Goal: Task Accomplishment & Management: Use online tool/utility

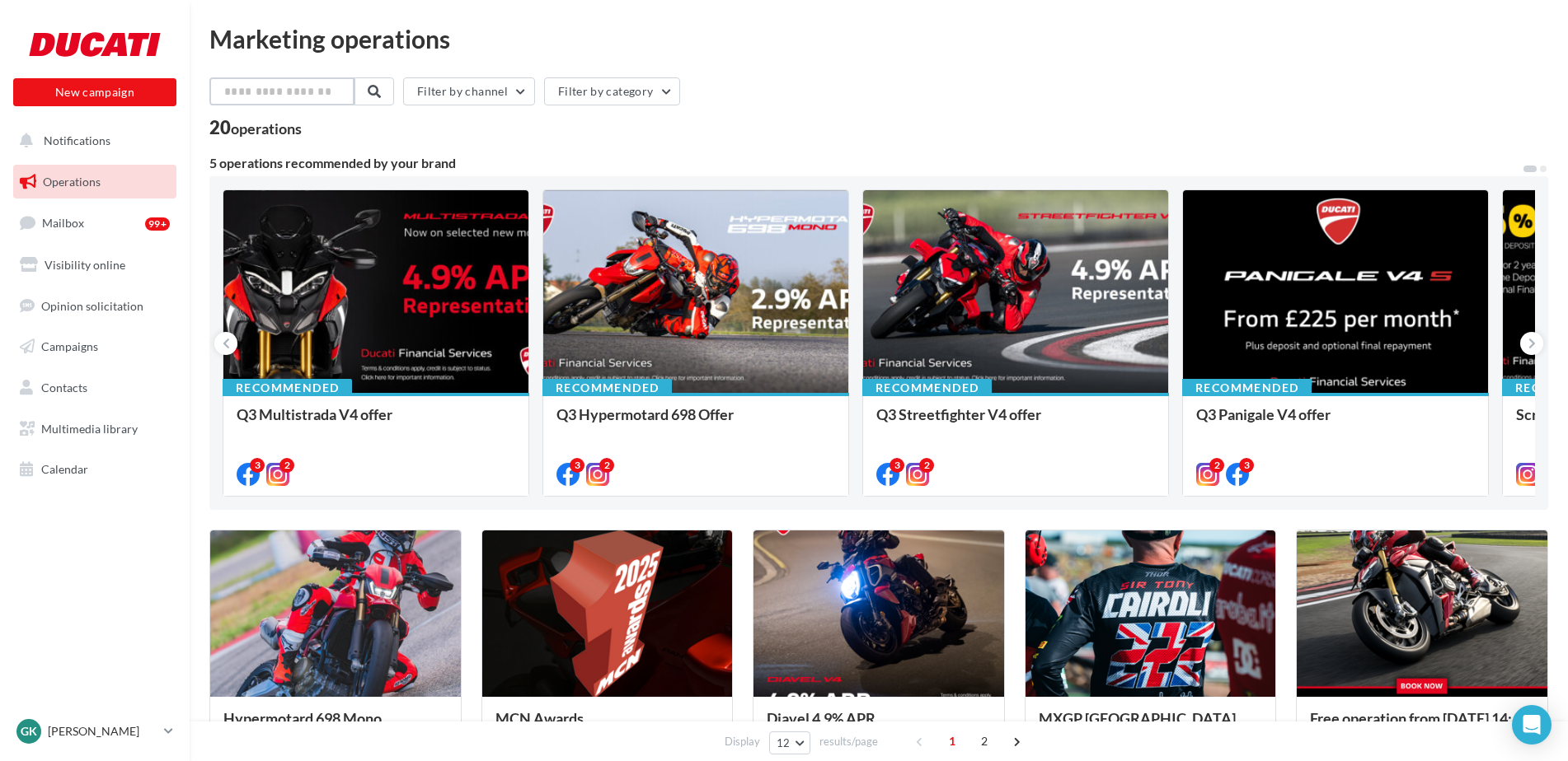
click at [285, 80] on input "text" at bounding box center [282, 92] width 145 height 28
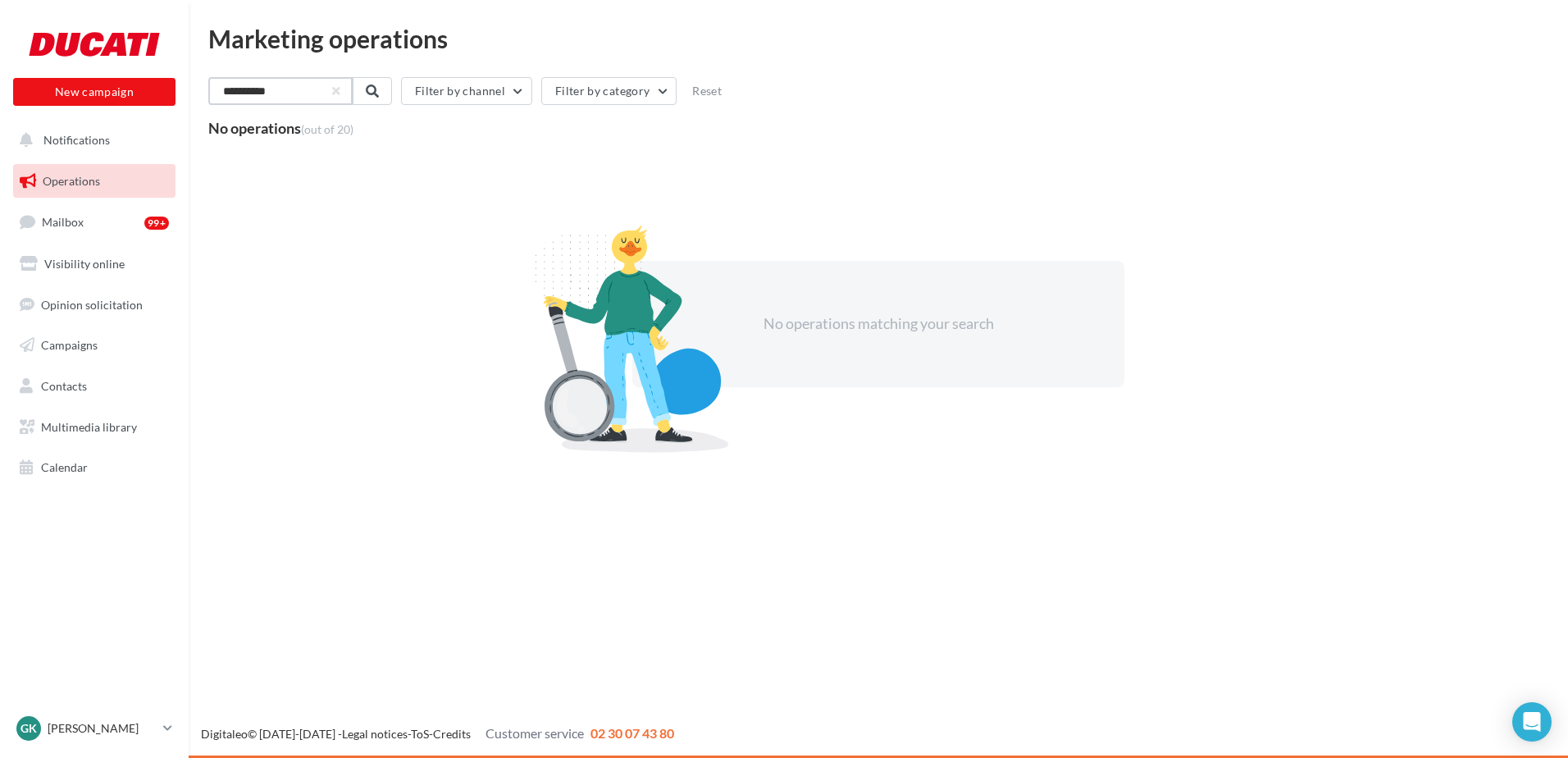
click at [341, 92] on input "*********" at bounding box center [281, 91] width 144 height 28
type input "*********"
click at [338, 91] on button "button" at bounding box center [334, 91] width 7 height 7
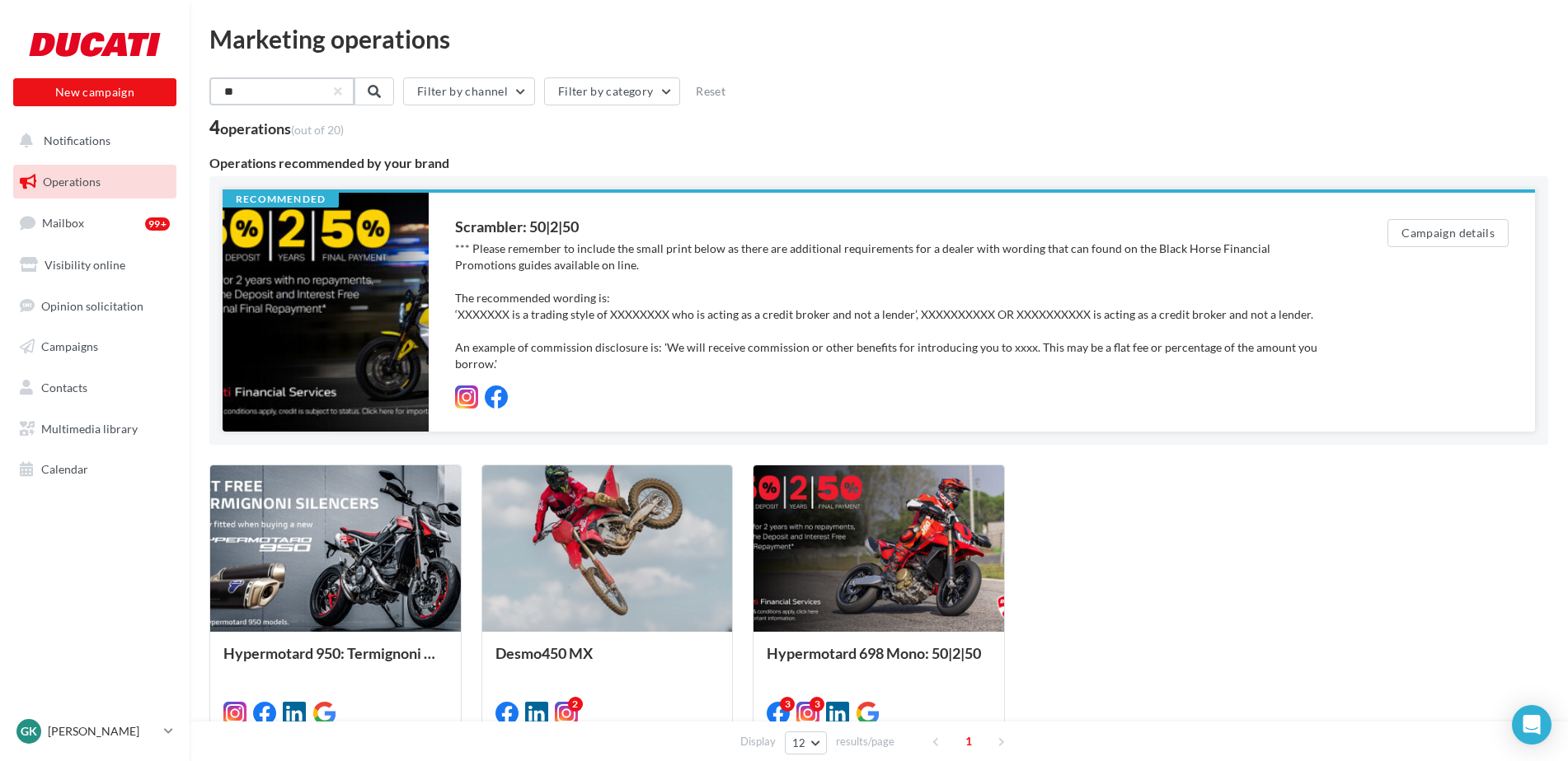
type input "**"
click at [393, 307] on div at bounding box center [326, 312] width 206 height 239
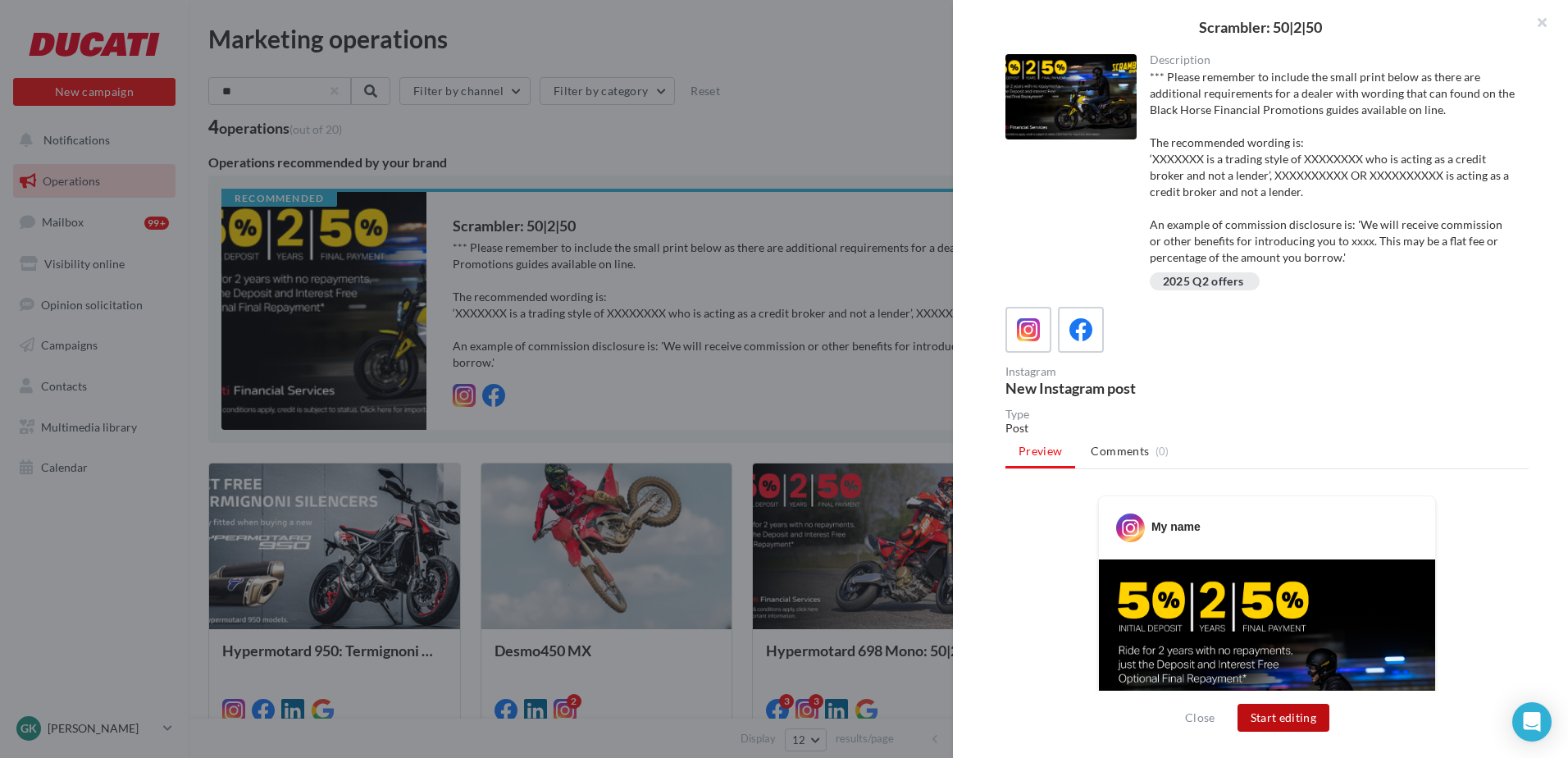
click at [1291, 719] on button "Start editing" at bounding box center [1284, 718] width 93 height 28
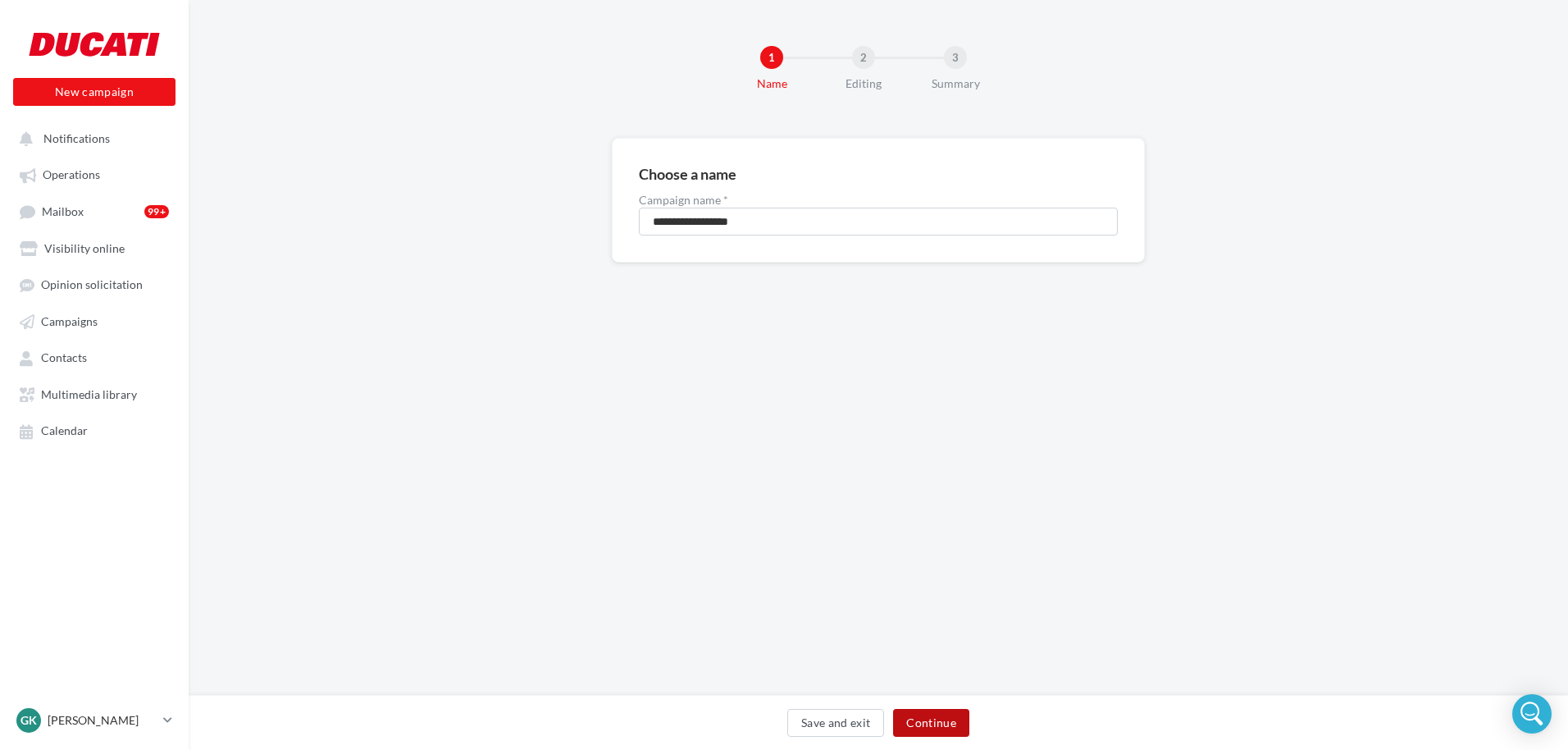
click at [938, 726] on button "Continue" at bounding box center [931, 723] width 76 height 28
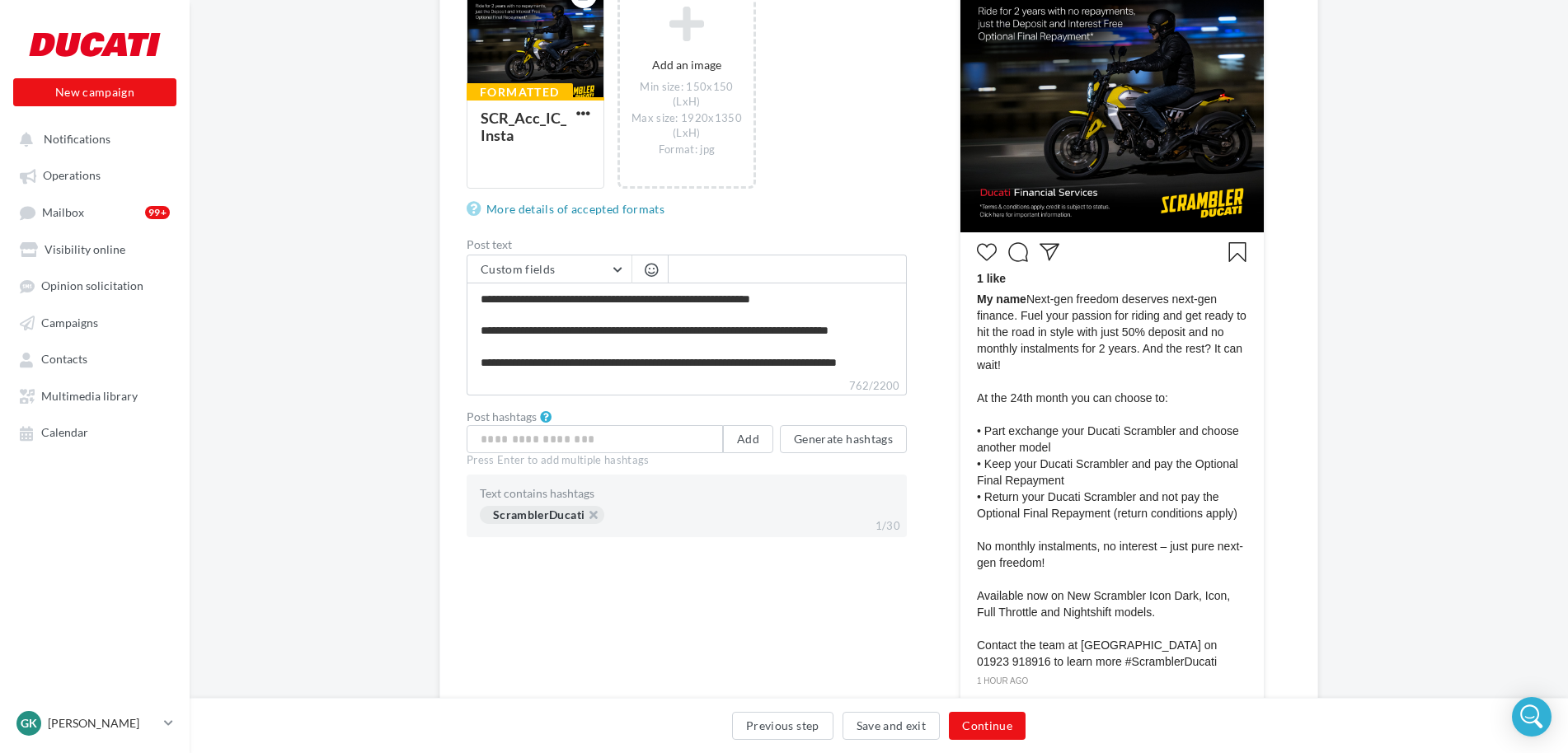
scroll to position [412, 0]
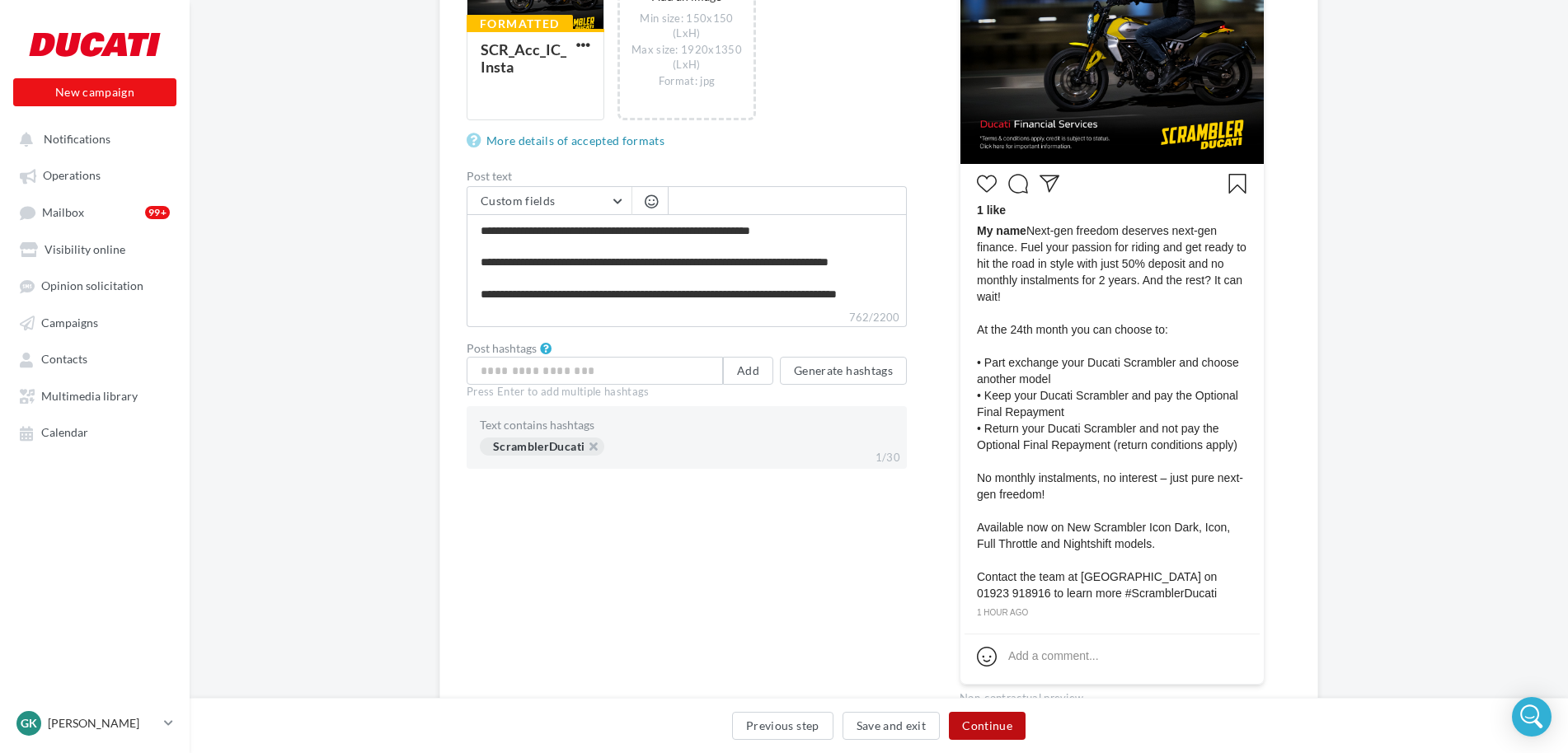
click at [969, 726] on button "Continue" at bounding box center [987, 726] width 77 height 28
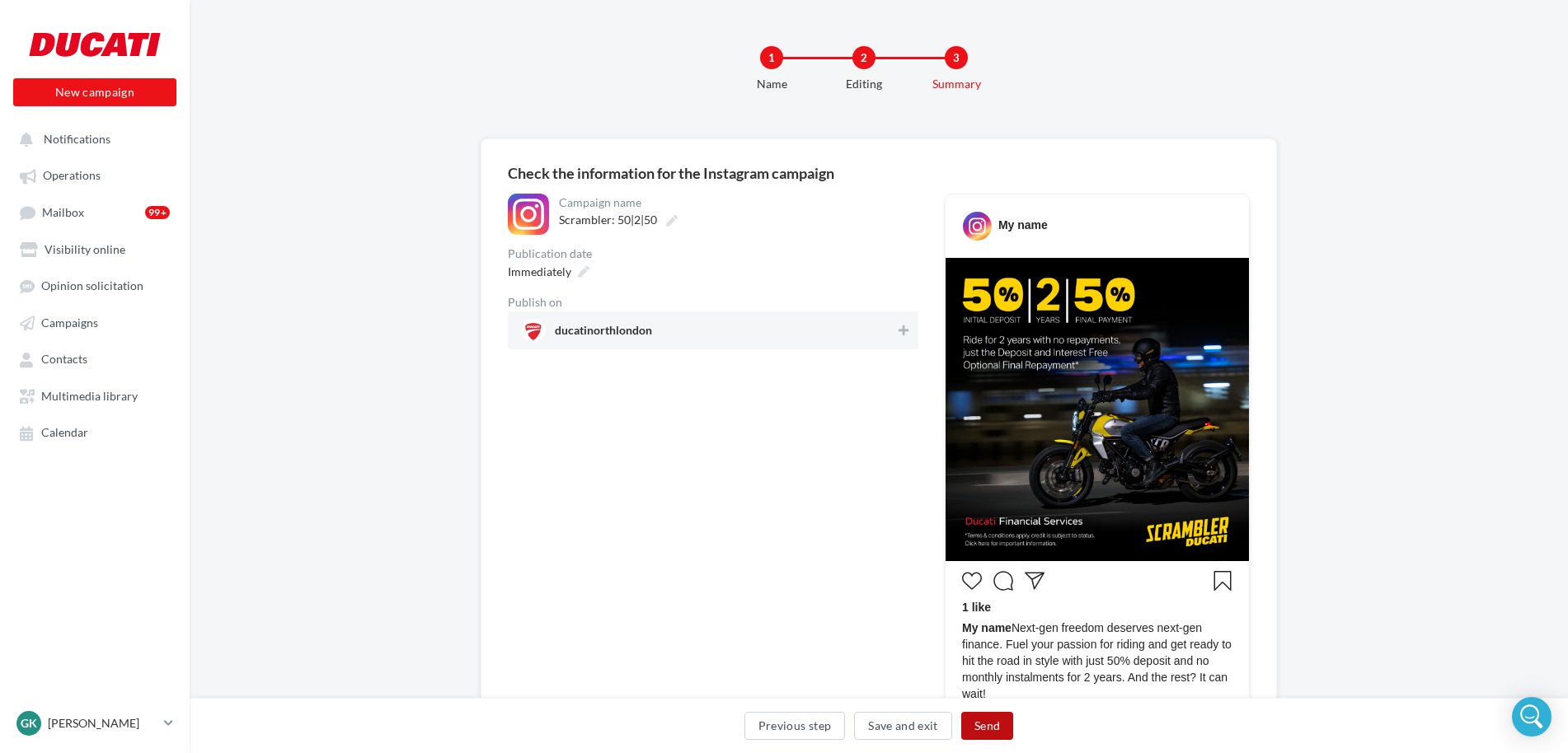
click at [989, 724] on button "Send" at bounding box center [987, 726] width 52 height 28
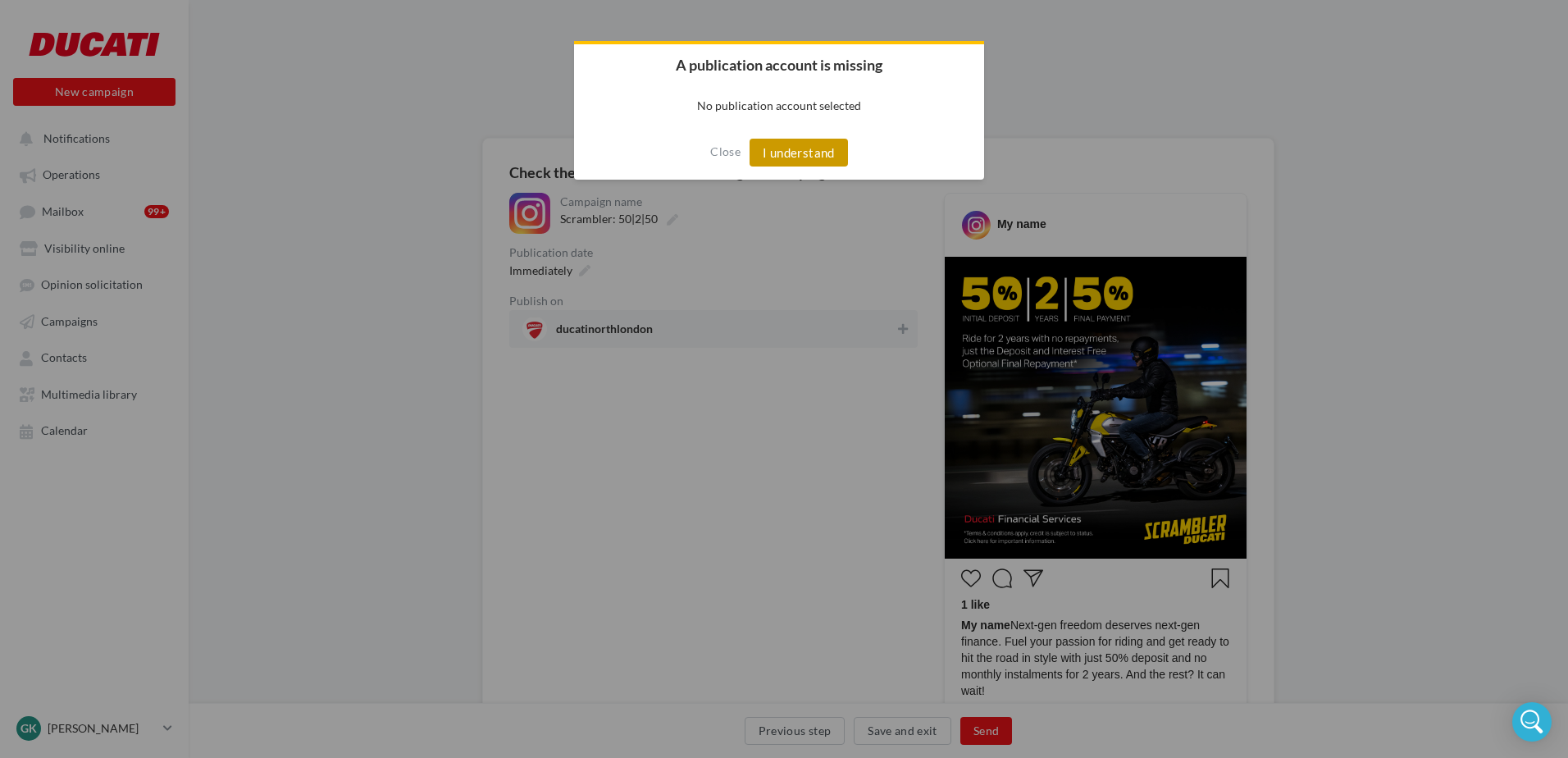
click at [784, 153] on button "I understand" at bounding box center [798, 153] width 98 height 28
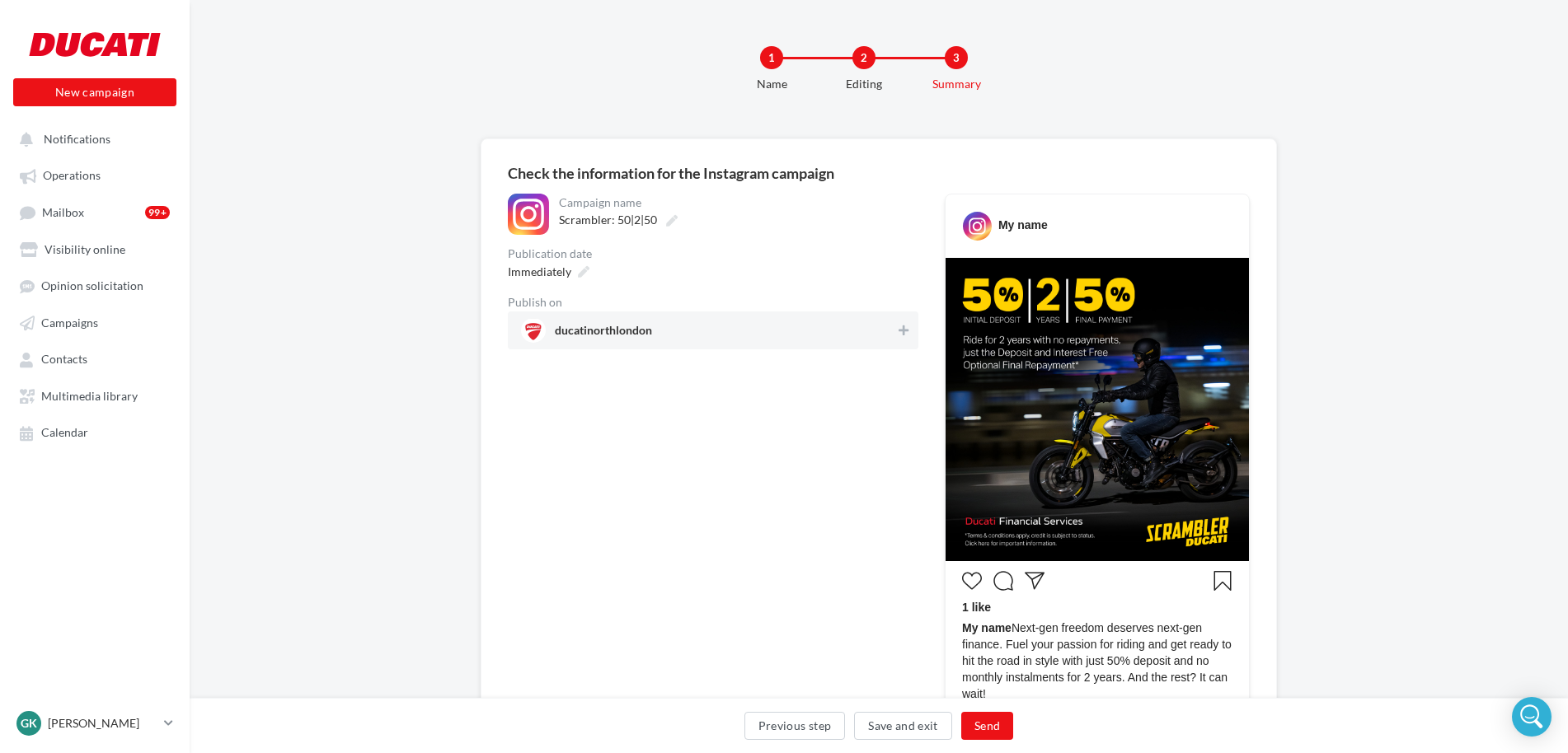
click at [878, 334] on span "ducatinorthlondon" at bounding box center [708, 330] width 375 height 24
click at [997, 723] on button "Send" at bounding box center [987, 726] width 52 height 28
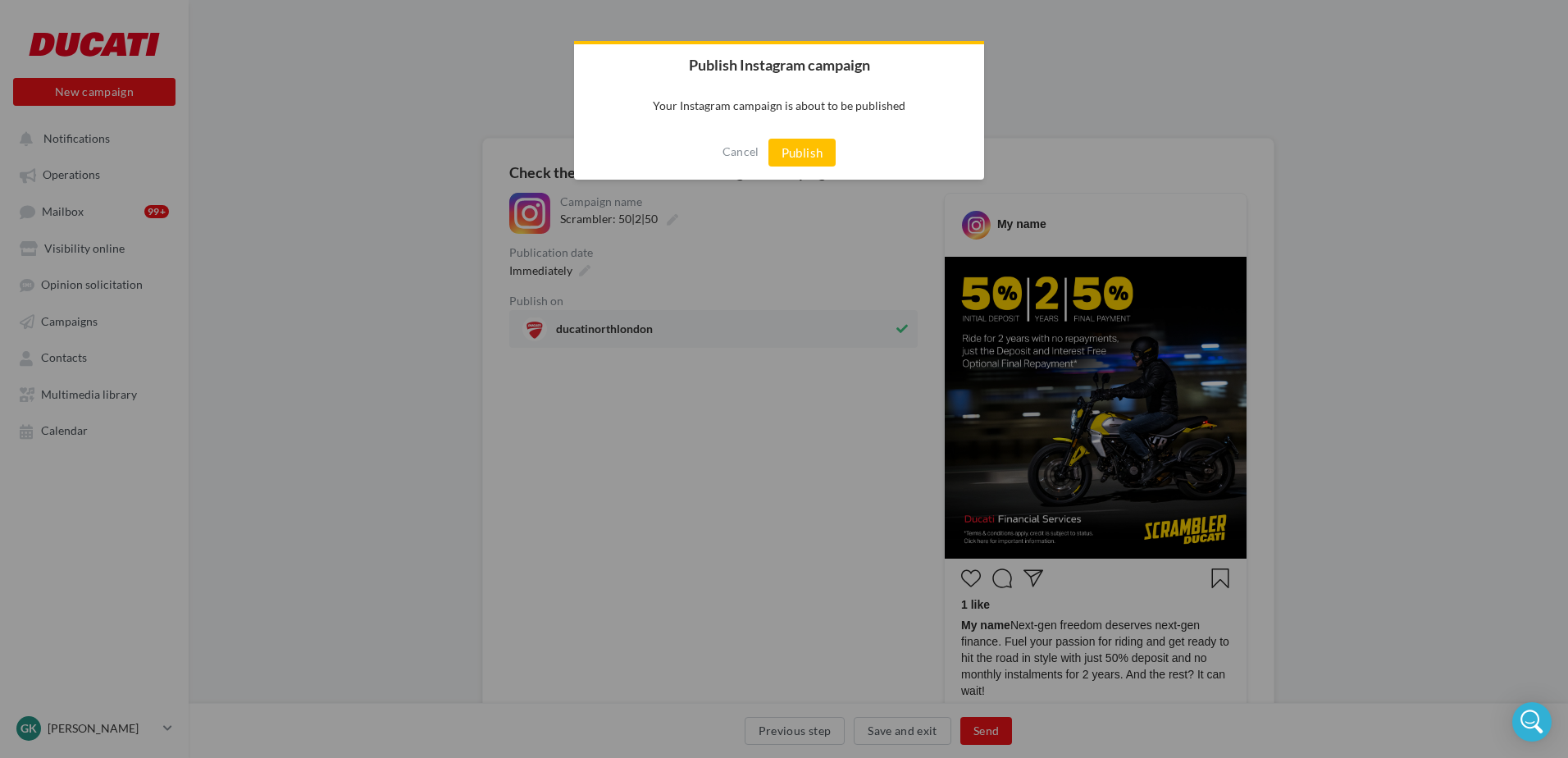
click at [819, 136] on div "Cancel Publish" at bounding box center [779, 152] width 410 height 54
click at [818, 152] on button "Publish" at bounding box center [803, 153] width 68 height 28
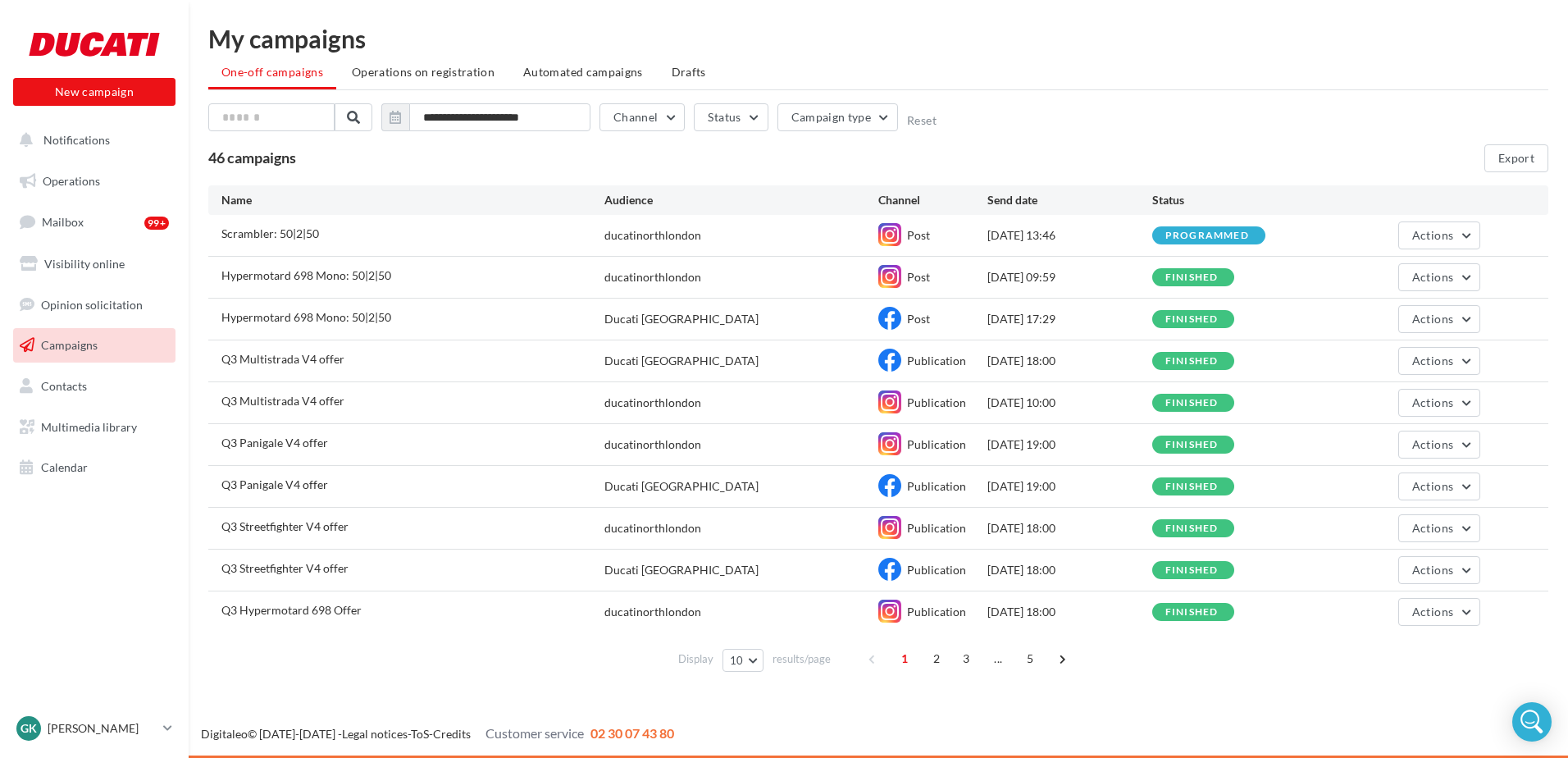
click at [254, 90] on div "**********" at bounding box center [878, 352] width 1340 height 653
click at [258, 115] on input "text" at bounding box center [271, 117] width 126 height 28
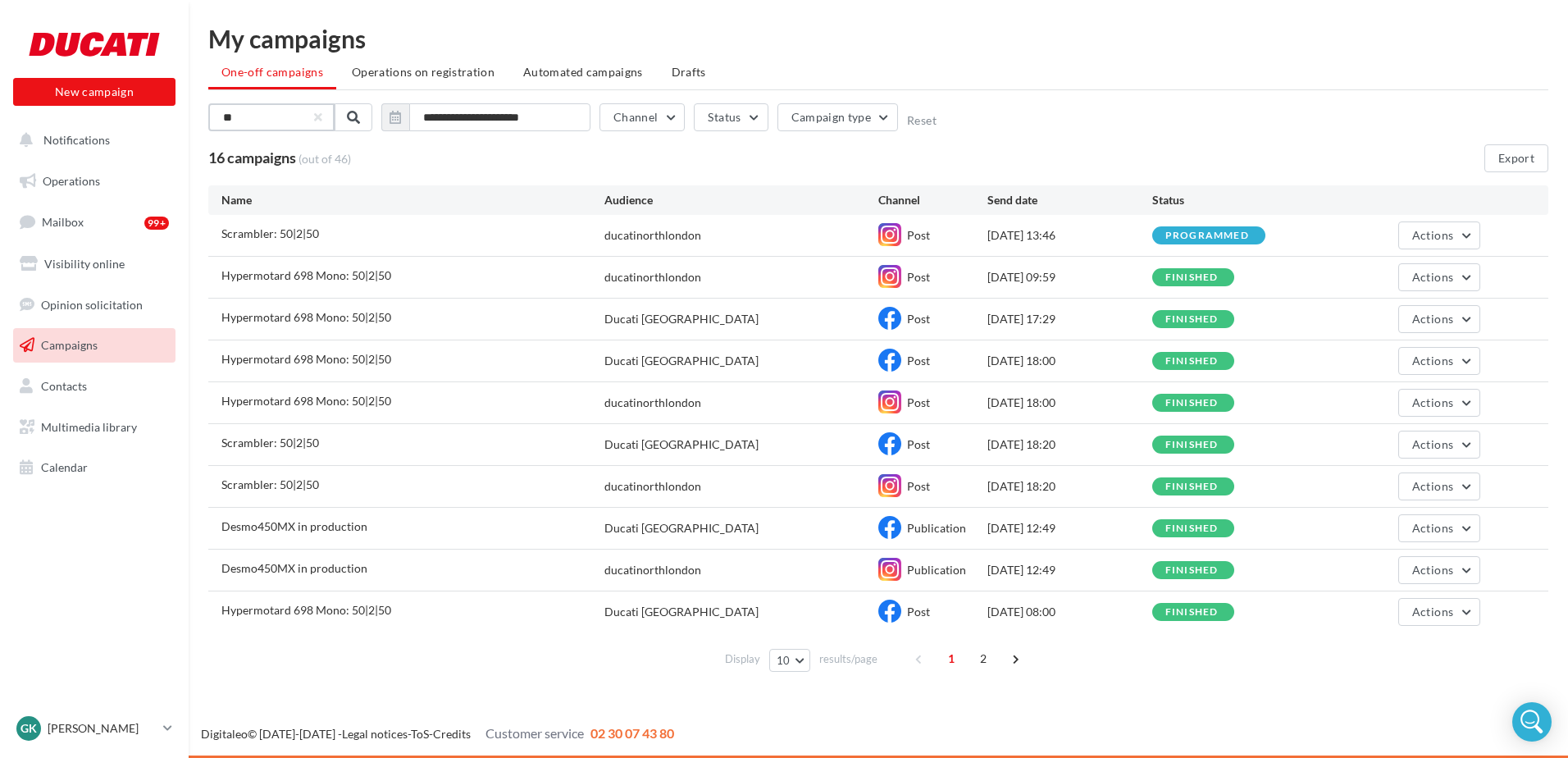
type input "**"
click at [275, 235] on span "Scrambler: 50|2|50" at bounding box center [270, 234] width 97 height 14
click at [273, 233] on span "Scrambler: 50|2|50" at bounding box center [270, 234] width 97 height 14
click at [122, 144] on button "Notifications" at bounding box center [90, 141] width 162 height 35
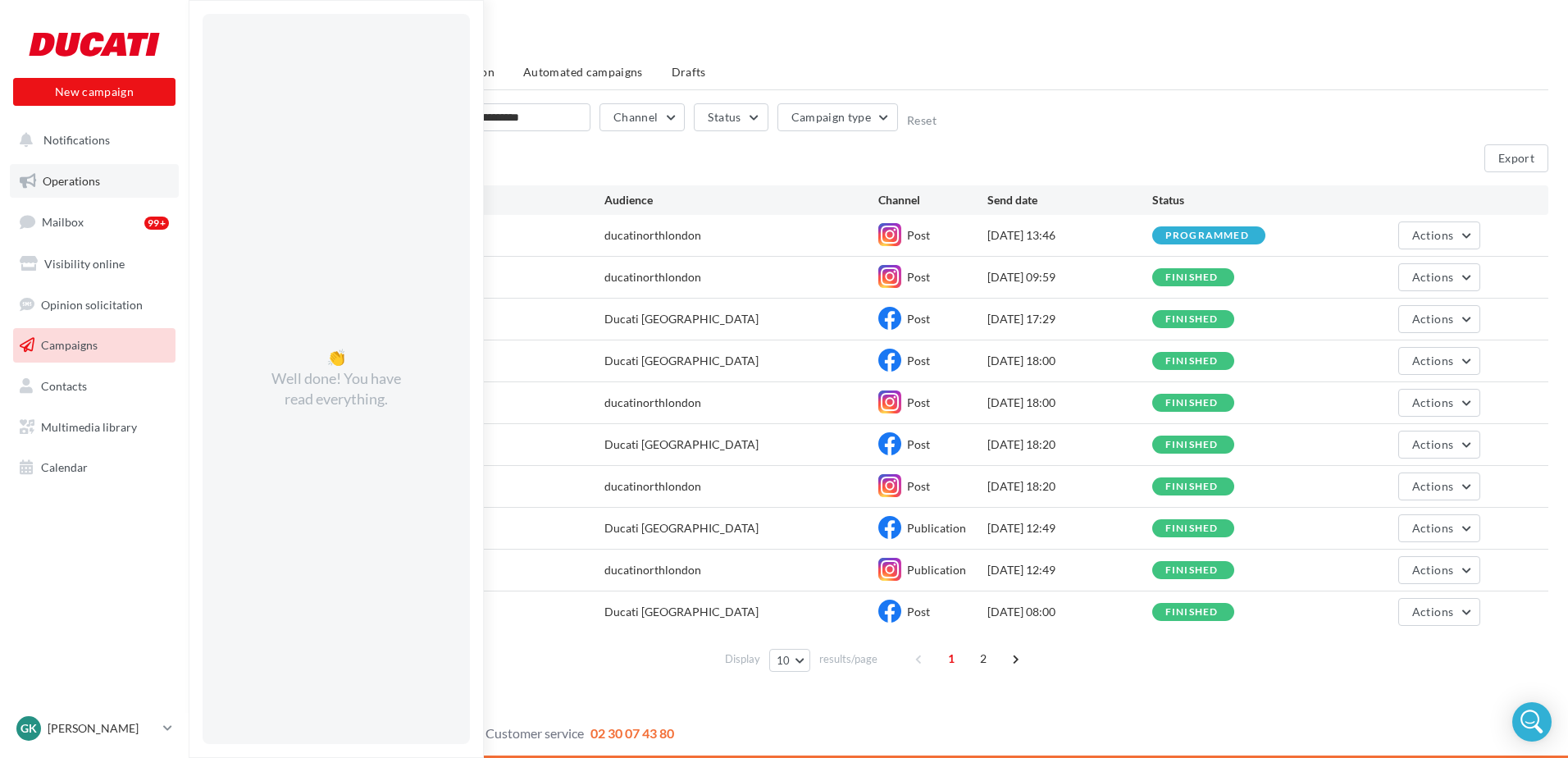
click at [108, 177] on link "Operations" at bounding box center [94, 182] width 169 height 35
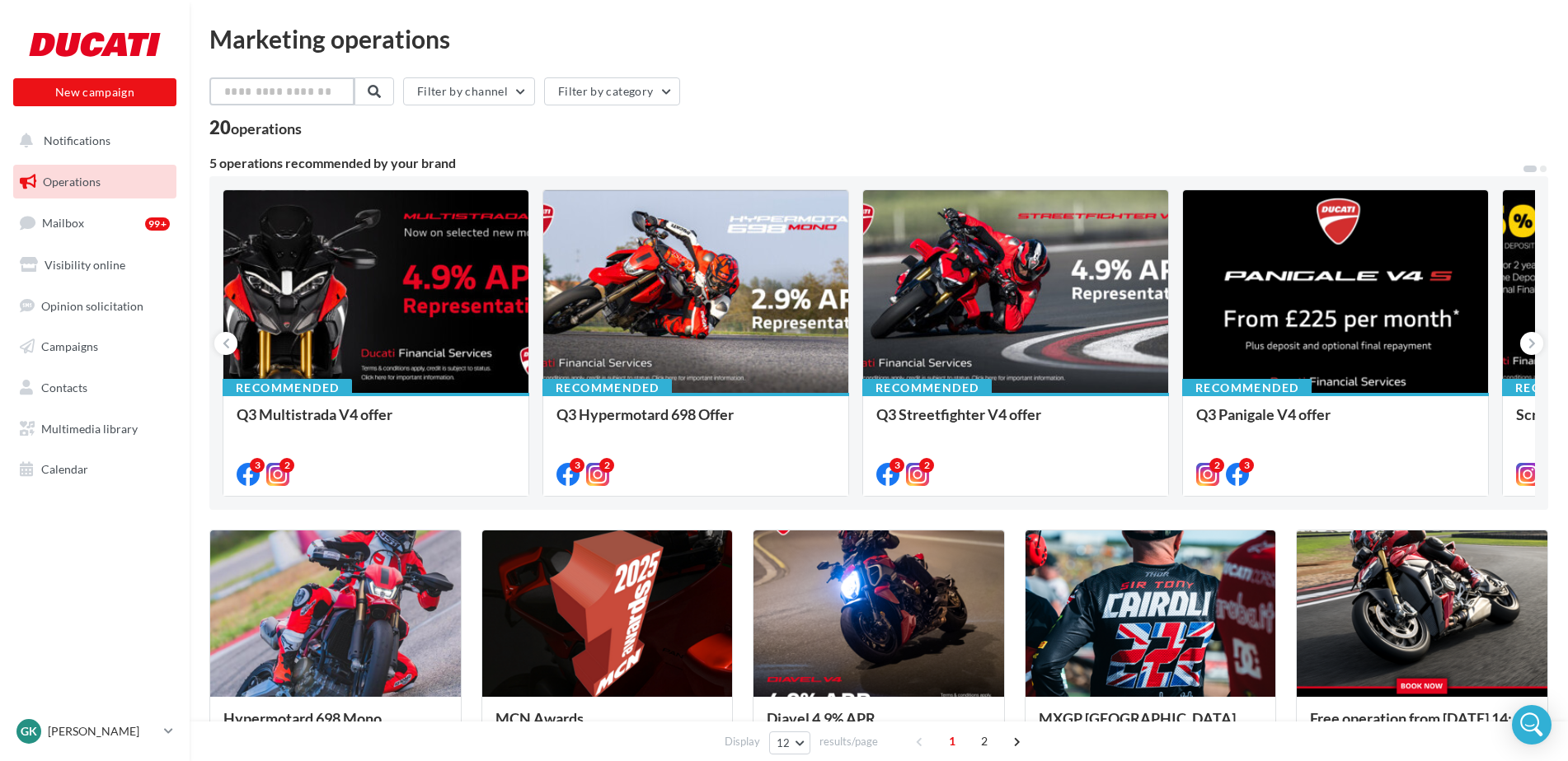
click at [300, 91] on input "text" at bounding box center [282, 92] width 145 height 28
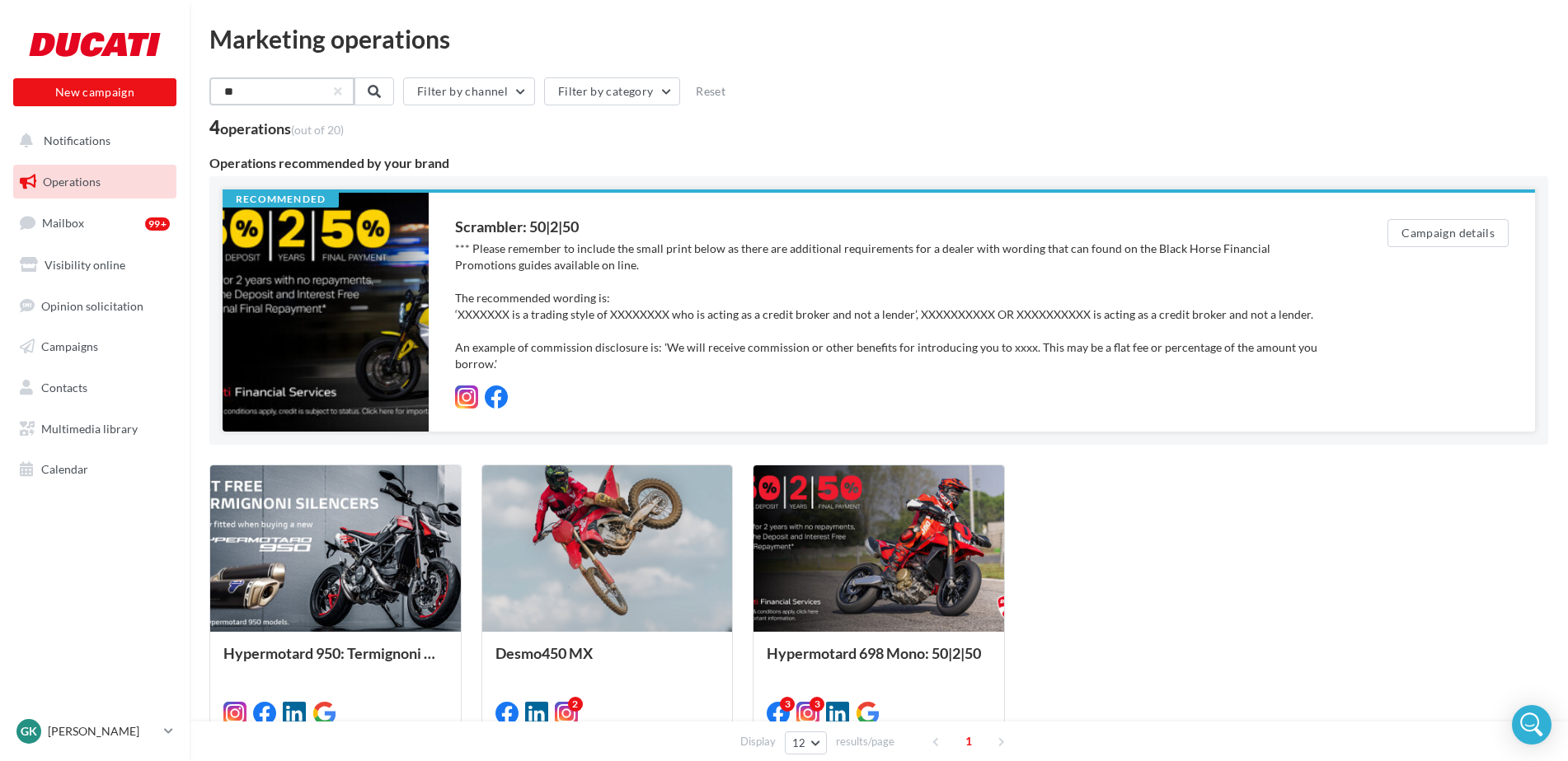
type input "**"
click at [327, 243] on div at bounding box center [326, 312] width 206 height 239
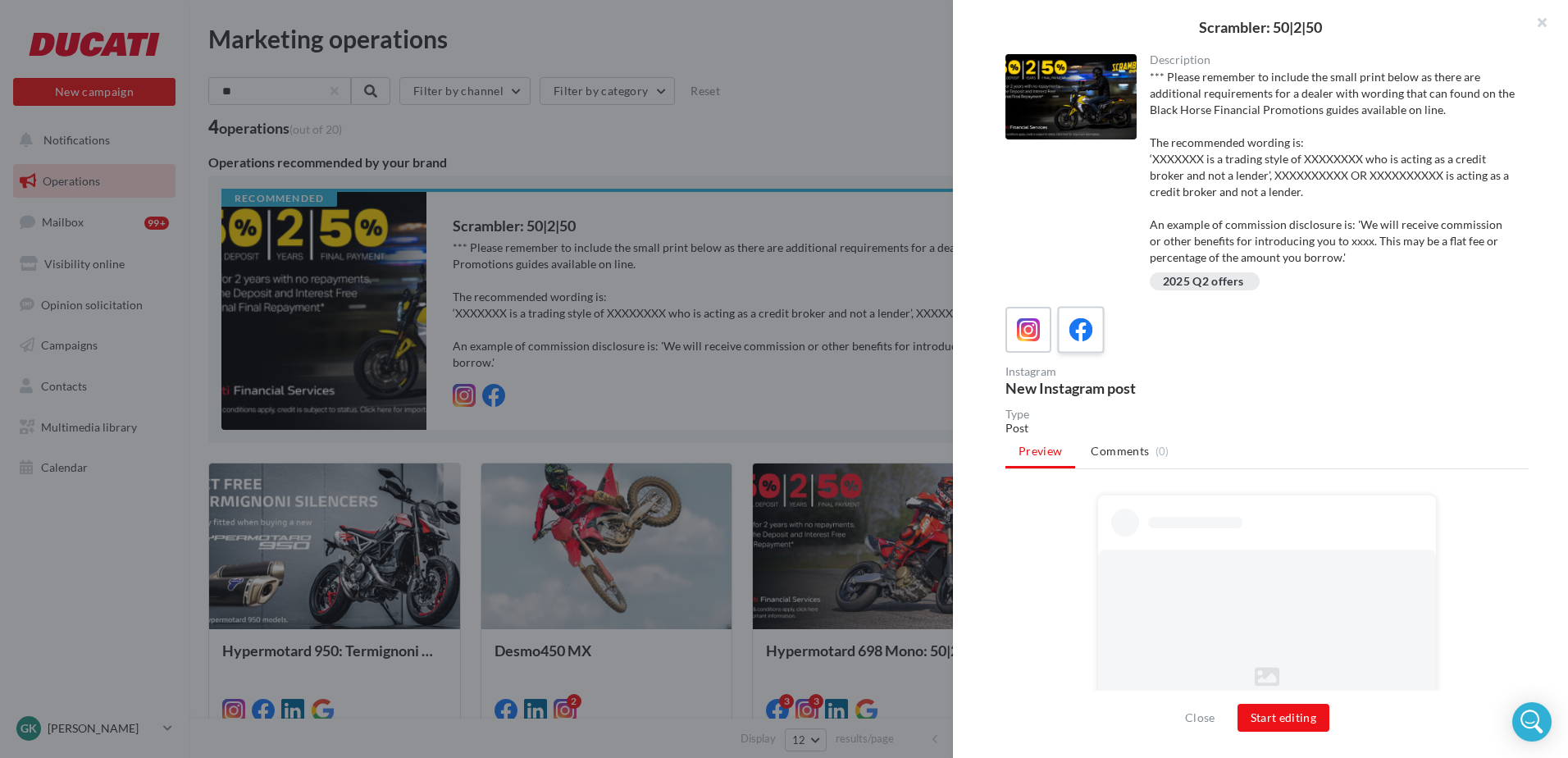
click at [1078, 330] on icon at bounding box center [1081, 329] width 23 height 23
click at [1055, 332] on div at bounding box center [1267, 329] width 523 height 46
click at [1043, 335] on div at bounding box center [1029, 330] width 30 height 30
click at [1072, 335] on icon at bounding box center [1081, 329] width 23 height 23
click at [1278, 716] on button "Start editing" at bounding box center [1284, 718] width 93 height 28
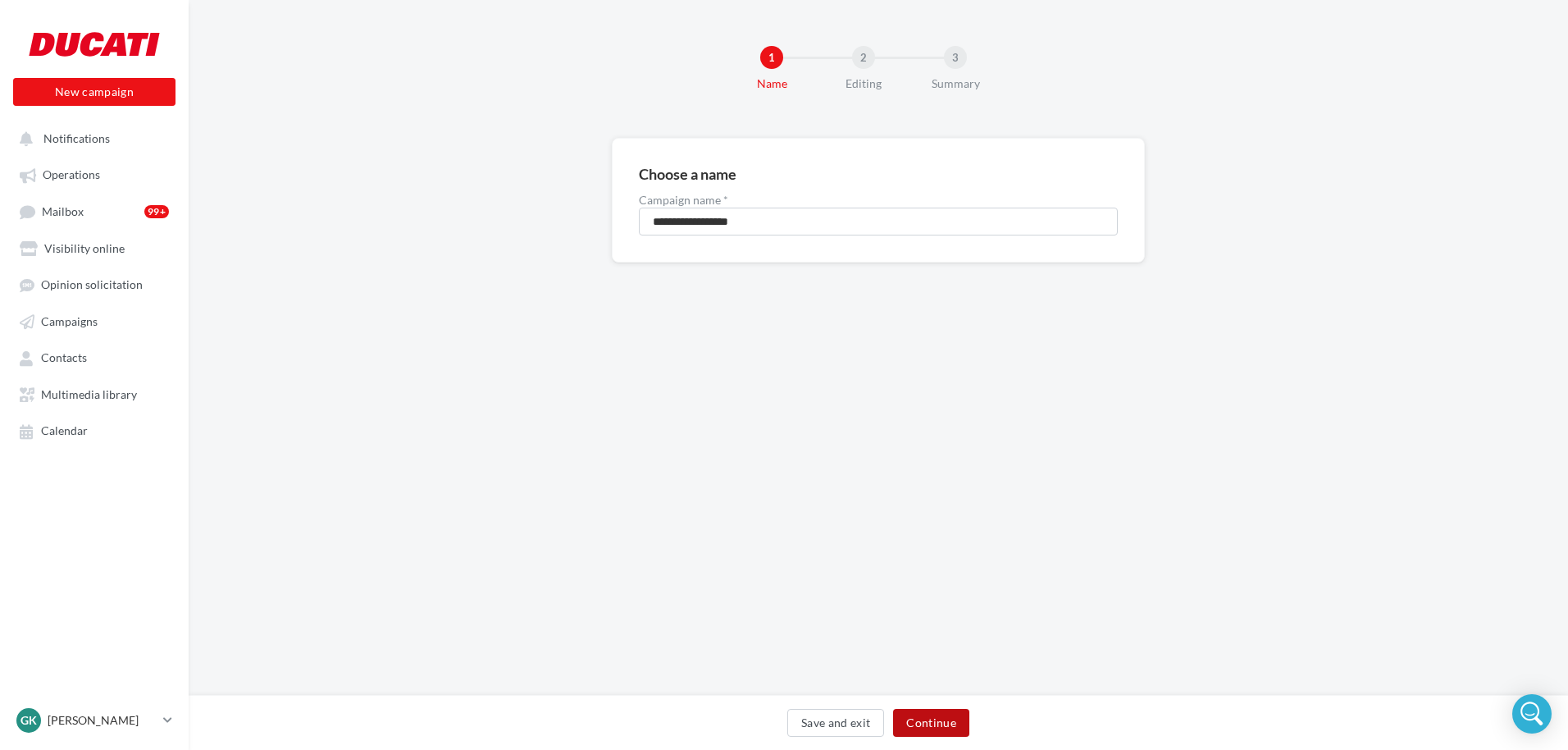
click at [932, 716] on button "Continue" at bounding box center [931, 723] width 76 height 28
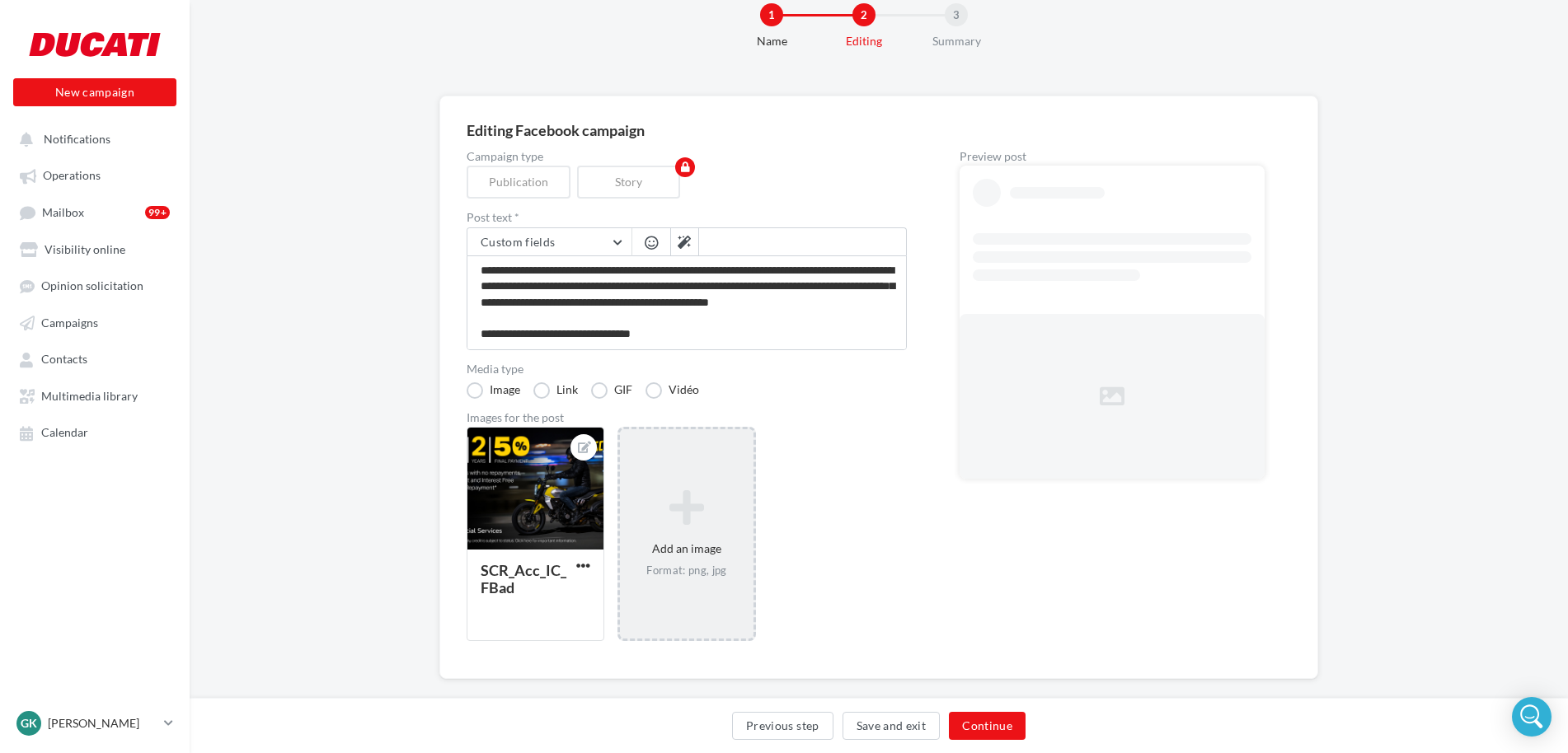
scroll to position [66, 0]
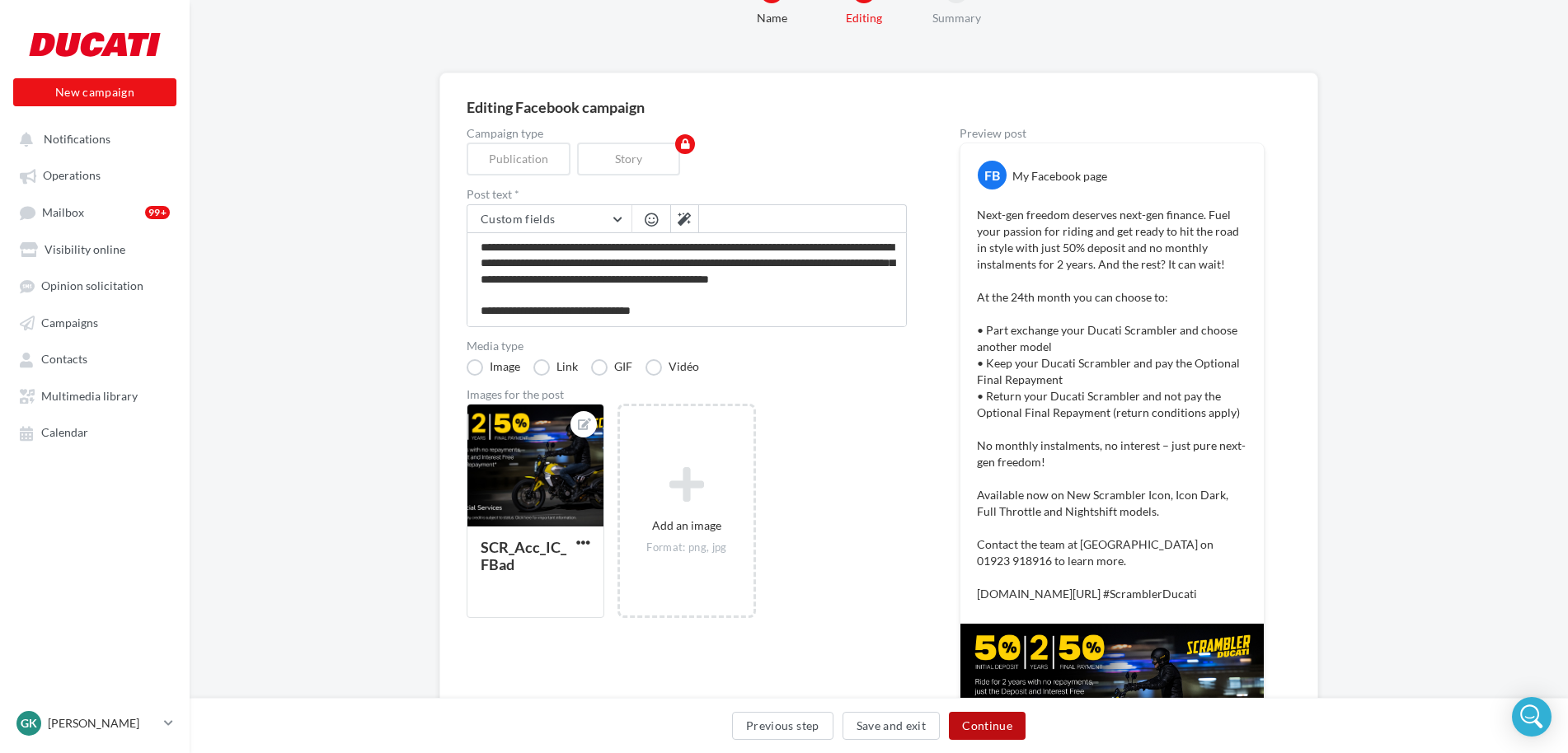
click at [955, 724] on button "Continue" at bounding box center [987, 726] width 77 height 28
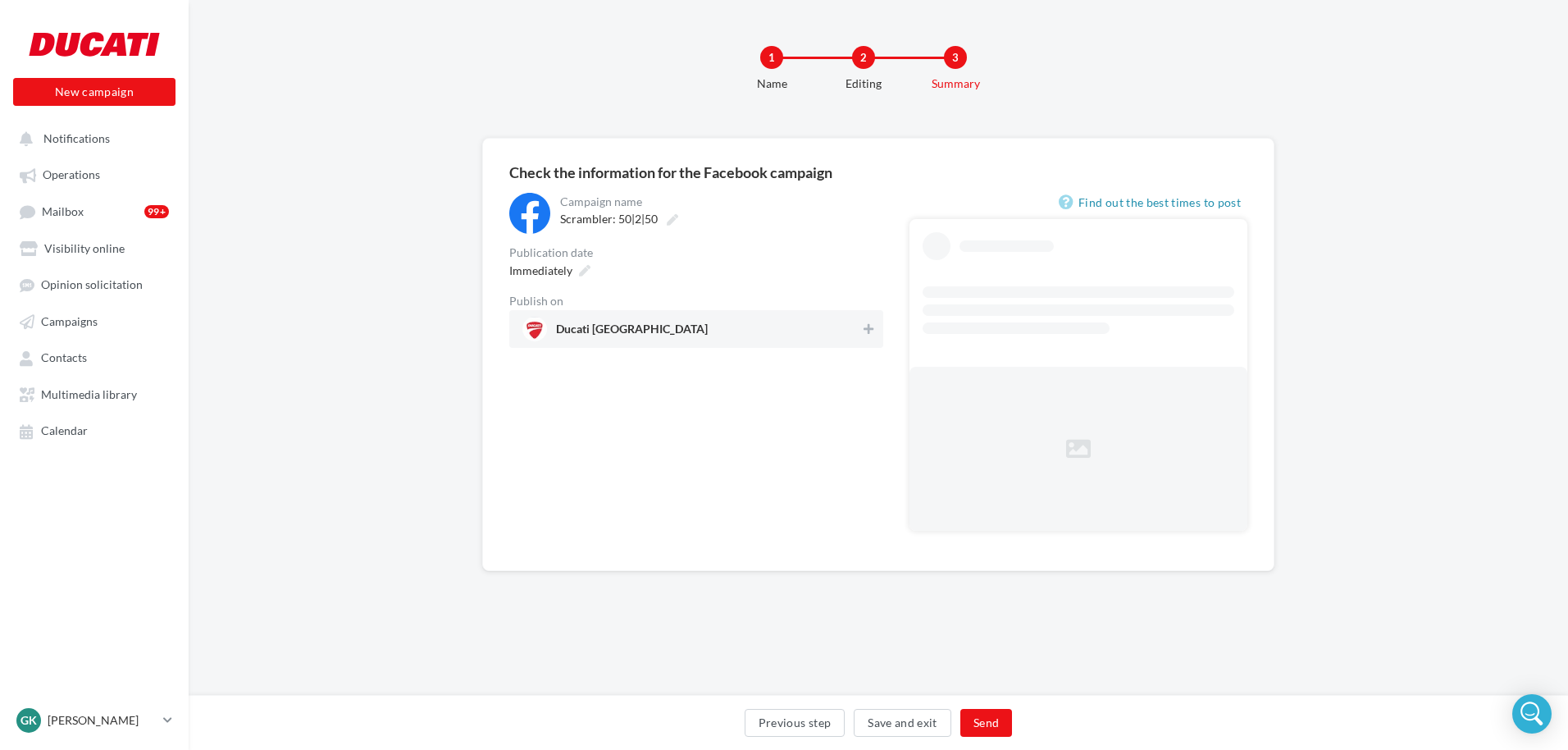
click at [730, 342] on span "Ducati North London" at bounding box center [691, 329] width 338 height 24
click at [981, 727] on button "Send" at bounding box center [986, 723] width 51 height 28
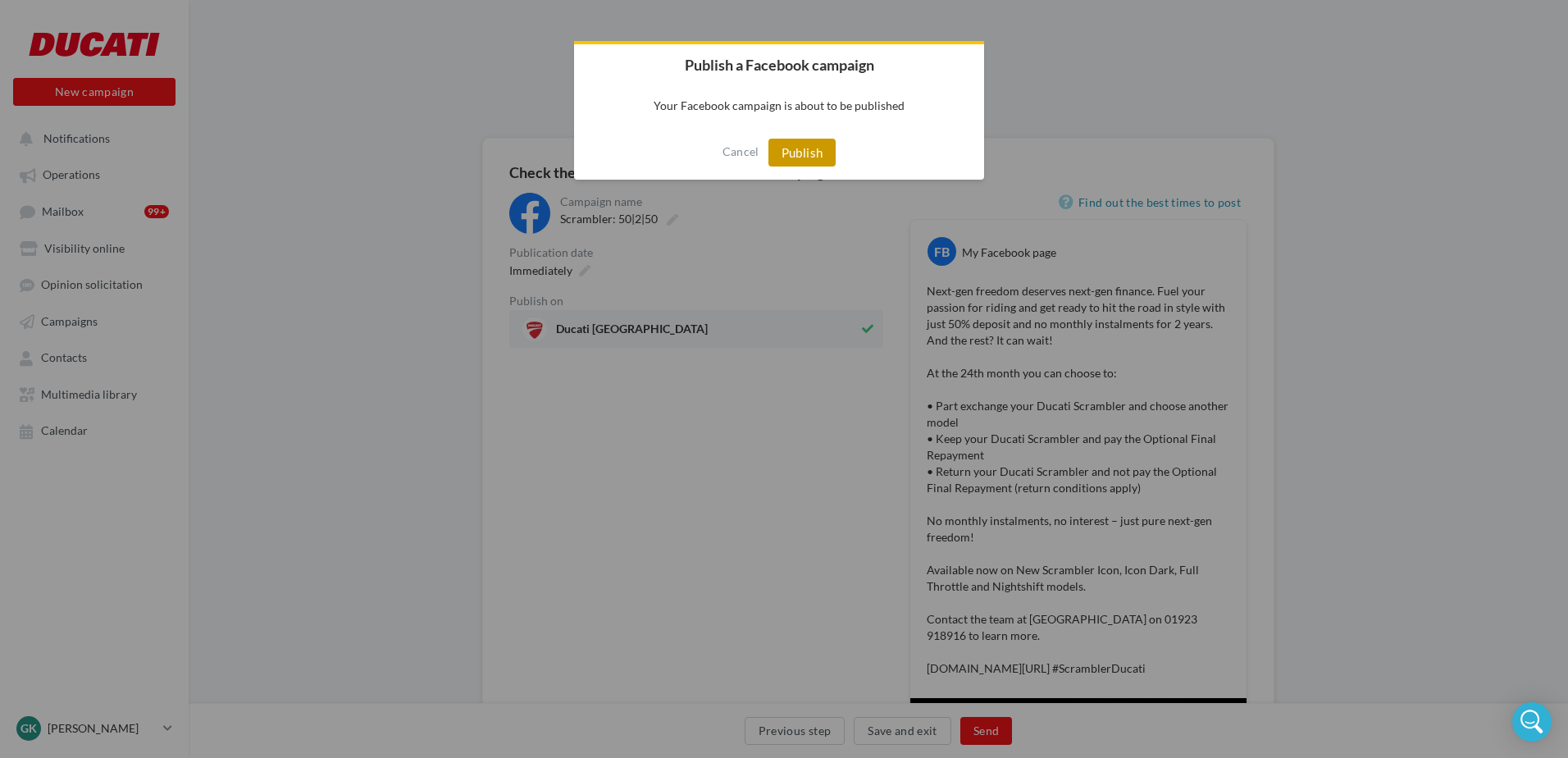
click at [797, 161] on button "Publish" at bounding box center [803, 153] width 68 height 28
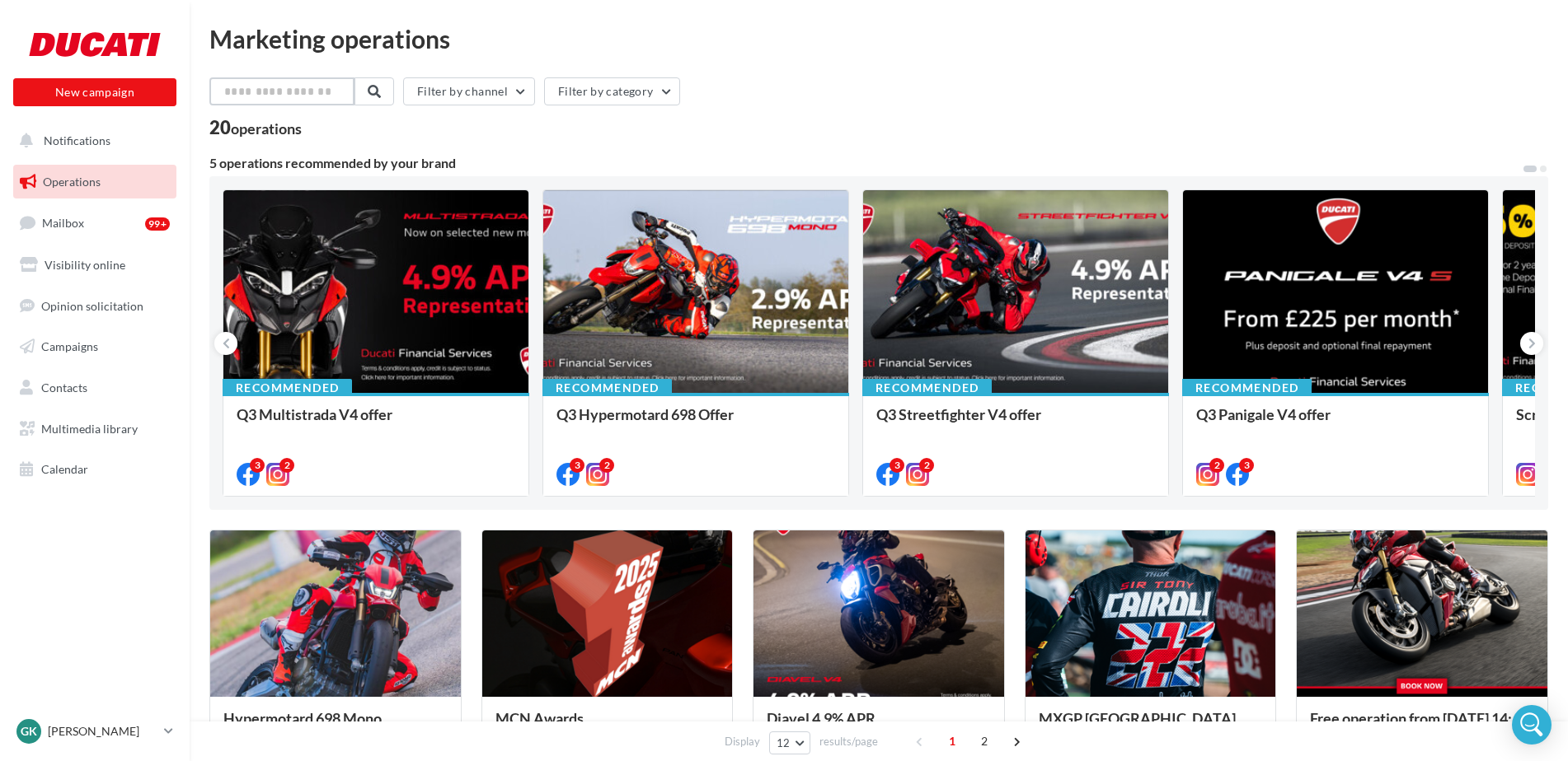
click at [347, 90] on input "text" at bounding box center [282, 92] width 145 height 28
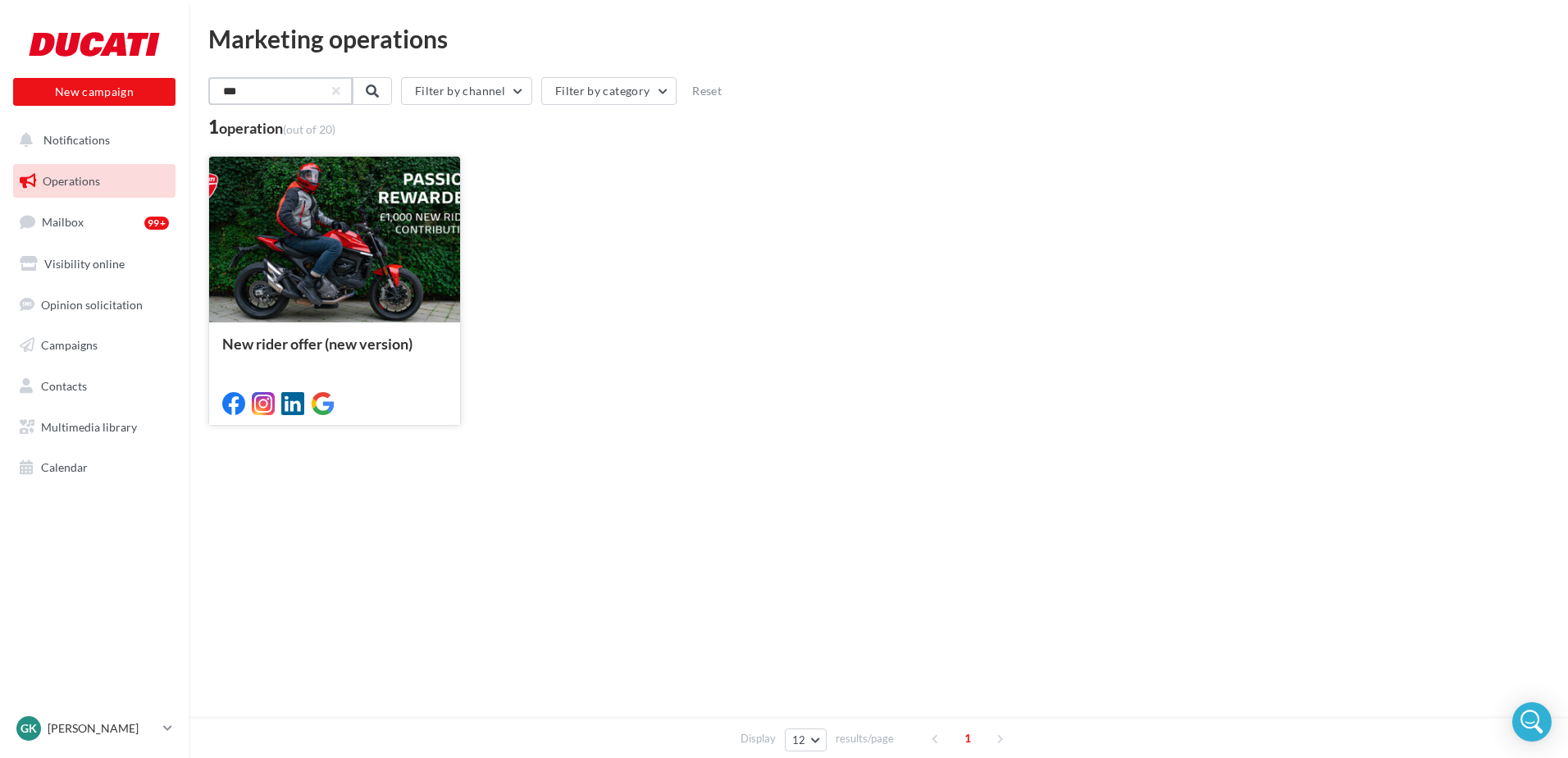
type input "***"
click at [358, 249] on div at bounding box center [334, 240] width 251 height 168
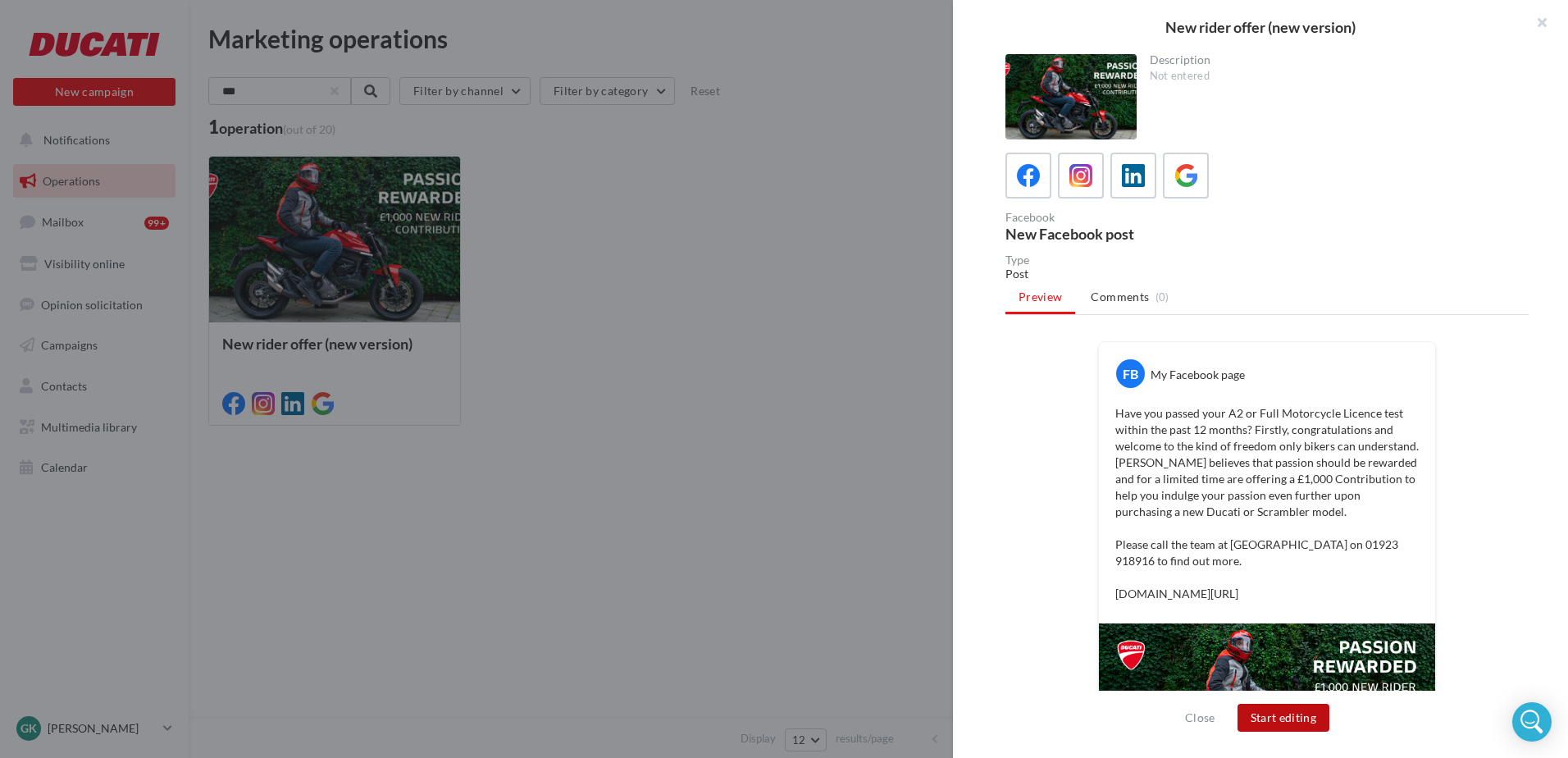
click at [1268, 715] on button "Start editing" at bounding box center [1284, 718] width 93 height 28
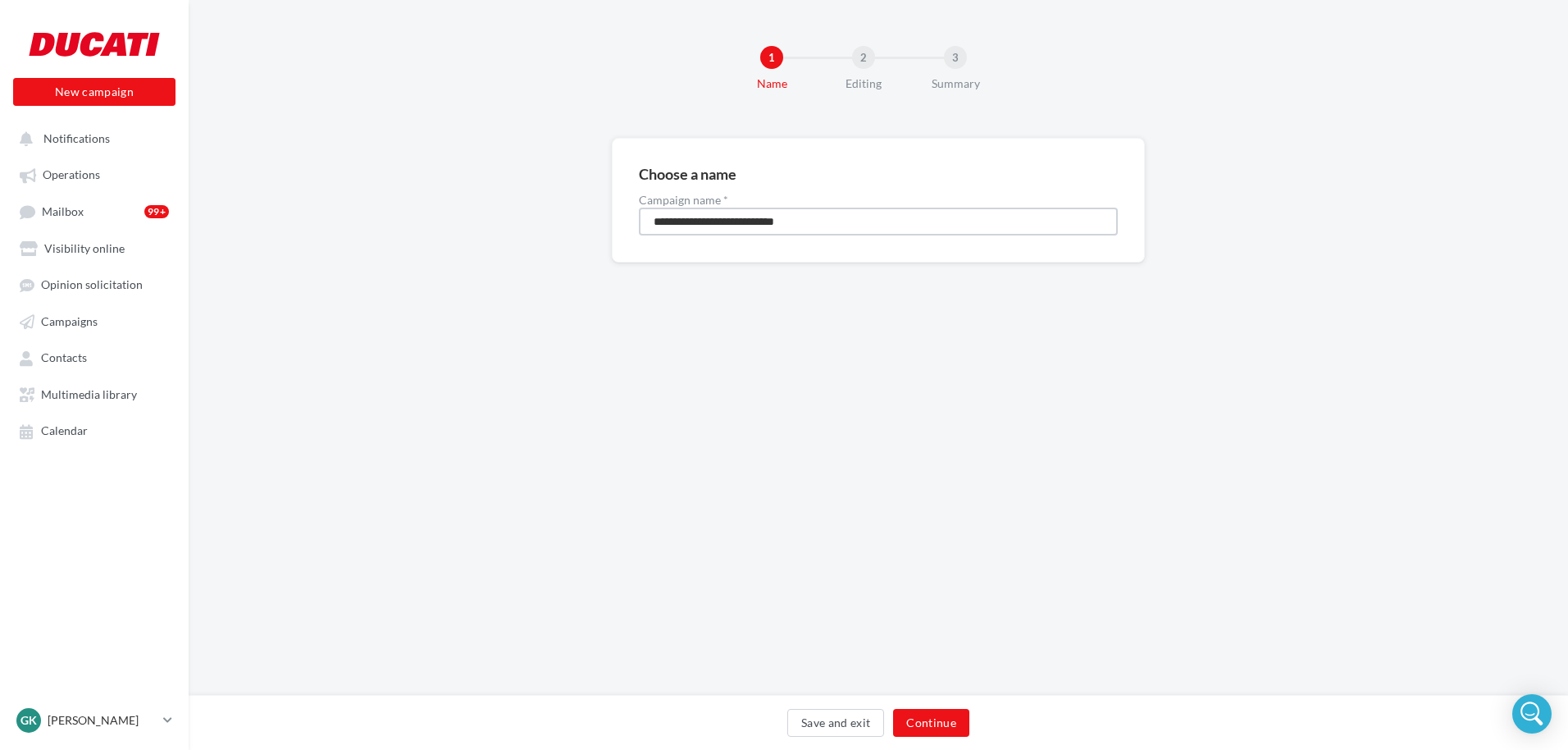
drag, startPoint x: 840, startPoint y: 226, endPoint x: 808, endPoint y: 217, distance: 33.2
click at [808, 217] on input "**********" at bounding box center [877, 222] width 479 height 28
click at [977, 723] on div "Save and exit Continue" at bounding box center [878, 727] width 1353 height 35
click at [952, 719] on button "Continue" at bounding box center [931, 723] width 76 height 28
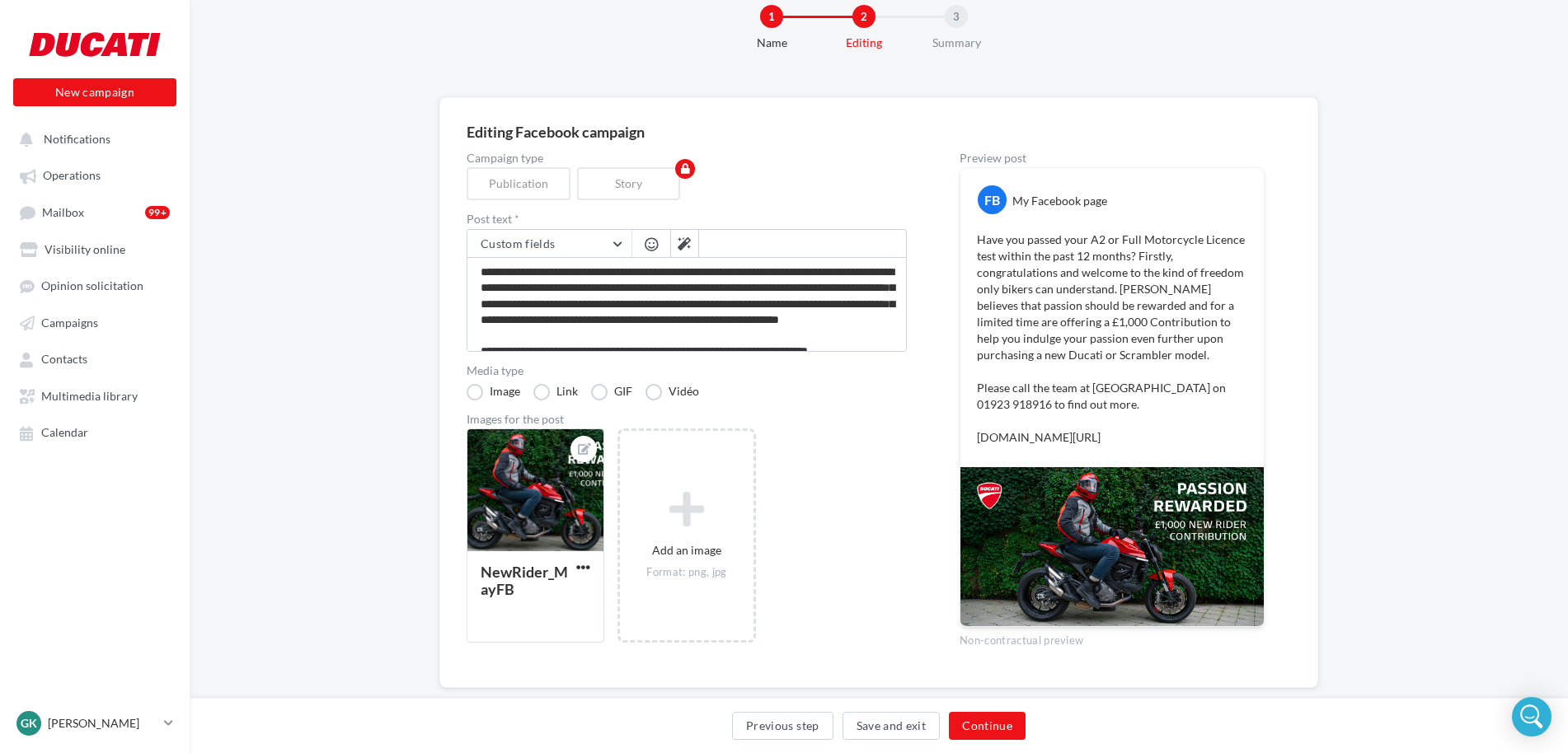
scroll to position [73, 0]
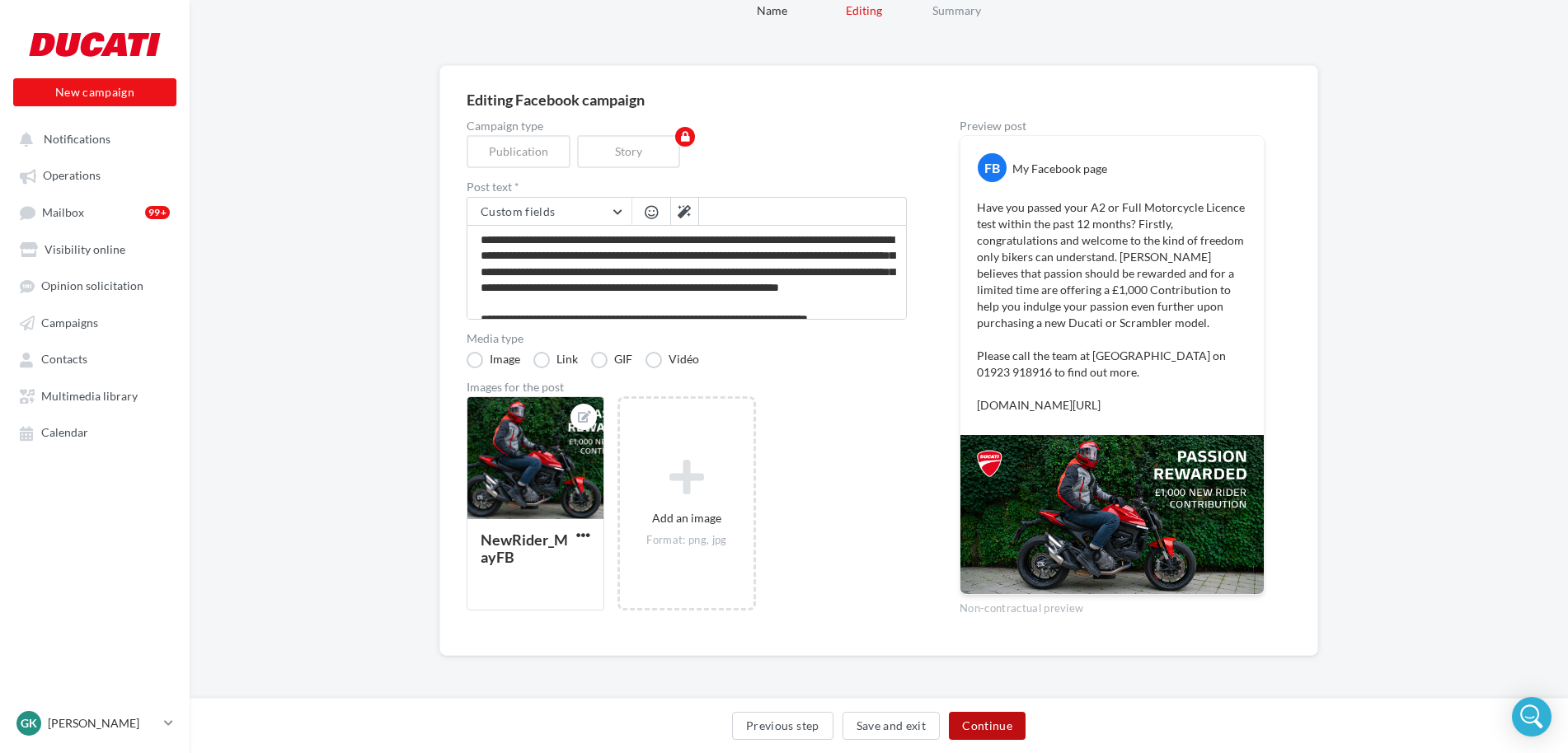
click at [980, 729] on button "Continue" at bounding box center [987, 726] width 77 height 28
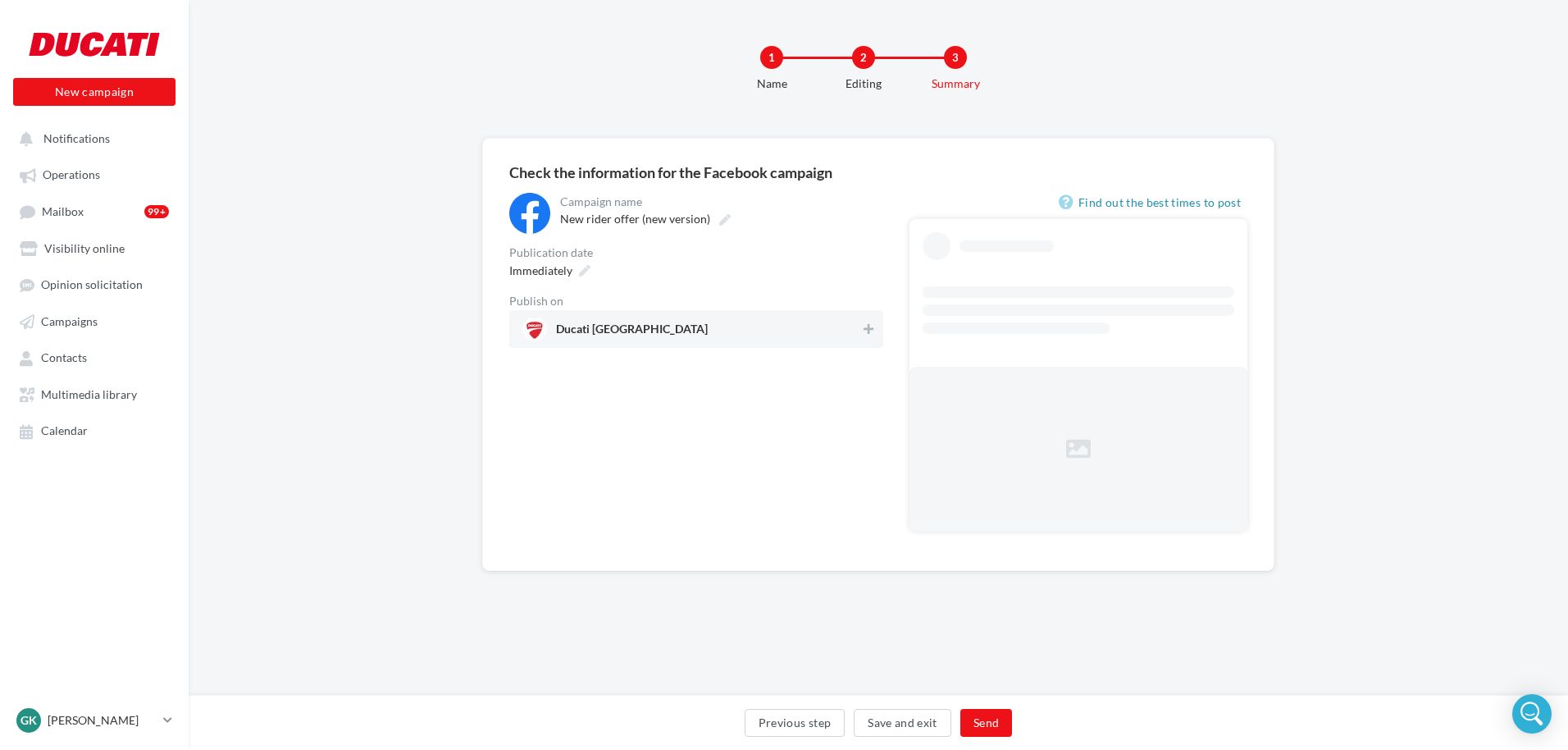
click at [767, 337] on span "Ducati North London" at bounding box center [691, 329] width 338 height 24
click at [709, 320] on span "Ducati North London" at bounding box center [690, 329] width 336 height 24
click at [573, 314] on div "Ducati North London" at bounding box center [696, 329] width 374 height 37
click at [568, 272] on span "Immediately" at bounding box center [540, 270] width 63 height 14
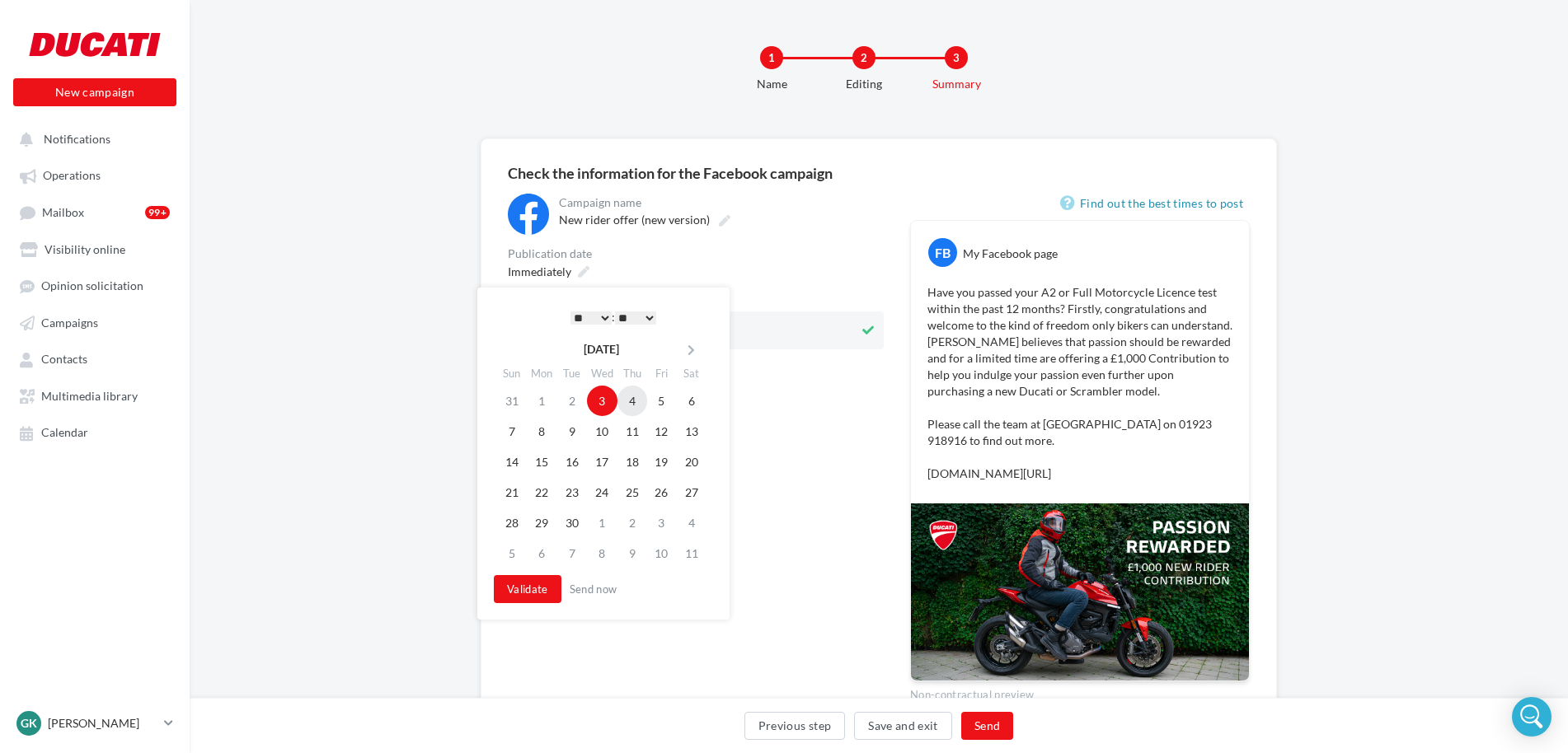
click at [636, 396] on td "4" at bounding box center [632, 400] width 30 height 31
click at [591, 317] on select "* * * * * * * * * * ** ** ** ** ** ** ** ** ** ** ** ** ** **" at bounding box center [587, 318] width 41 height 13
click at [526, 589] on button "Validate" at bounding box center [523, 589] width 67 height 28
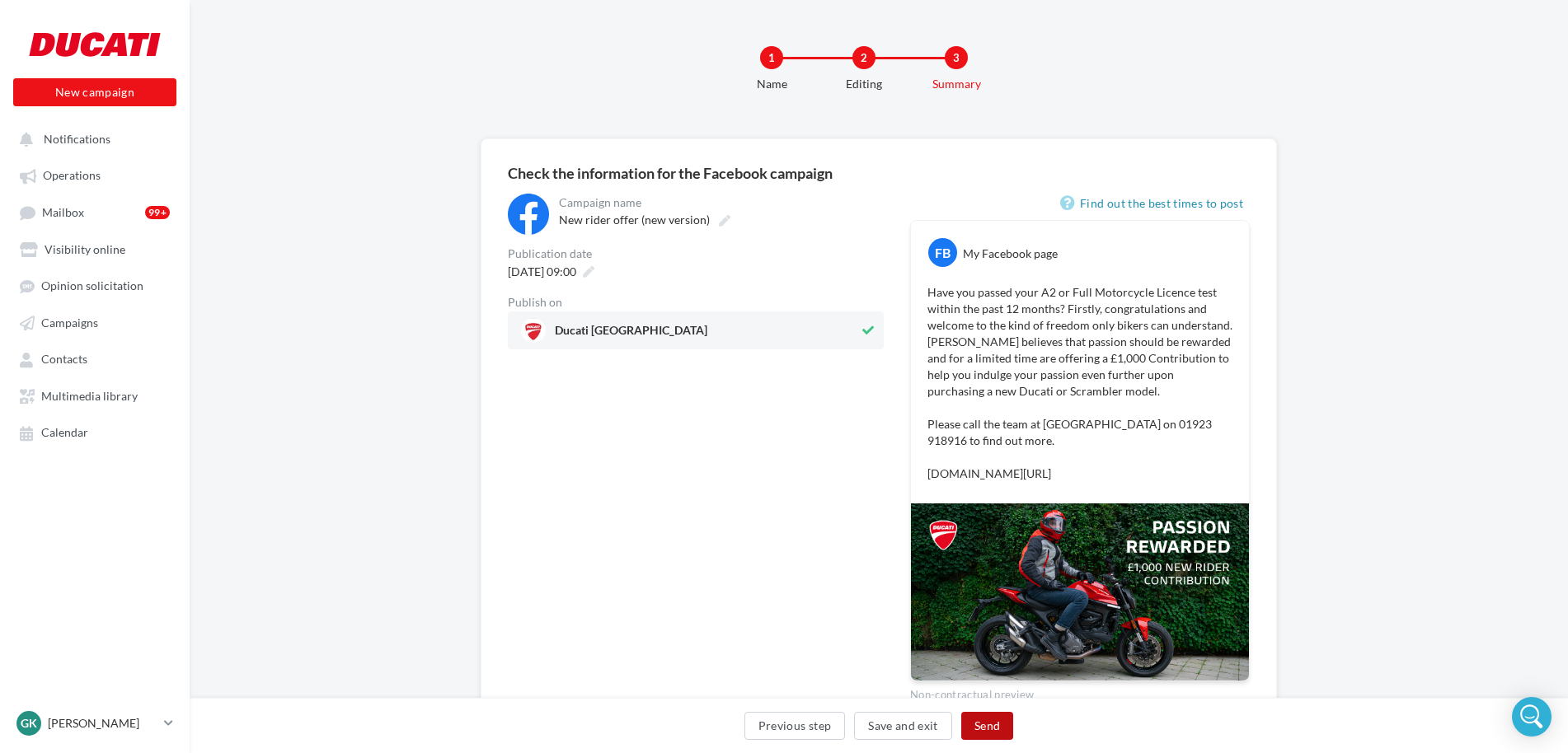
click at [981, 722] on button "Send" at bounding box center [987, 726] width 52 height 28
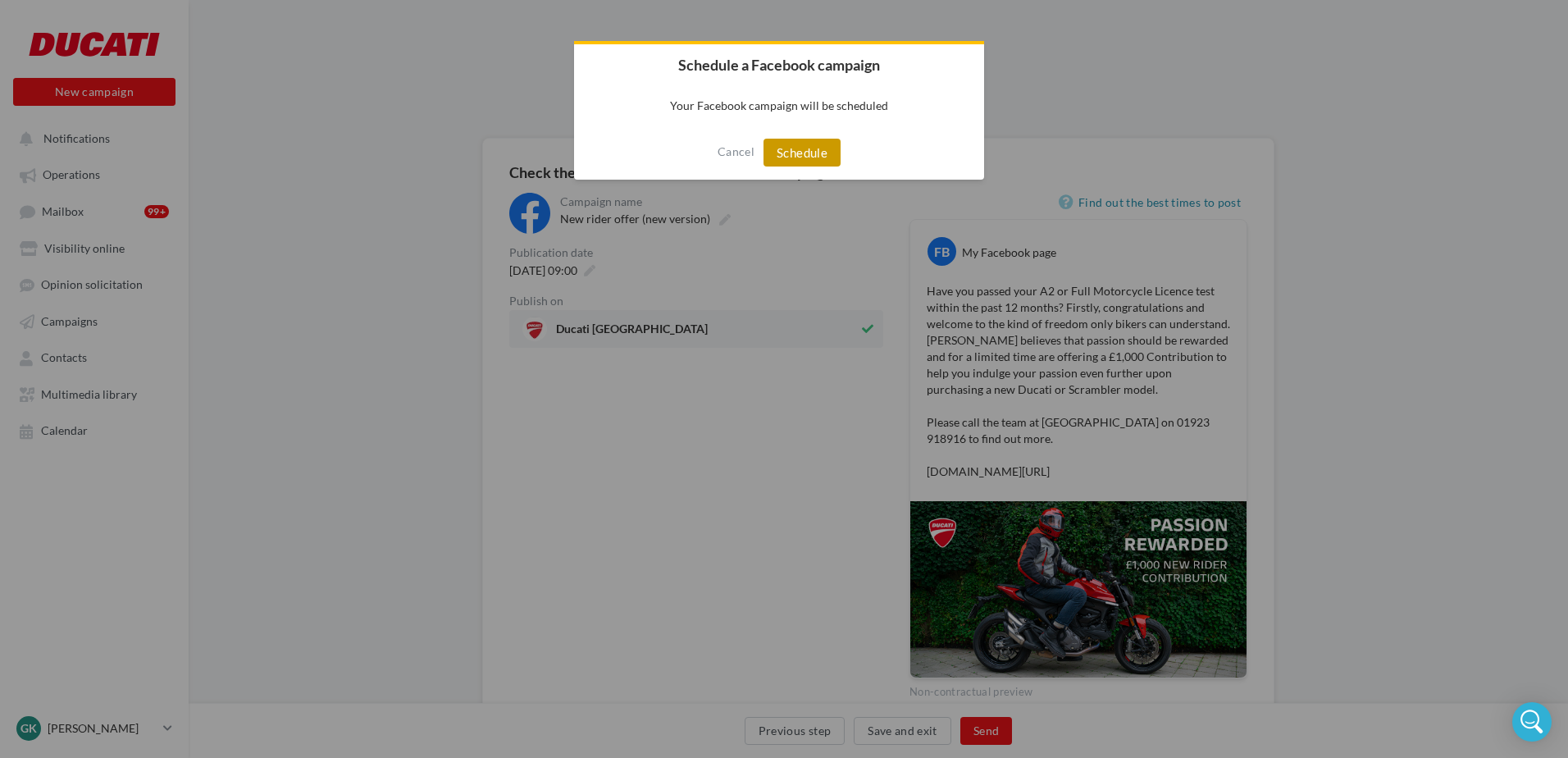
click at [809, 144] on button "Schedule" at bounding box center [802, 153] width 77 height 28
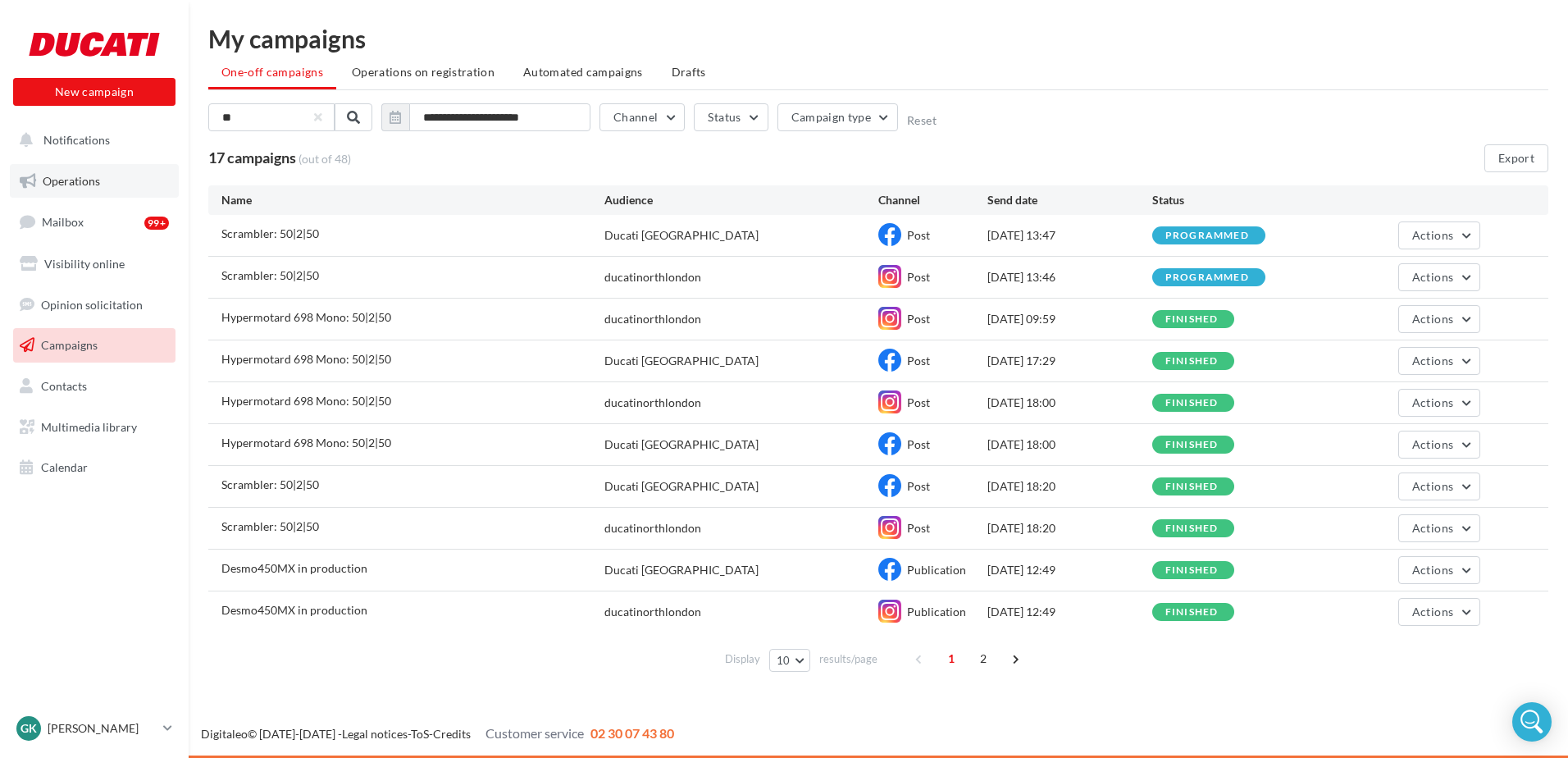
click at [99, 176] on span "Operations" at bounding box center [71, 181] width 57 height 14
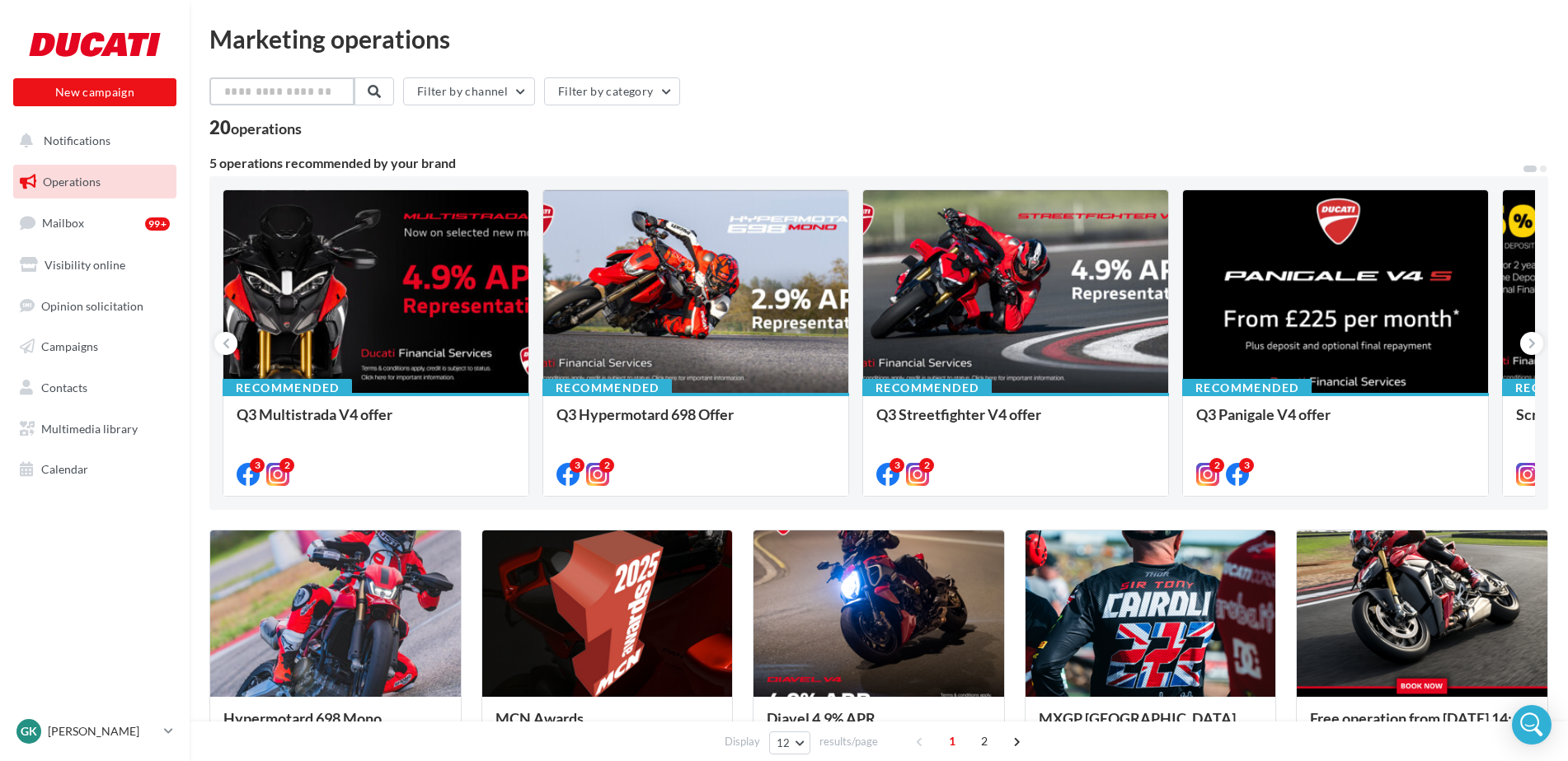
click at [299, 103] on input "text" at bounding box center [282, 92] width 145 height 28
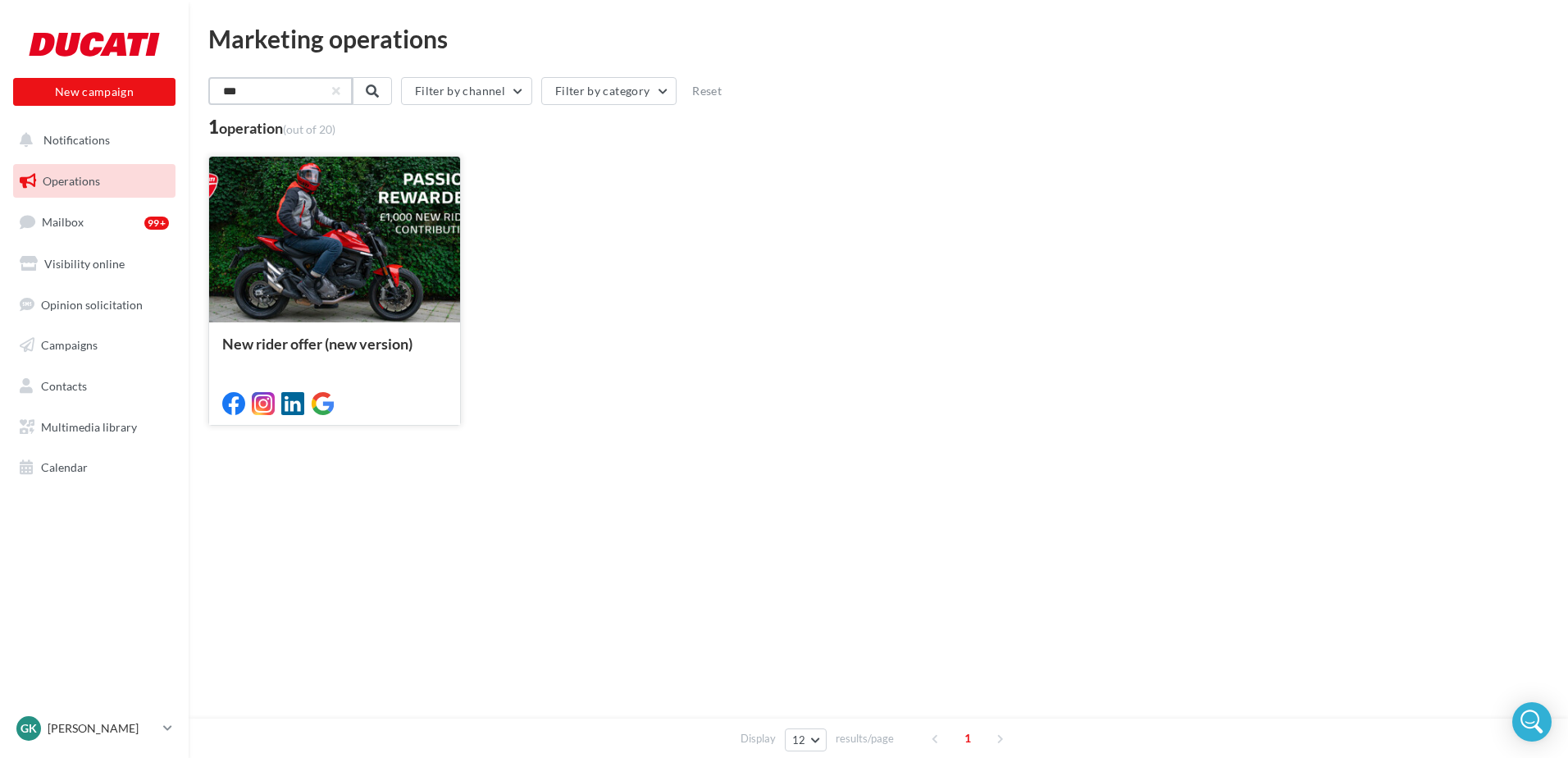
type input "***"
click at [379, 226] on div at bounding box center [334, 240] width 251 height 168
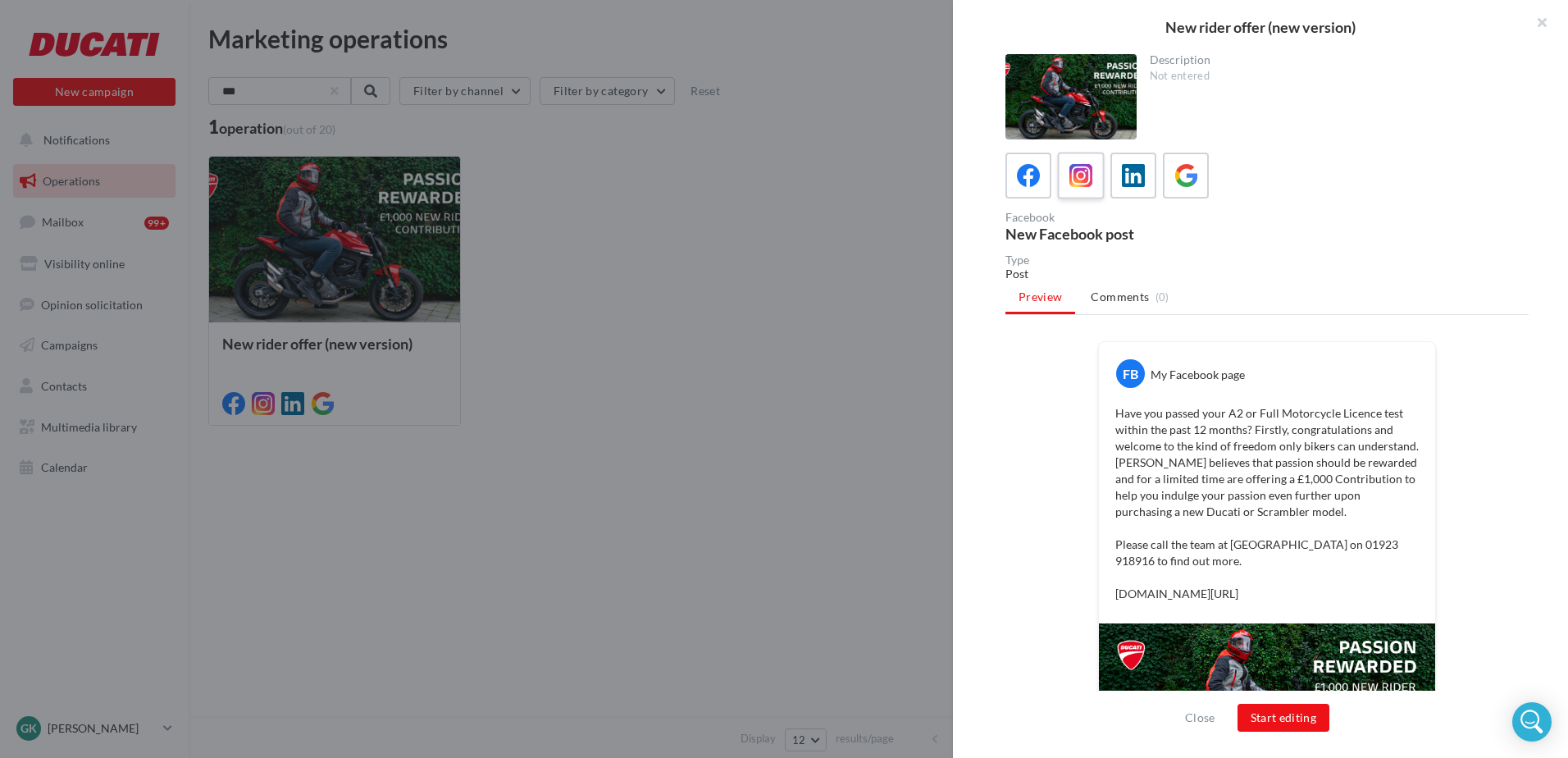
click at [1082, 161] on div at bounding box center [1081, 176] width 30 height 30
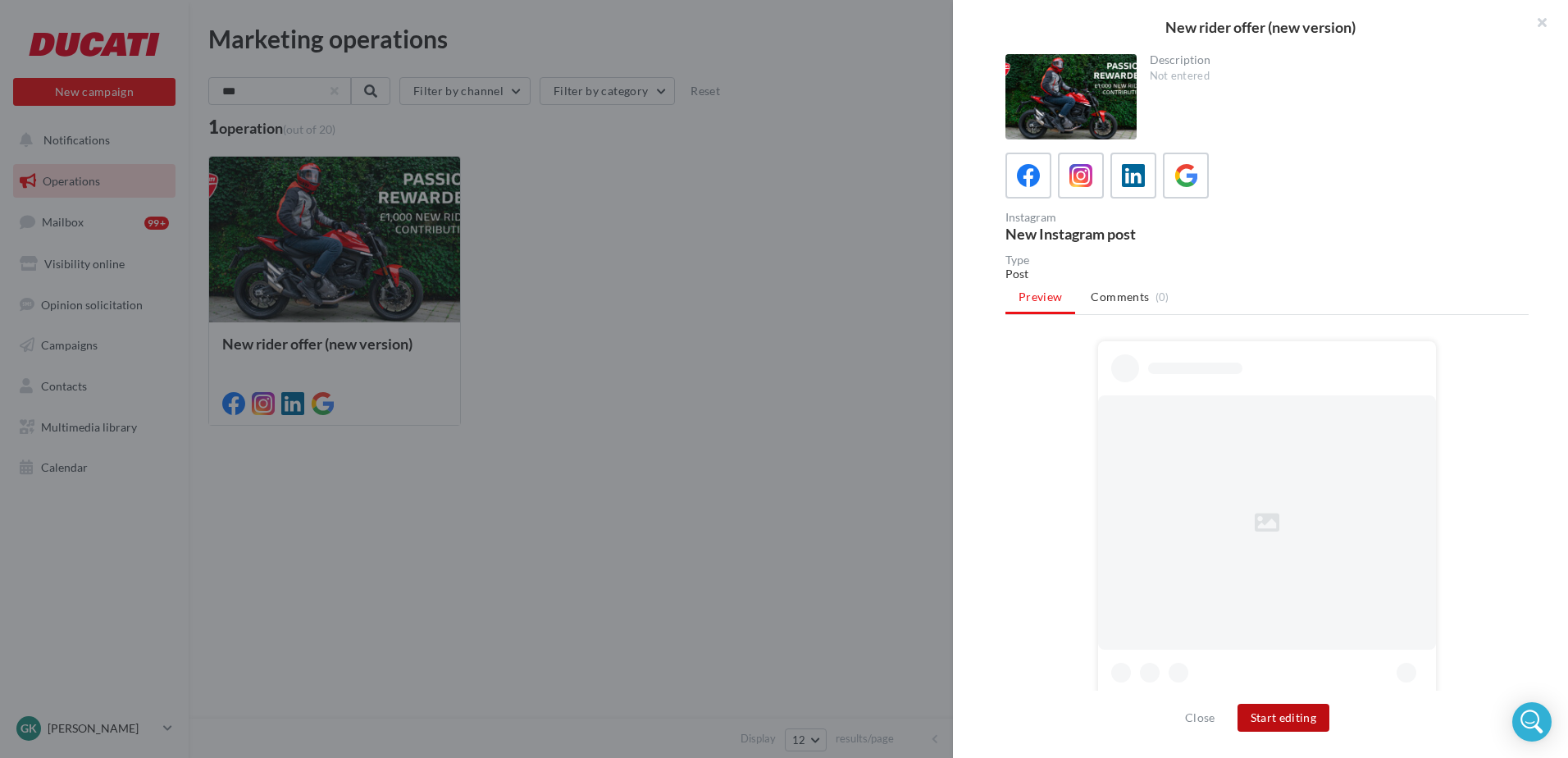
click at [1279, 726] on button "Start editing" at bounding box center [1284, 718] width 93 height 28
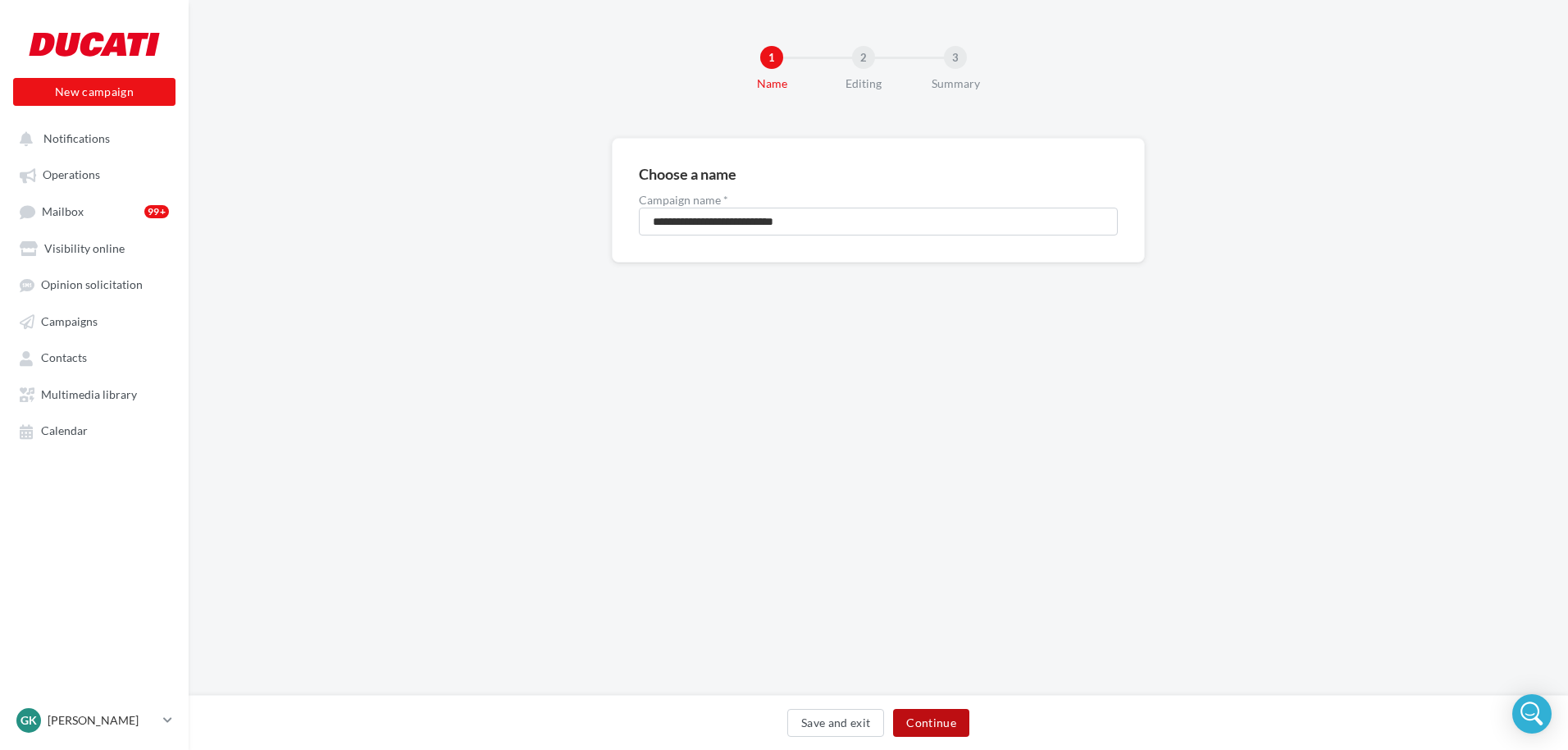
click at [934, 723] on button "Continue" at bounding box center [931, 723] width 76 height 28
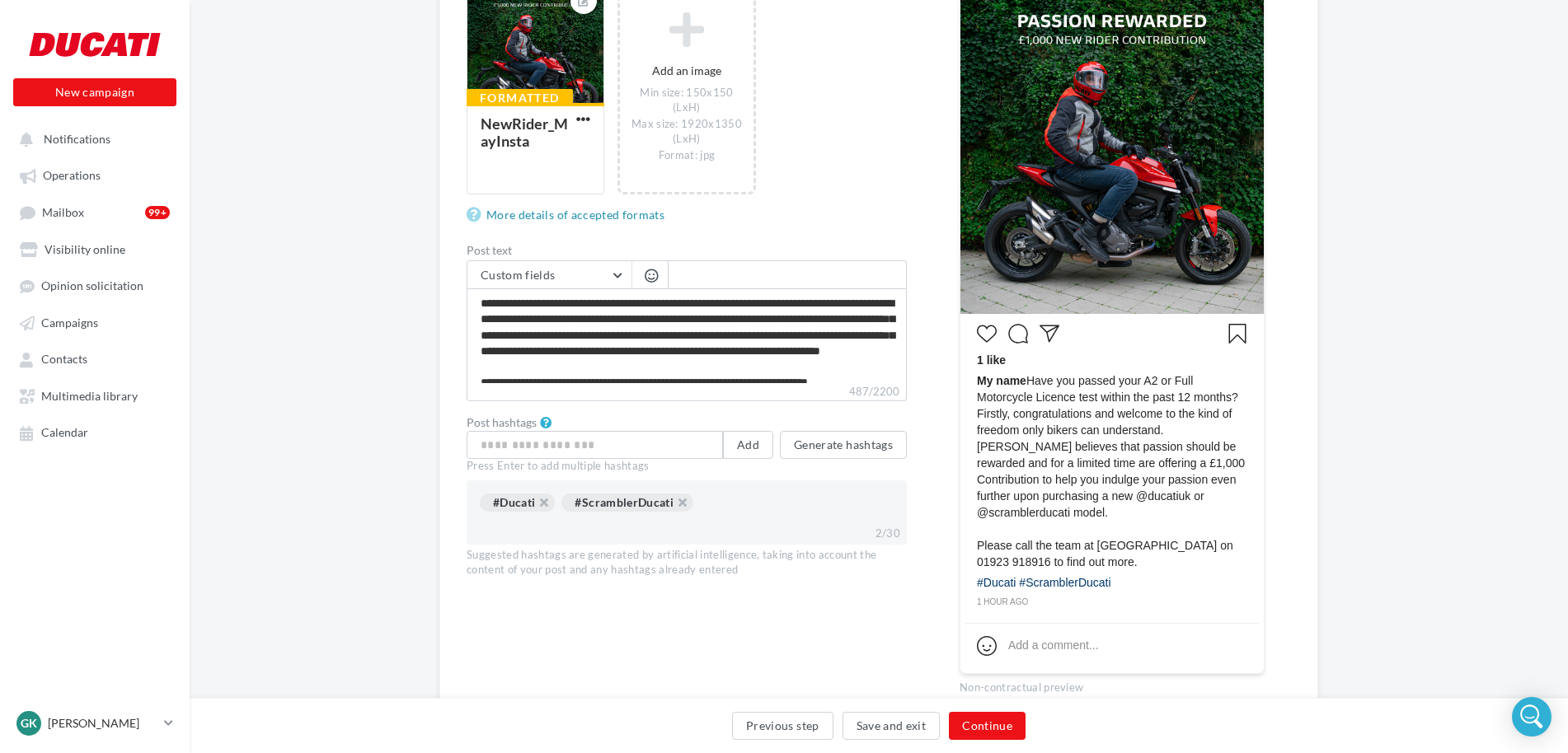
scroll to position [401, 0]
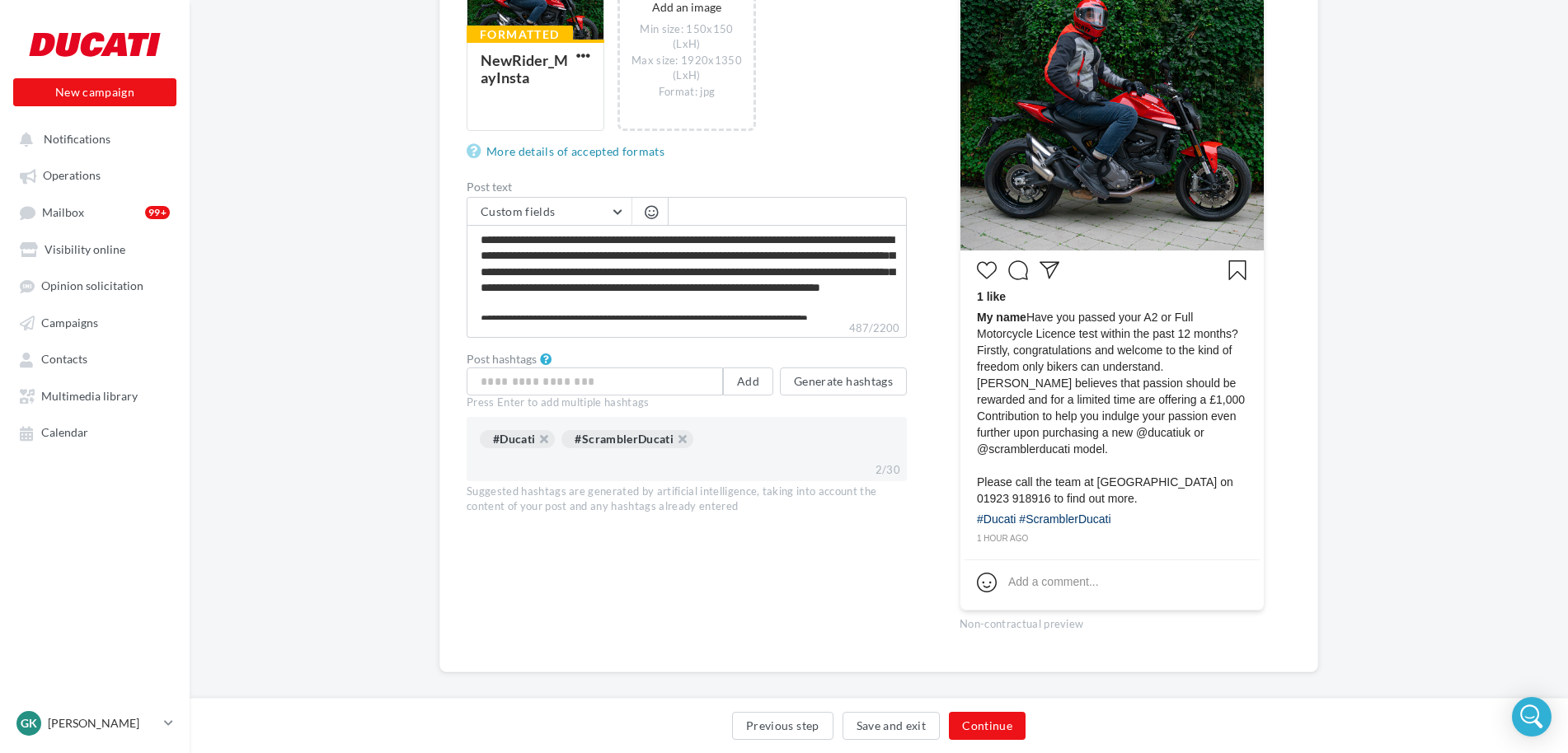
click at [955, 708] on div "Previous step Save and exit Continue" at bounding box center [878, 725] width 1378 height 55
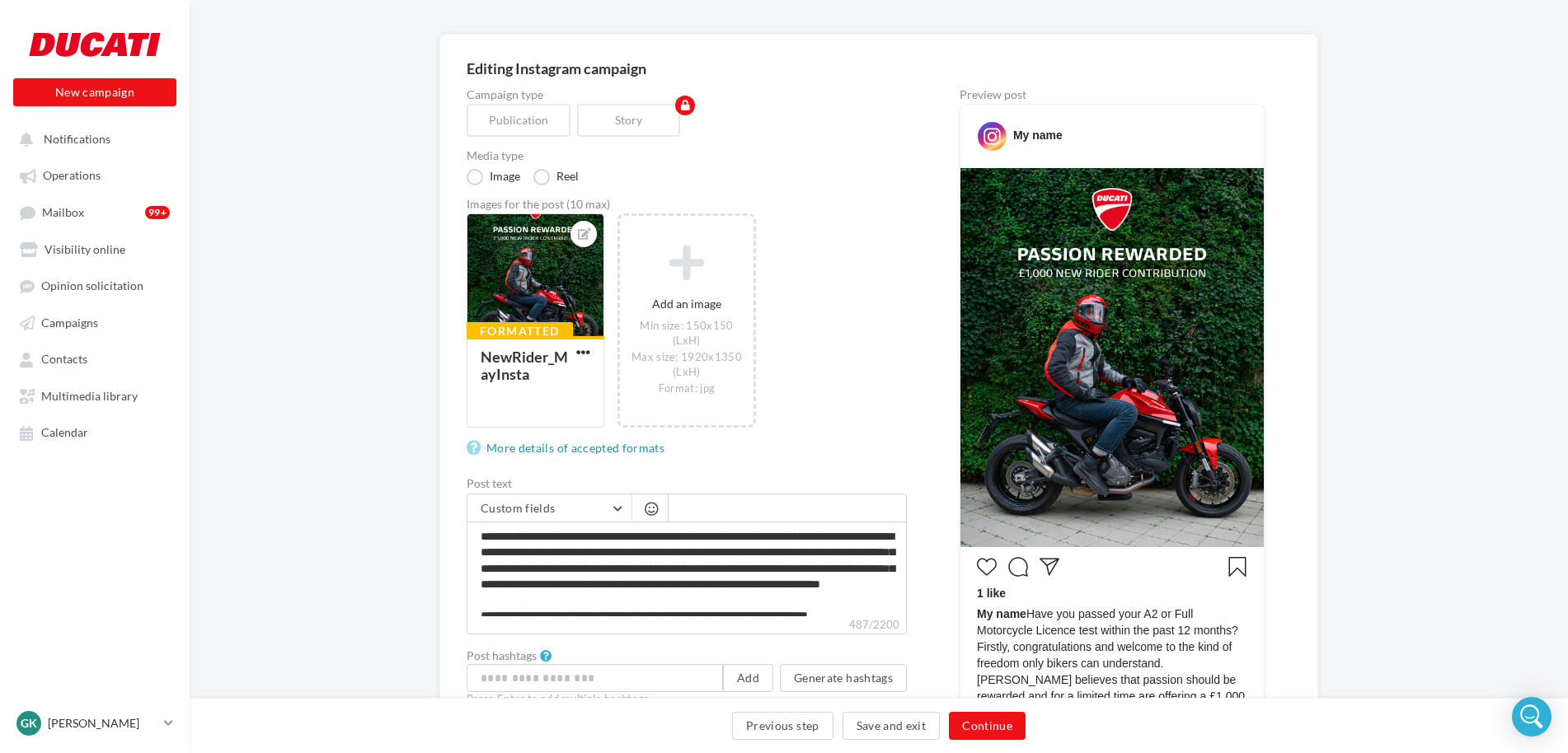
scroll to position [72, 0]
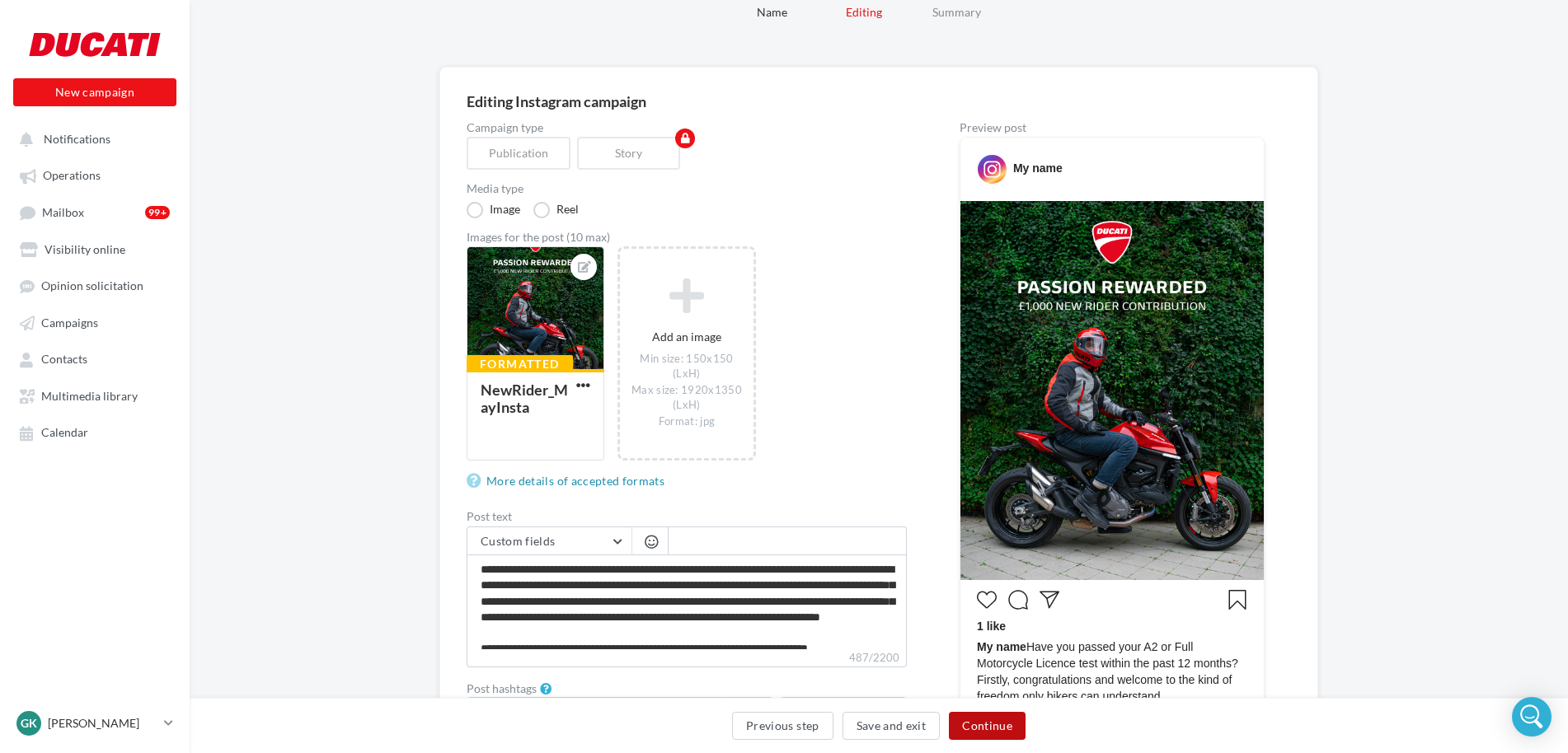
click at [972, 730] on button "Continue" at bounding box center [987, 726] width 77 height 28
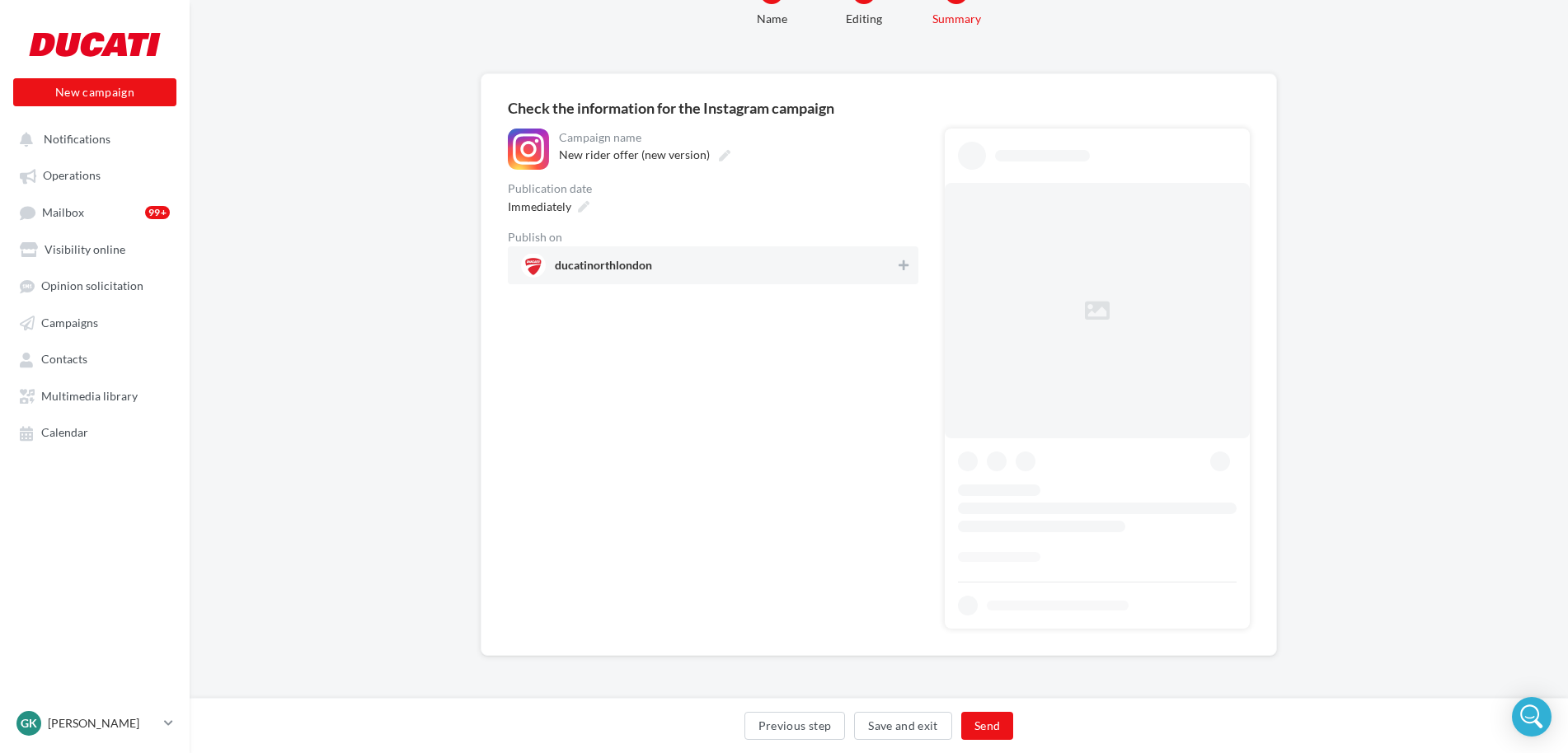
click at [635, 272] on span "ducatinorthlondon" at bounding box center [602, 268] width 97 height 18
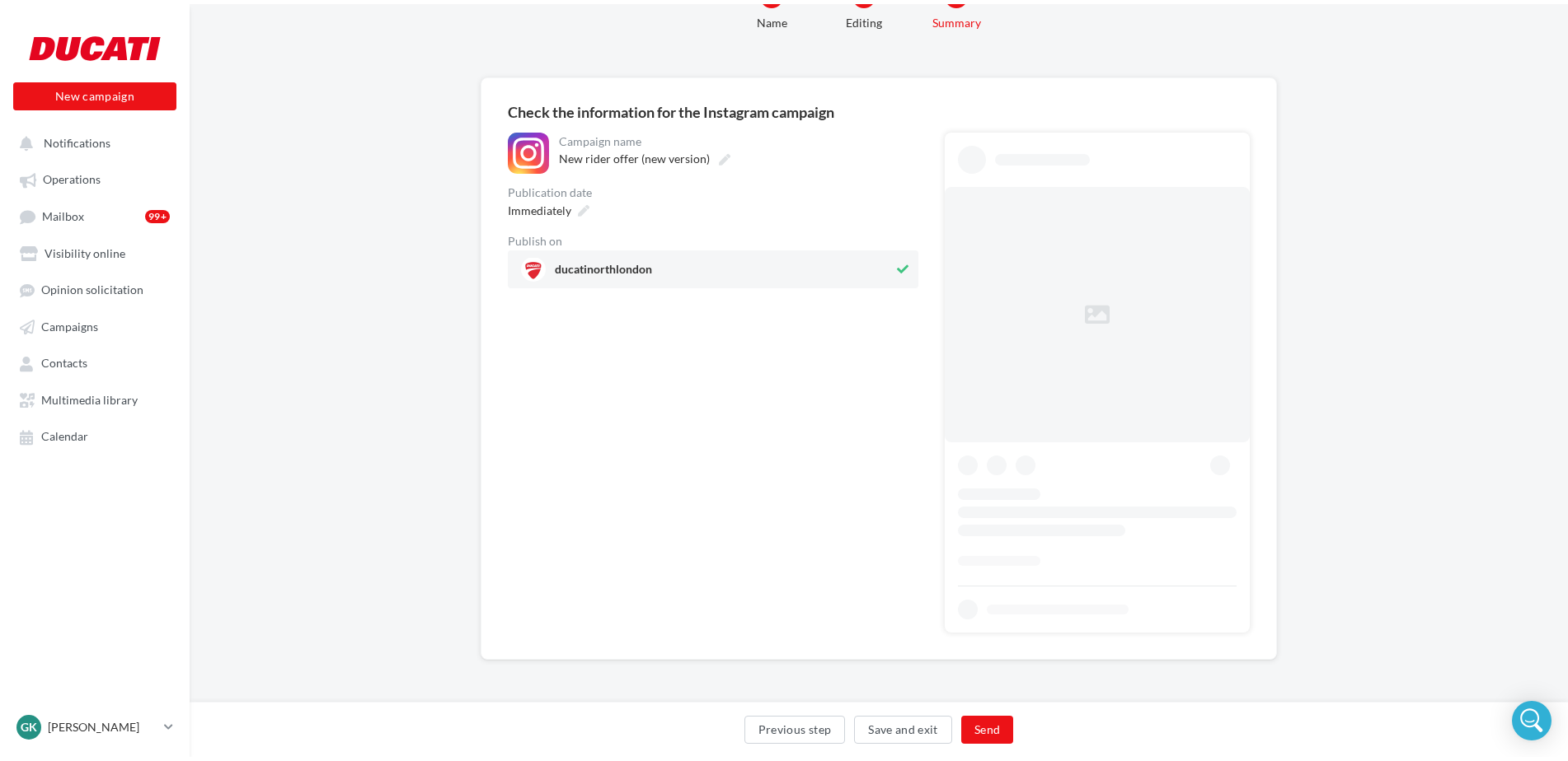
scroll to position [0, 0]
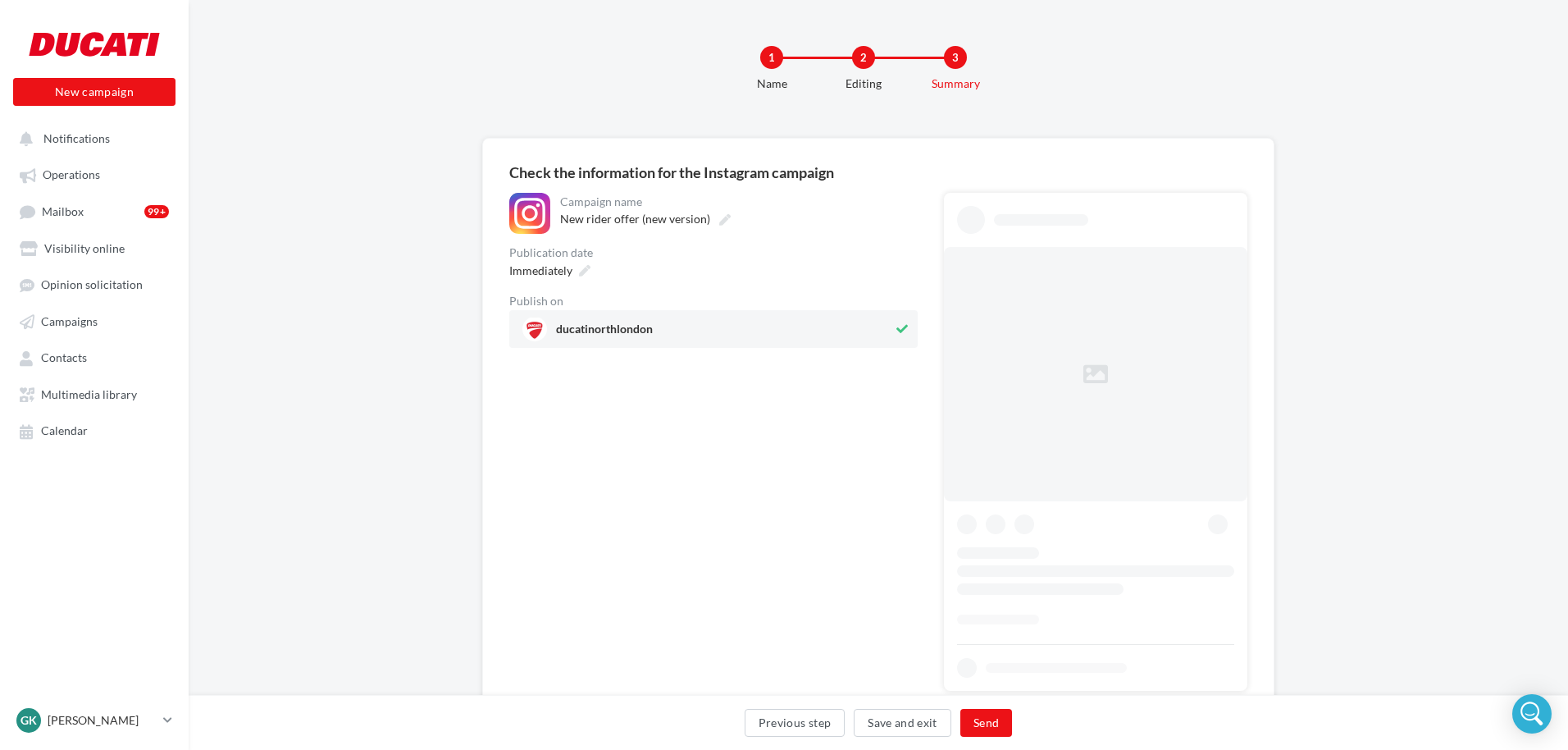
click at [579, 207] on div "Campaign name" at bounding box center [738, 202] width 354 height 11
click at [565, 261] on div "Immediately" at bounding box center [544, 269] width 91 height 23
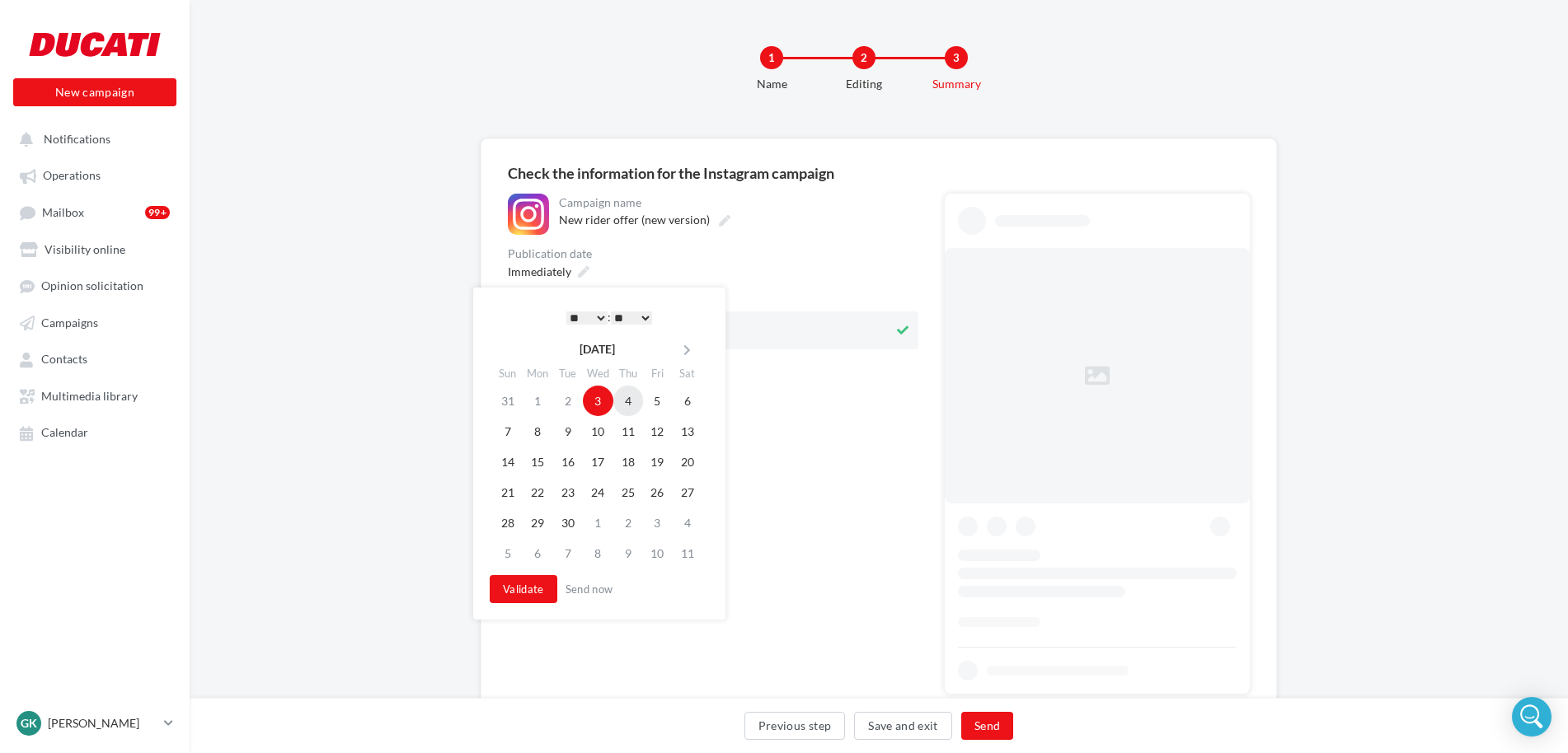
click at [627, 392] on td "4" at bounding box center [628, 400] width 30 height 31
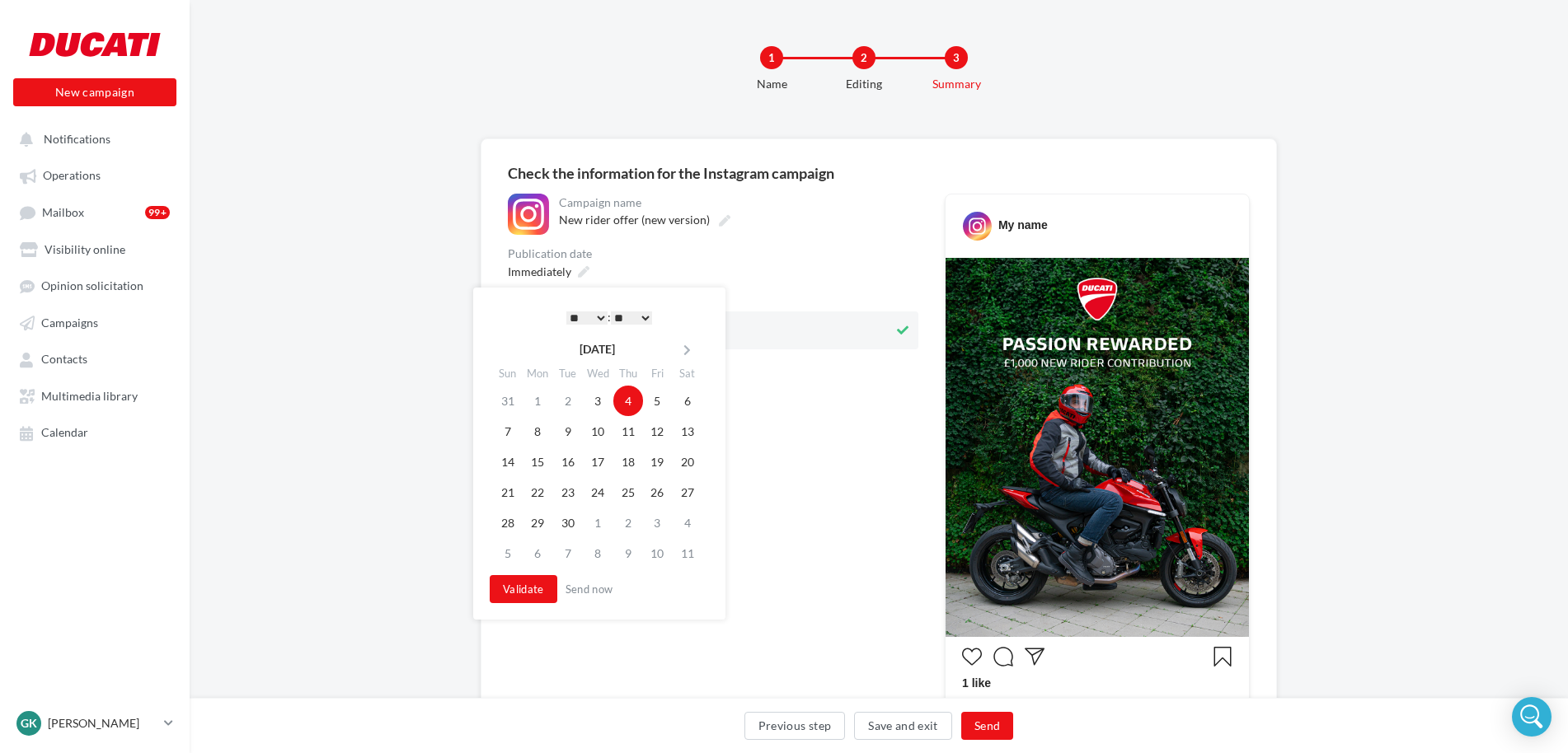
click at [588, 312] on select "* * * * * * * * * * ** ** ** ** ** ** ** ** ** ** ** ** ** **" at bounding box center [587, 318] width 41 height 13
click at [539, 587] on button "Validate" at bounding box center [523, 589] width 67 height 28
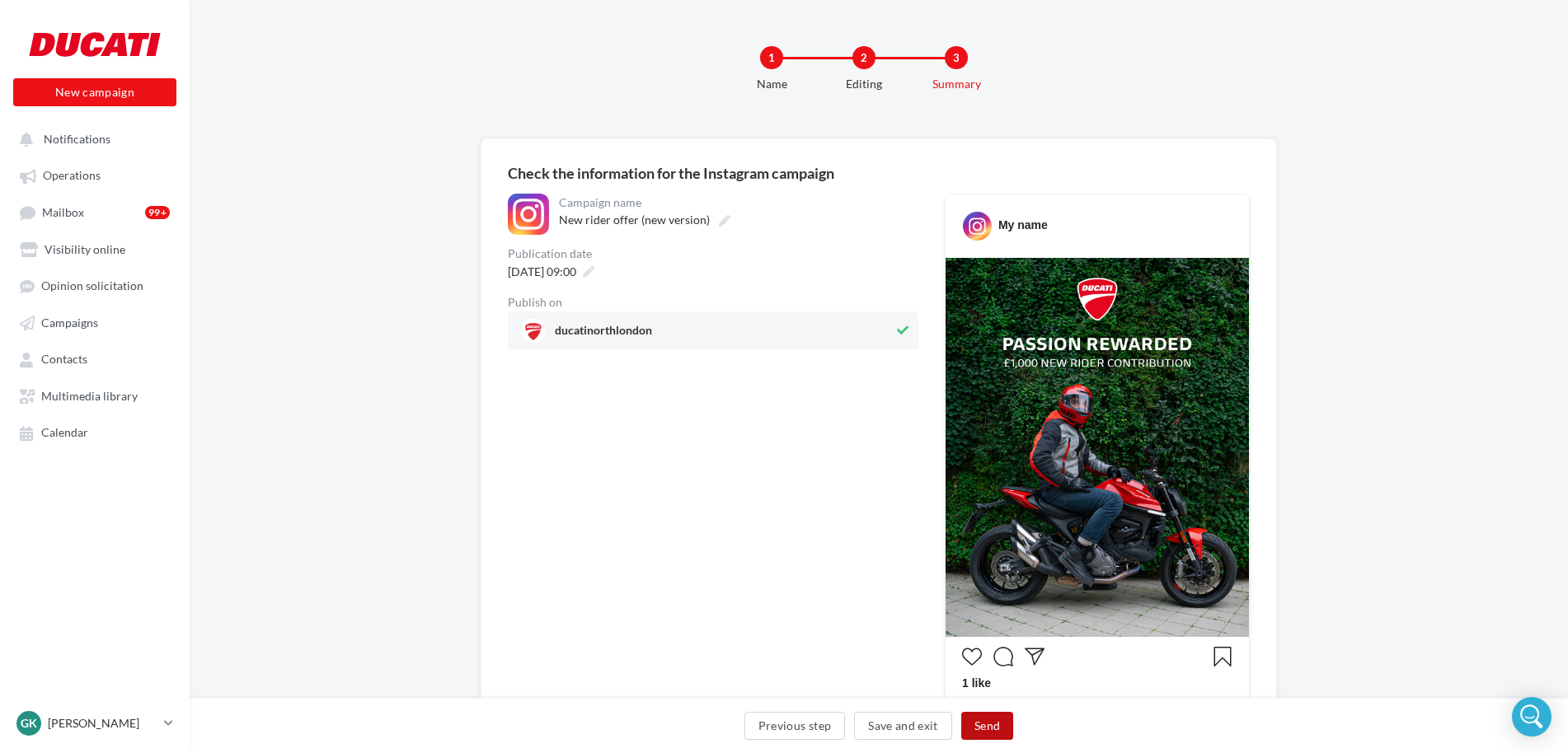
click at [988, 721] on button "Send" at bounding box center [987, 726] width 52 height 28
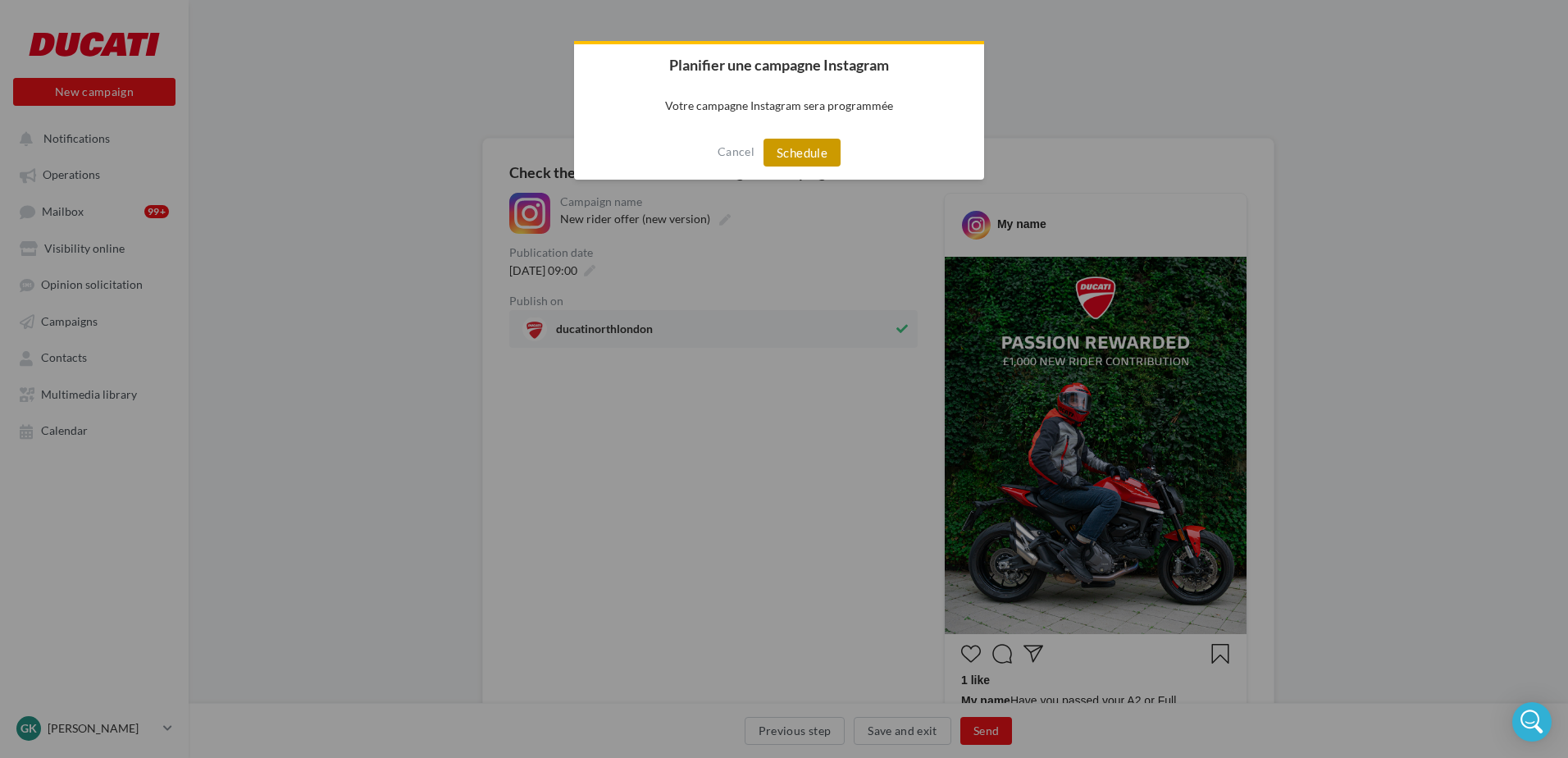
click at [799, 151] on button "Schedule" at bounding box center [802, 153] width 77 height 28
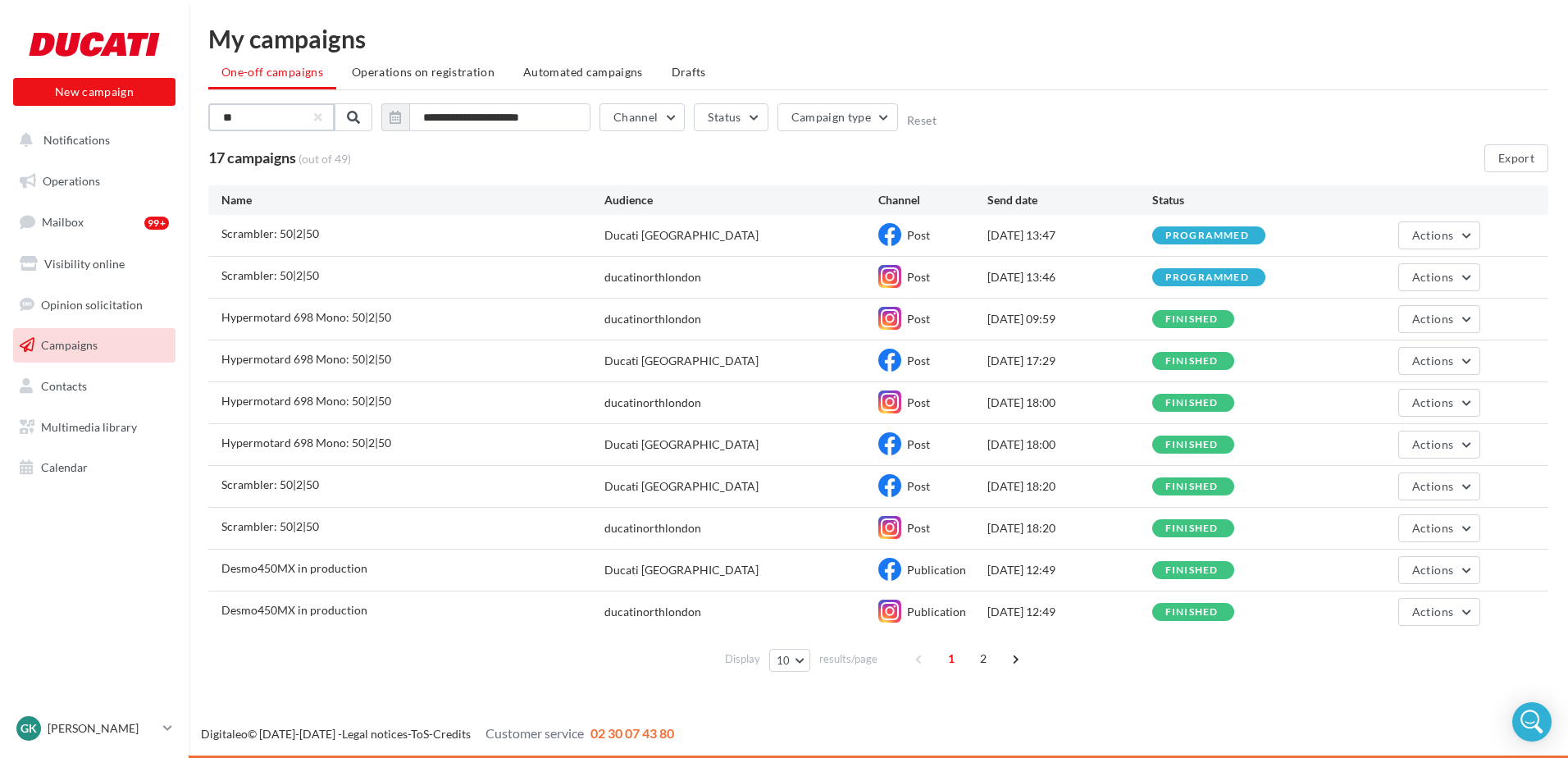
click at [327, 110] on input "**" at bounding box center [271, 117] width 126 height 28
drag, startPoint x: 324, startPoint y: 110, endPoint x: 234, endPoint y: 127, distance: 91.6
click at [234, 127] on input "**" at bounding box center [271, 117] width 126 height 28
drag, startPoint x: 251, startPoint y: 123, endPoint x: 209, endPoint y: 129, distance: 42.4
click at [209, 129] on input "**" at bounding box center [271, 117] width 126 height 28
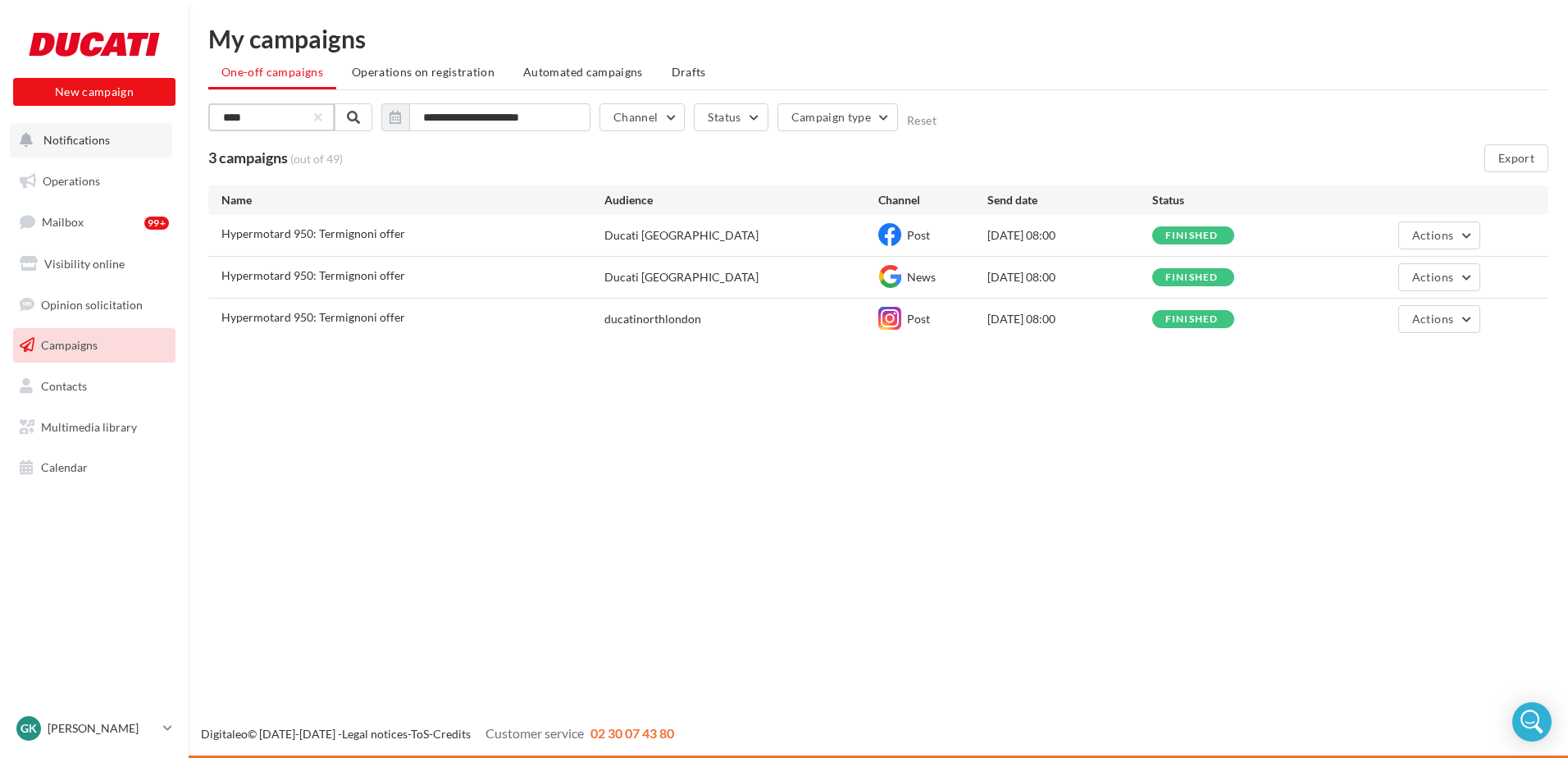
type input "****"
click at [66, 153] on button "Notifications" at bounding box center [90, 141] width 162 height 35
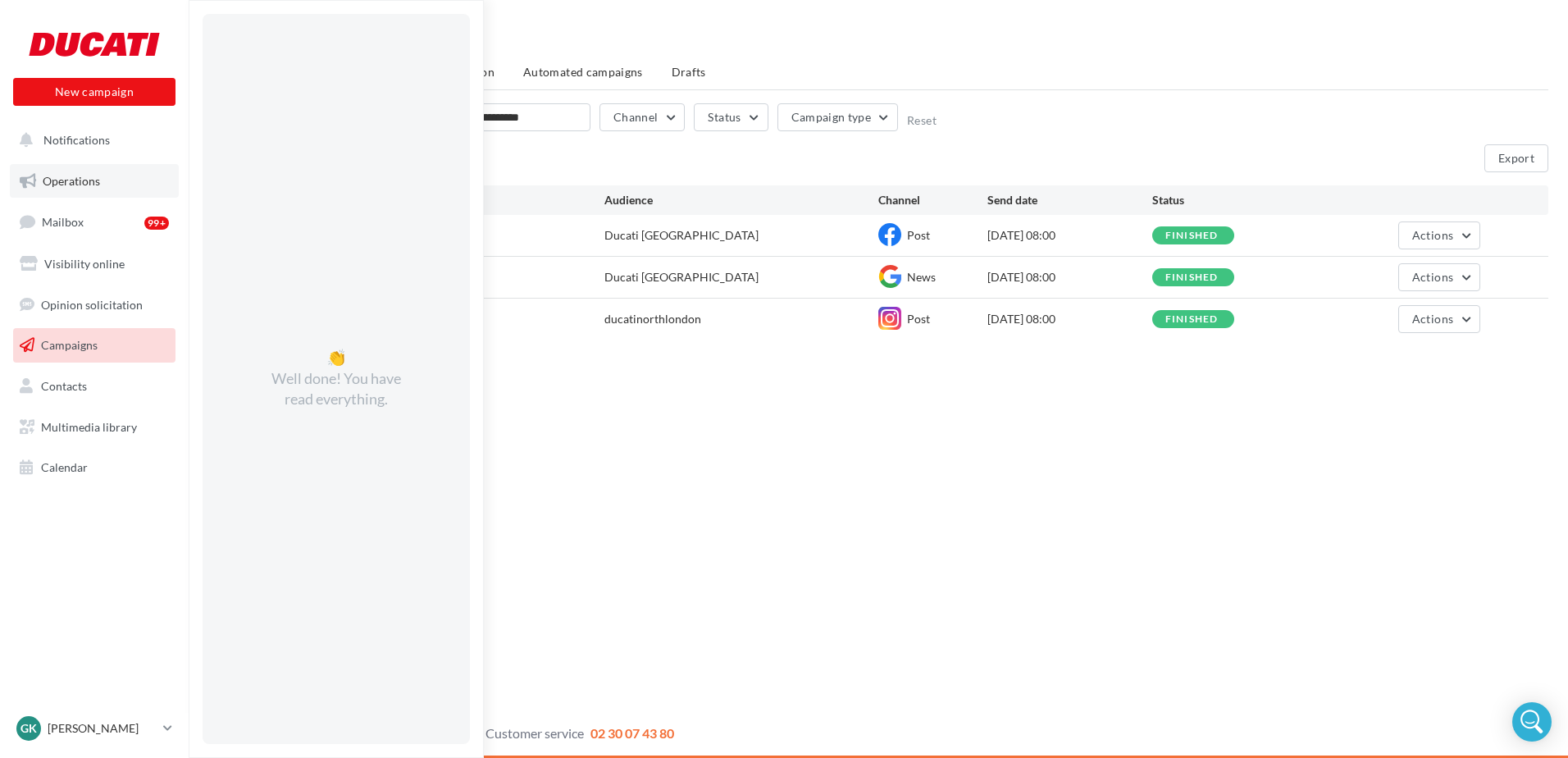
click at [63, 172] on link "Operations" at bounding box center [94, 182] width 169 height 35
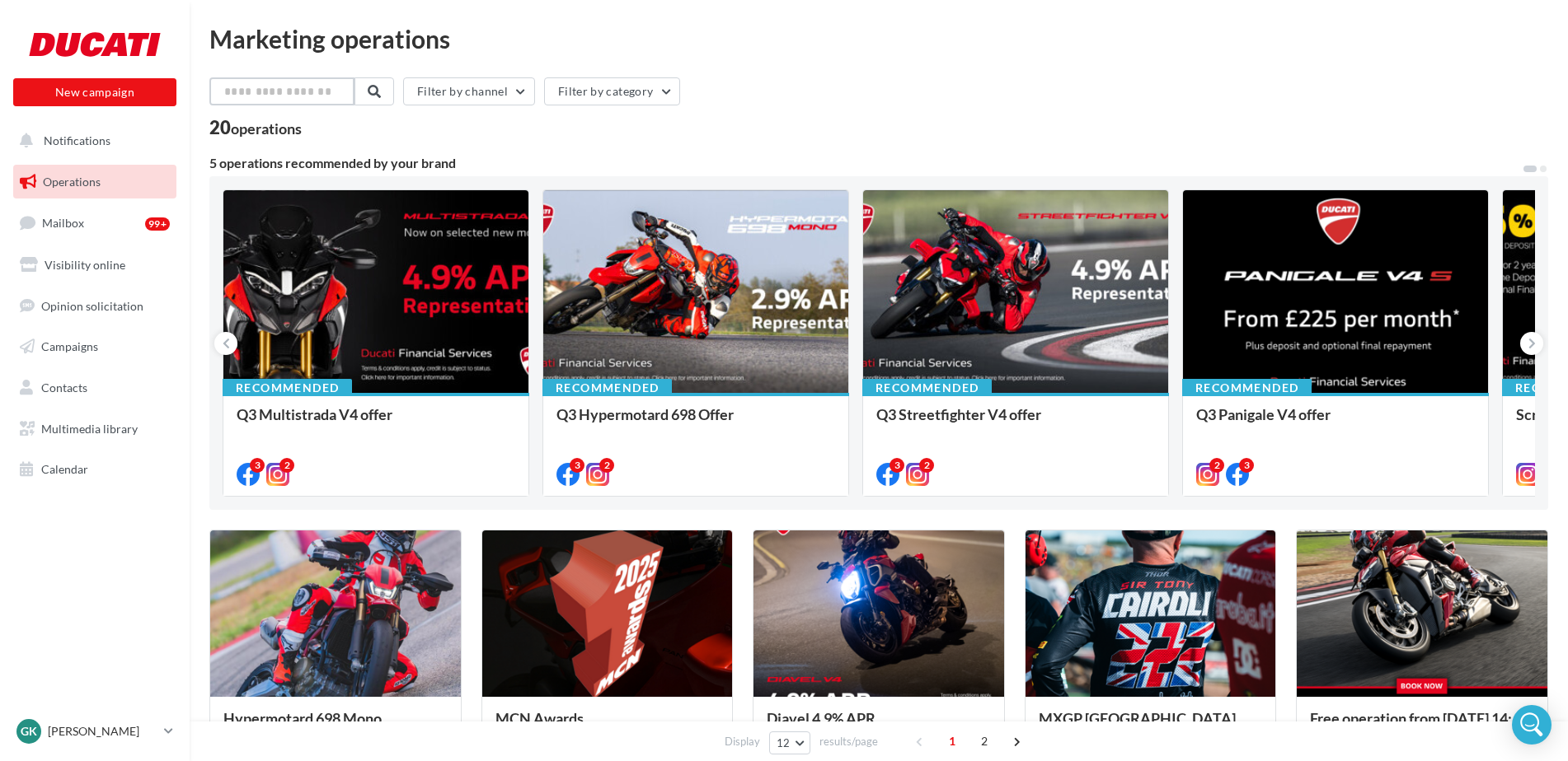
click at [270, 91] on input "text" at bounding box center [282, 92] width 145 height 28
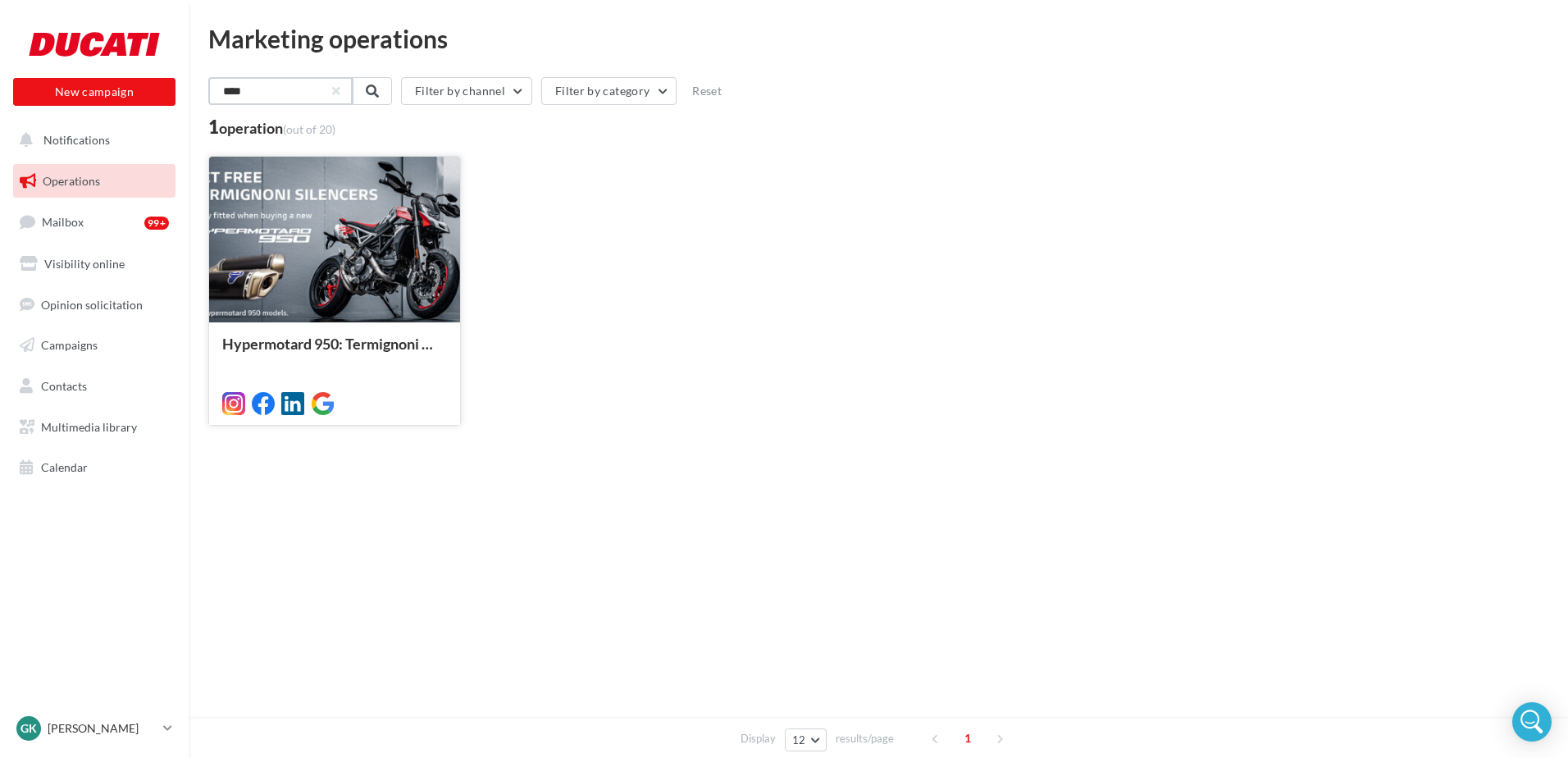
type input "****"
click at [284, 249] on div at bounding box center [334, 240] width 251 height 168
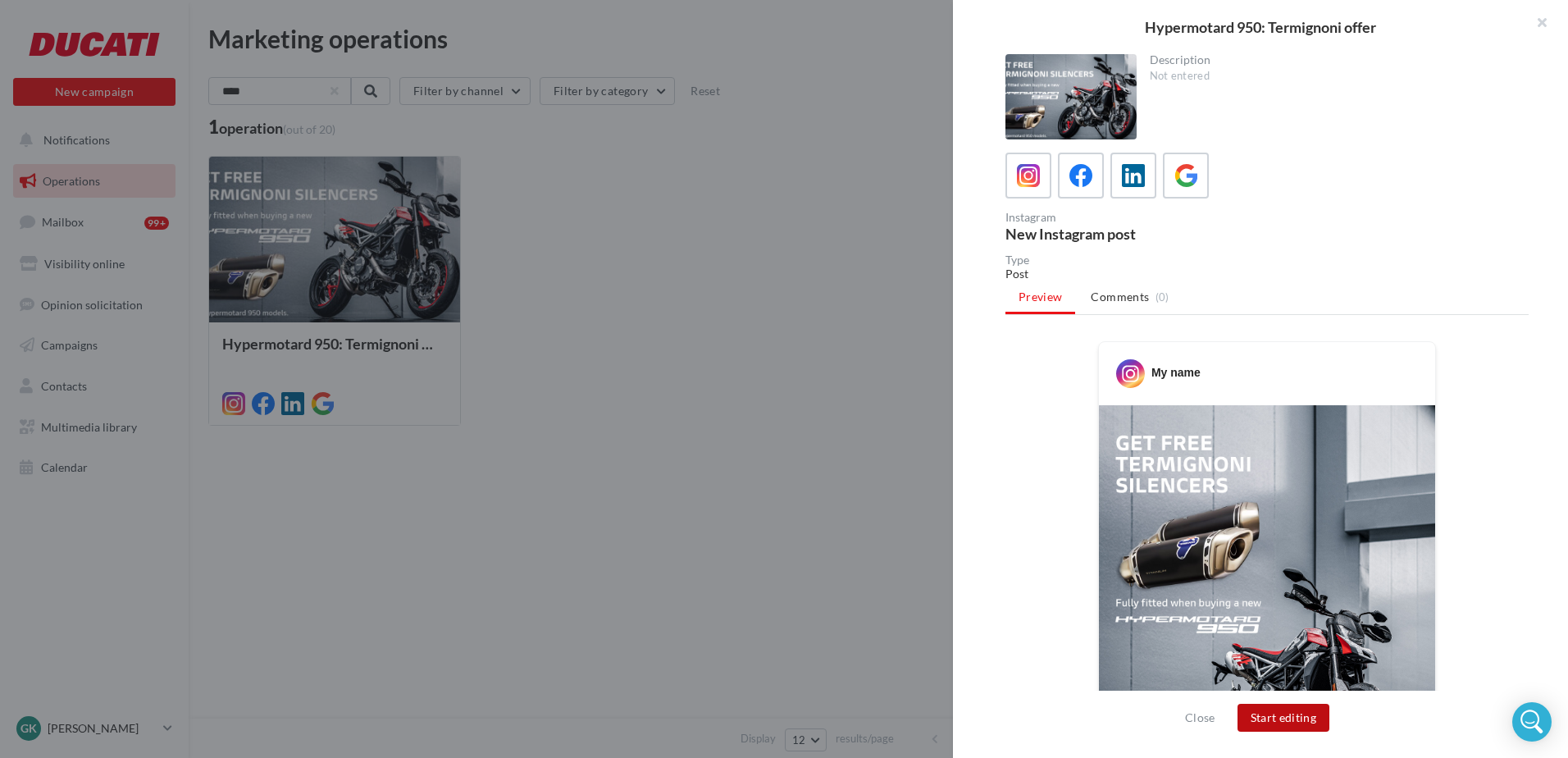
click at [1283, 714] on button "Start editing" at bounding box center [1284, 718] width 93 height 28
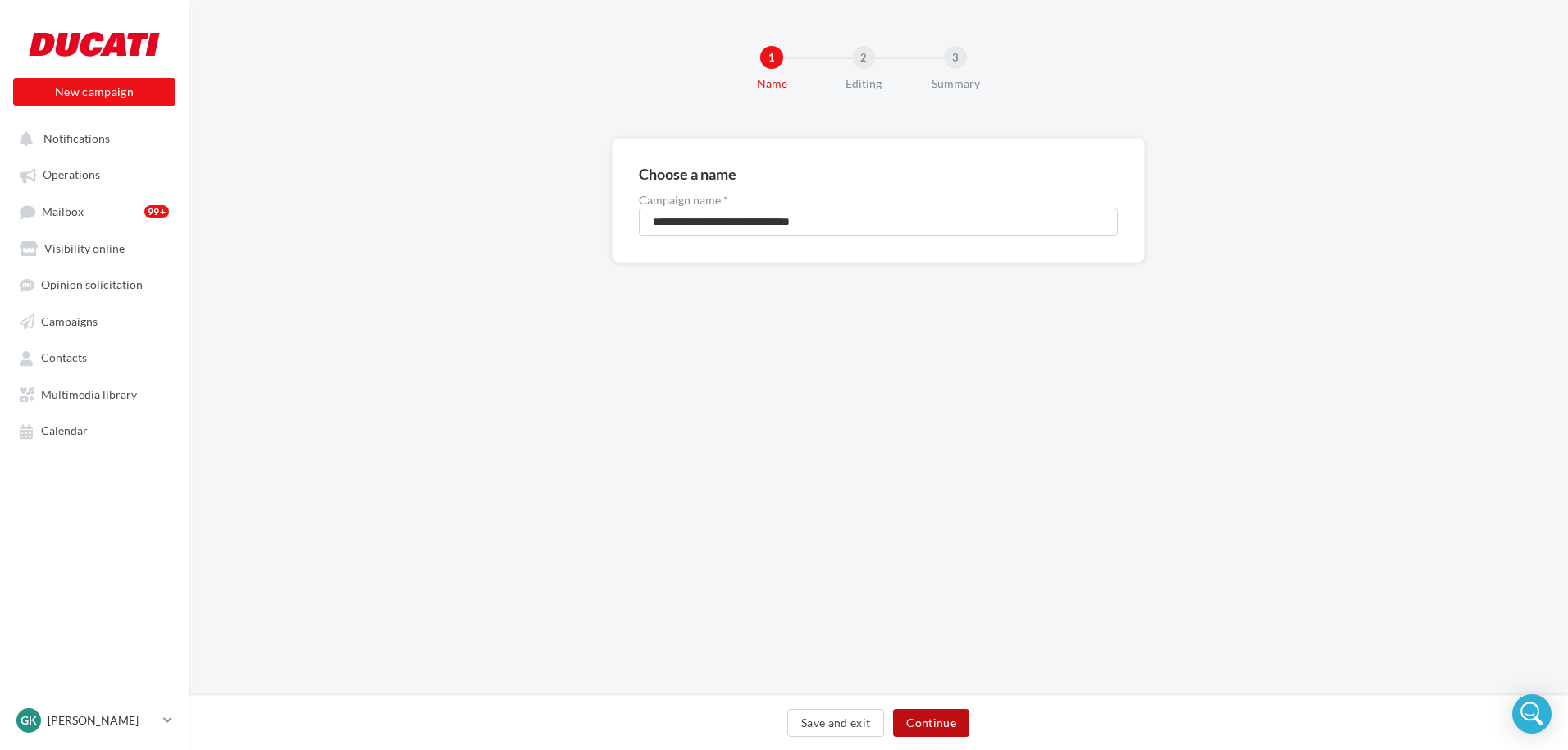
click at [949, 728] on button "Continue" at bounding box center [931, 723] width 76 height 28
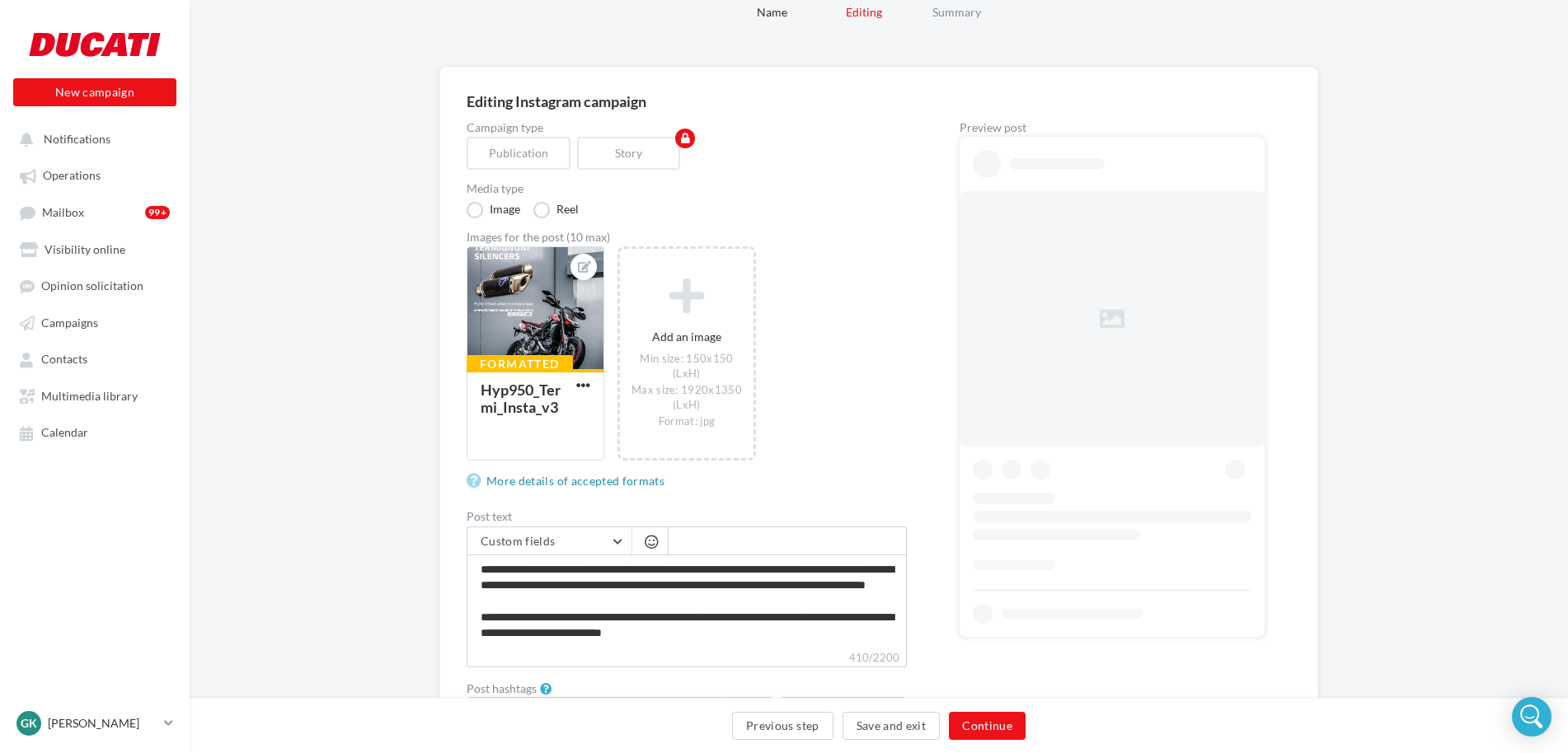
scroll to position [165, 0]
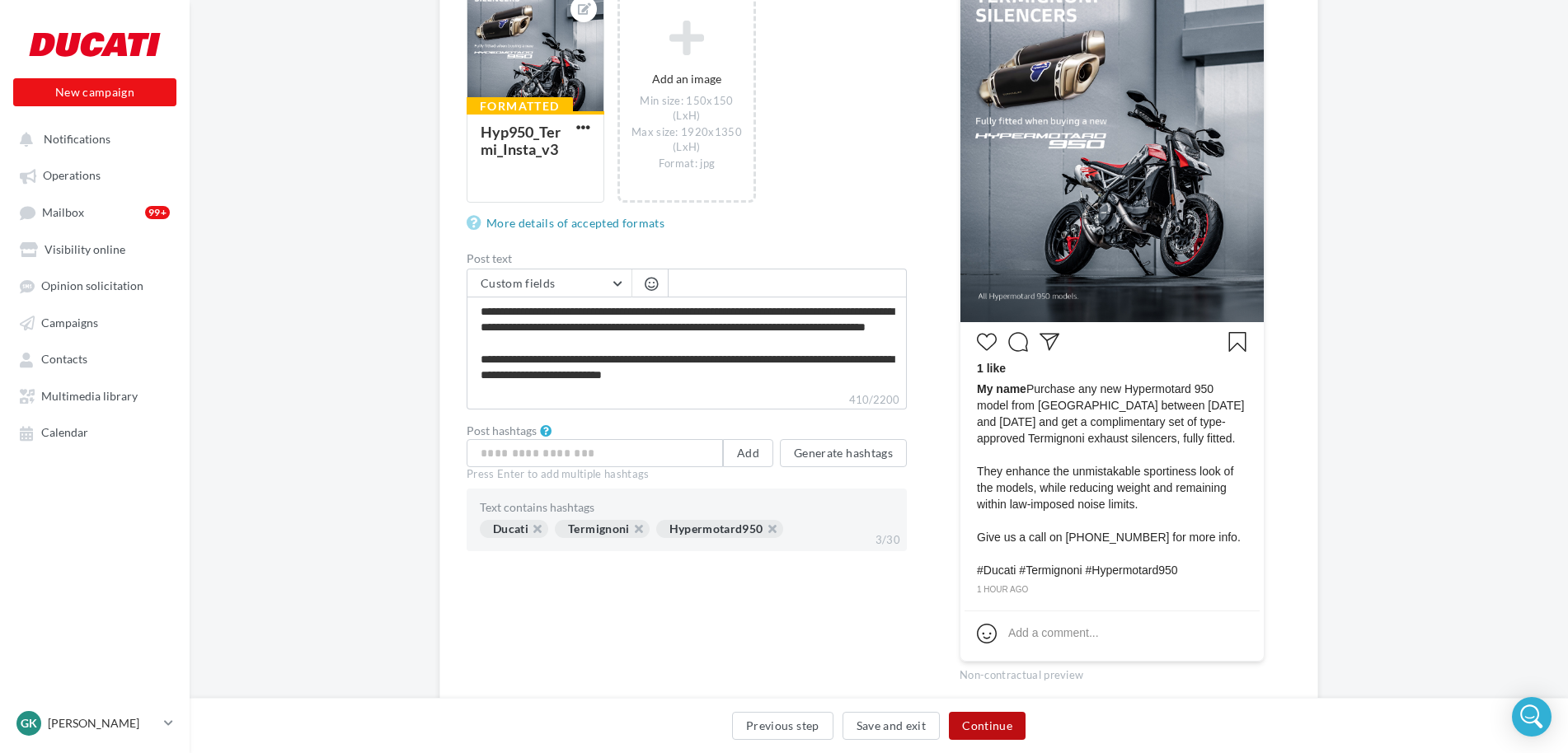
click at [994, 715] on button "Continue" at bounding box center [987, 726] width 77 height 28
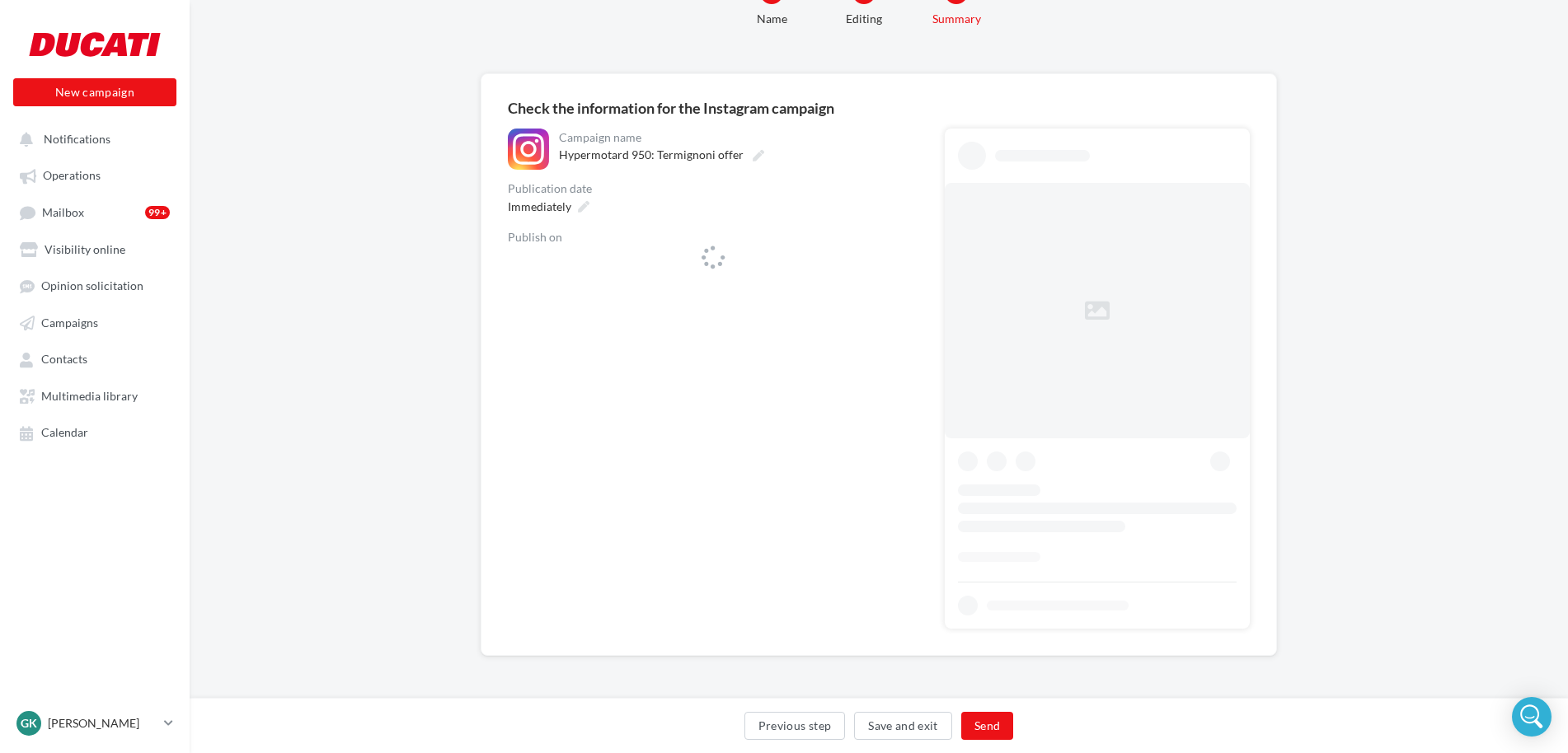
scroll to position [65, 0]
click at [579, 197] on div "Immediately" at bounding box center [547, 206] width 92 height 24
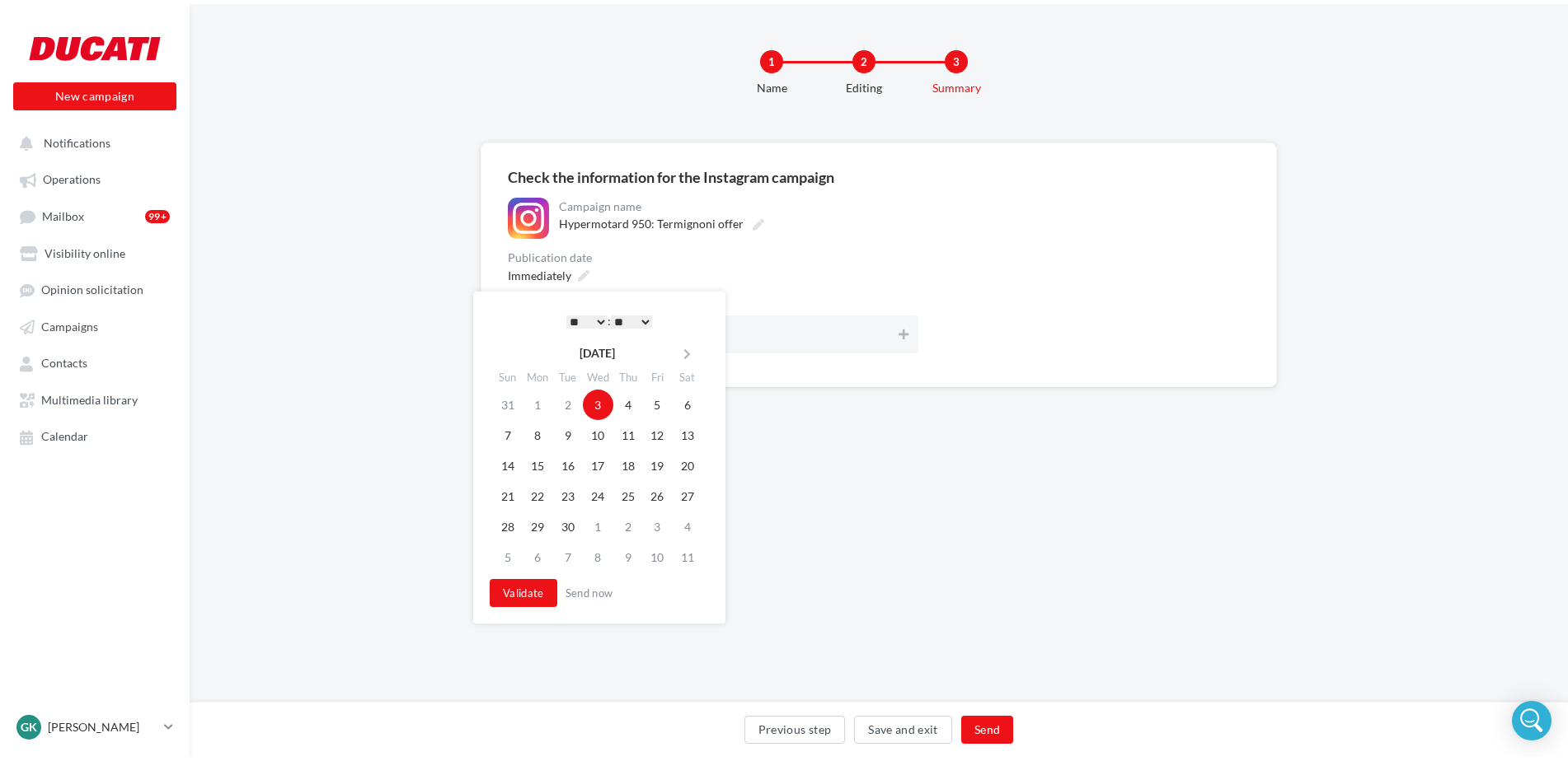
scroll to position [0, 0]
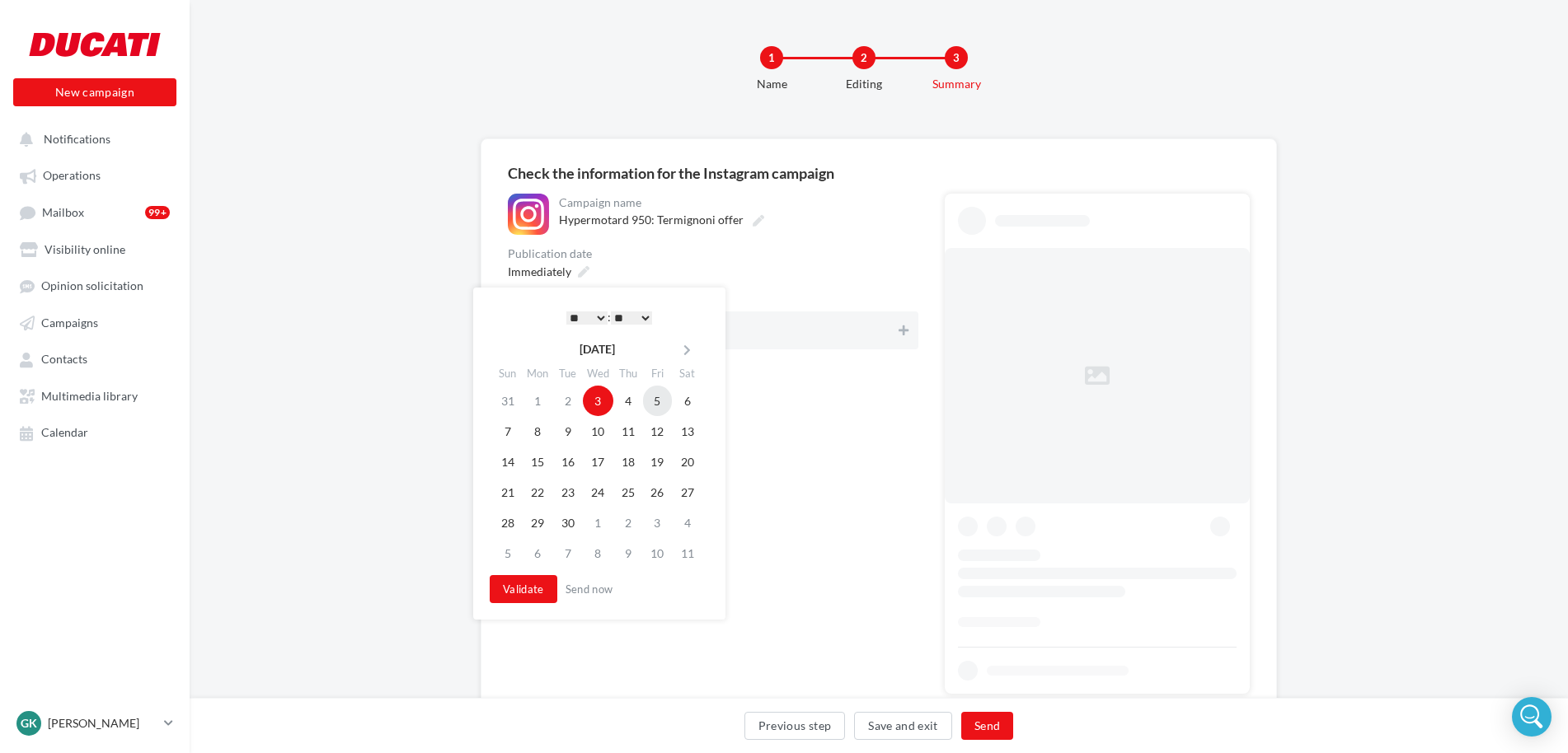
click at [649, 399] on td "5" at bounding box center [657, 400] width 30 height 31
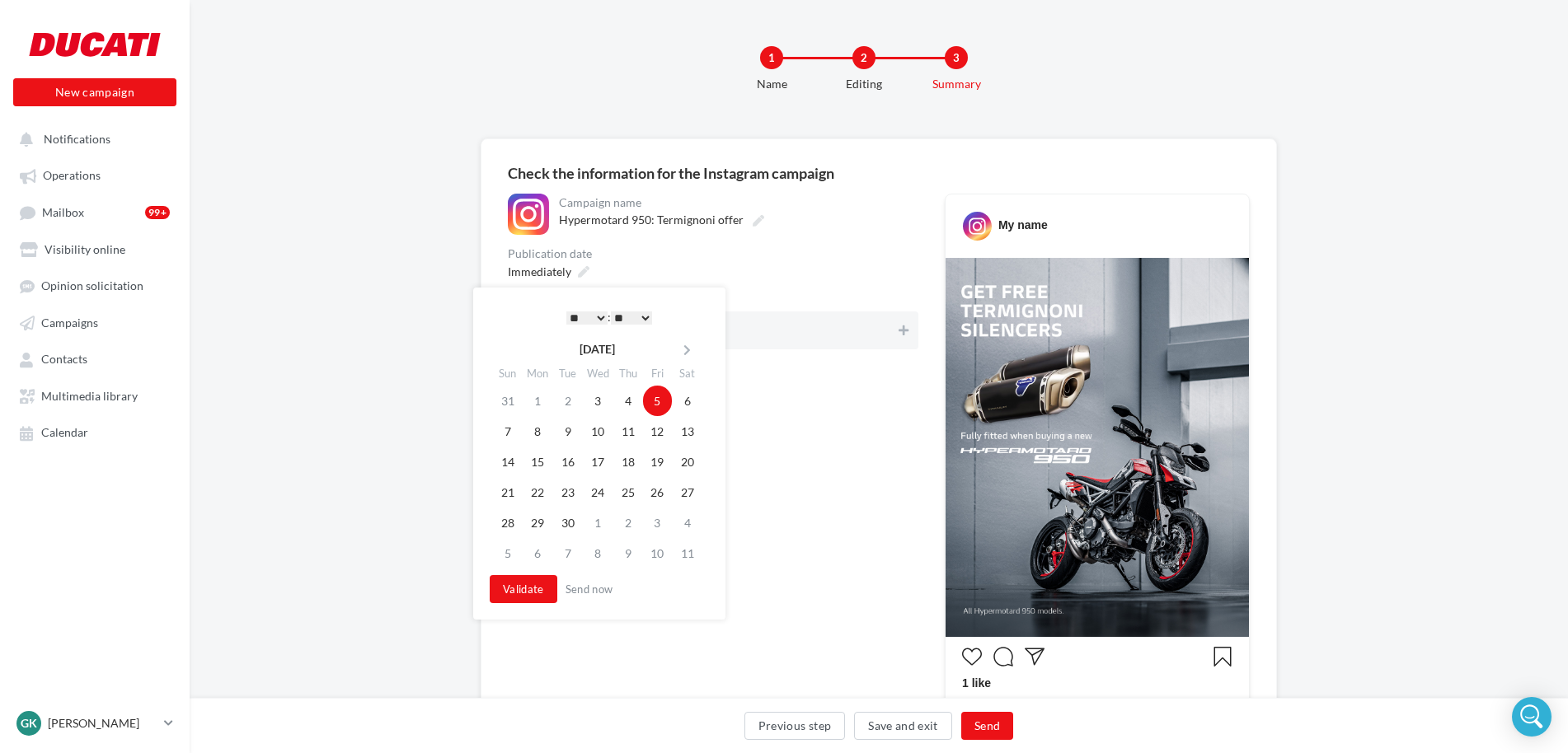
click at [595, 317] on select "* * * * * * * * * * ** ** ** ** ** ** ** ** ** ** ** ** ** **" at bounding box center [587, 318] width 41 height 13
click at [533, 571] on div "September 2025 Sun Mon Tue Wed Thu Fri Sat 31 1 2 3 4 5 6 7 8 9 10 11 12 13 14 …" at bounding box center [601, 452] width 223 height 238
click at [532, 587] on button "Validate" at bounding box center [523, 589] width 67 height 28
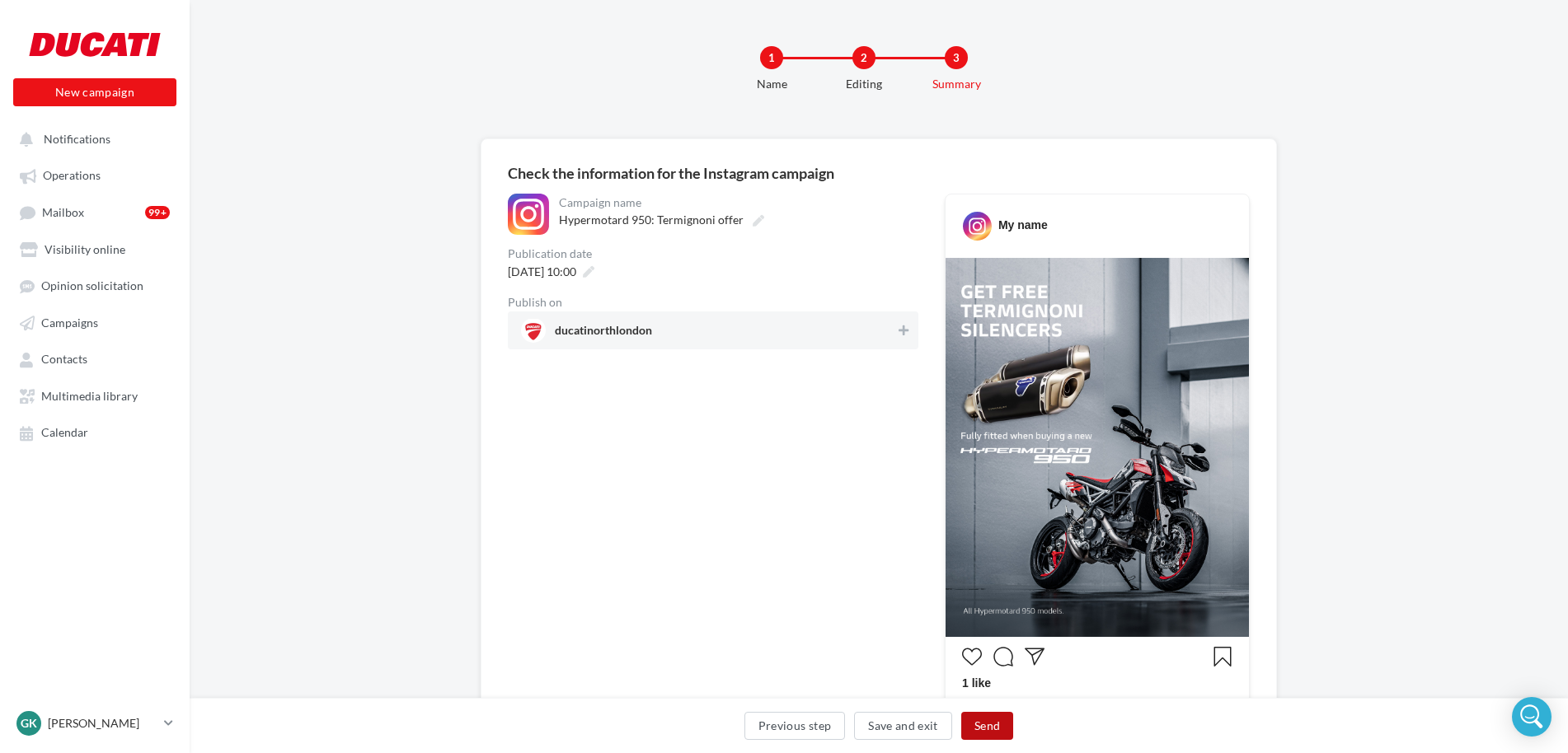
click at [969, 725] on button "Send" at bounding box center [987, 726] width 52 height 28
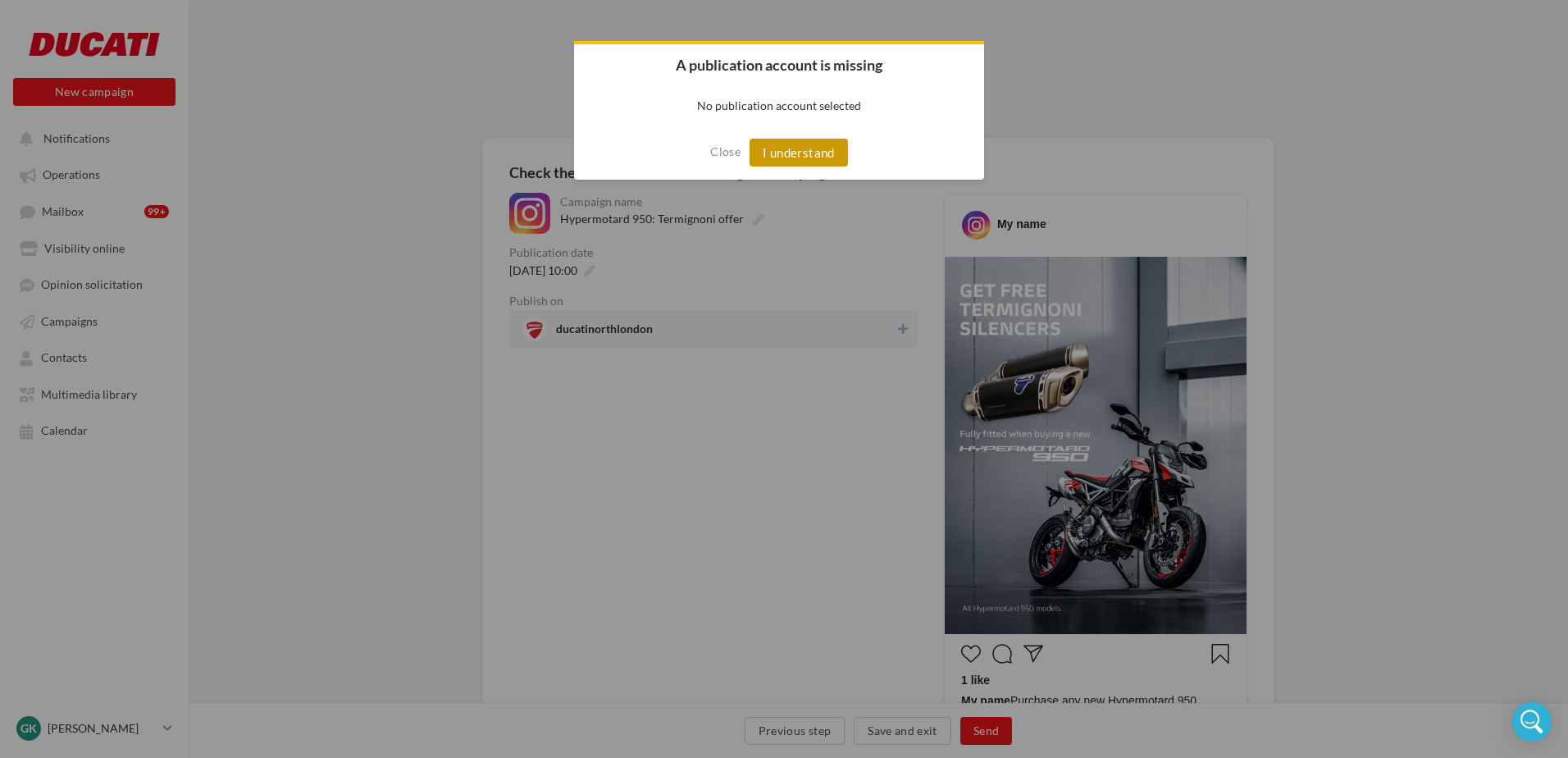
click at [787, 156] on button "I understand" at bounding box center [798, 153] width 98 height 28
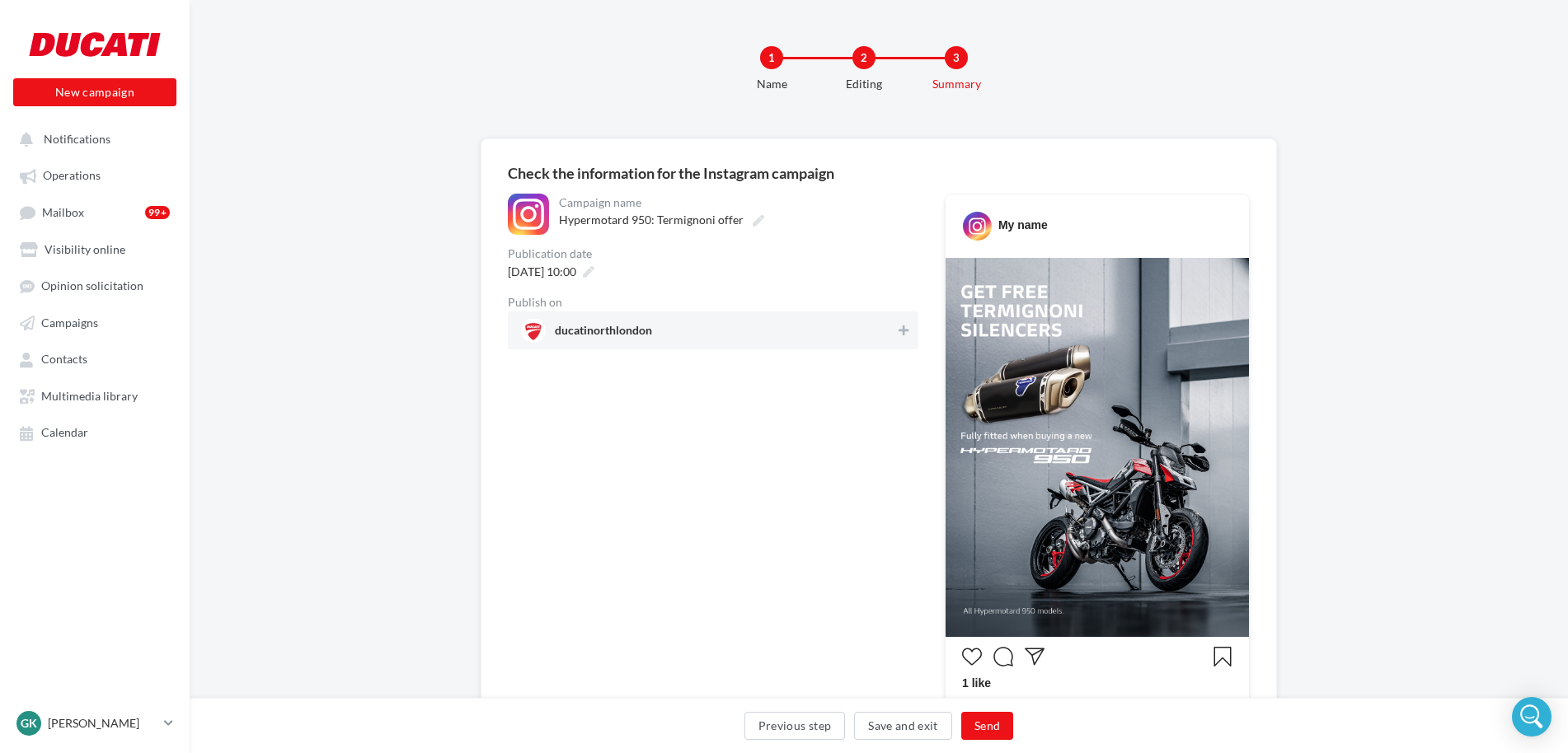
click at [826, 341] on span "ducatinorthlondon" at bounding box center [708, 330] width 375 height 24
click at [980, 726] on button "Send" at bounding box center [987, 726] width 52 height 28
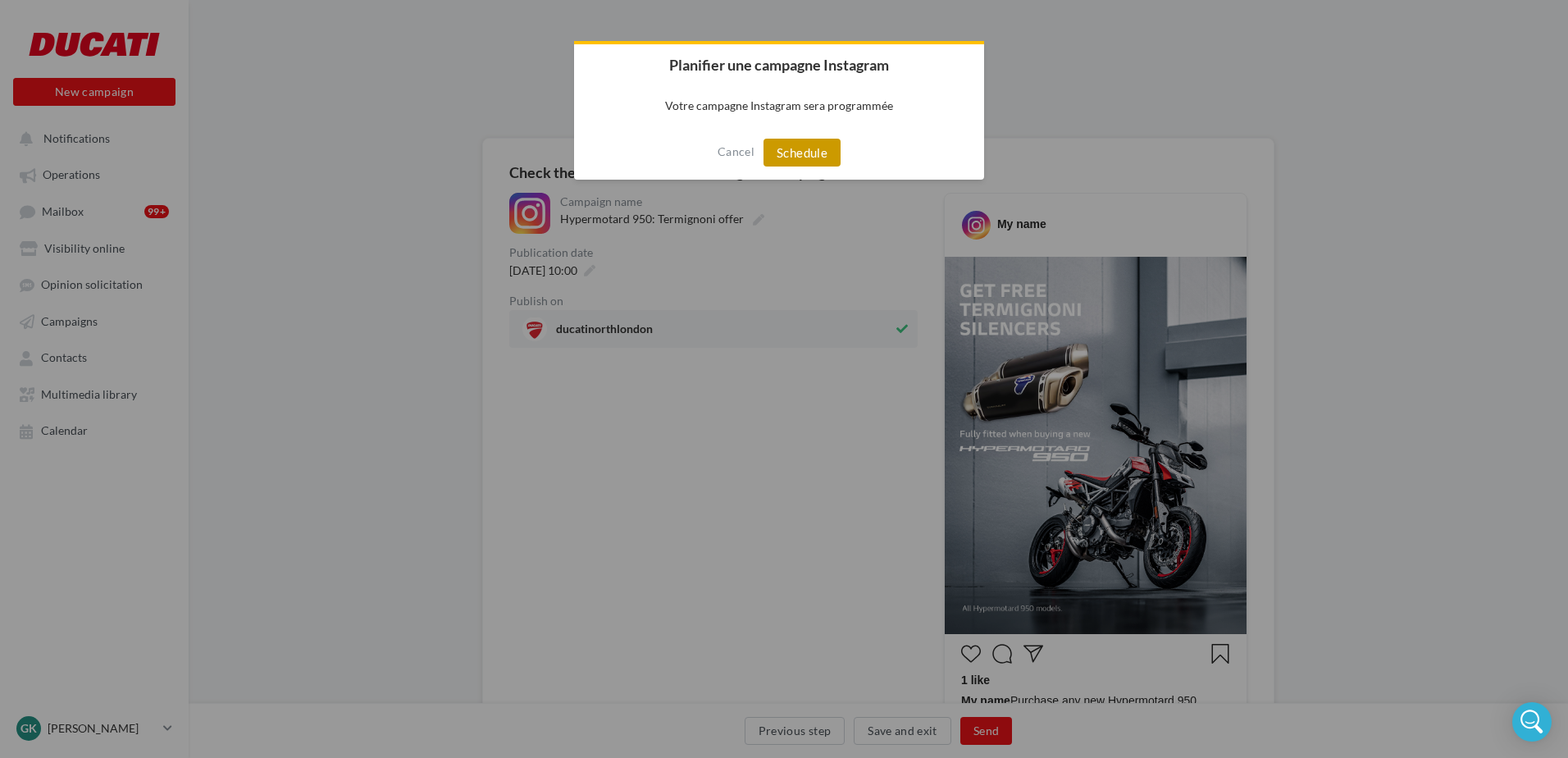
click at [793, 151] on button "Schedule" at bounding box center [802, 153] width 77 height 28
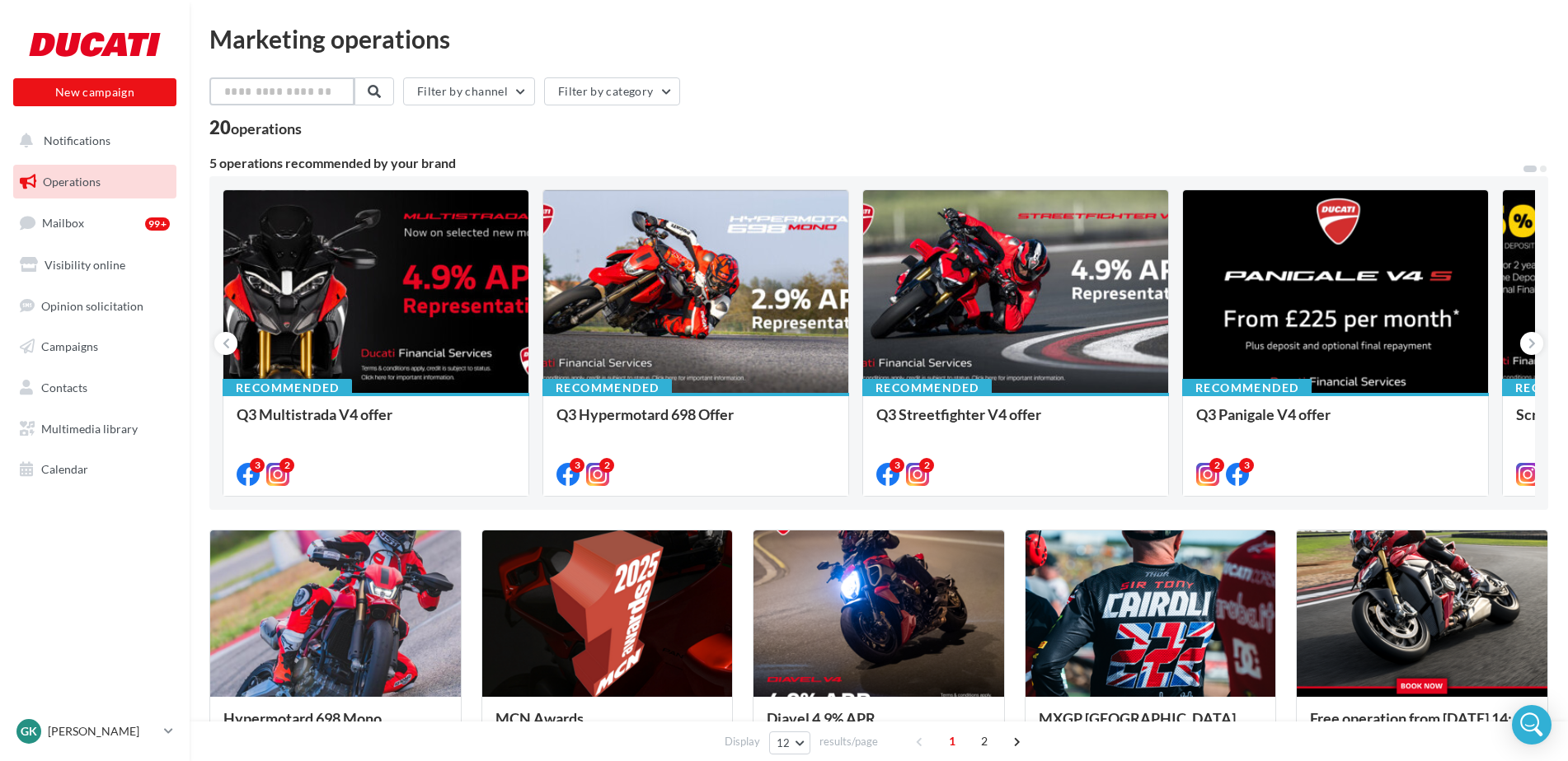
click at [279, 102] on input "text" at bounding box center [282, 92] width 145 height 28
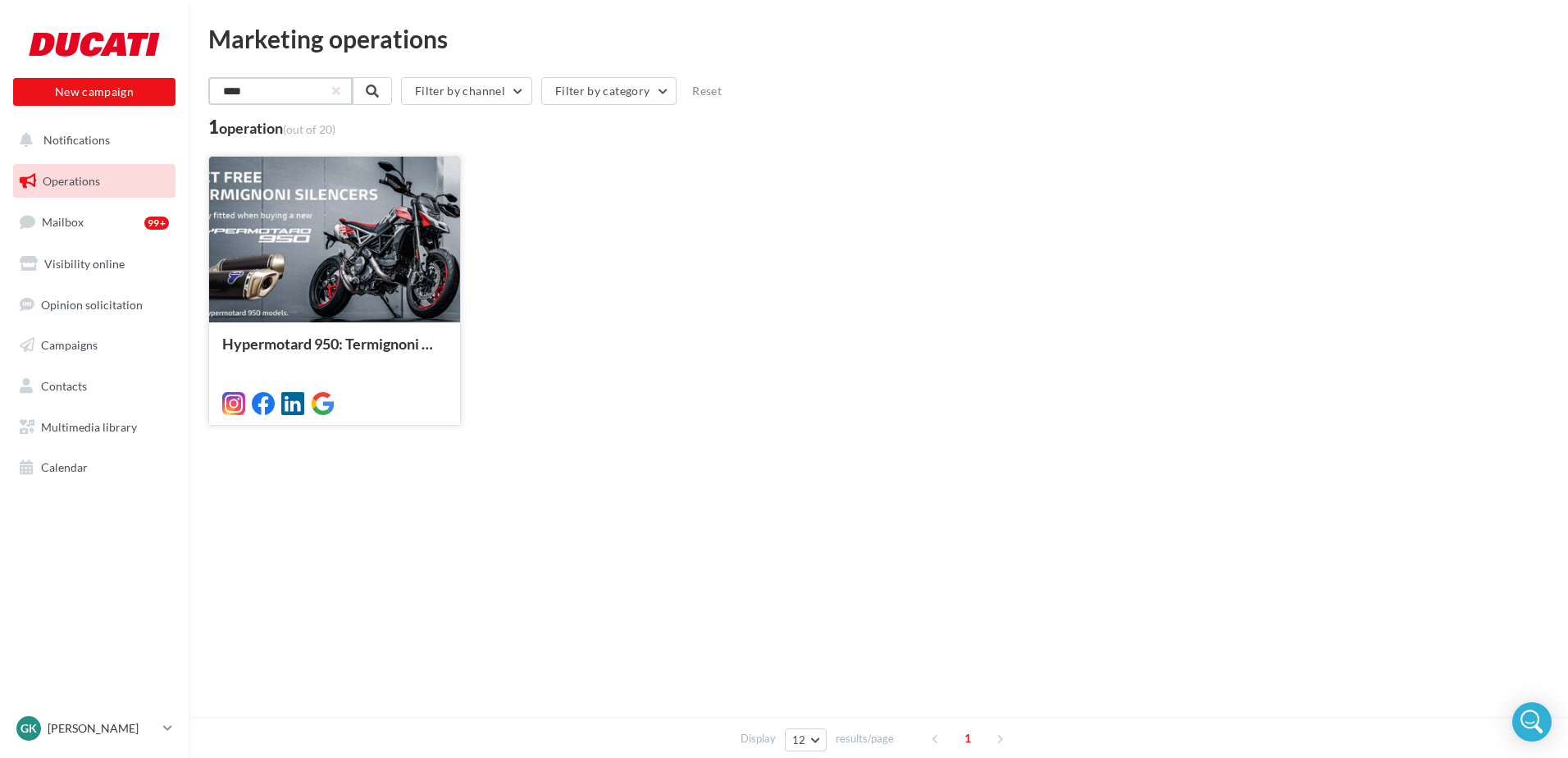
type input "****"
click at [306, 256] on div at bounding box center [334, 240] width 251 height 168
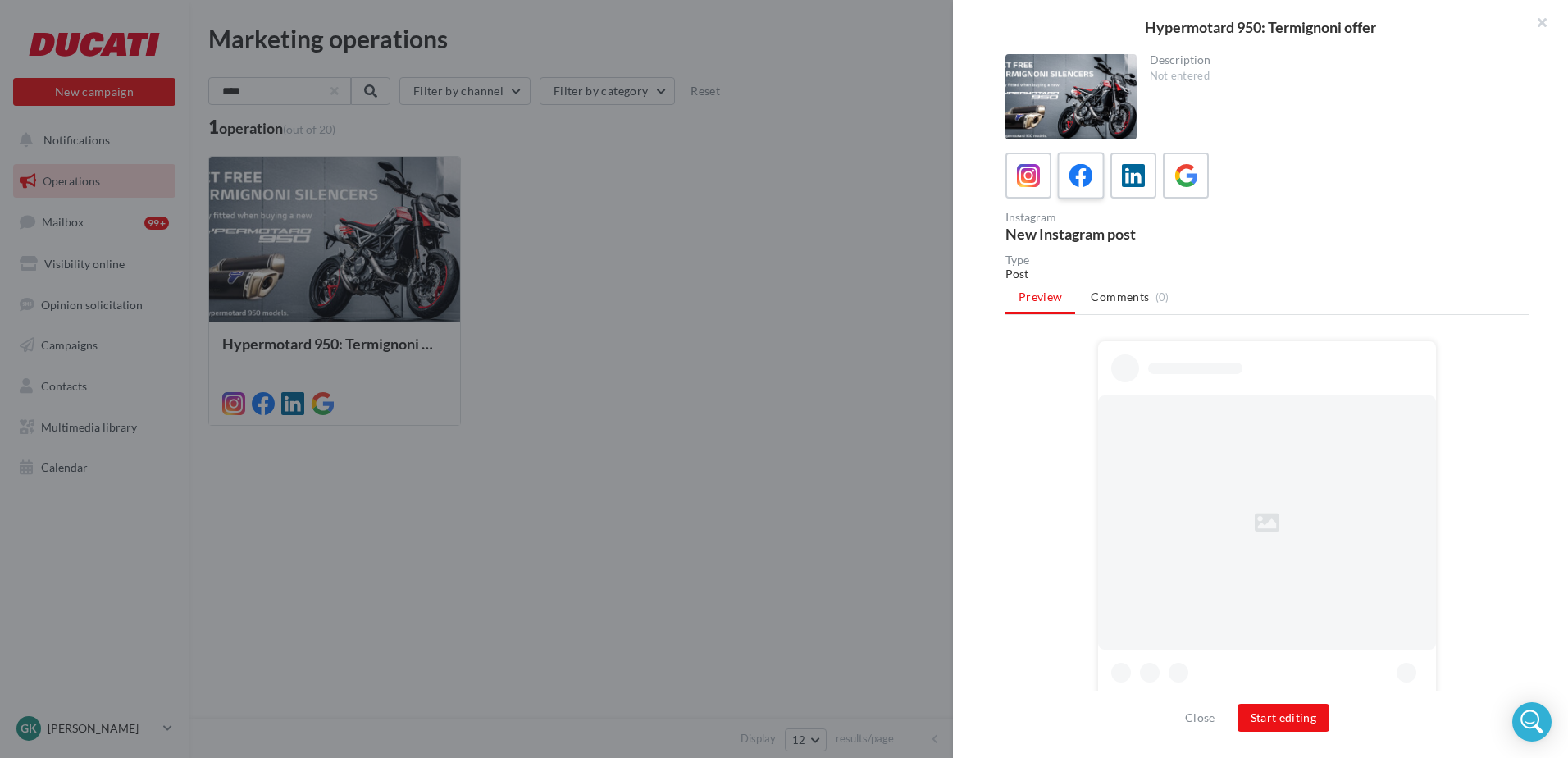
click at [1080, 191] on label at bounding box center [1081, 176] width 47 height 47
click at [1306, 722] on button "Start editing" at bounding box center [1284, 718] width 93 height 28
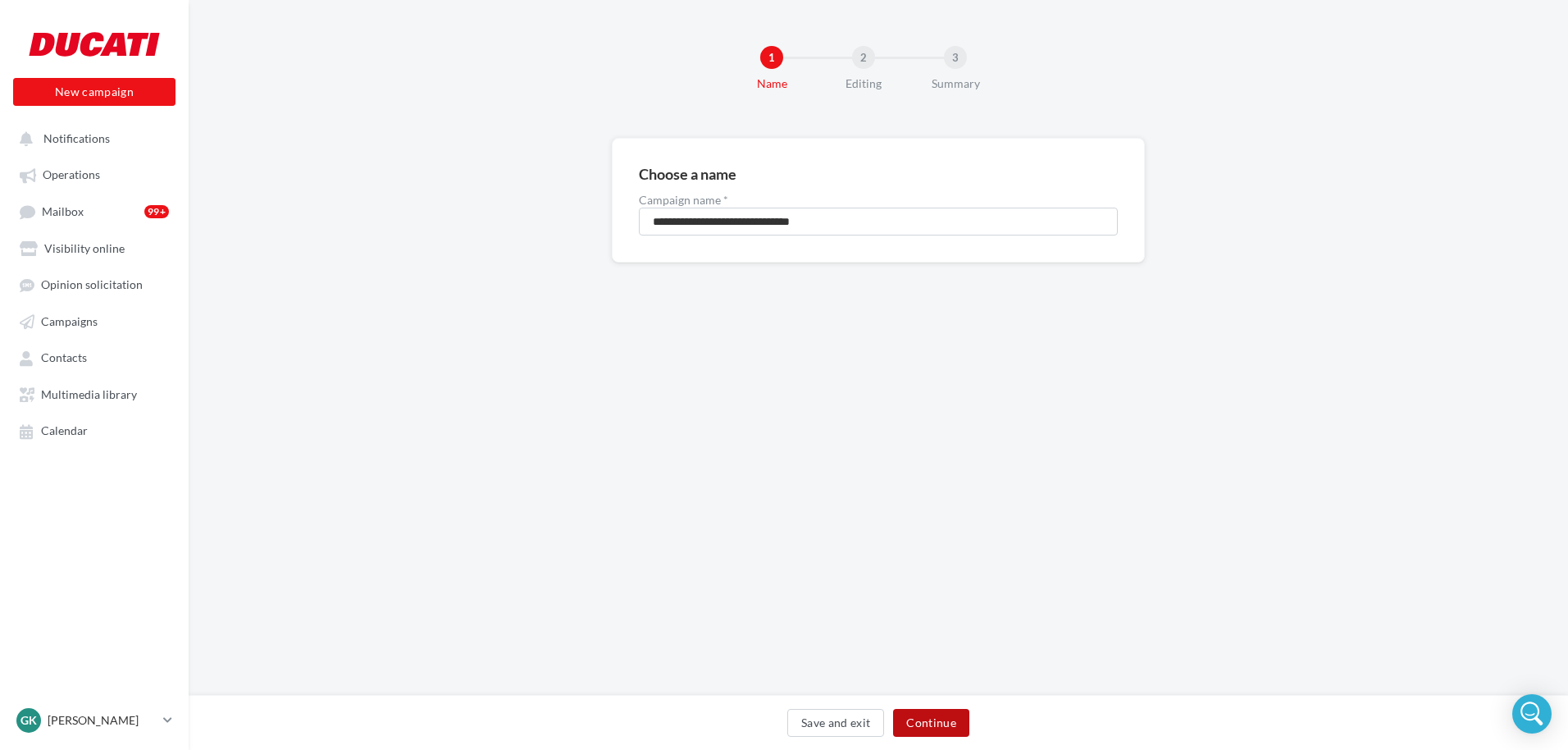
click at [941, 723] on button "Continue" at bounding box center [931, 723] width 76 height 28
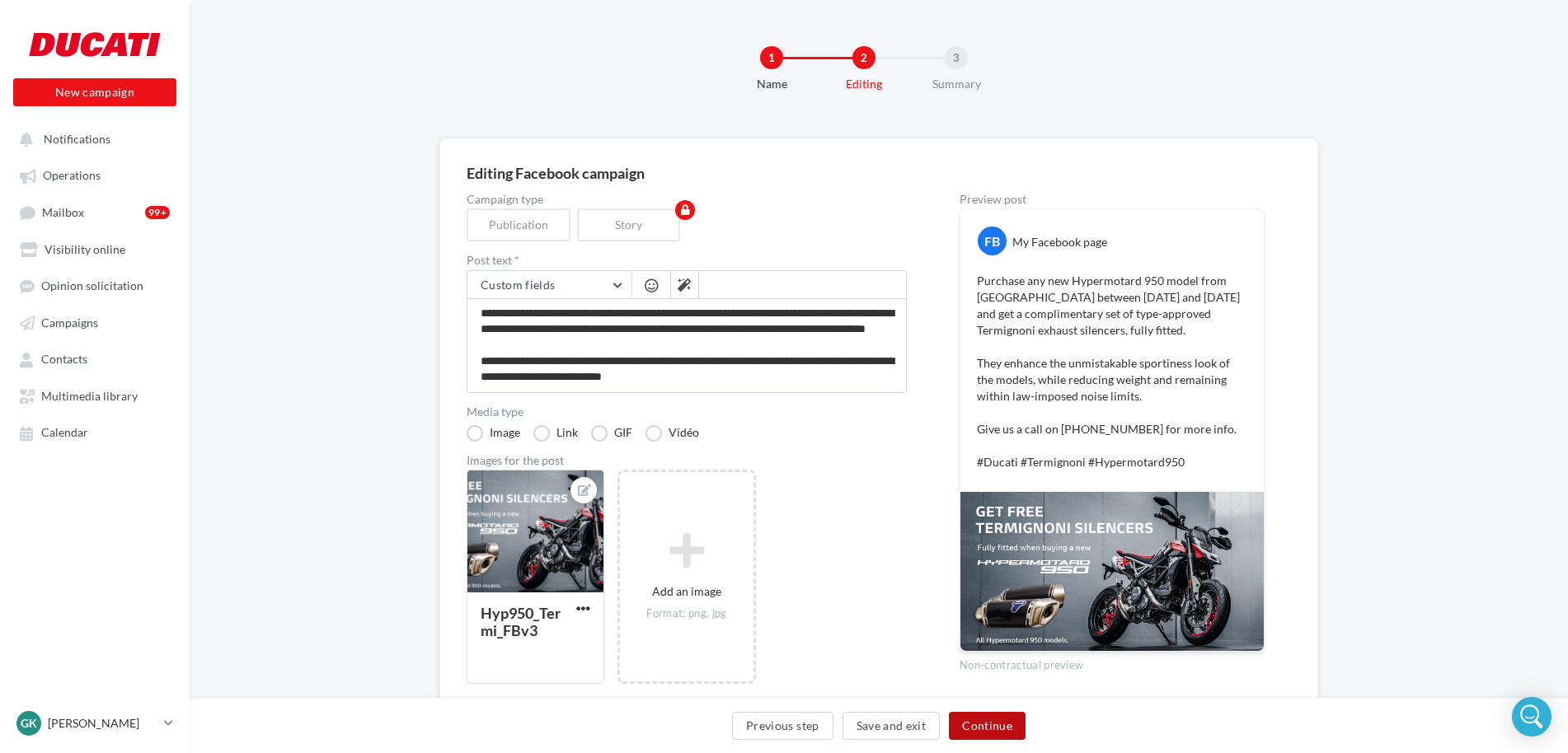
click at [989, 720] on button "Continue" at bounding box center [987, 726] width 77 height 28
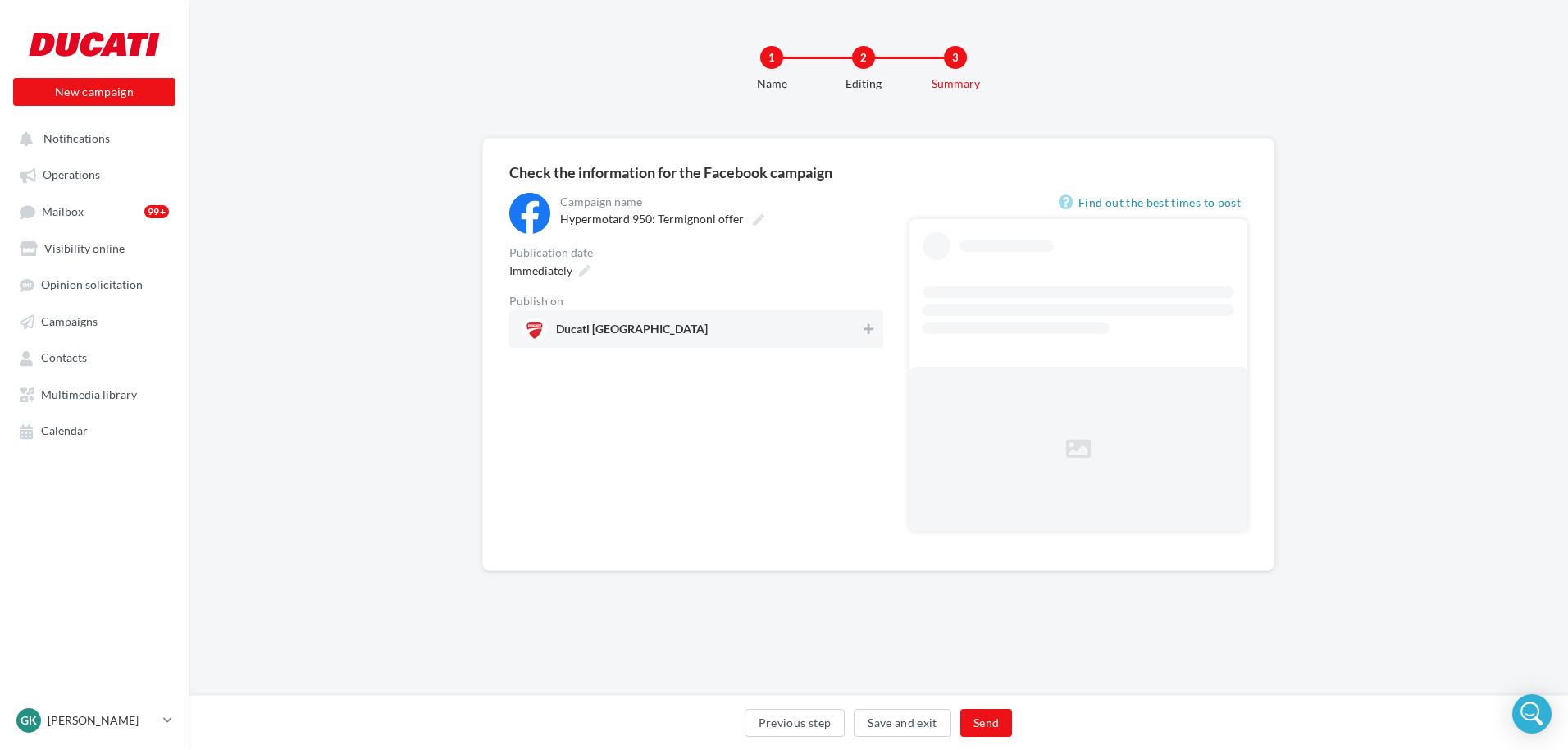
click at [683, 322] on span "Ducati North London" at bounding box center [691, 329] width 338 height 24
click at [585, 271] on icon at bounding box center [585, 270] width 11 height 11
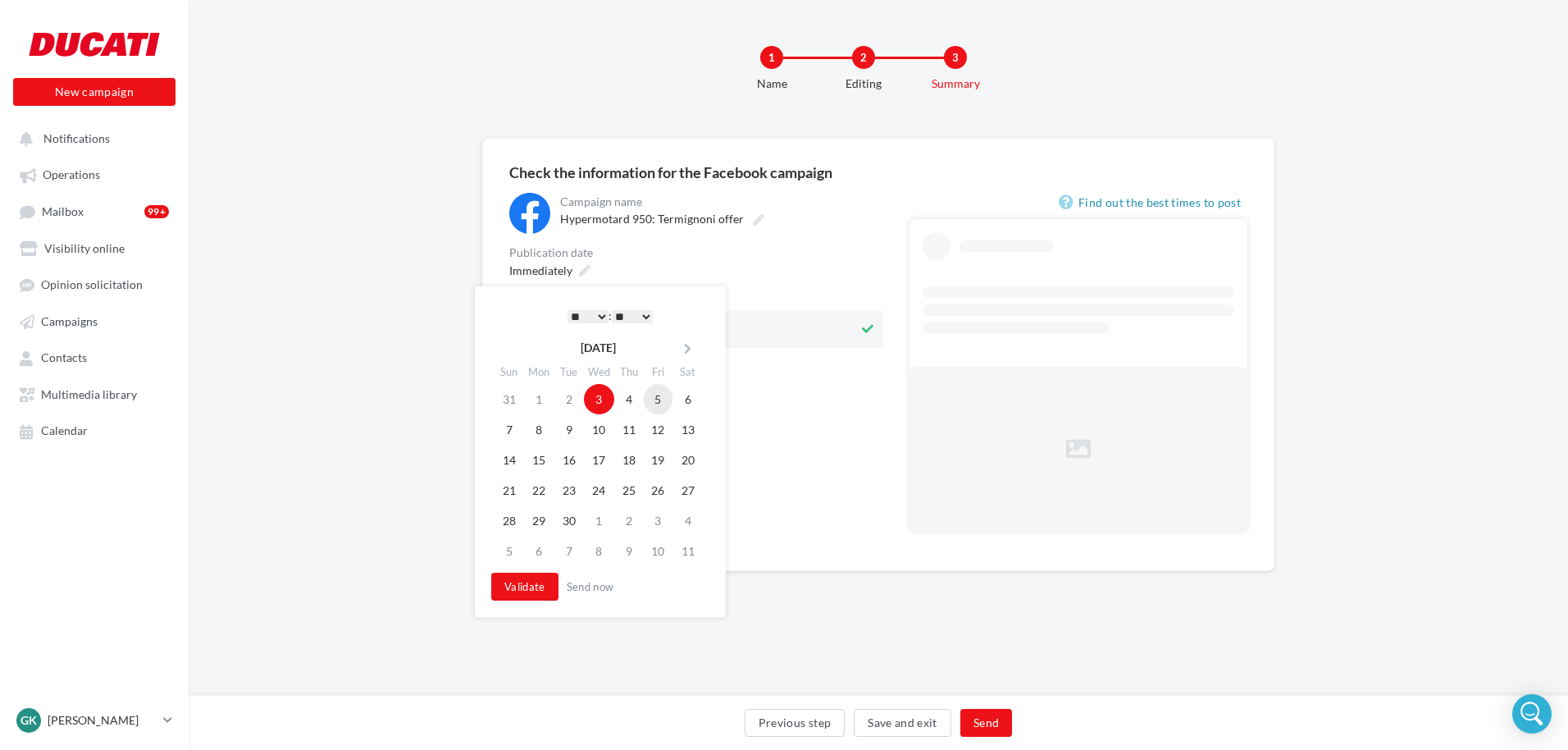
click at [658, 399] on td "5" at bounding box center [658, 399] width 30 height 30
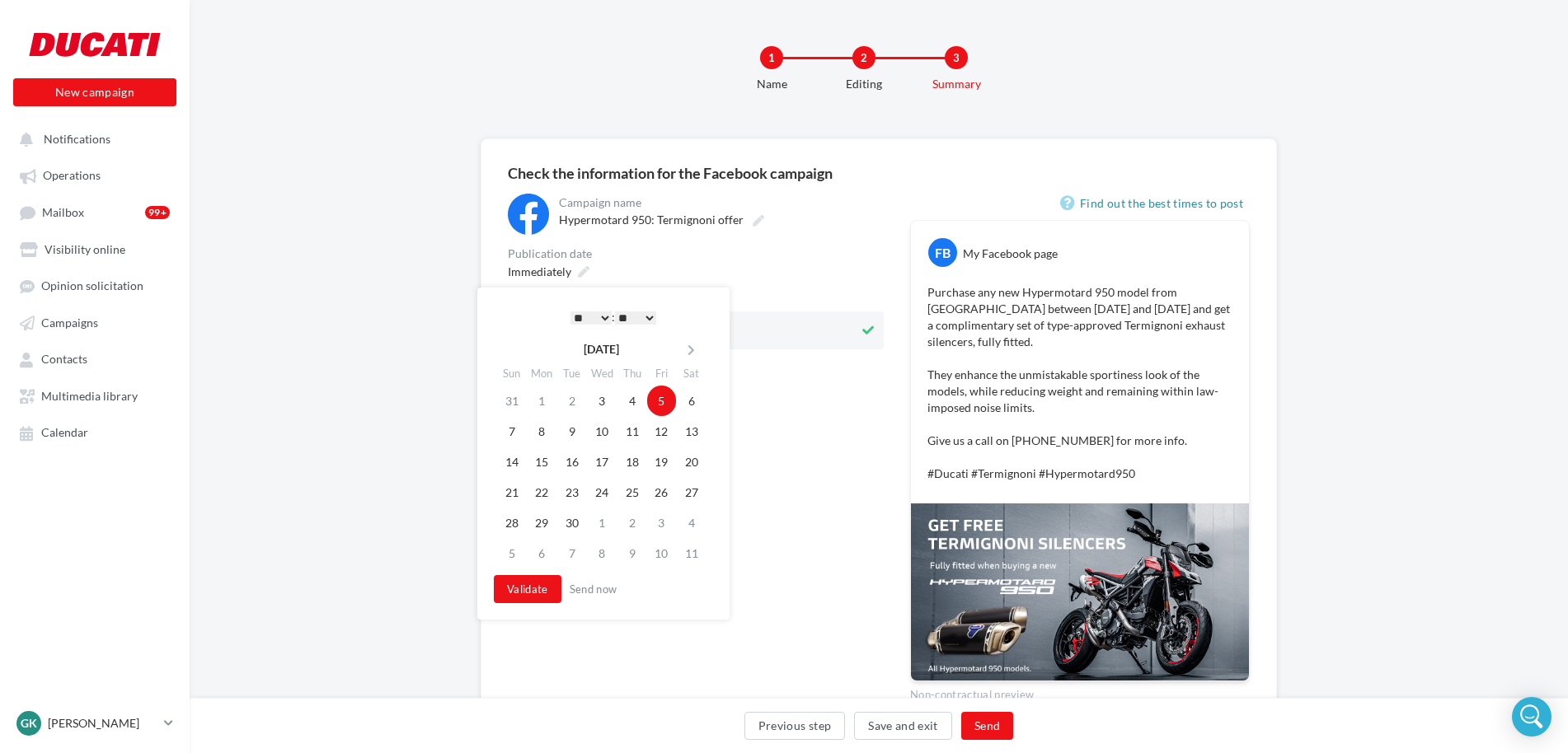
click at [600, 325] on select "* * * * * * * * * * ** ** ** ** ** ** ** ** ** ** ** ** ** **" at bounding box center [590, 318] width 41 height 13
click at [526, 591] on button "Validate" at bounding box center [523, 589] width 67 height 28
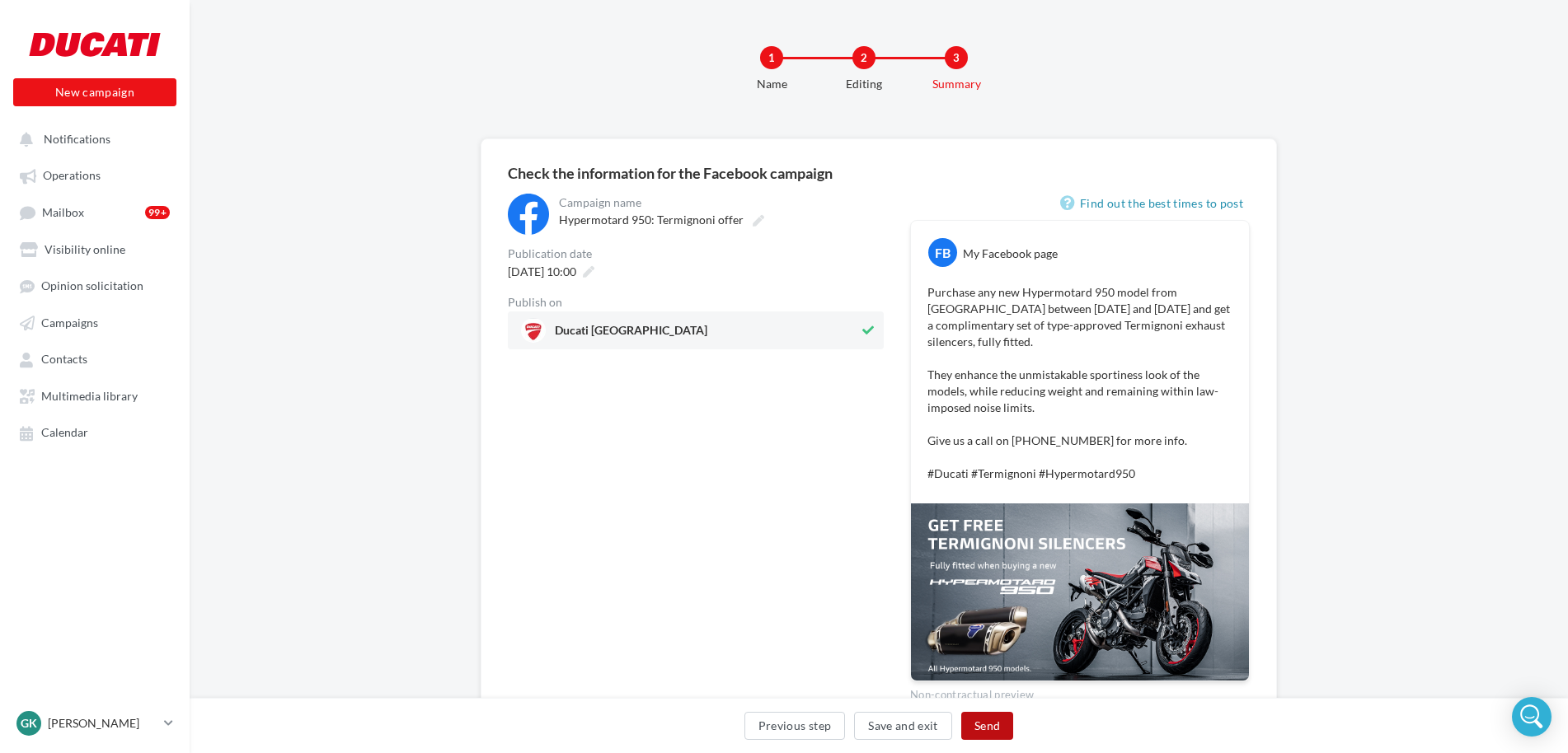
click at [987, 725] on button "Send" at bounding box center [987, 726] width 52 height 28
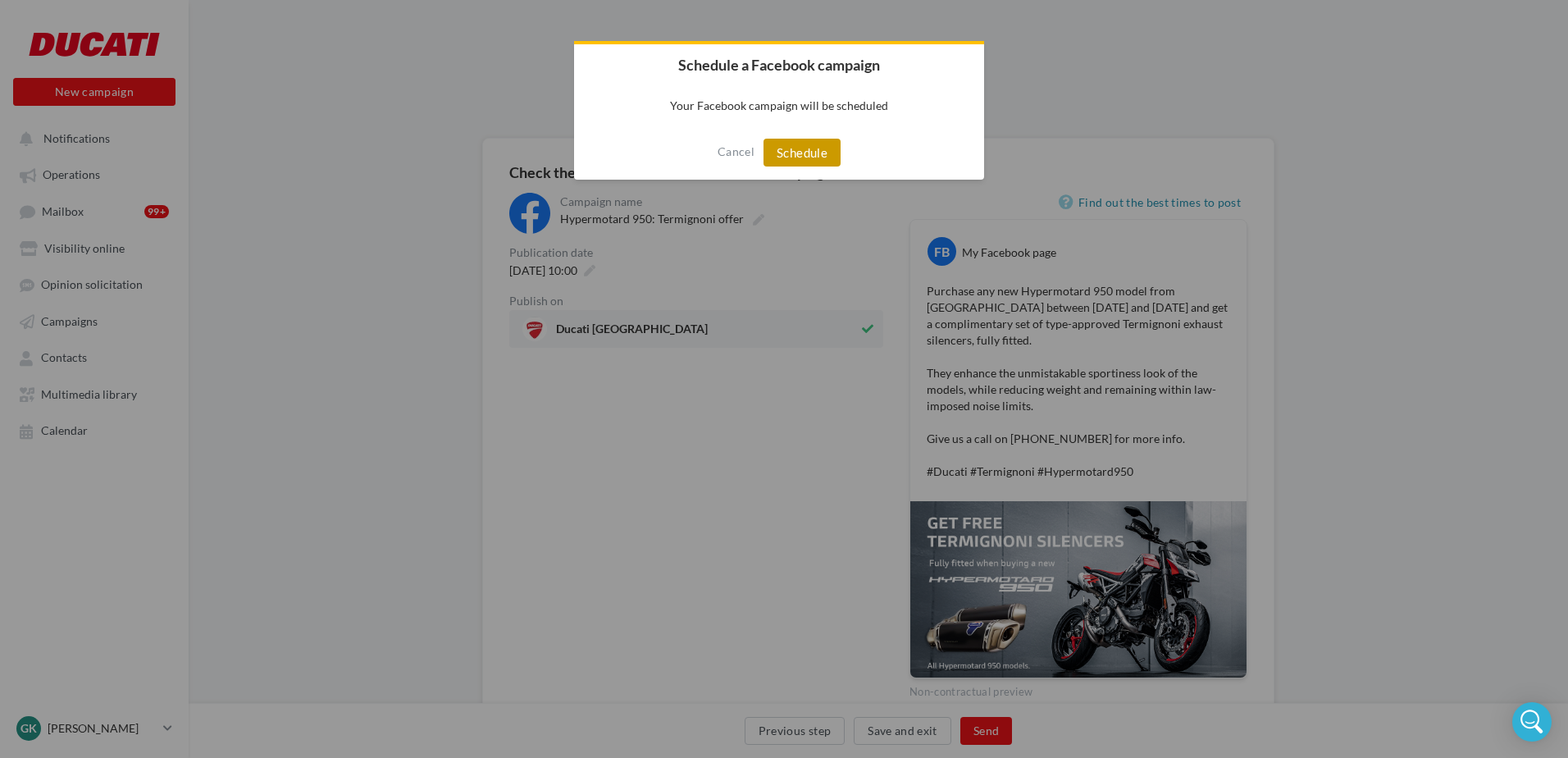
click at [814, 149] on button "Schedule" at bounding box center [802, 153] width 77 height 28
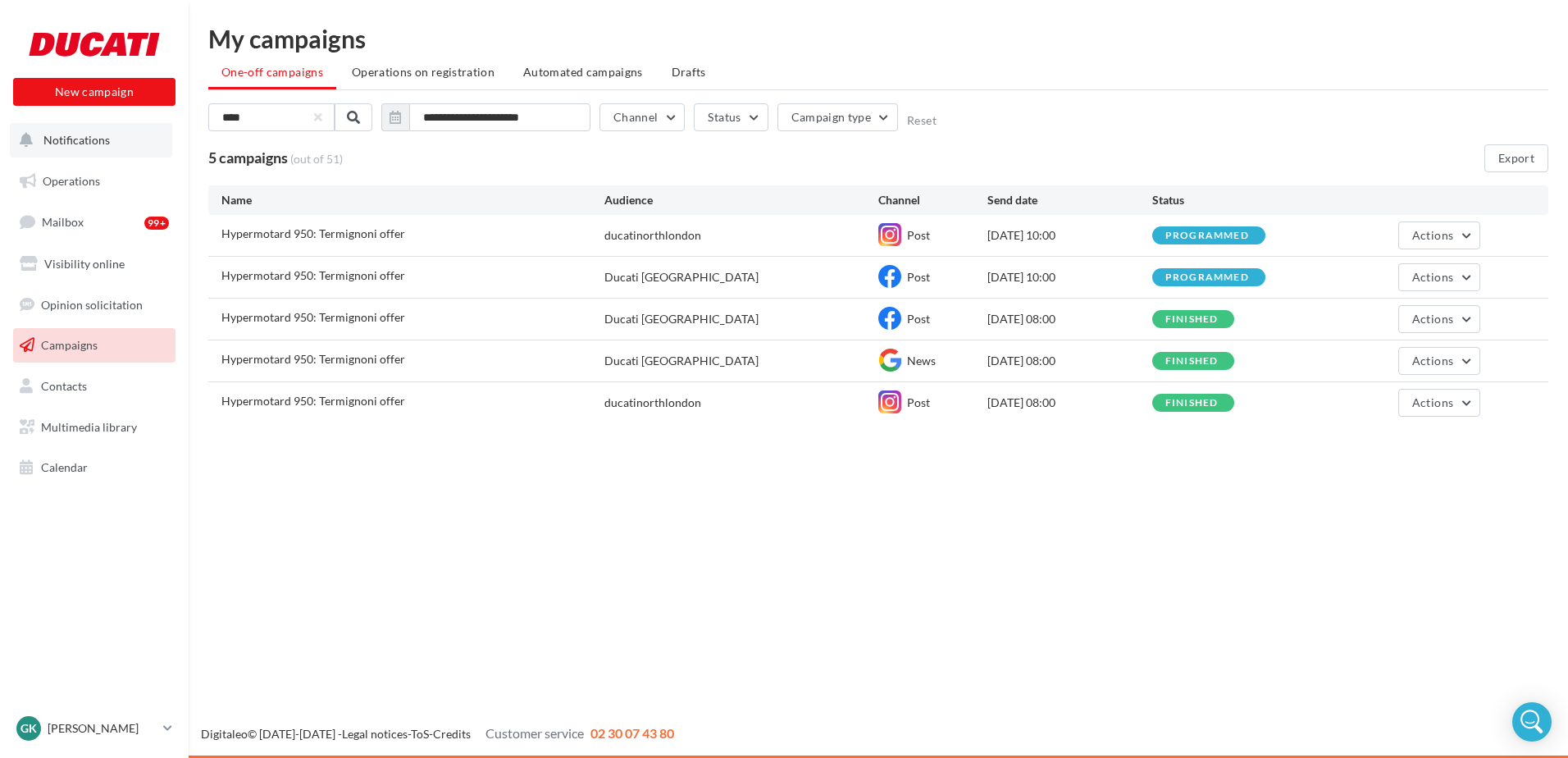
click at [110, 143] on button "Notifications" at bounding box center [90, 141] width 162 height 35
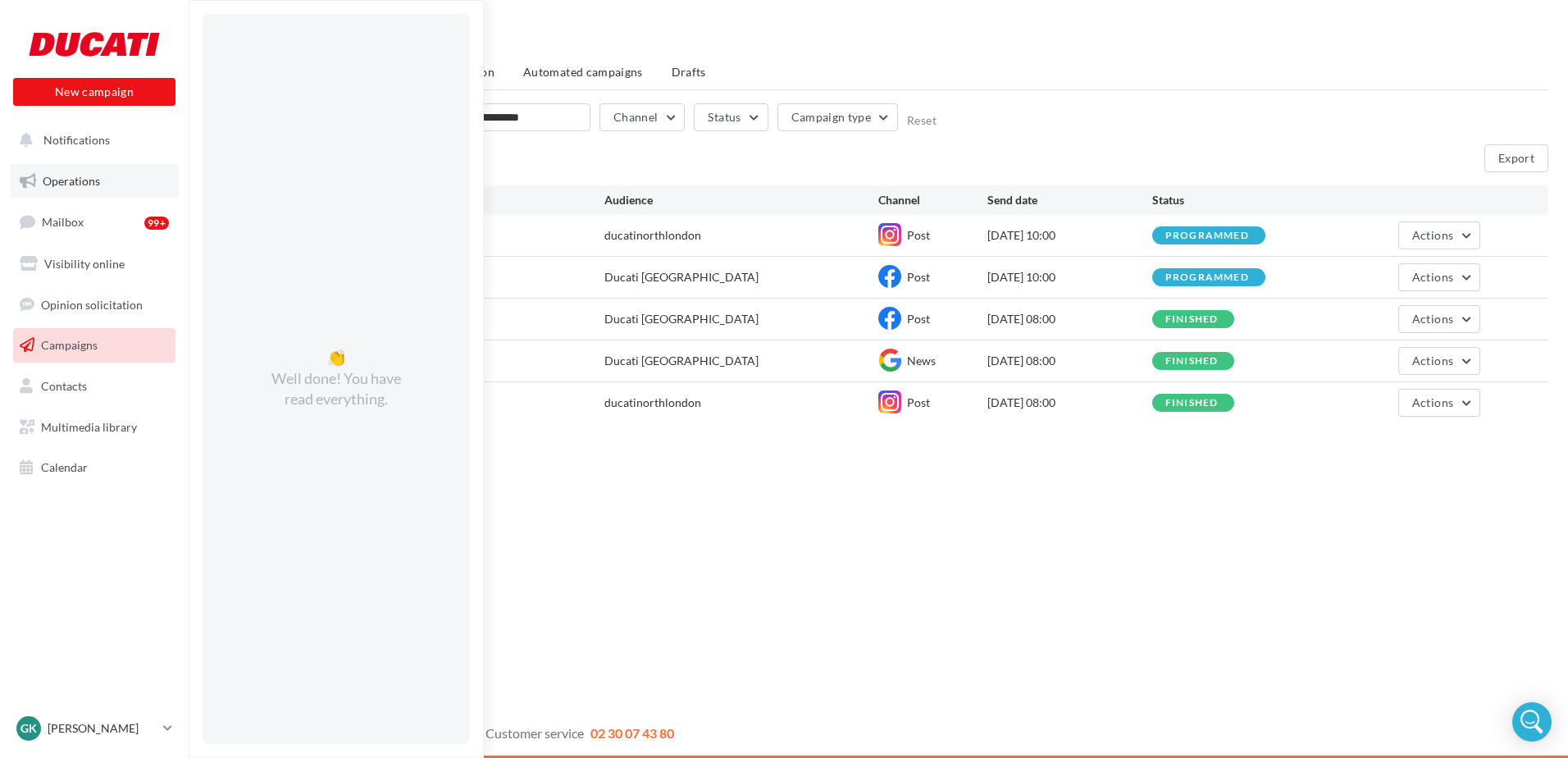
click at [104, 183] on link "Operations" at bounding box center [94, 182] width 169 height 35
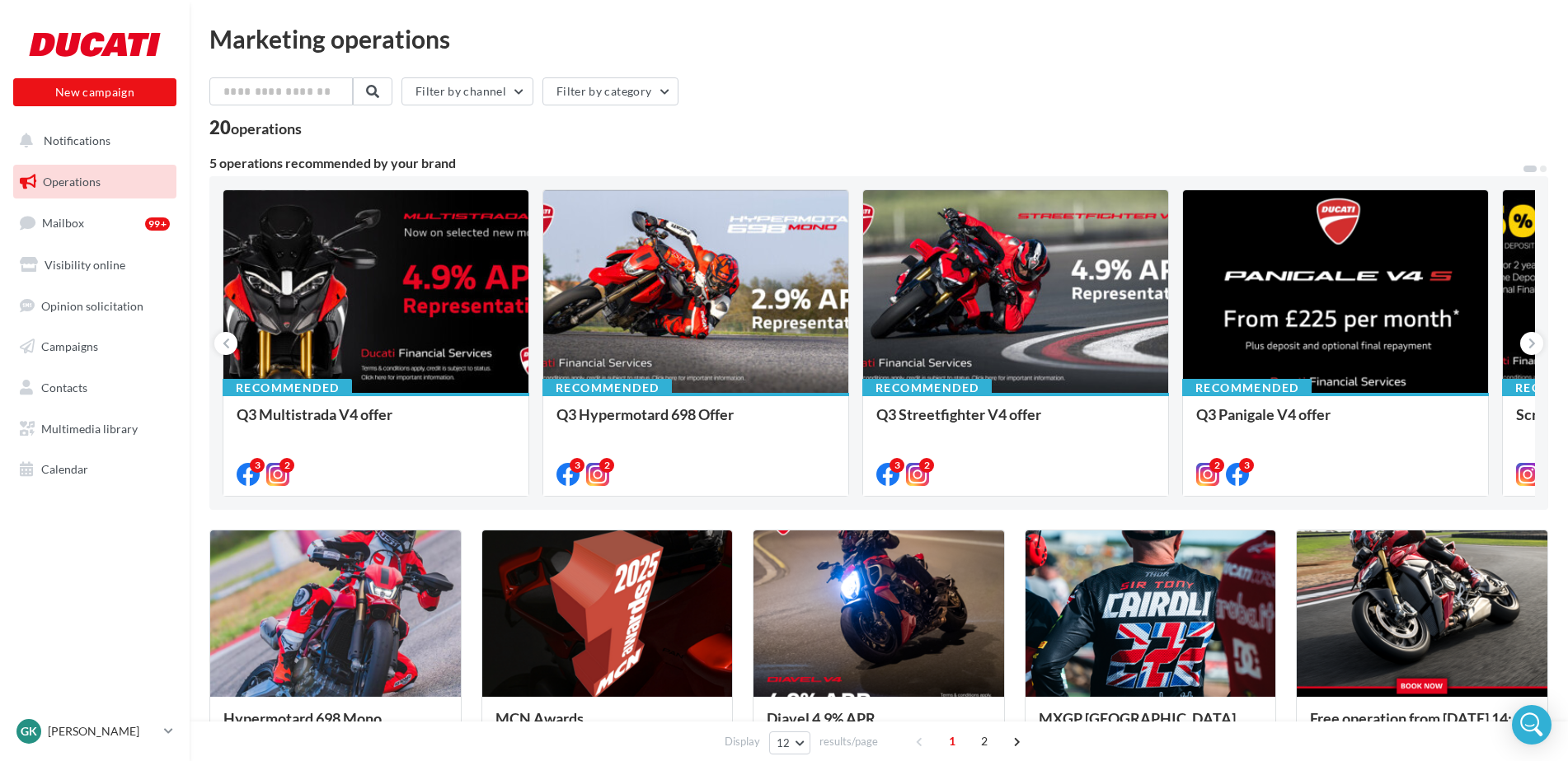
click at [303, 106] on div "Filter by channel Filter by category" at bounding box center [878, 95] width 1338 height 35
click at [301, 93] on input "text" at bounding box center [282, 92] width 145 height 28
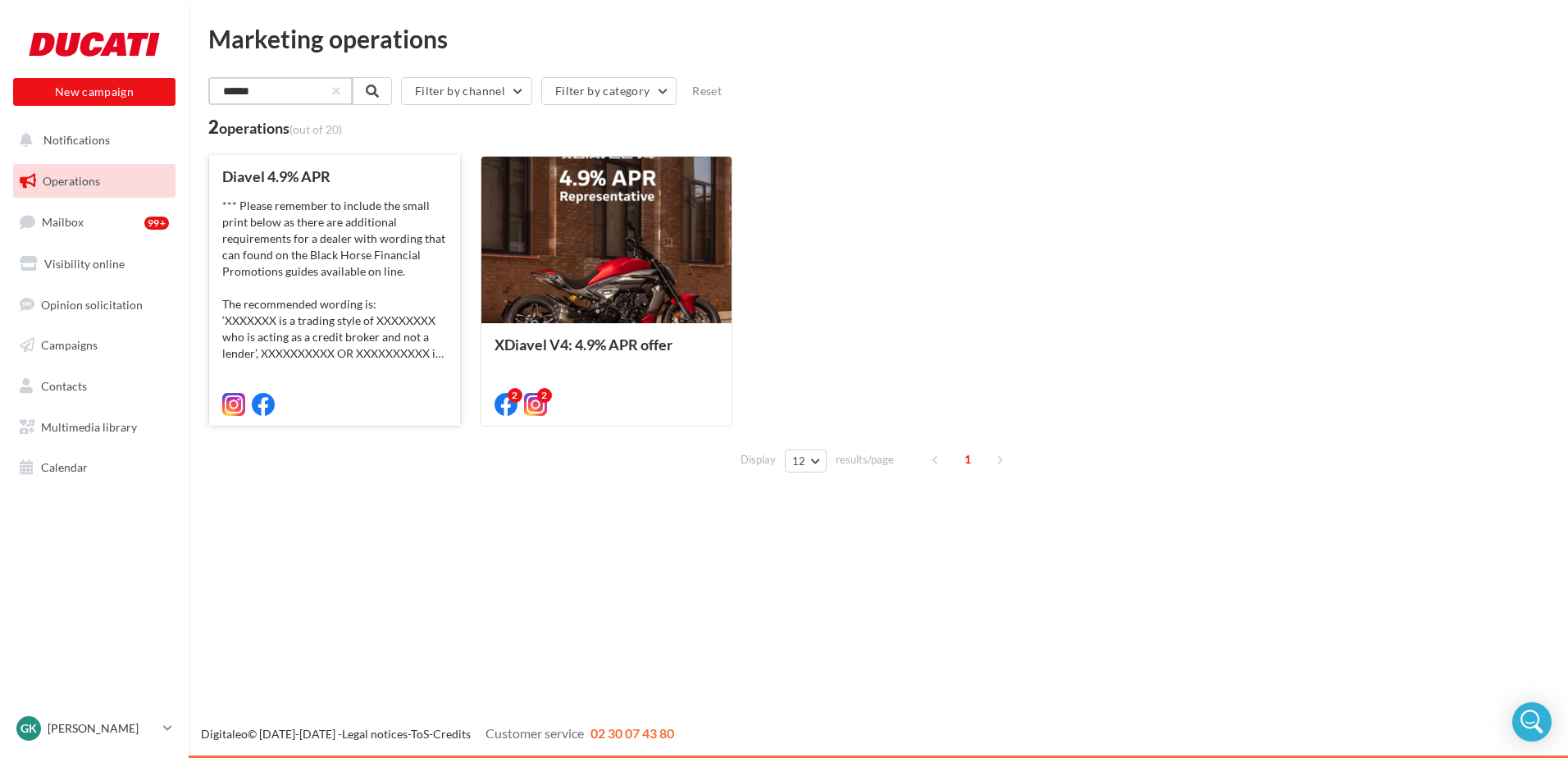
type input "******"
click at [375, 297] on div "*** Please remember to include the small print below as there are additional re…" at bounding box center [334, 280] width 225 height 164
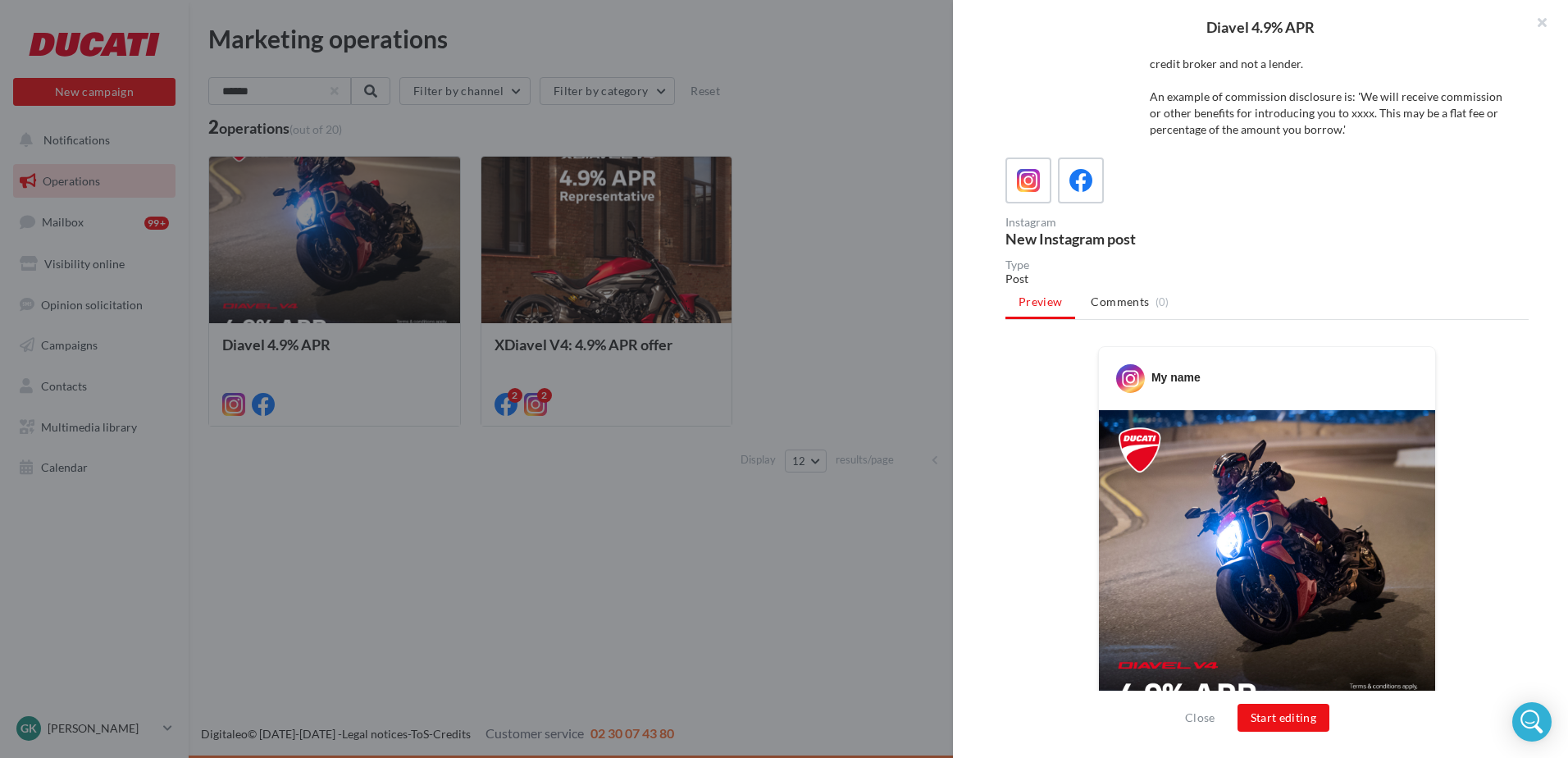
scroll to position [246, 0]
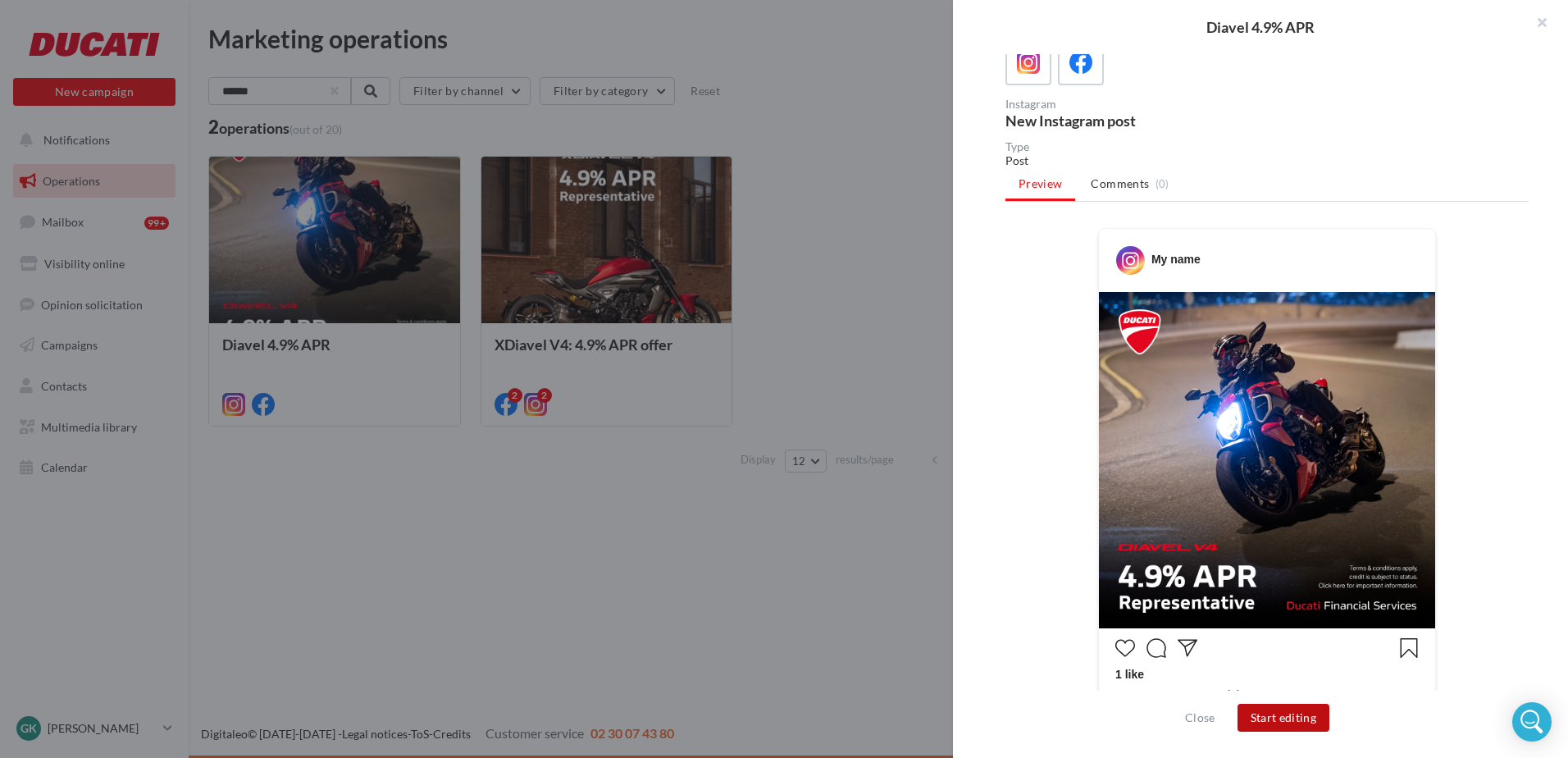
click at [1297, 716] on button "Start editing" at bounding box center [1284, 718] width 93 height 28
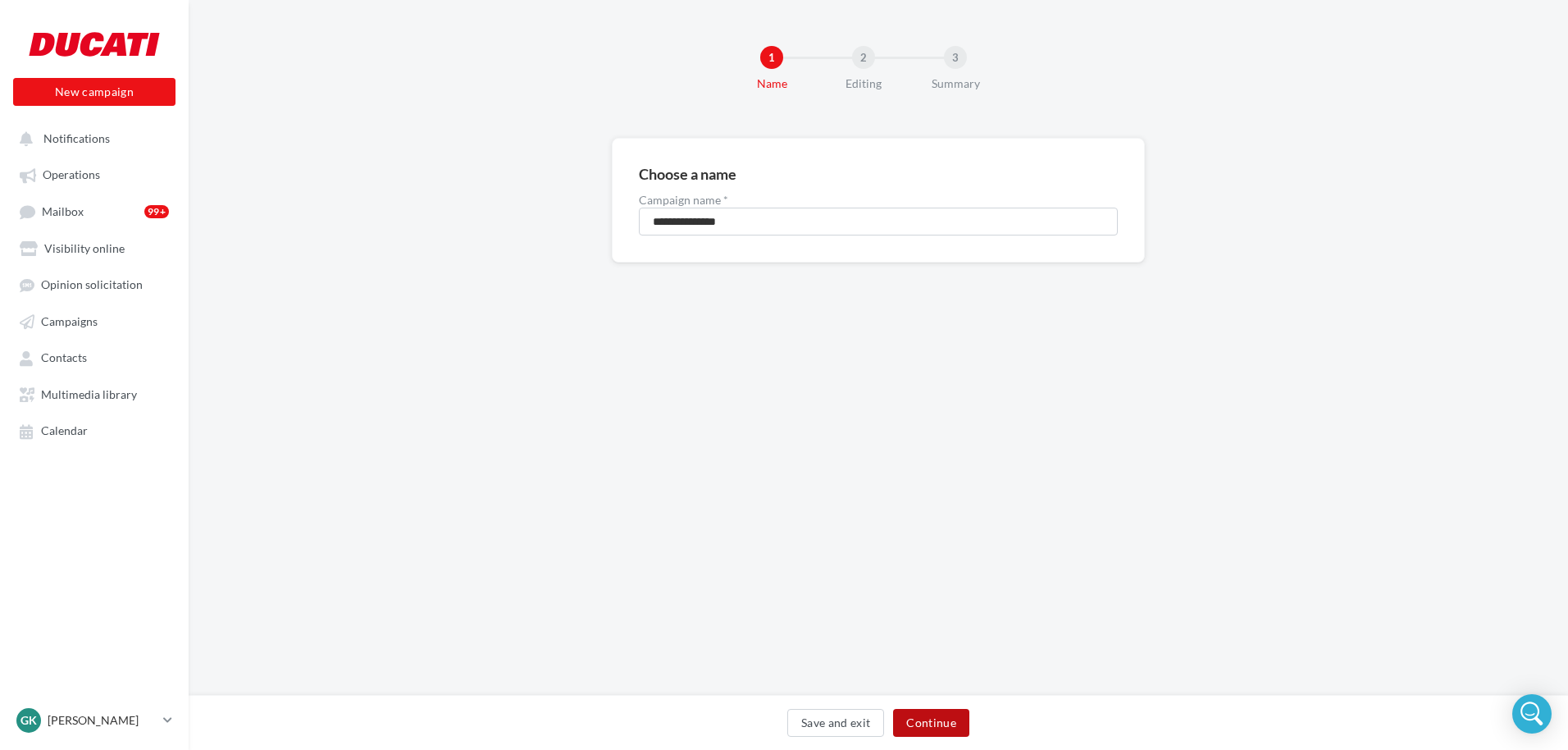
click at [956, 727] on button "Continue" at bounding box center [931, 723] width 76 height 28
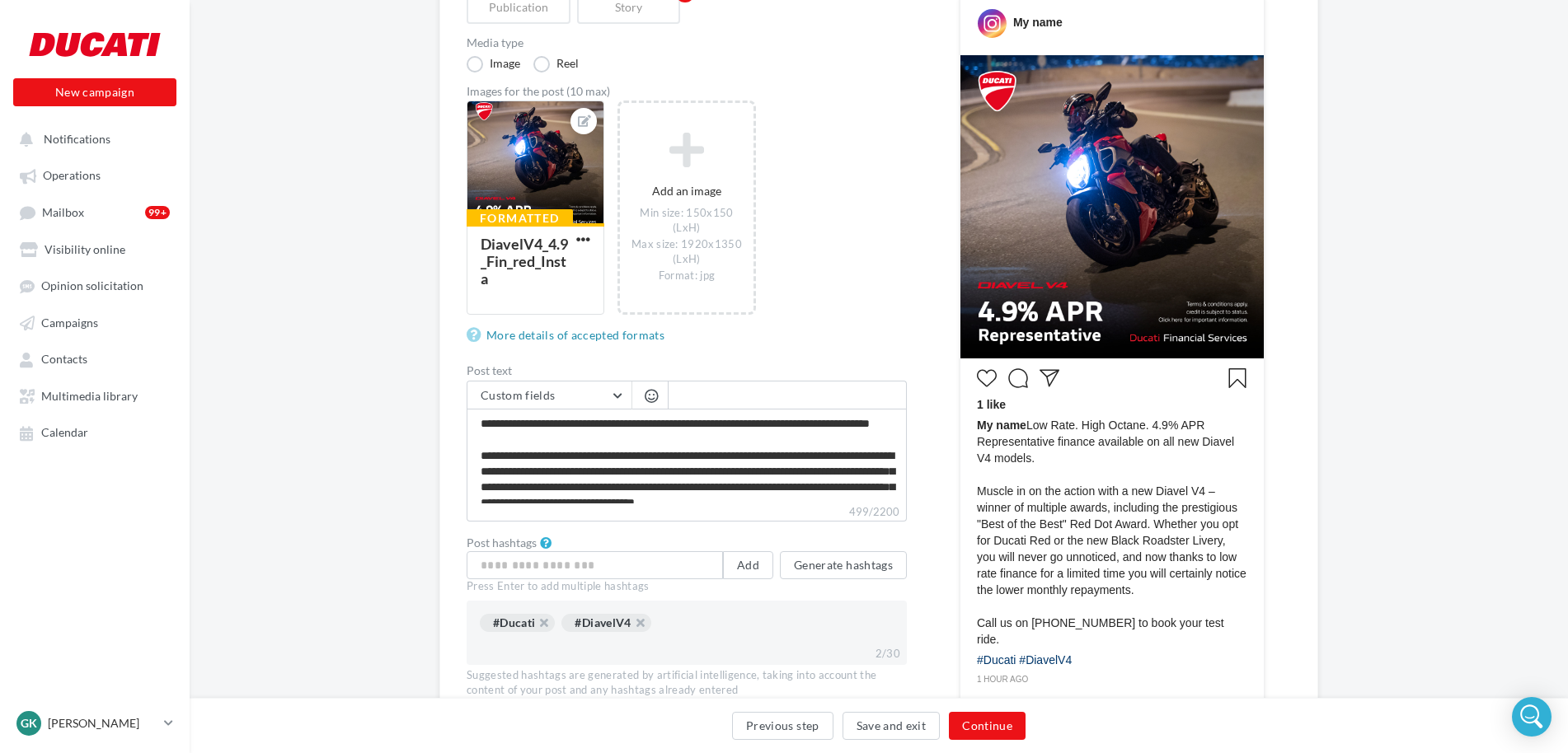
scroll to position [247, 0]
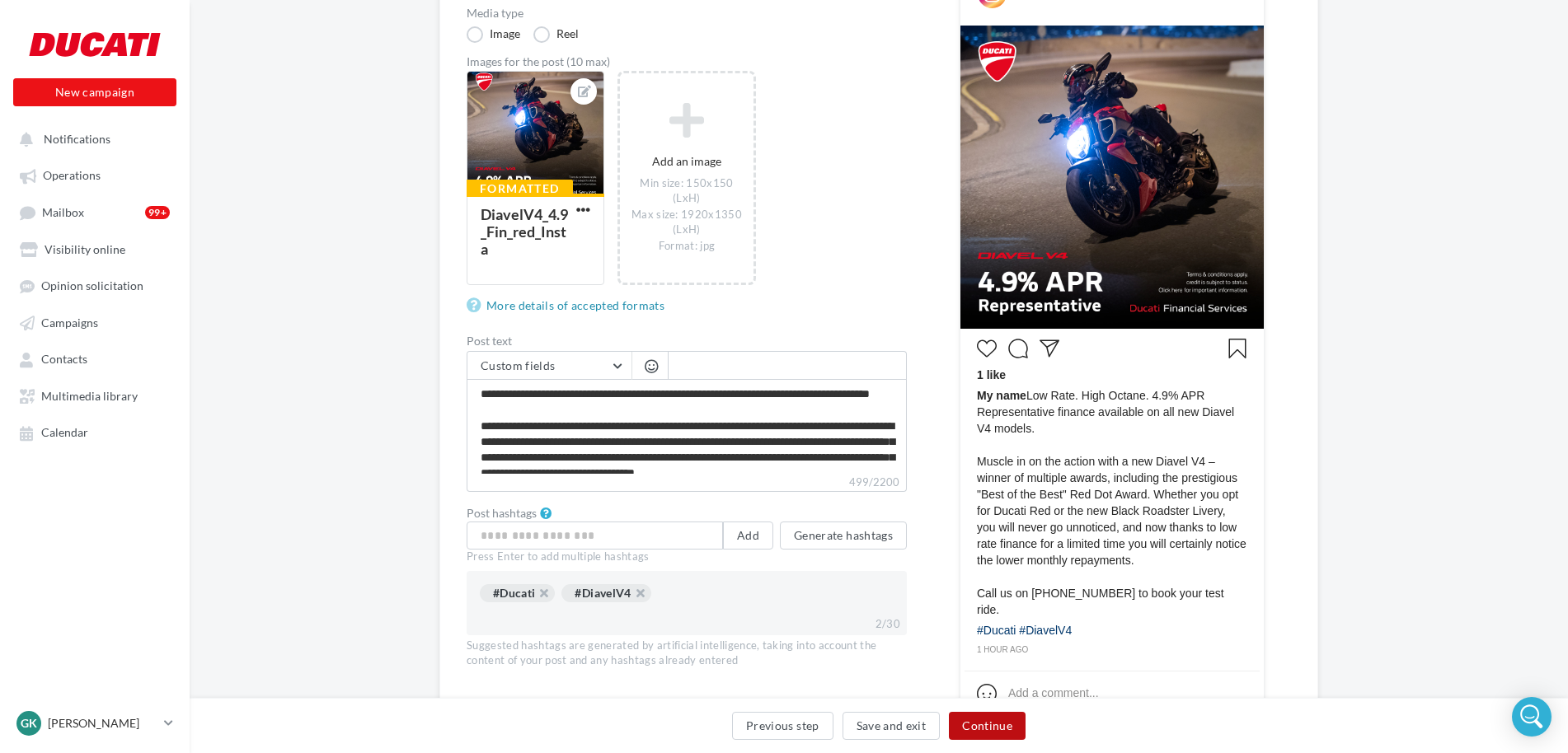
click at [960, 729] on button "Continue" at bounding box center [987, 726] width 77 height 28
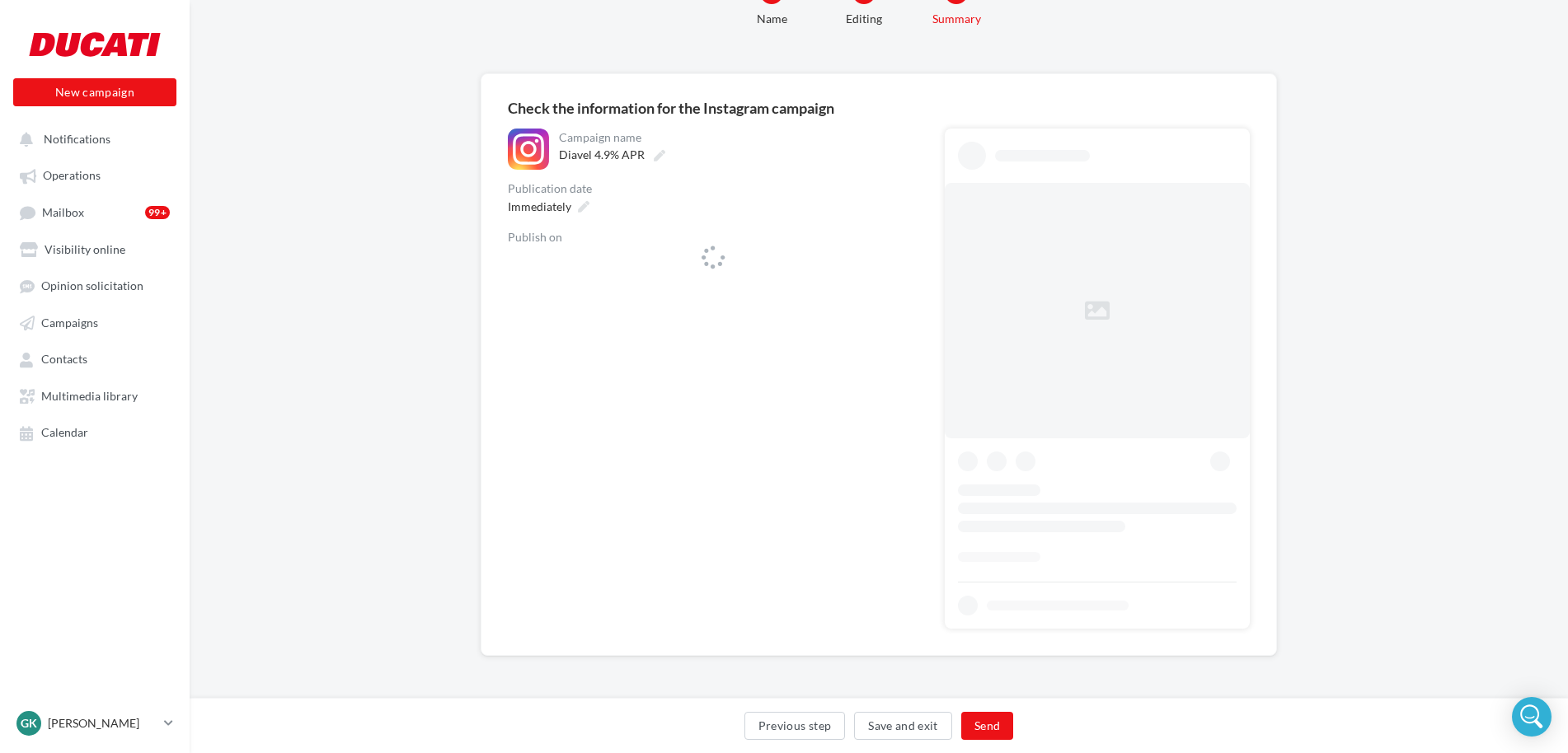
scroll to position [65, 0]
click at [658, 281] on div "ducatinorthlondon" at bounding box center [713, 264] width 410 height 38
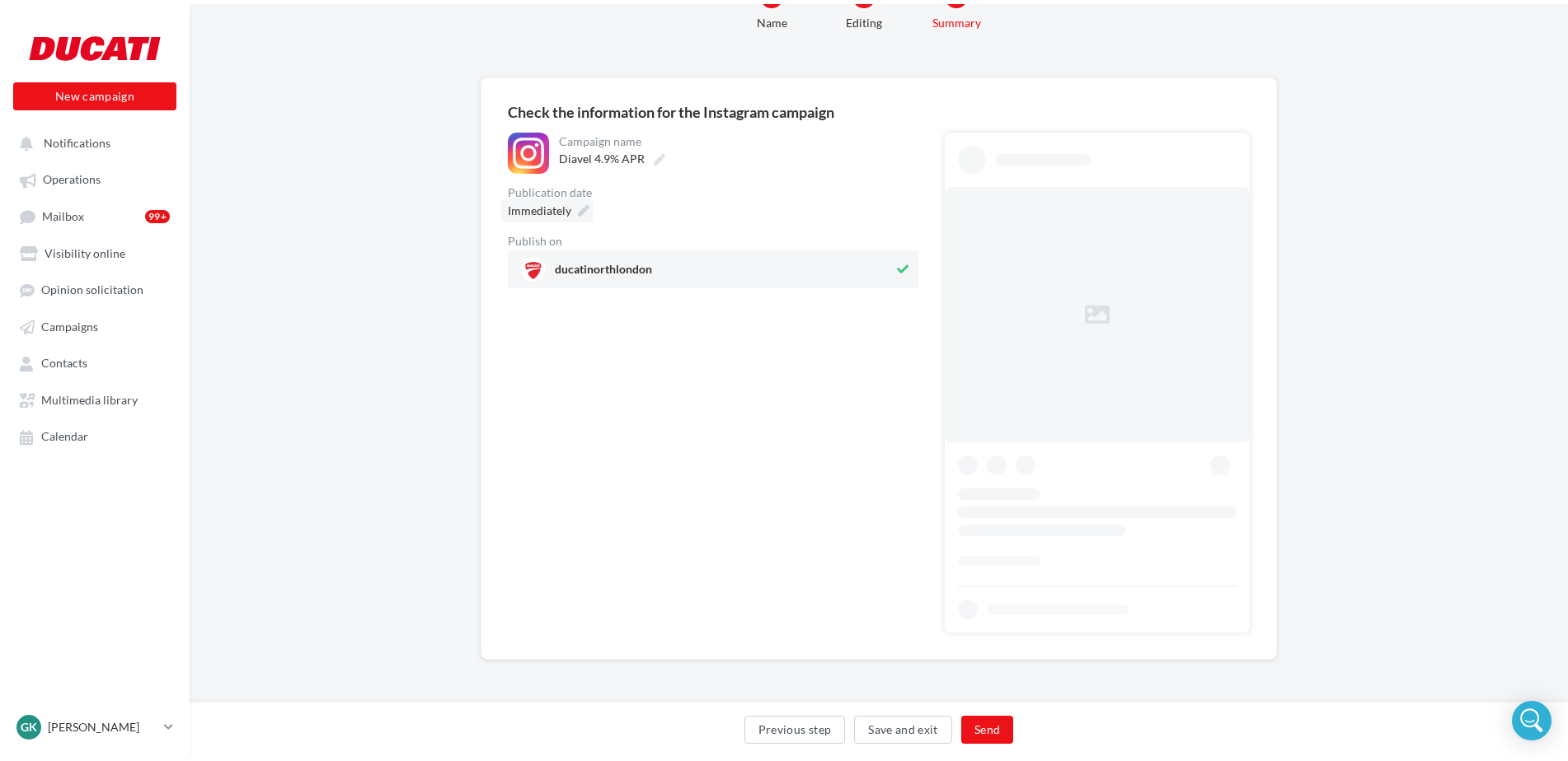
scroll to position [0, 0]
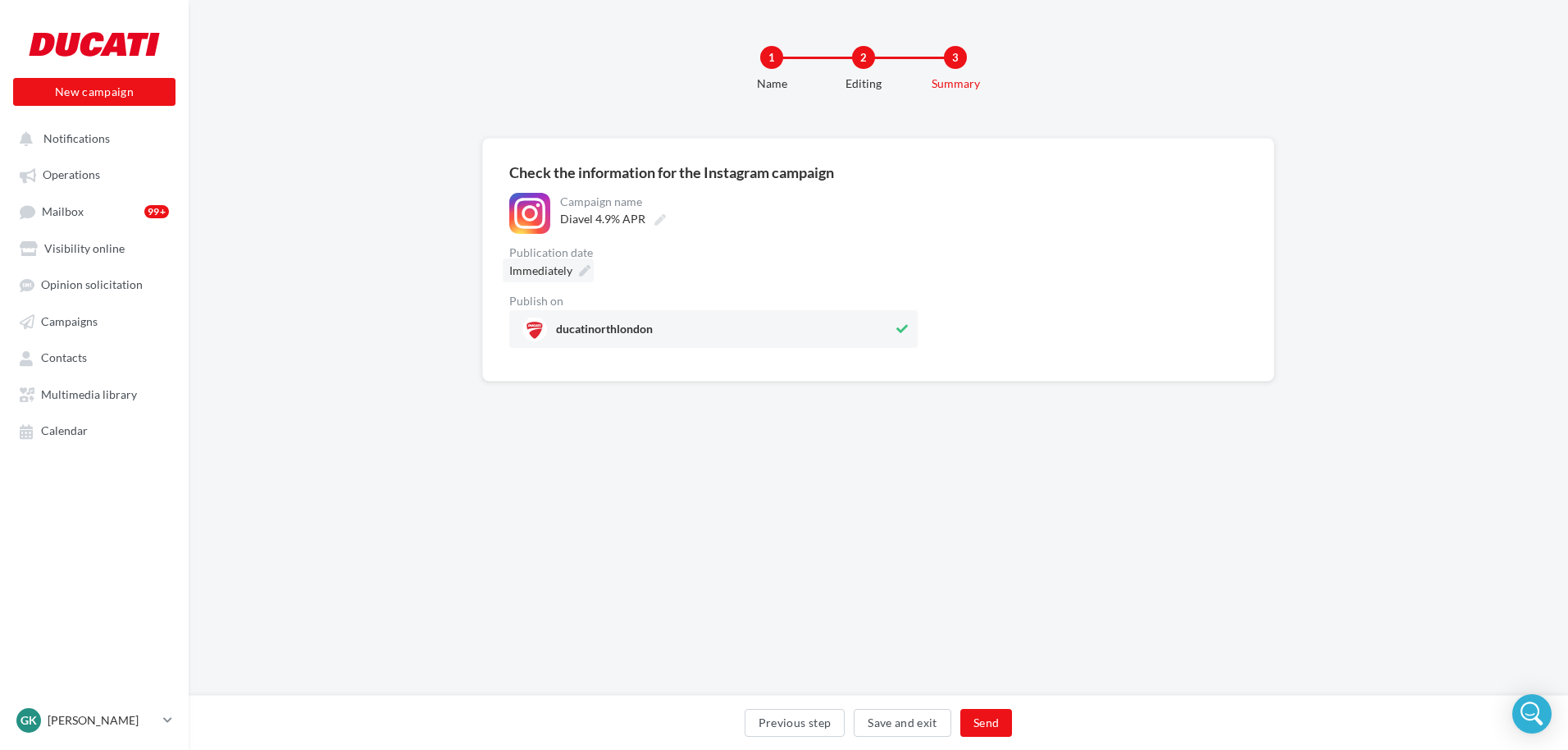
click at [566, 202] on div "Campaign name" at bounding box center [738, 202] width 354 height 11
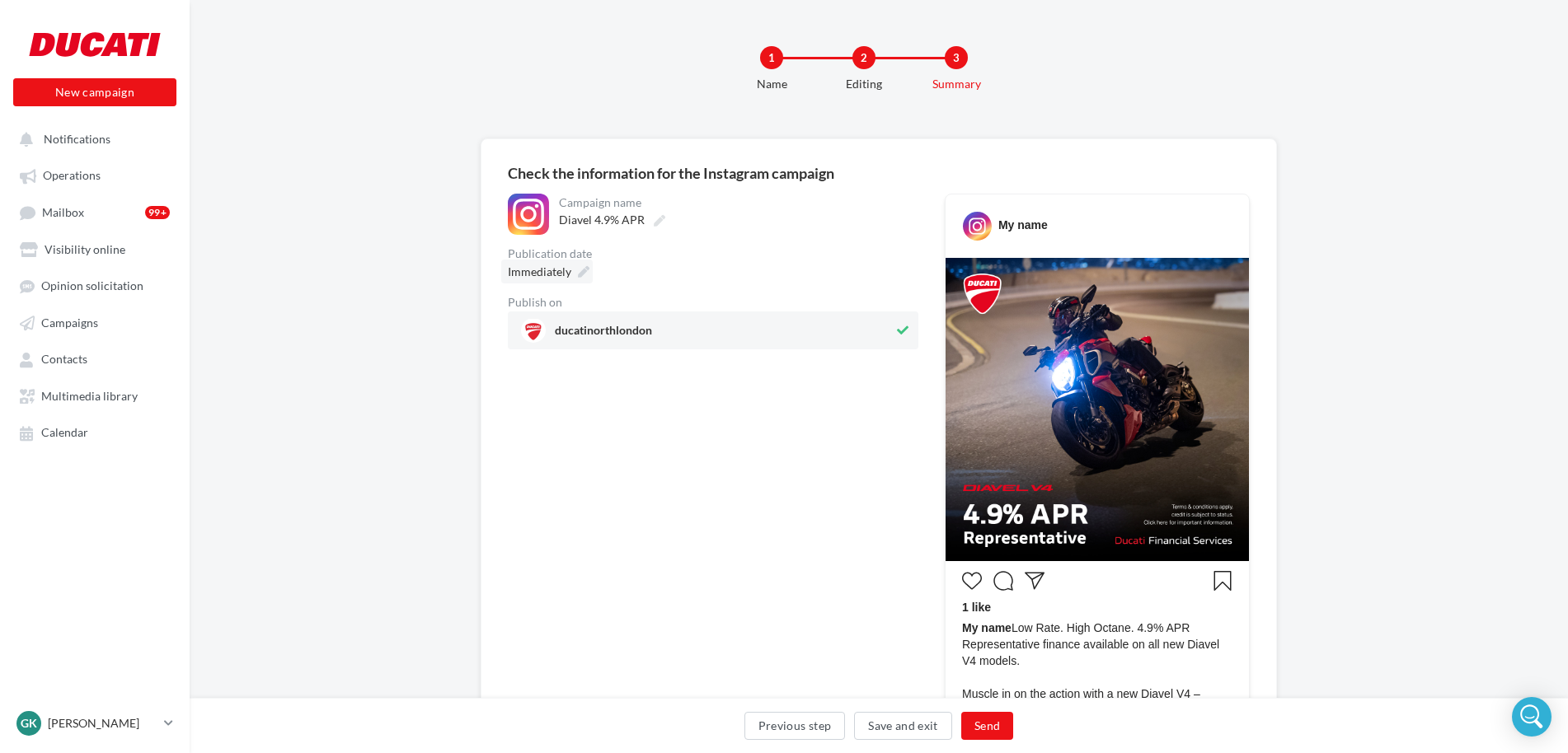
click at [582, 270] on icon at bounding box center [583, 271] width 11 height 11
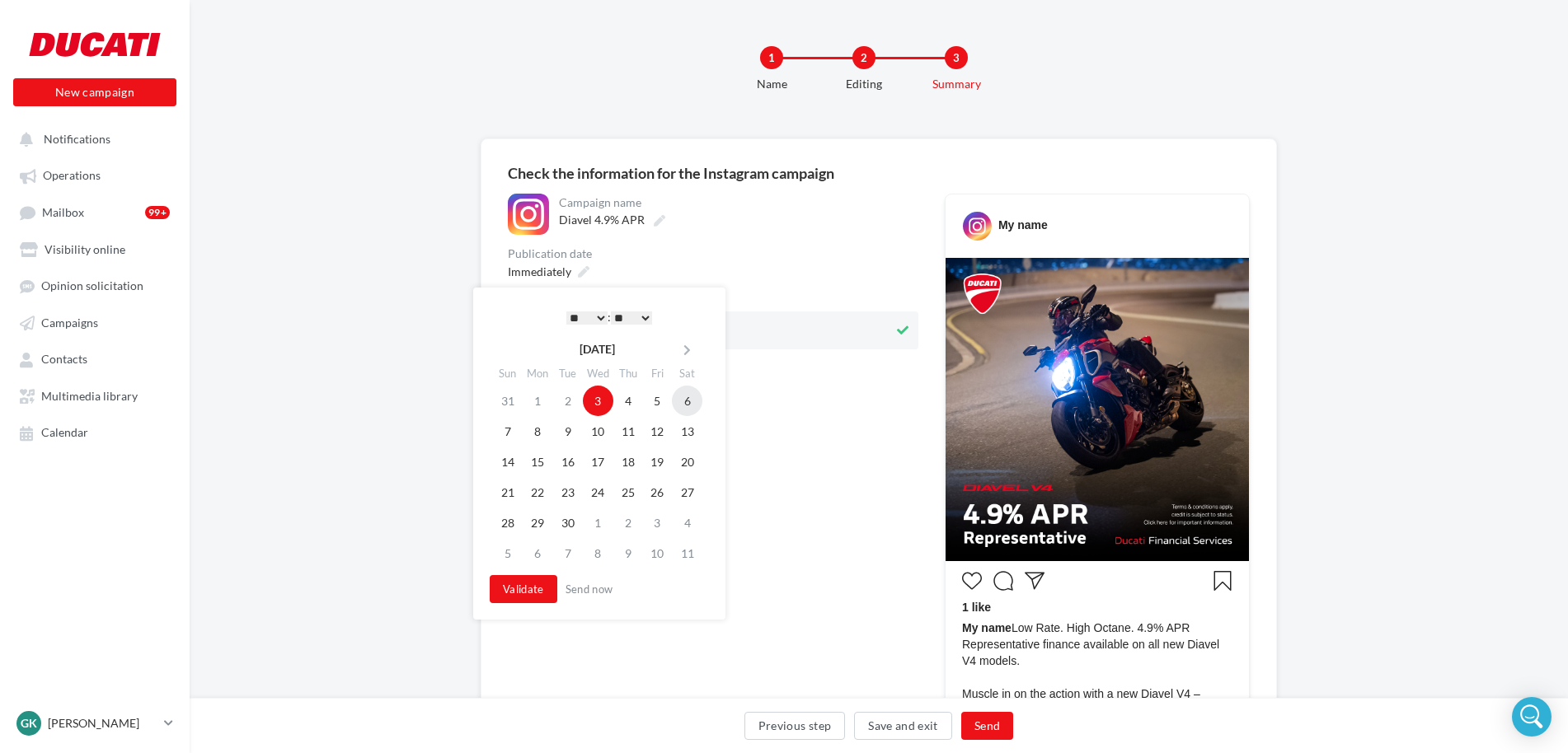
click at [678, 404] on td "6" at bounding box center [686, 400] width 31 height 31
click at [595, 314] on select "* * * * * * * * * * ** ** ** ** ** ** ** ** ** ** ** ** ** **" at bounding box center [587, 318] width 41 height 13
click at [588, 311] on select "* * * * * * * * * * ** ** ** ** ** ** ** ** ** ** ** ** ** **" at bounding box center [587, 318] width 41 height 13
click at [522, 597] on button "Validate" at bounding box center [523, 589] width 67 height 28
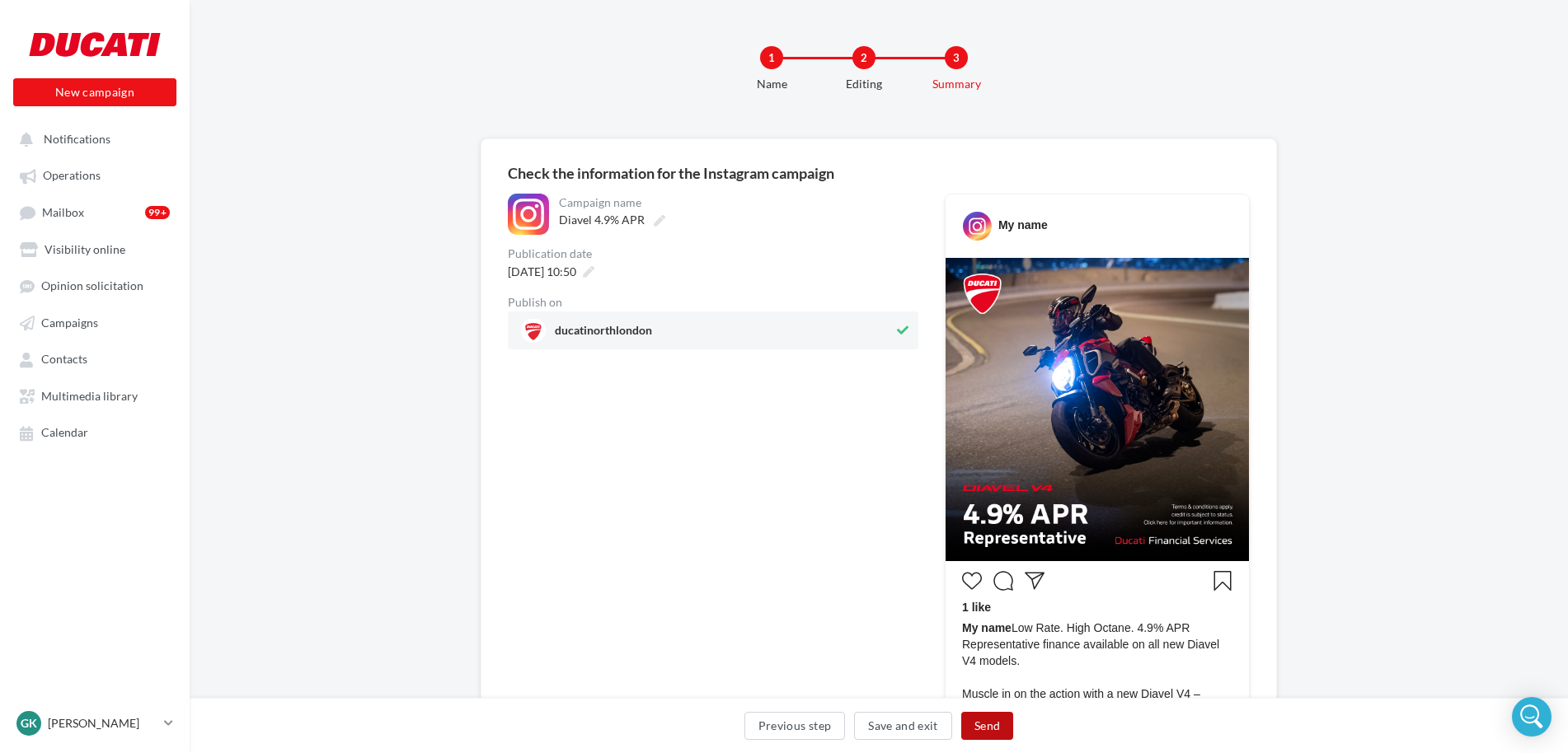
click at [979, 729] on button "Send" at bounding box center [987, 726] width 52 height 28
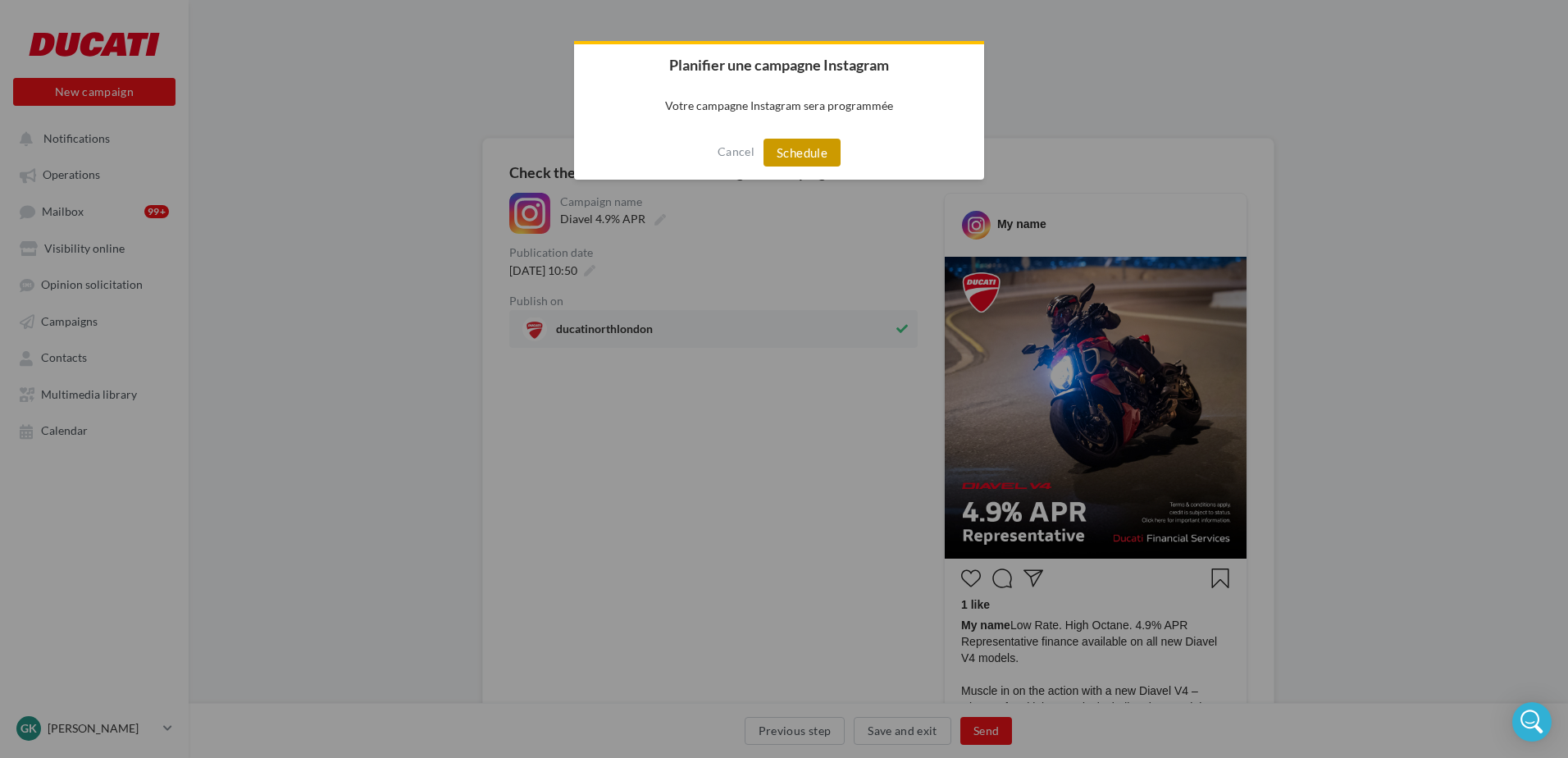
click at [831, 150] on button "Schedule" at bounding box center [802, 153] width 77 height 28
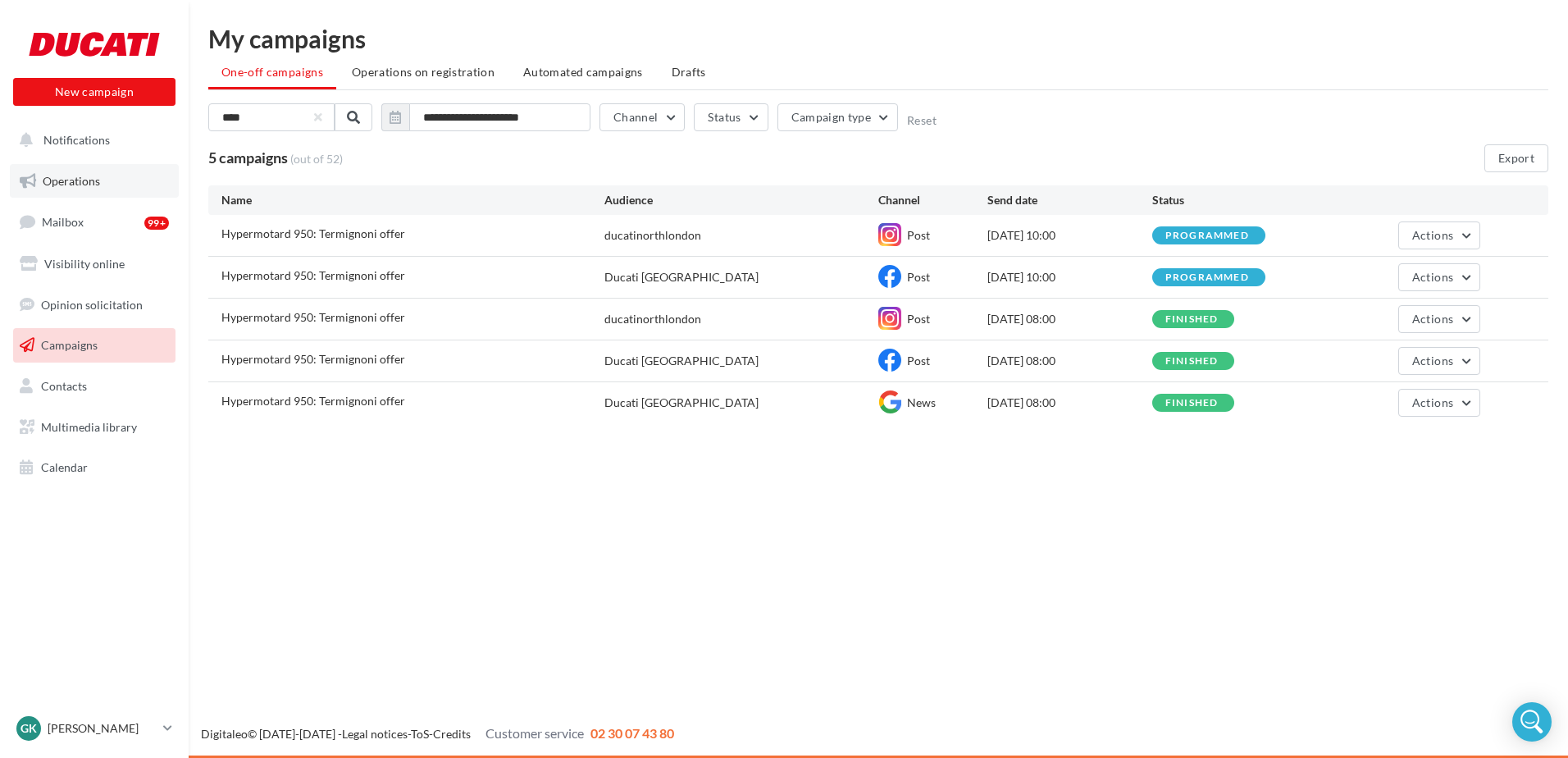
click at [82, 170] on link "Operations" at bounding box center [94, 182] width 169 height 35
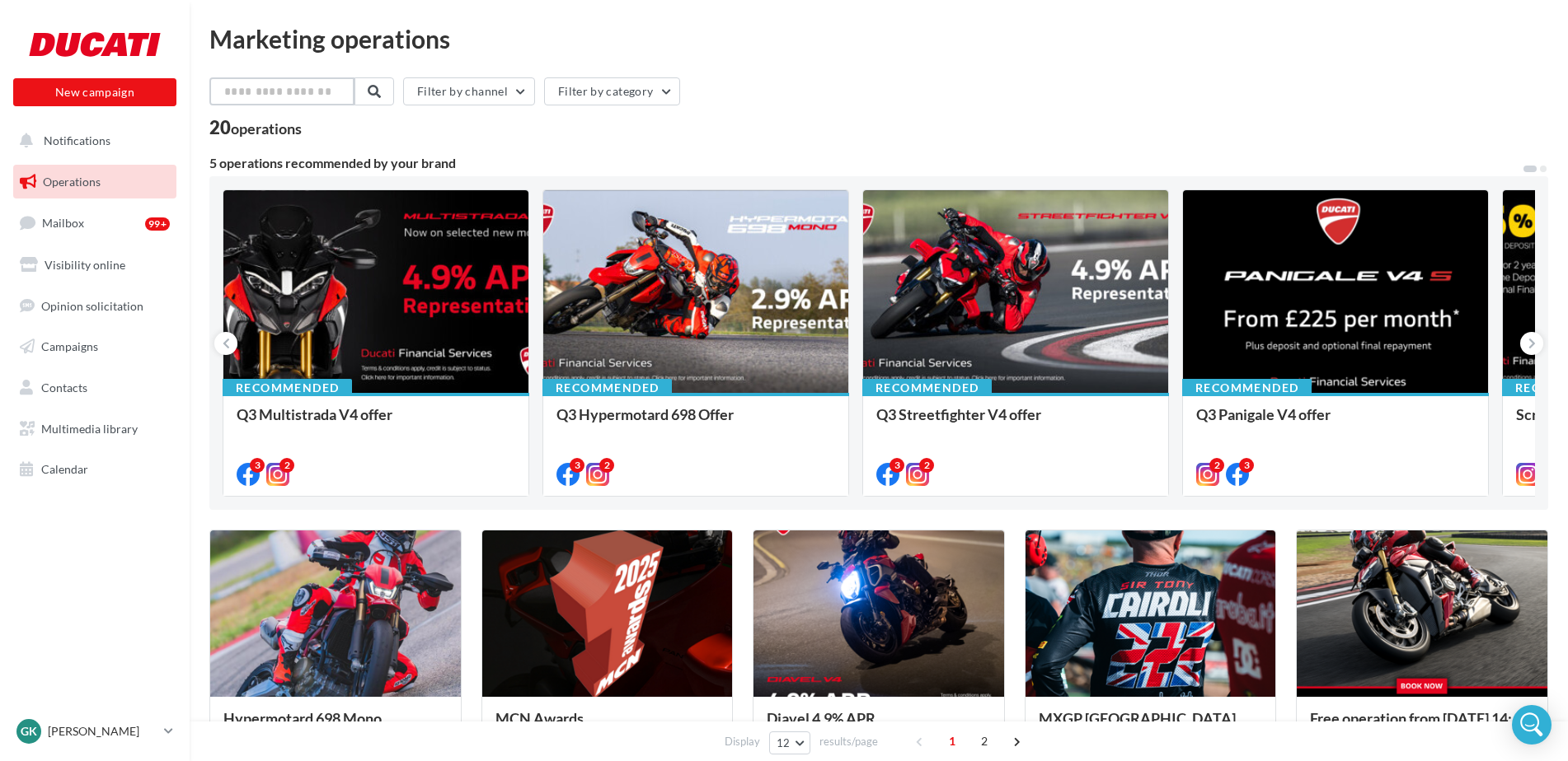
click at [326, 85] on input "text" at bounding box center [282, 92] width 145 height 28
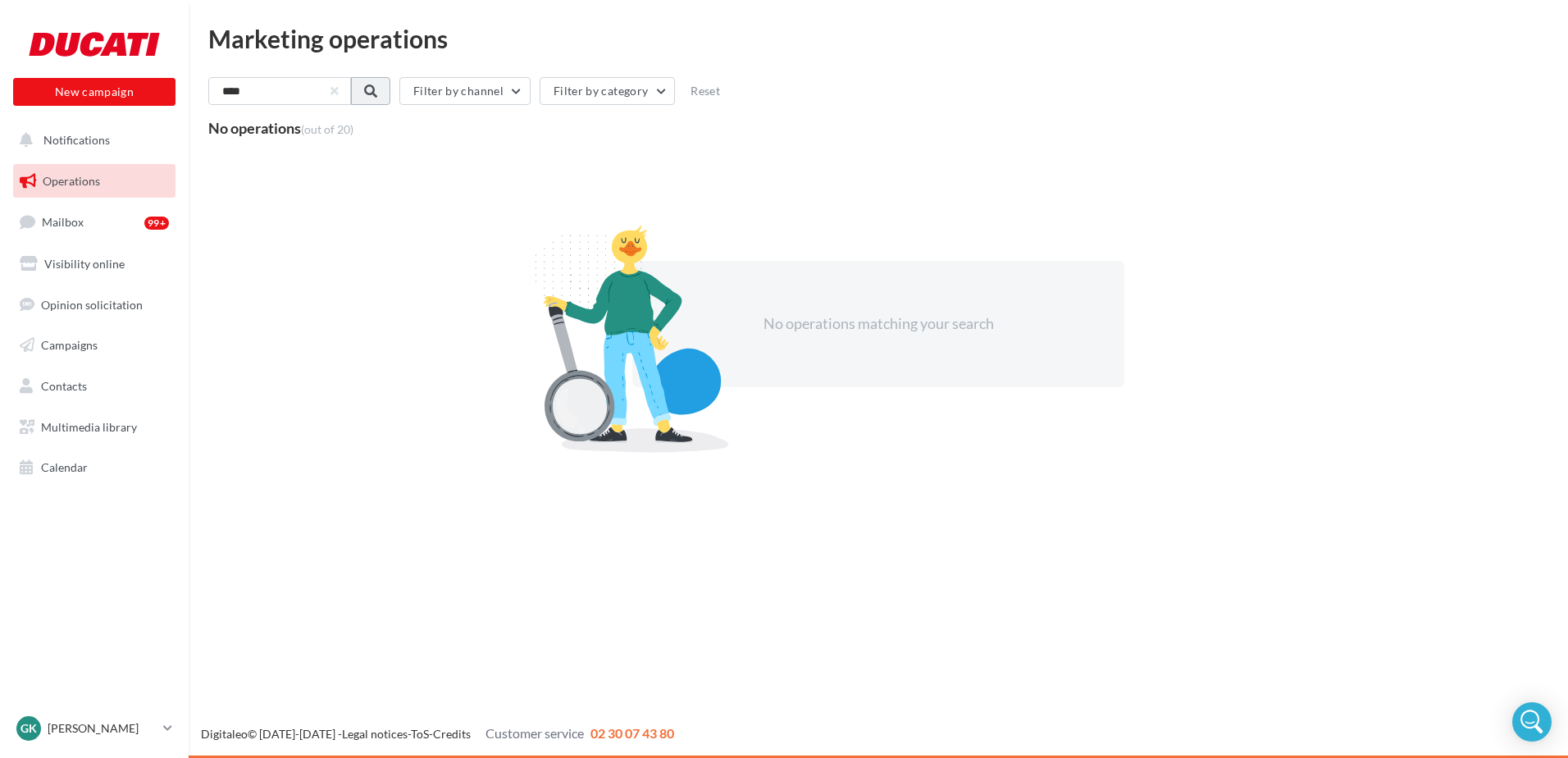
click at [366, 93] on button at bounding box center [370, 91] width 39 height 28
click at [302, 90] on input "****" at bounding box center [281, 91] width 144 height 28
click at [377, 91] on span at bounding box center [370, 90] width 13 height 13
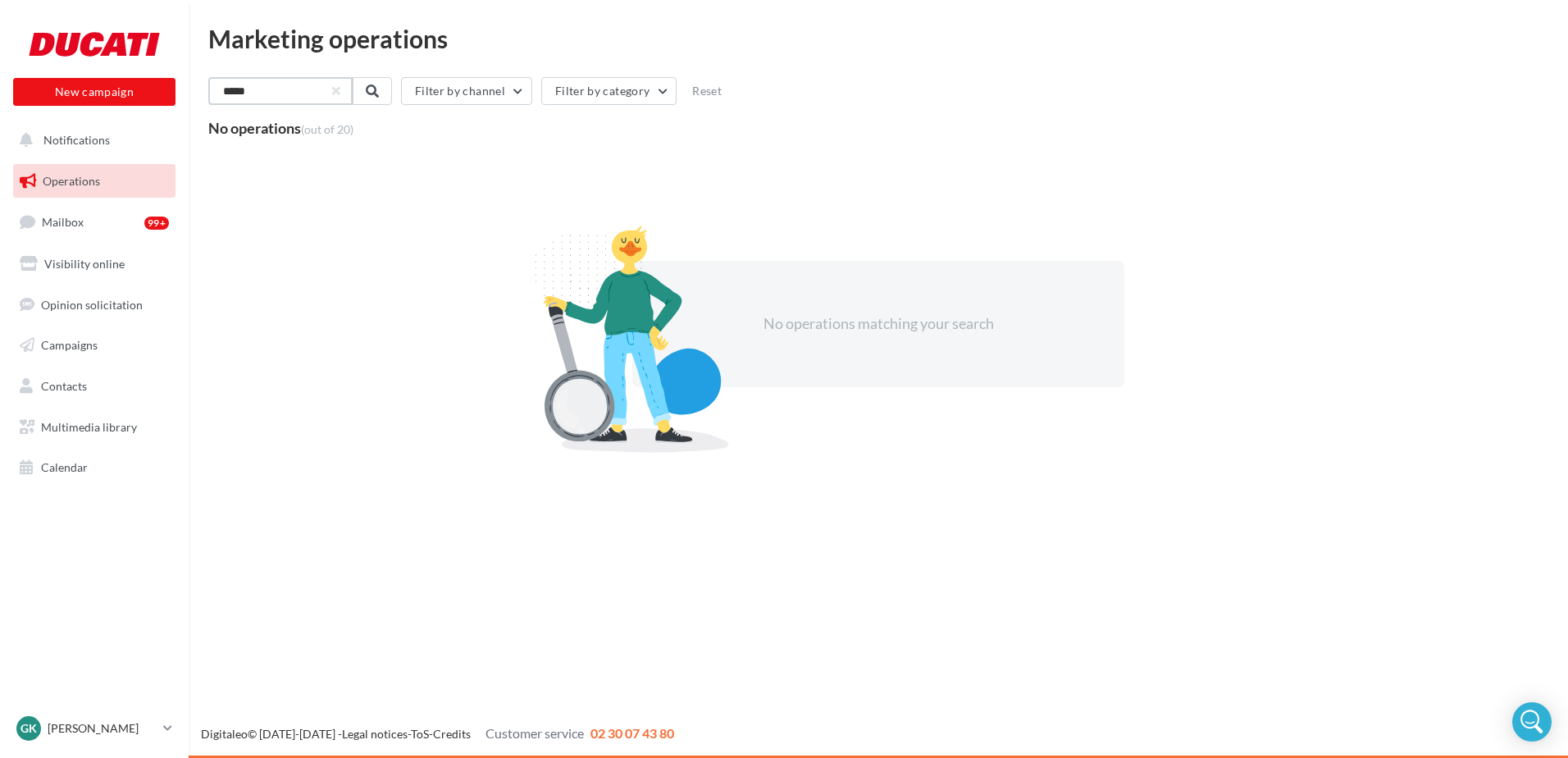
drag, startPoint x: 285, startPoint y: 96, endPoint x: 239, endPoint y: 95, distance: 46.0
click at [239, 95] on input "*****" at bounding box center [281, 91] width 144 height 28
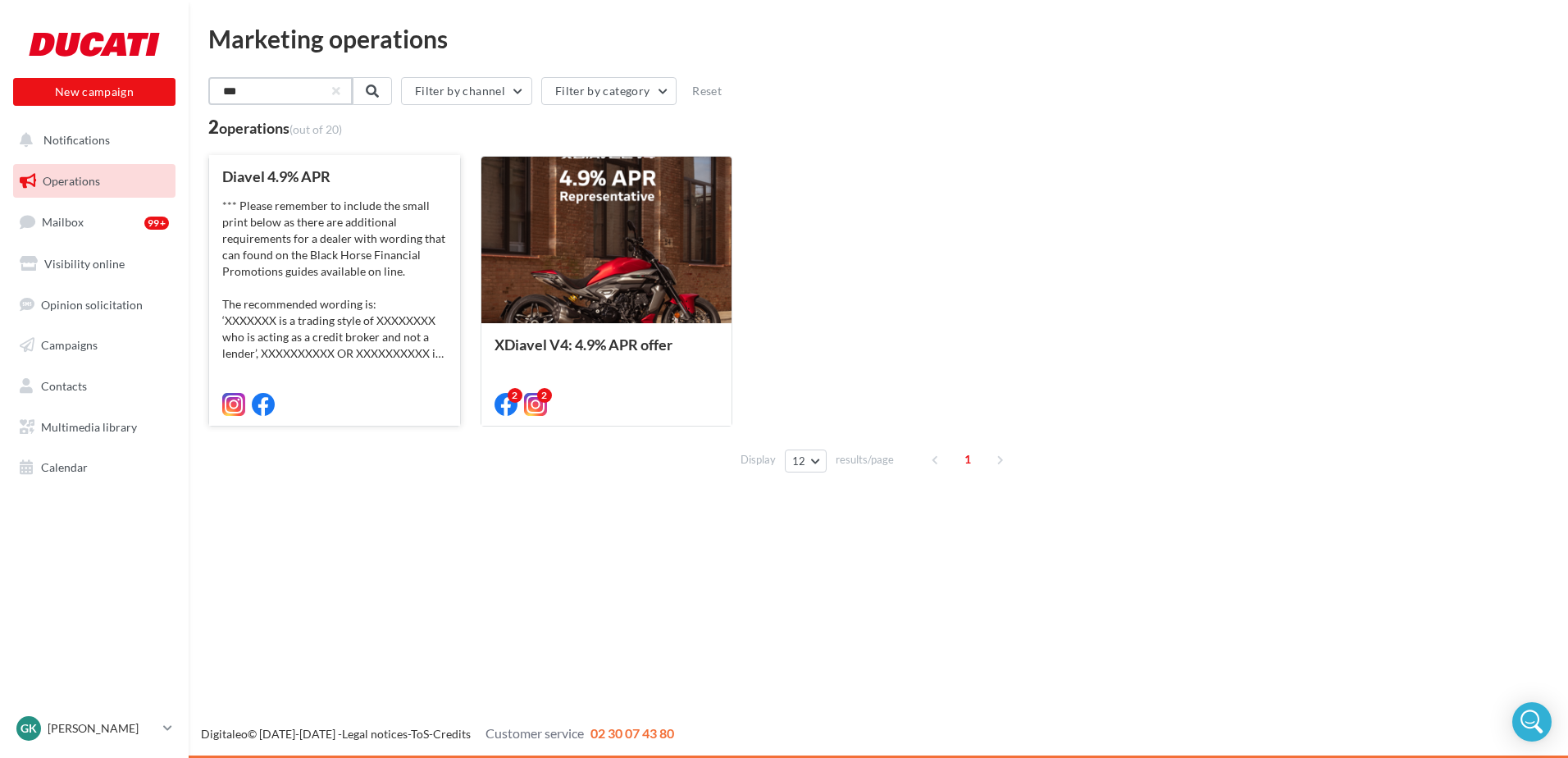
type input "***"
click at [320, 269] on div "*** Please remember to include the small print below as there are additional re…" at bounding box center [334, 280] width 225 height 164
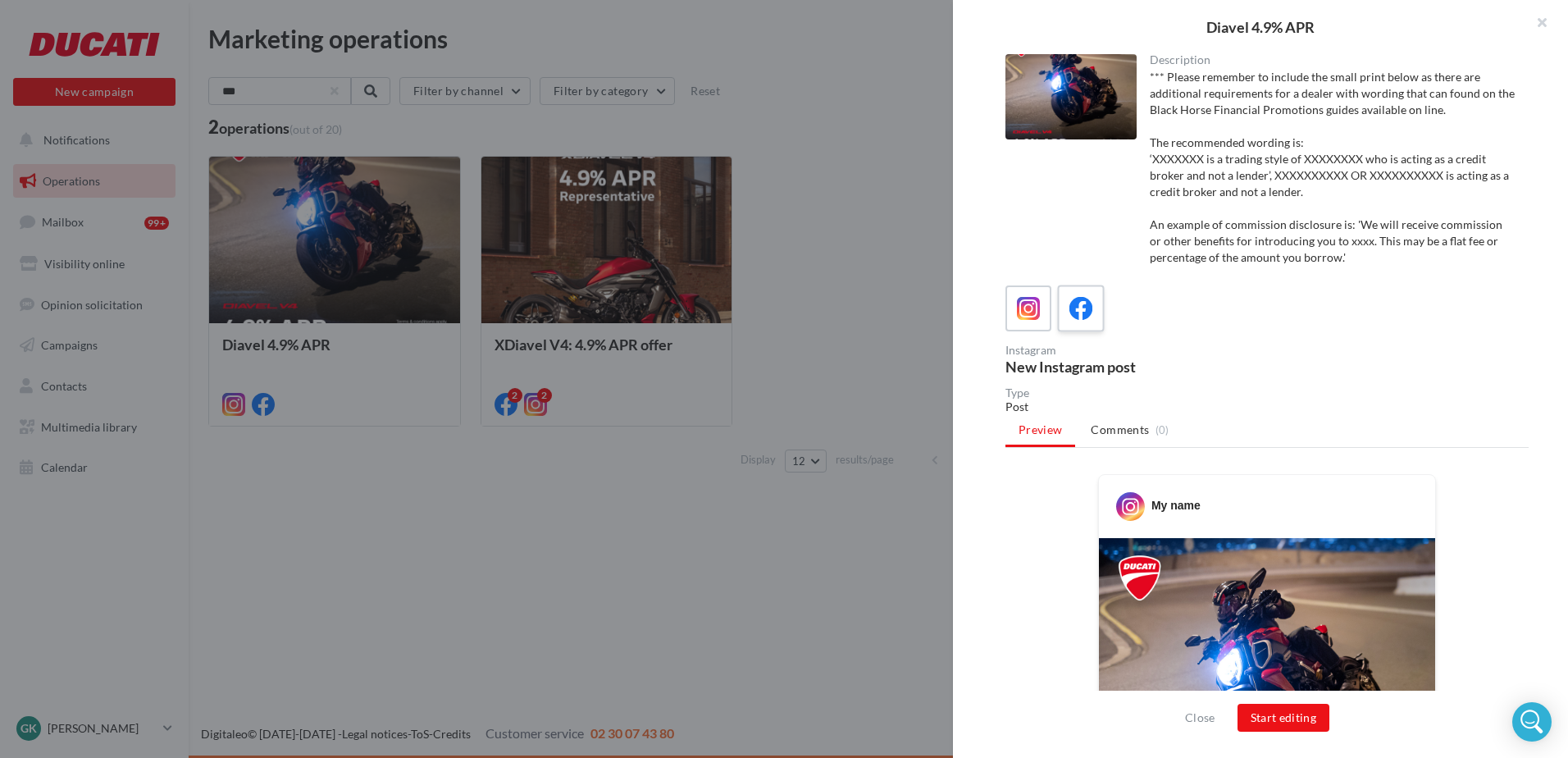
click at [1078, 314] on icon at bounding box center [1081, 309] width 23 height 23
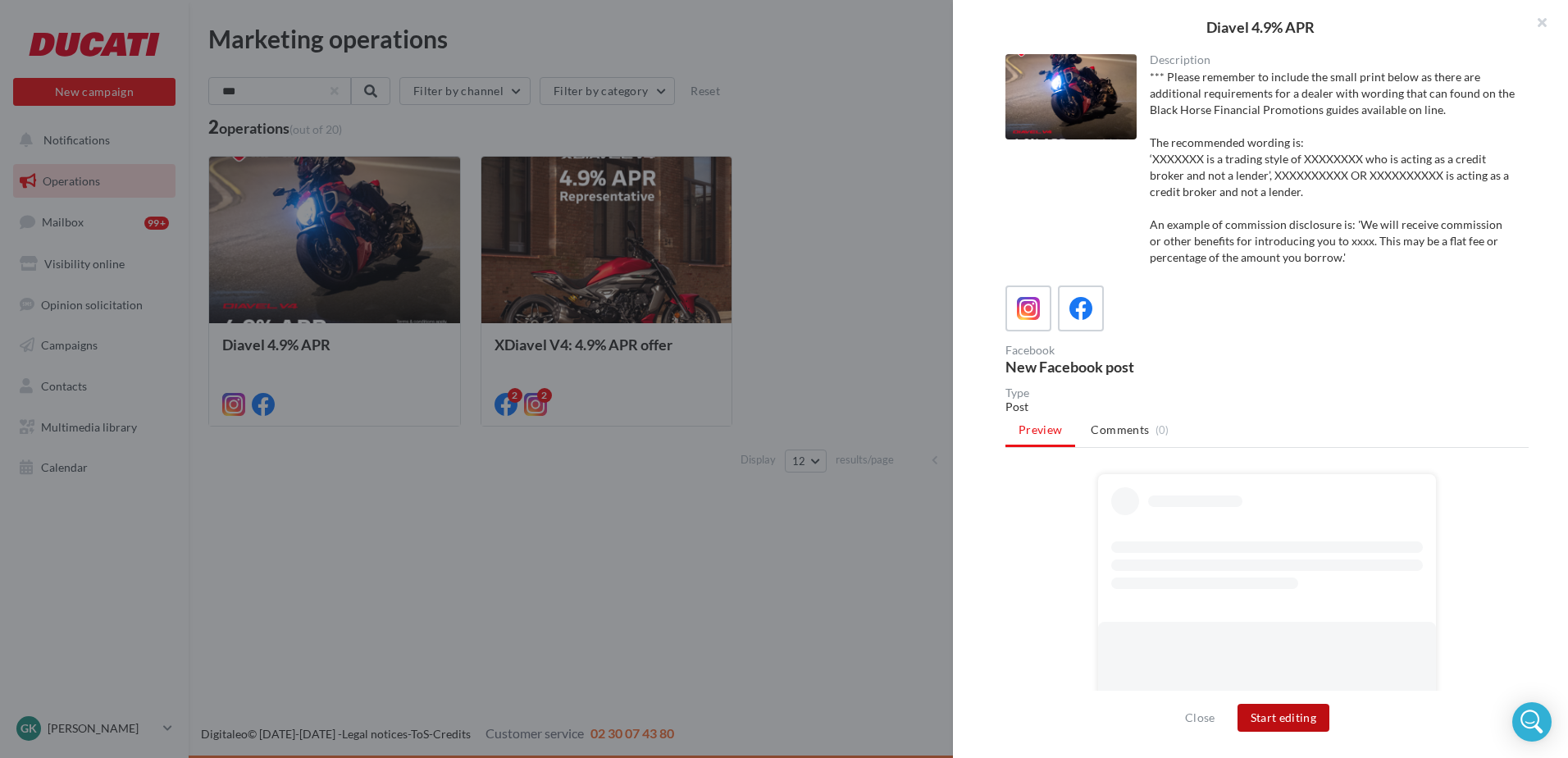
click at [1263, 728] on button "Start editing" at bounding box center [1284, 718] width 93 height 28
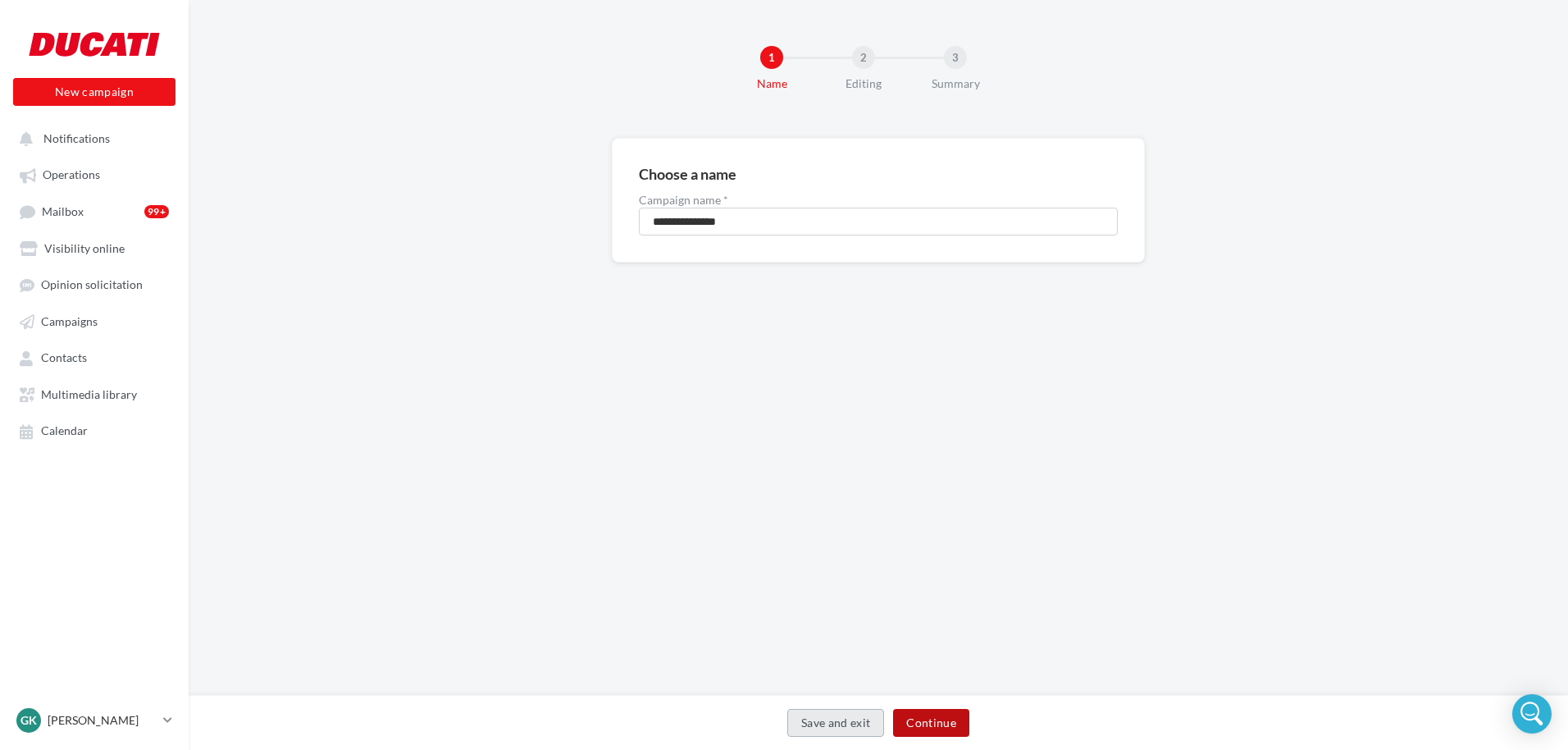
click at [911, 733] on button "Continue" at bounding box center [931, 723] width 76 height 28
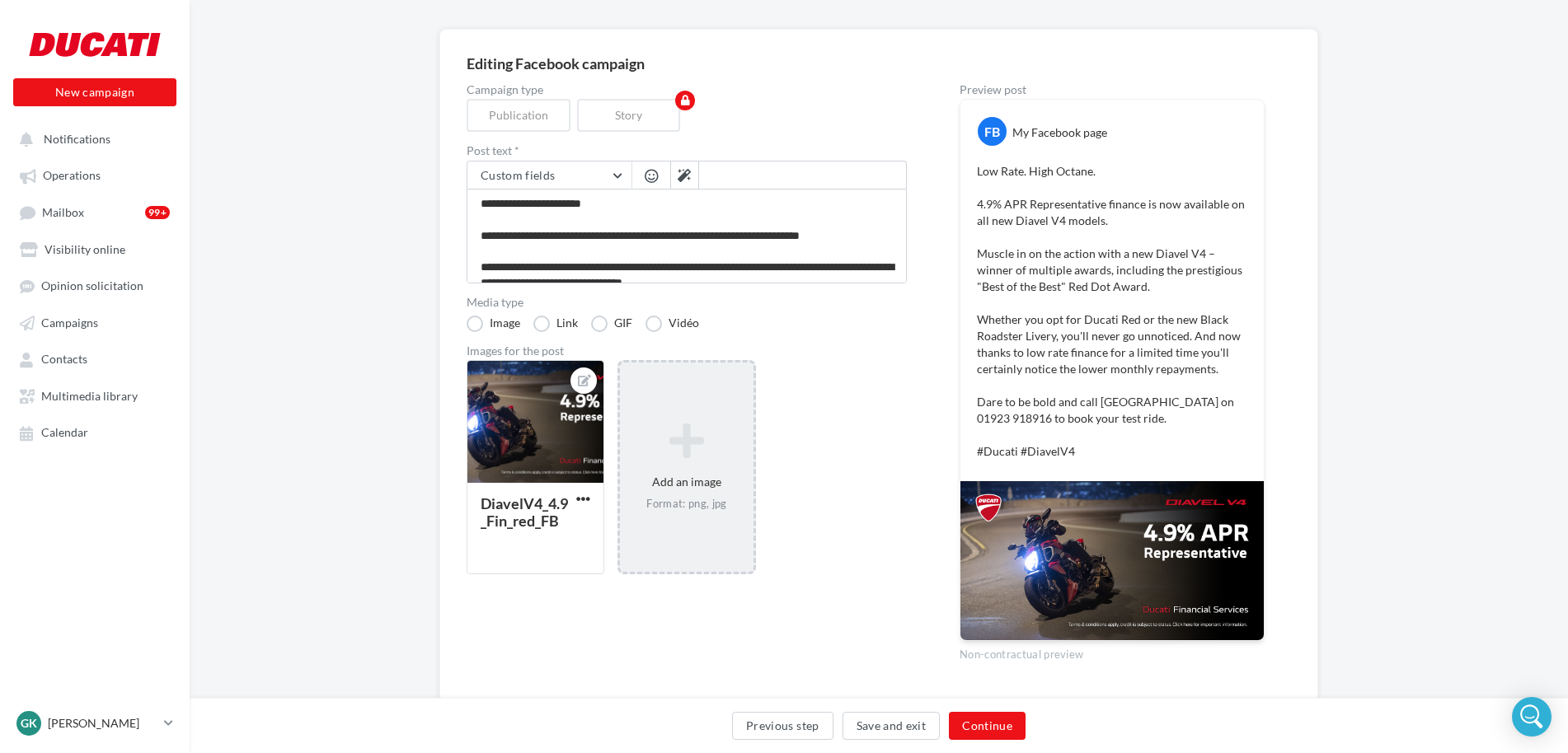
scroll to position [155, 0]
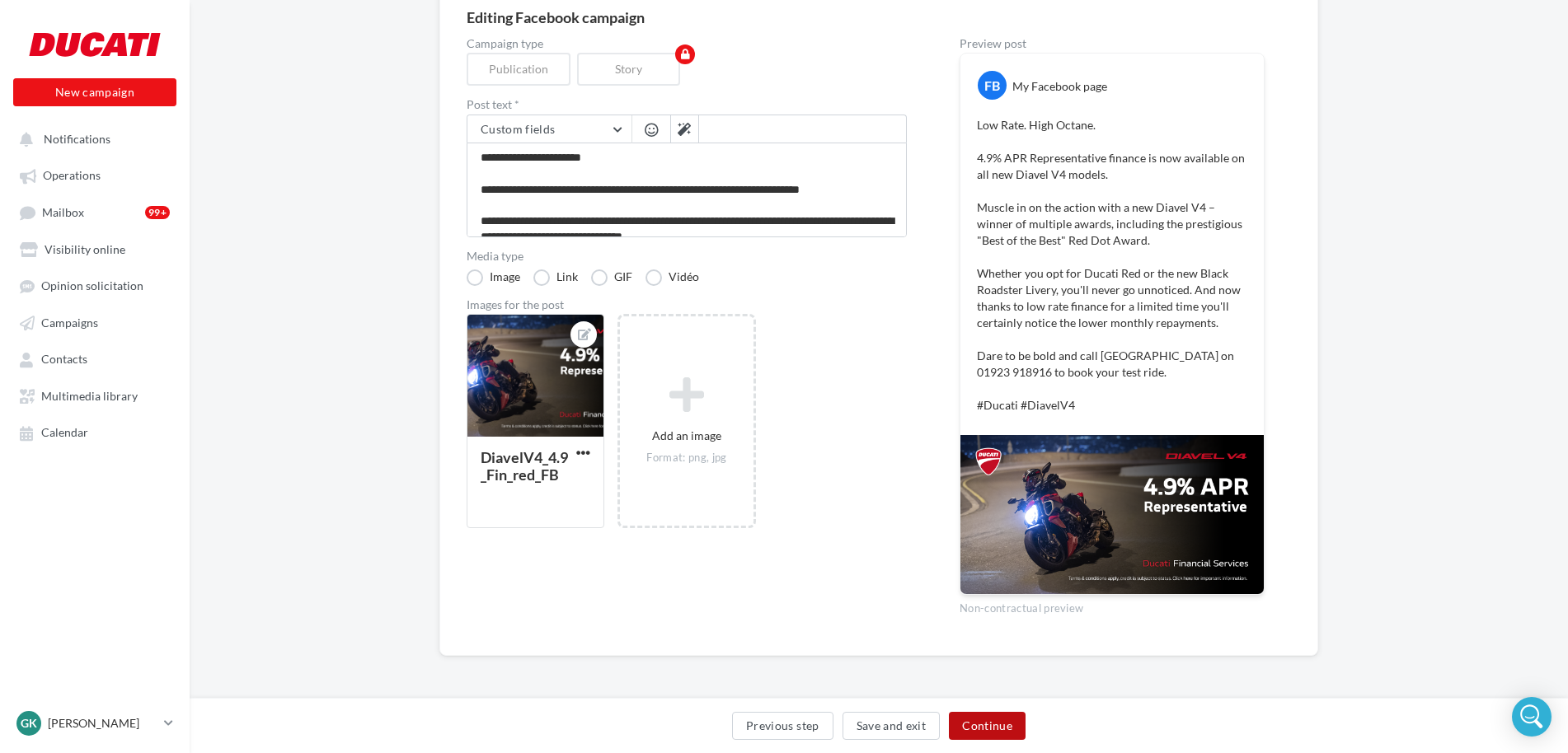
click at [996, 717] on button "Continue" at bounding box center [987, 726] width 77 height 28
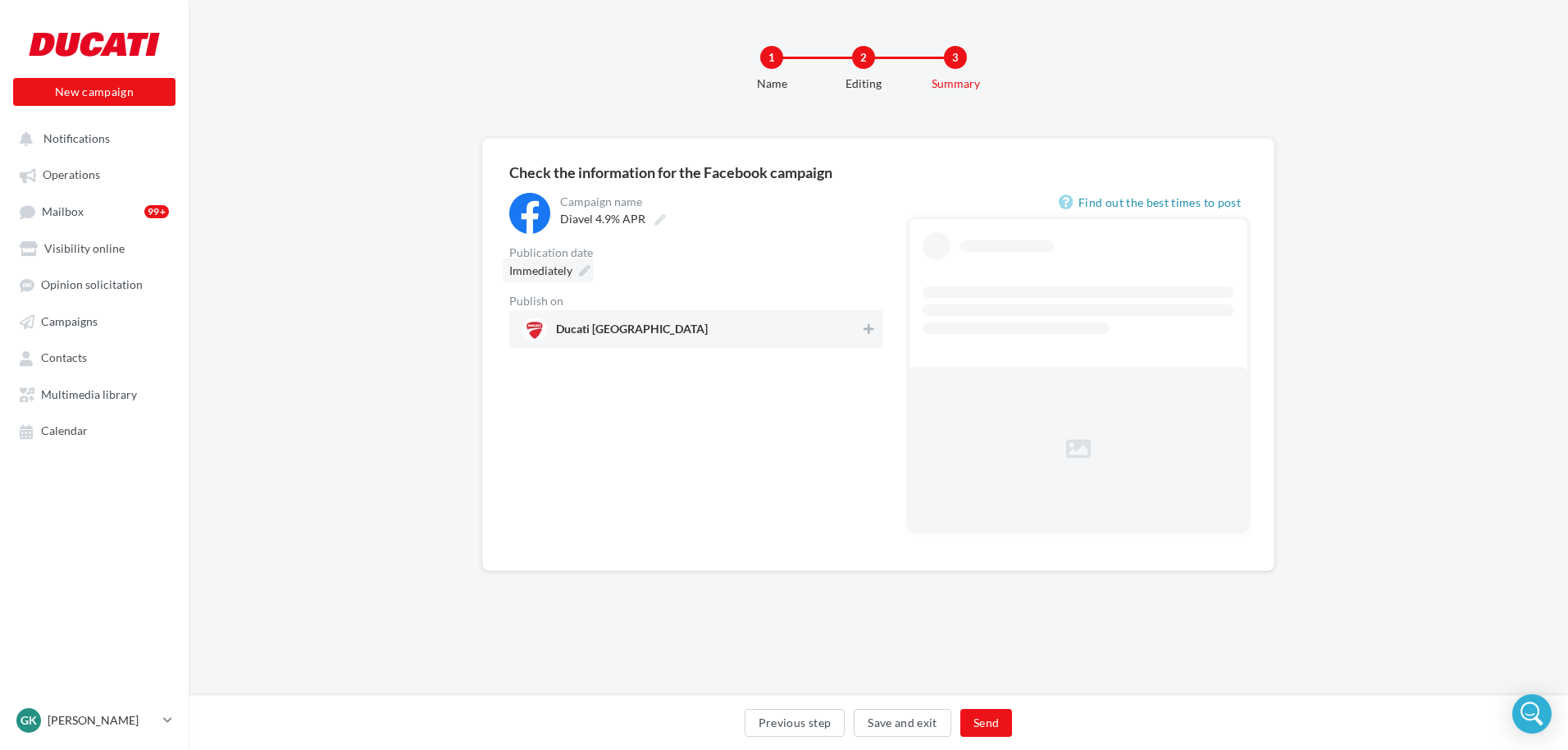
click at [545, 273] on span "Immediately" at bounding box center [540, 270] width 63 height 14
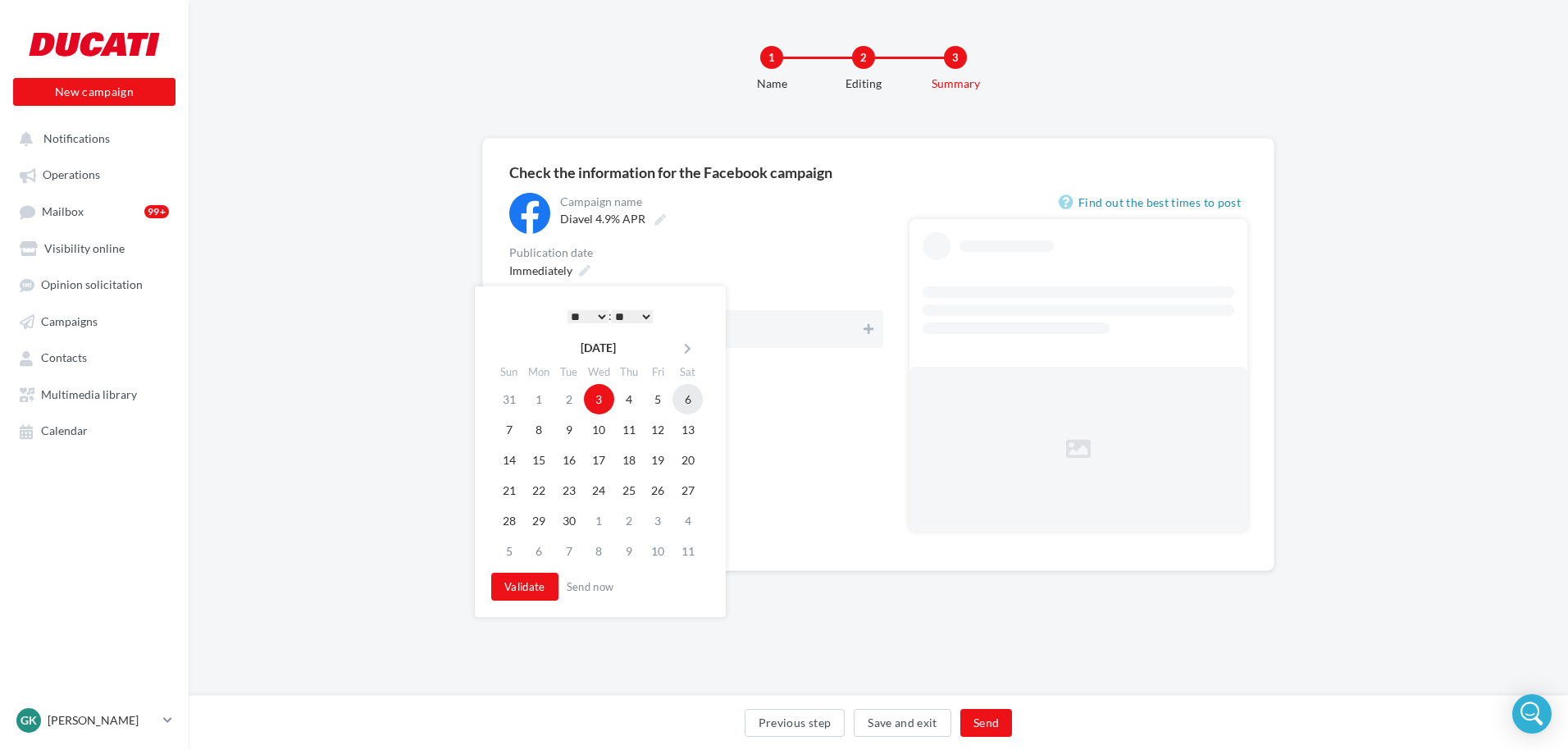
click at [679, 400] on td "6" at bounding box center [687, 399] width 30 height 30
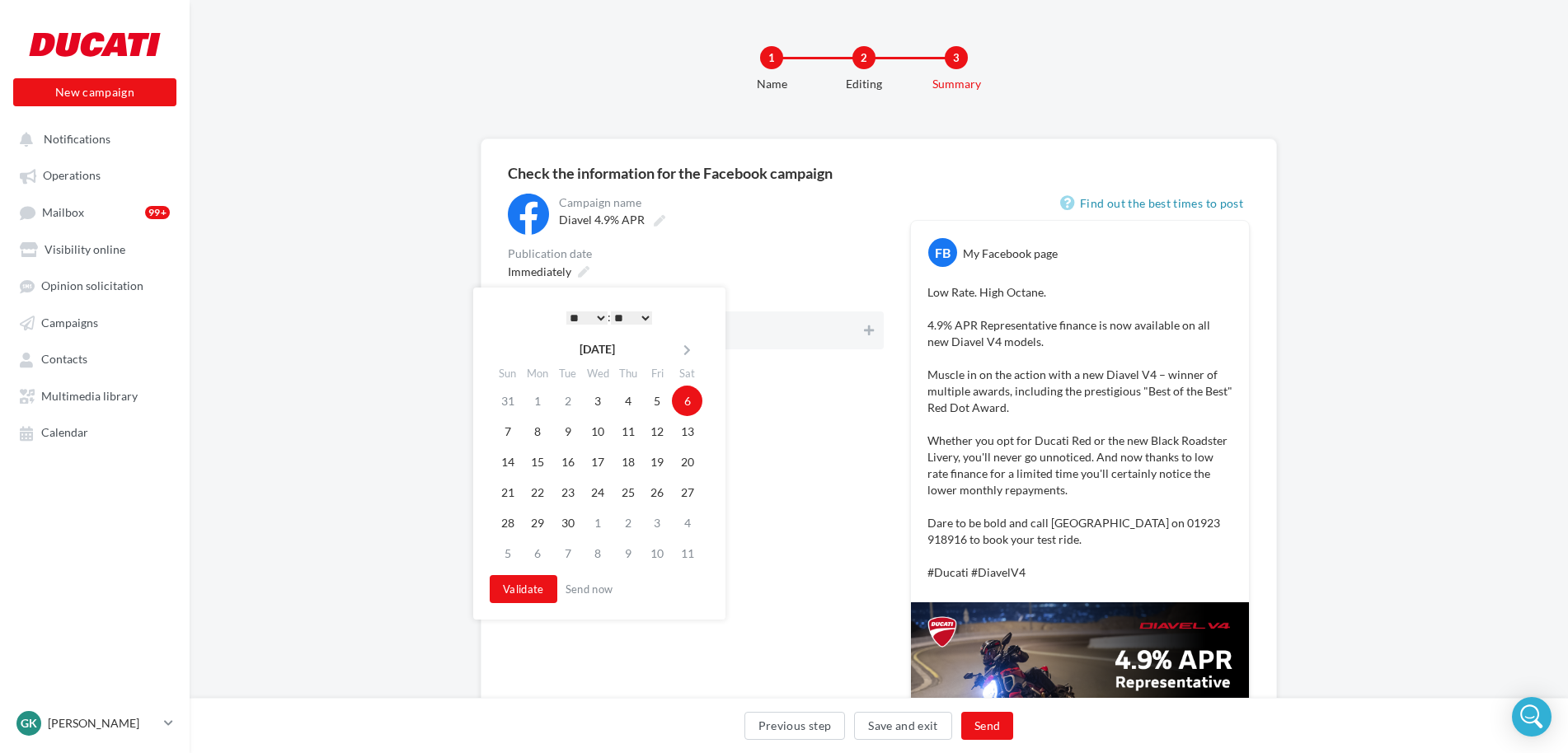
drag, startPoint x: 593, startPoint y: 317, endPoint x: 588, endPoint y: 324, distance: 8.6
click at [593, 317] on select "* * * * * * * * * * ** ** ** ** ** ** ** ** ** ** ** ** ** **" at bounding box center [587, 318] width 41 height 13
click at [625, 317] on select "** ** ** ** ** **" at bounding box center [631, 318] width 41 height 13
click at [531, 595] on button "Validate" at bounding box center [523, 589] width 67 height 28
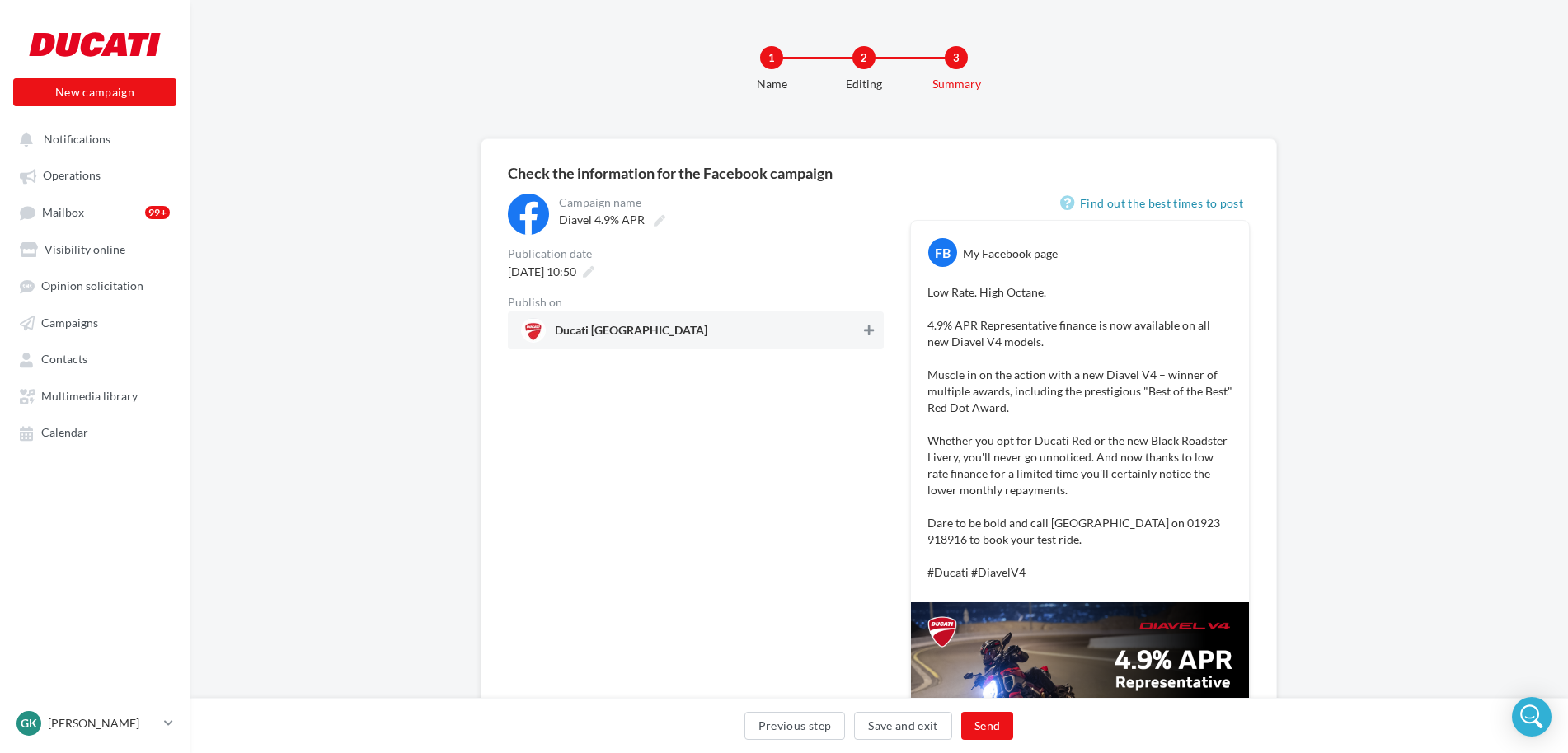
click at [864, 333] on icon at bounding box center [868, 330] width 10 height 11
click at [966, 728] on button "Send" at bounding box center [987, 726] width 52 height 28
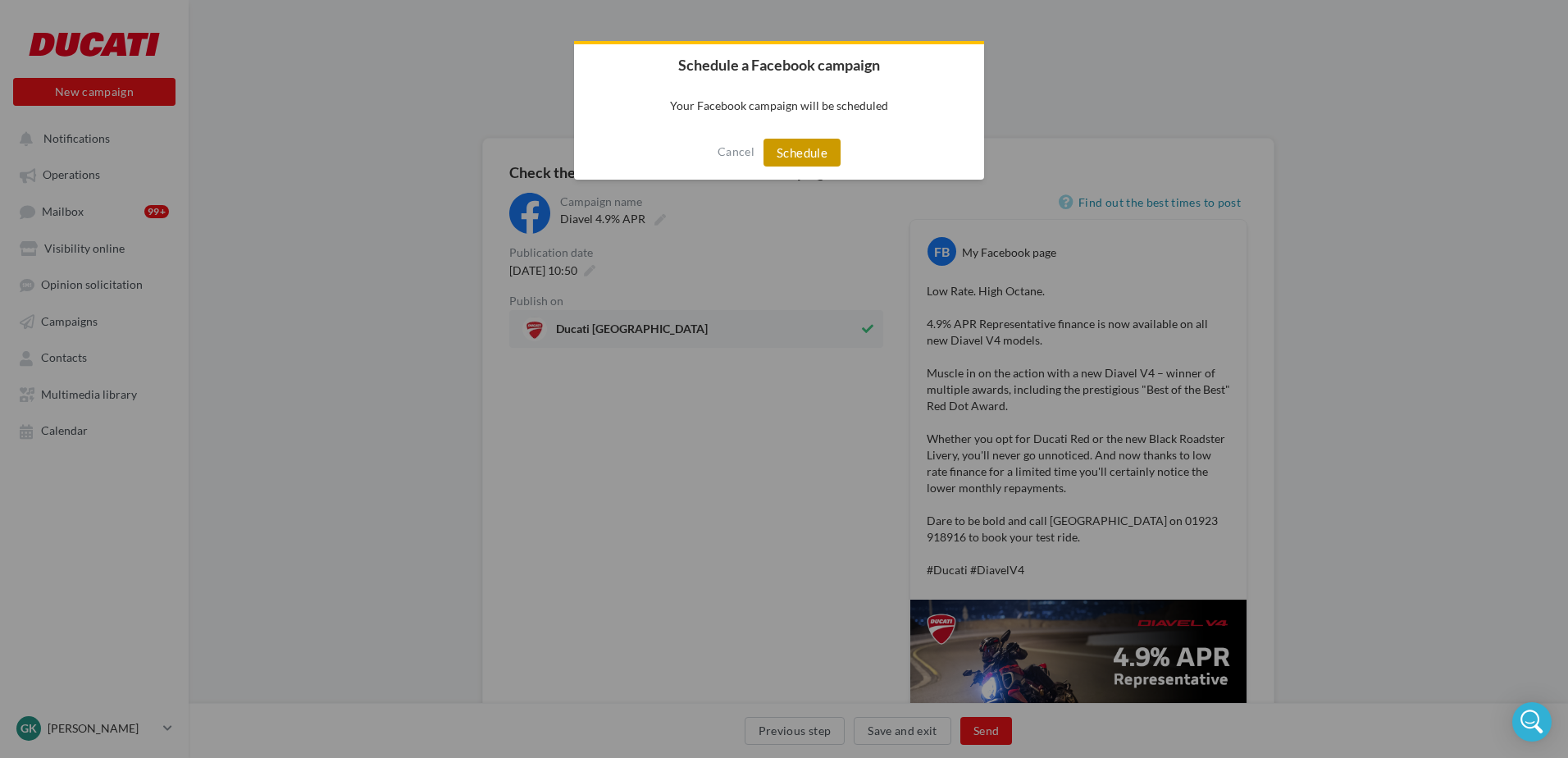
click at [801, 166] on button "Schedule" at bounding box center [802, 153] width 77 height 28
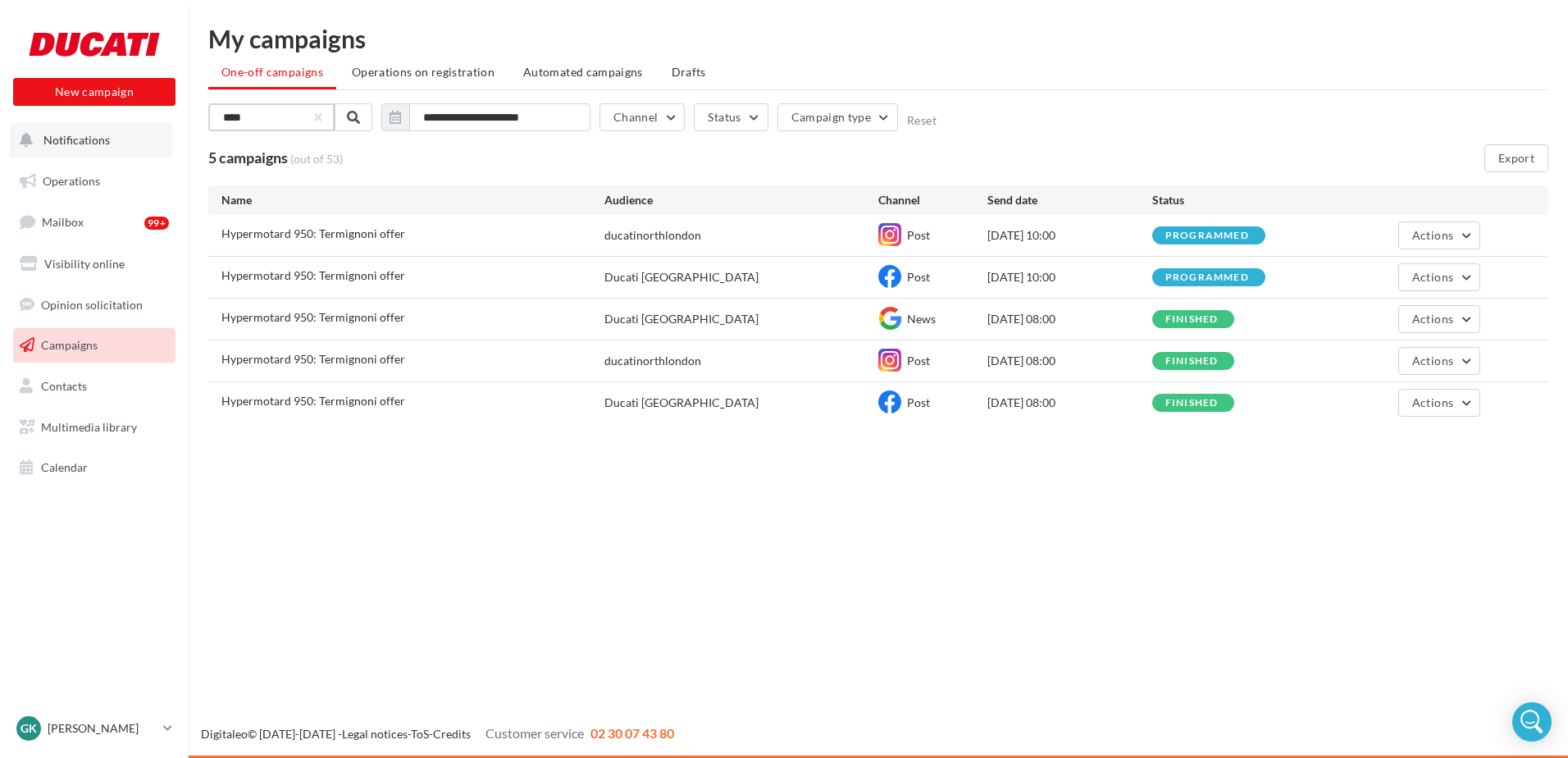
drag, startPoint x: 296, startPoint y: 118, endPoint x: 109, endPoint y: 150, distance: 189.7
click at [153, 126] on div "New campaign New campaign Notifications Operations Mailbox 99+ Visibility onlin…" at bounding box center [784, 379] width 1568 height 758
click at [93, 174] on span "Operations" at bounding box center [71, 181] width 57 height 14
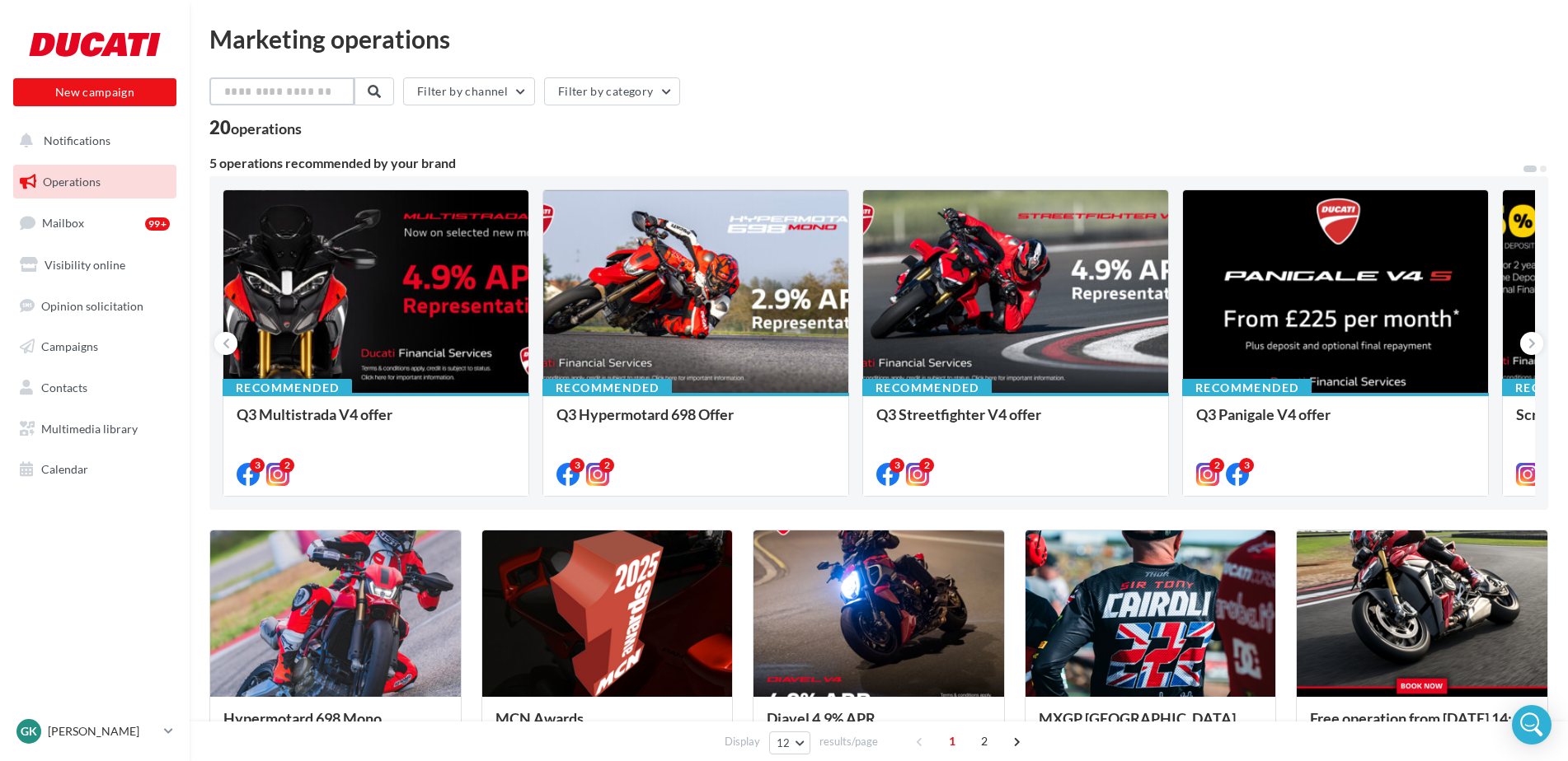
click at [295, 96] on input "text" at bounding box center [282, 92] width 145 height 28
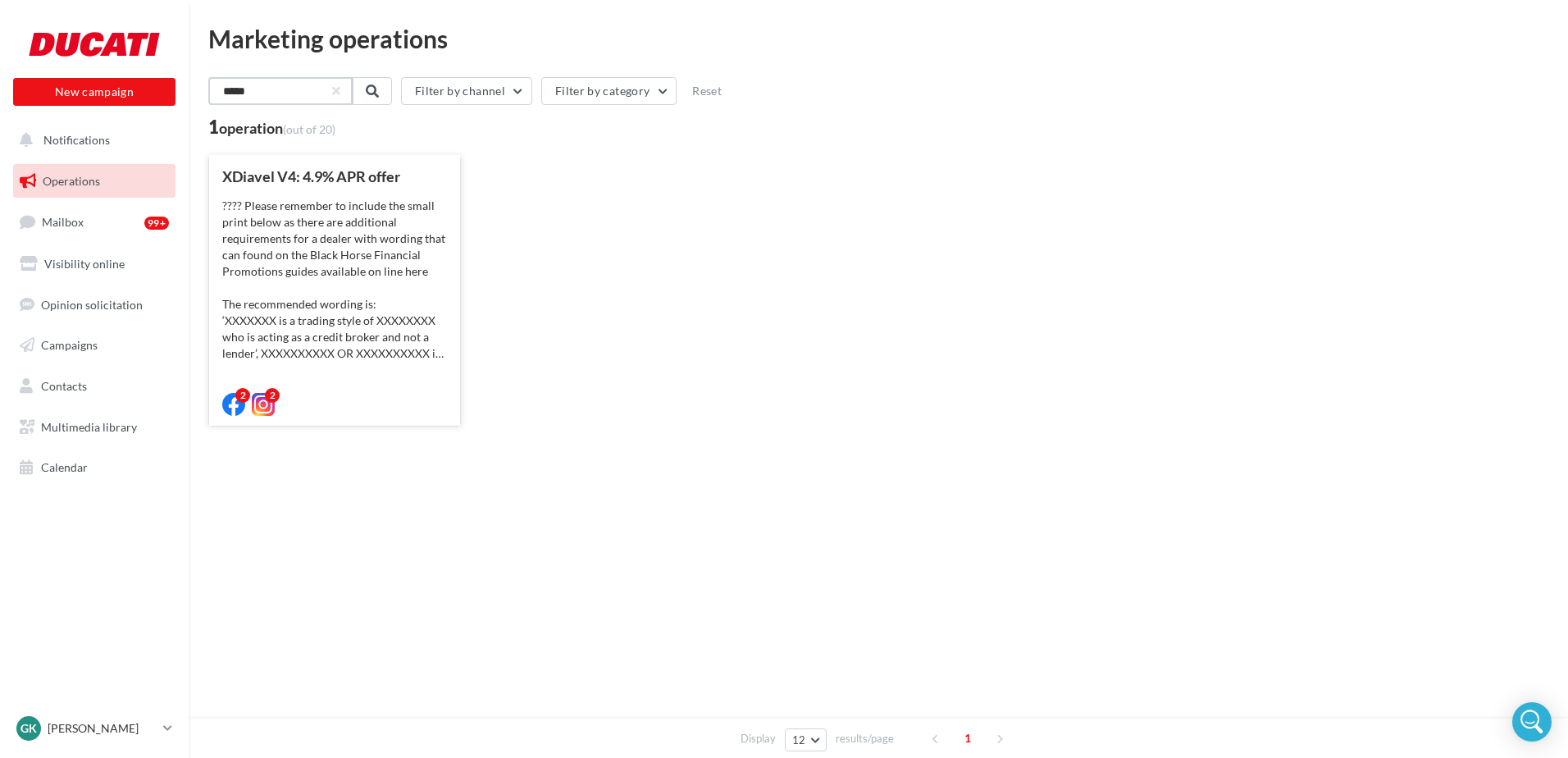
type input "*****"
click at [381, 226] on div "???? Please remember to include the small print below as there are additional r…" at bounding box center [334, 280] width 225 height 164
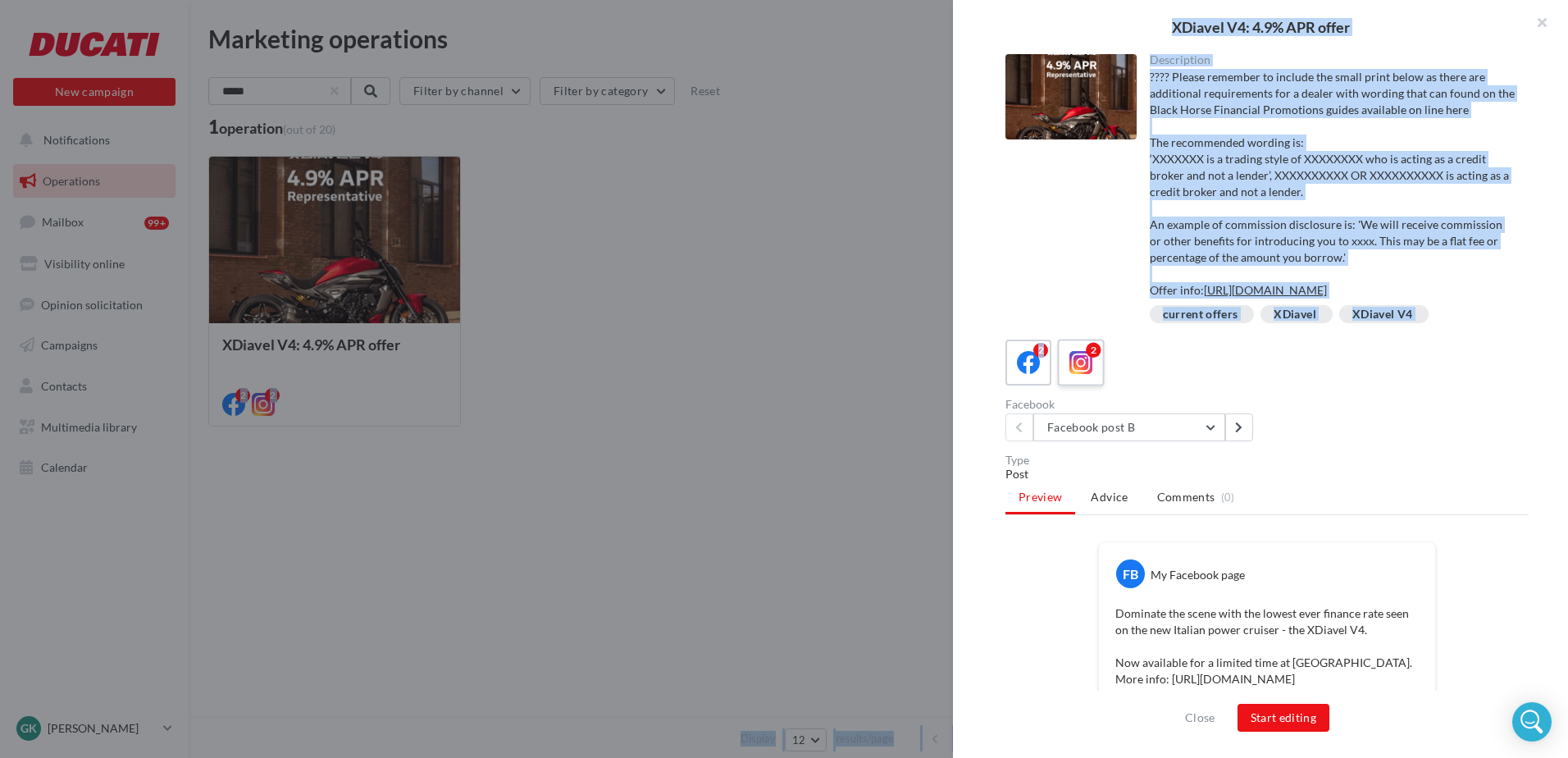
click at [1094, 378] on div "2" at bounding box center [1081, 362] width 30 height 30
drag, startPoint x: 1094, startPoint y: 385, endPoint x: 1055, endPoint y: 382, distance: 39.1
click at [1055, 382] on div "2 2" at bounding box center [1267, 362] width 523 height 46
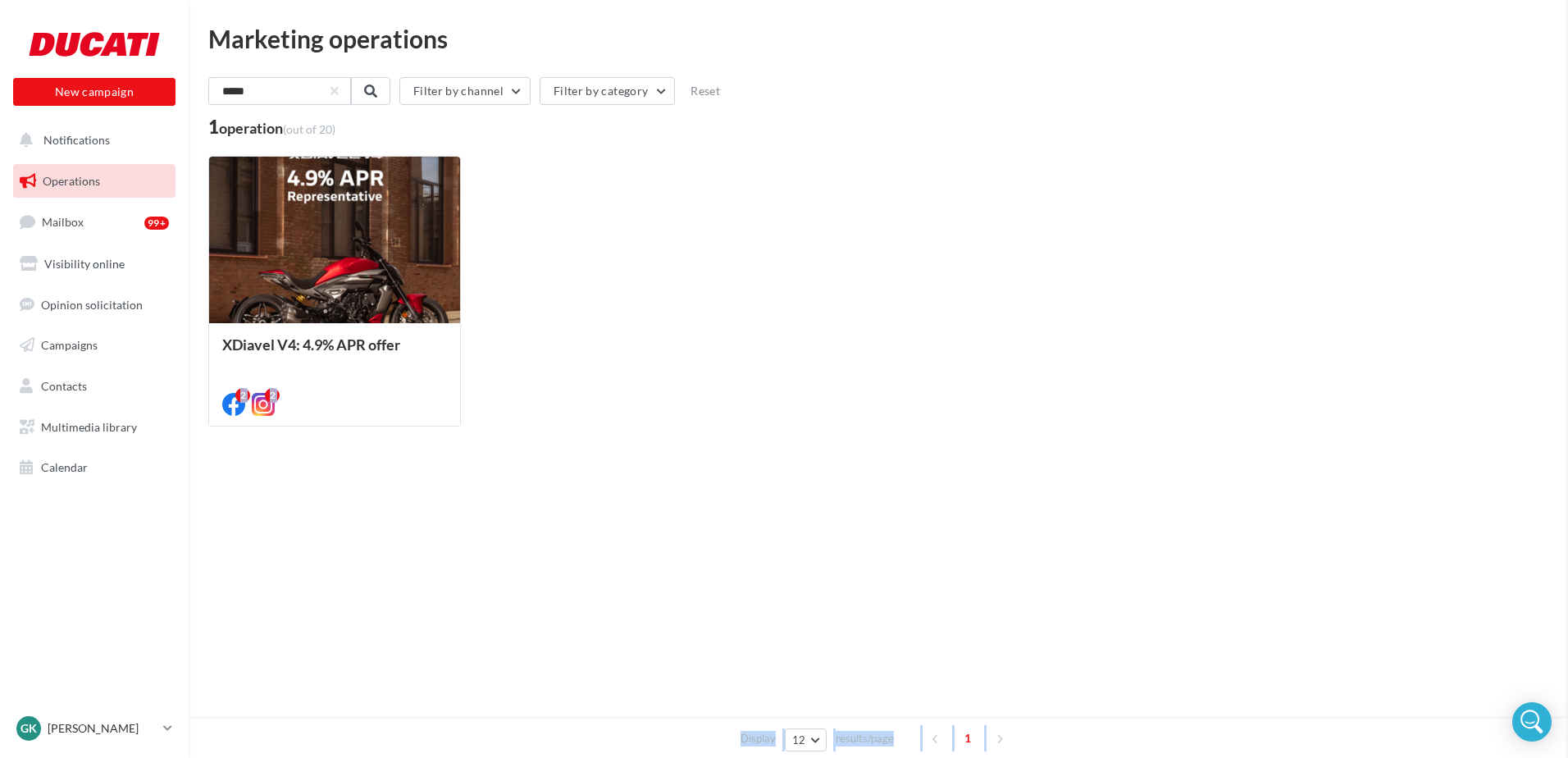
drag, startPoint x: 1055, startPoint y: 382, endPoint x: 912, endPoint y: 455, distance: 160.6
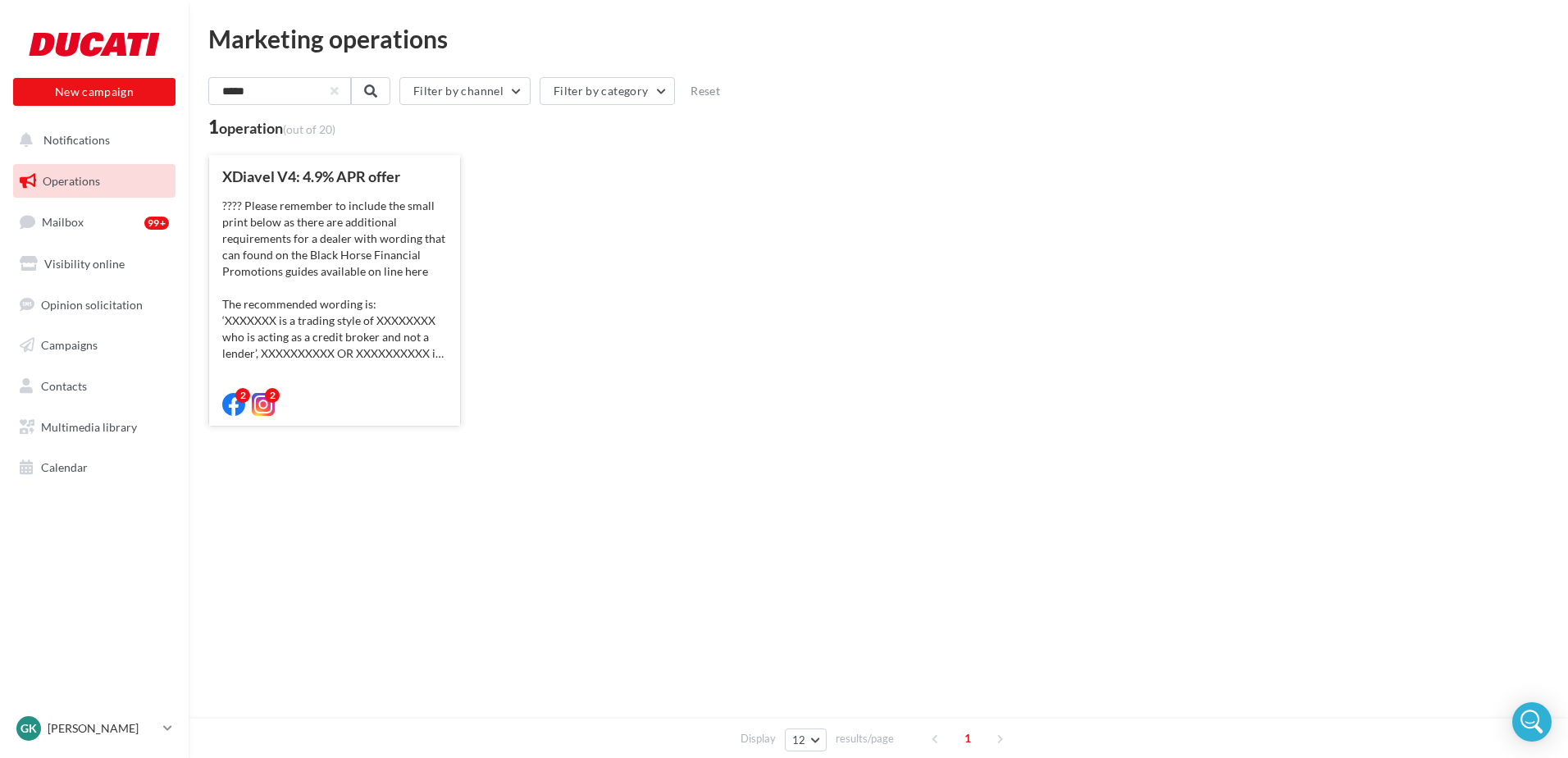
click at [438, 342] on div "???? Please remember to include the small print below as there are additional r…" at bounding box center [334, 280] width 225 height 164
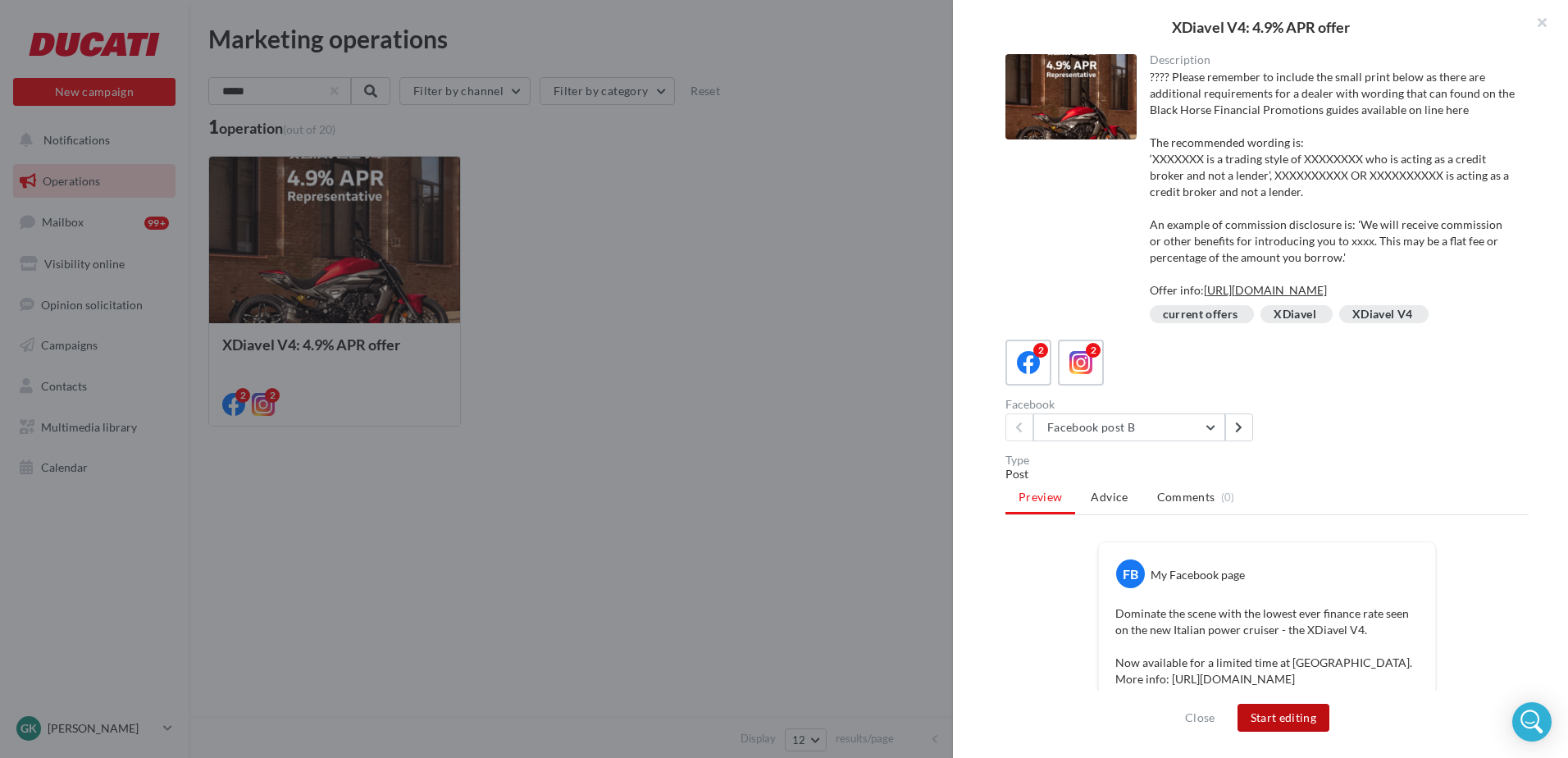
click at [1274, 718] on button "Start editing" at bounding box center [1284, 718] width 93 height 28
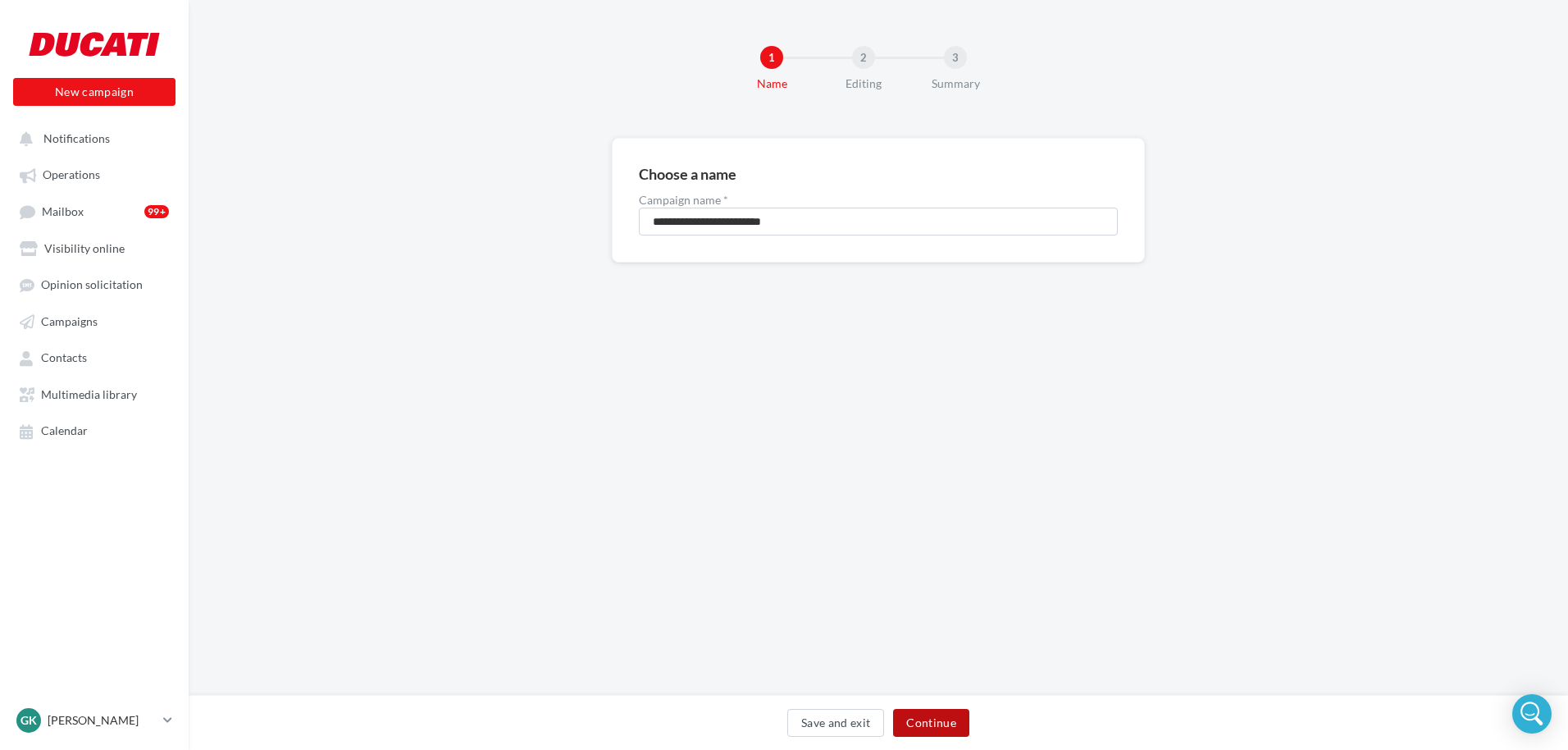
click at [951, 719] on button "Continue" at bounding box center [931, 723] width 76 height 28
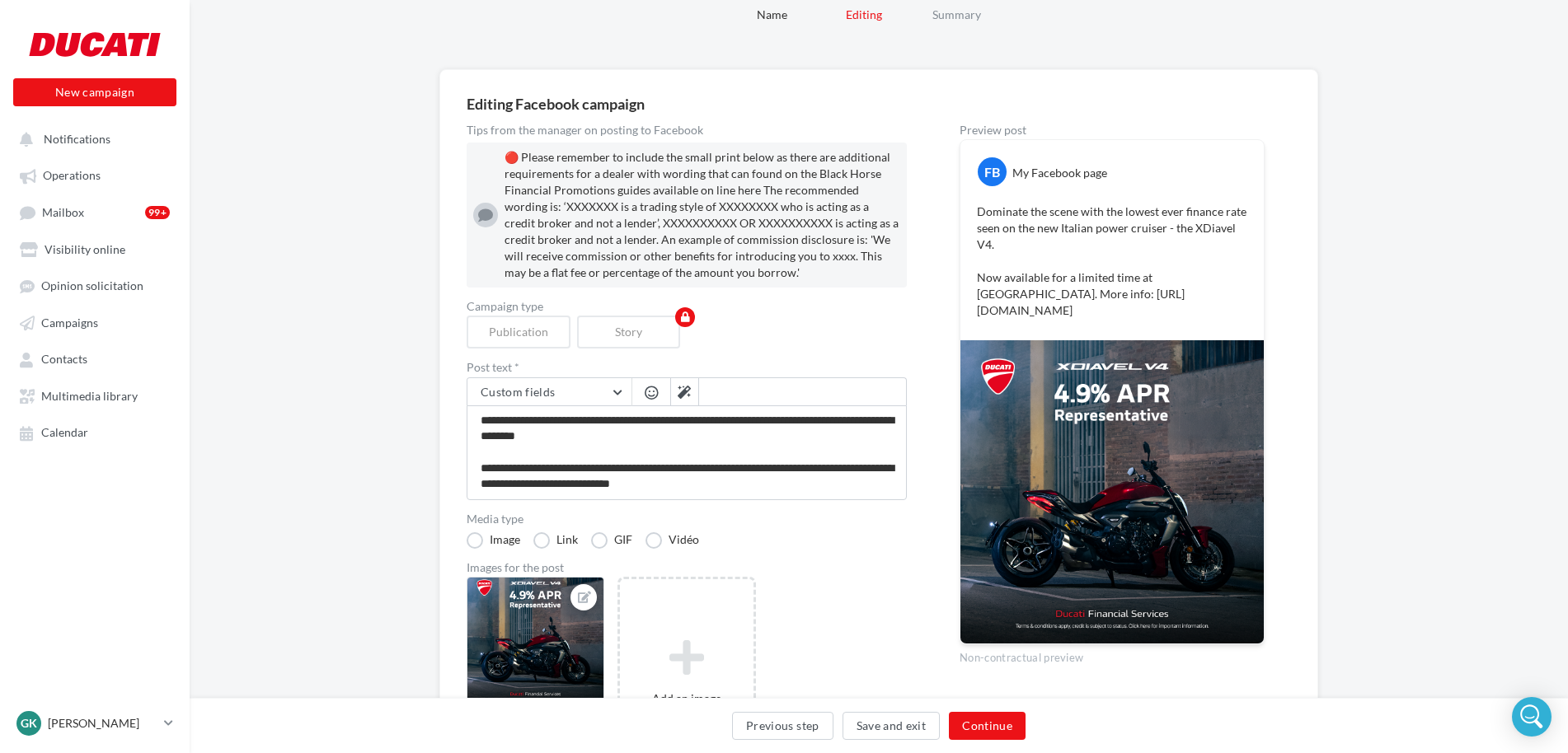
scroll to position [243, 0]
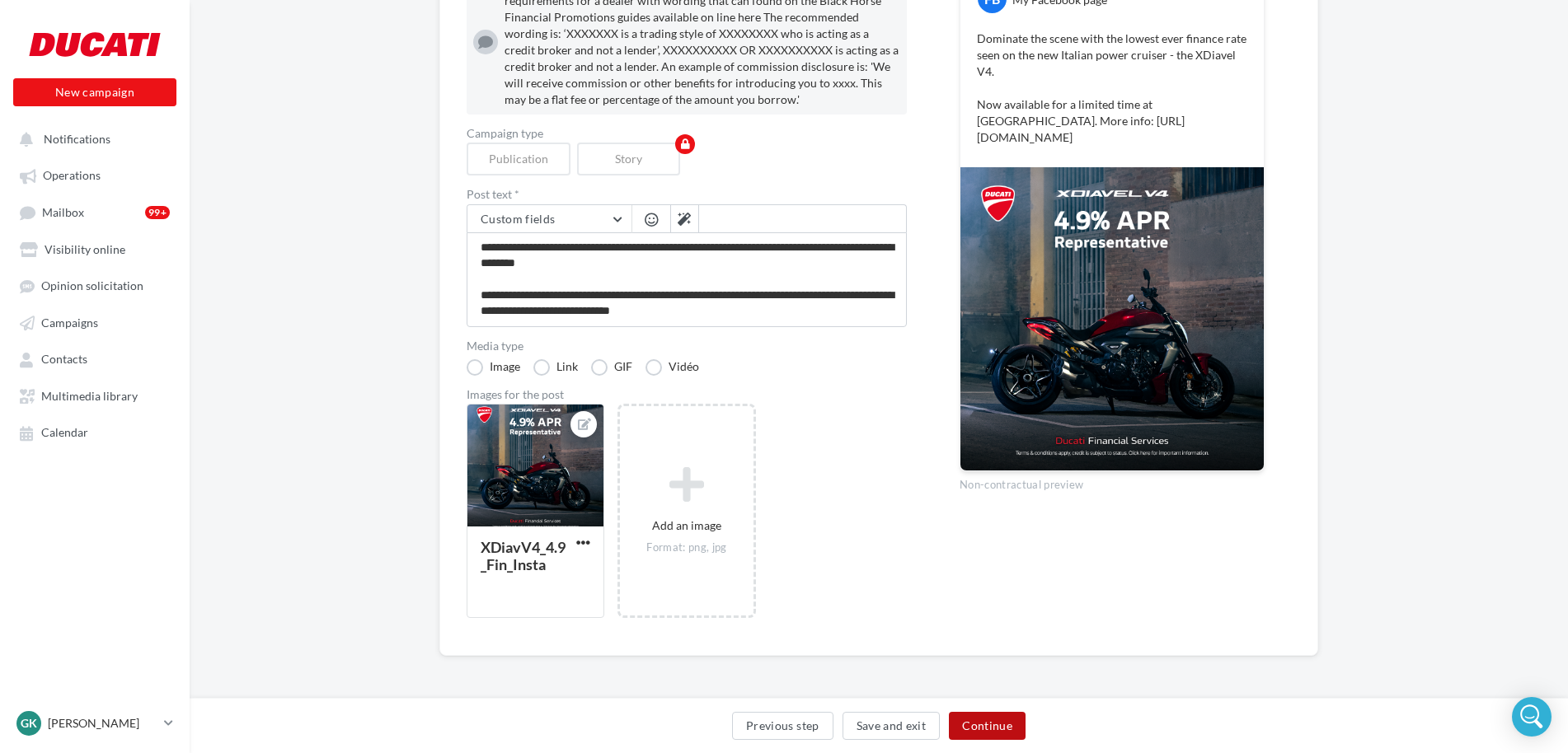
click at [965, 722] on button "Continue" at bounding box center [987, 726] width 77 height 28
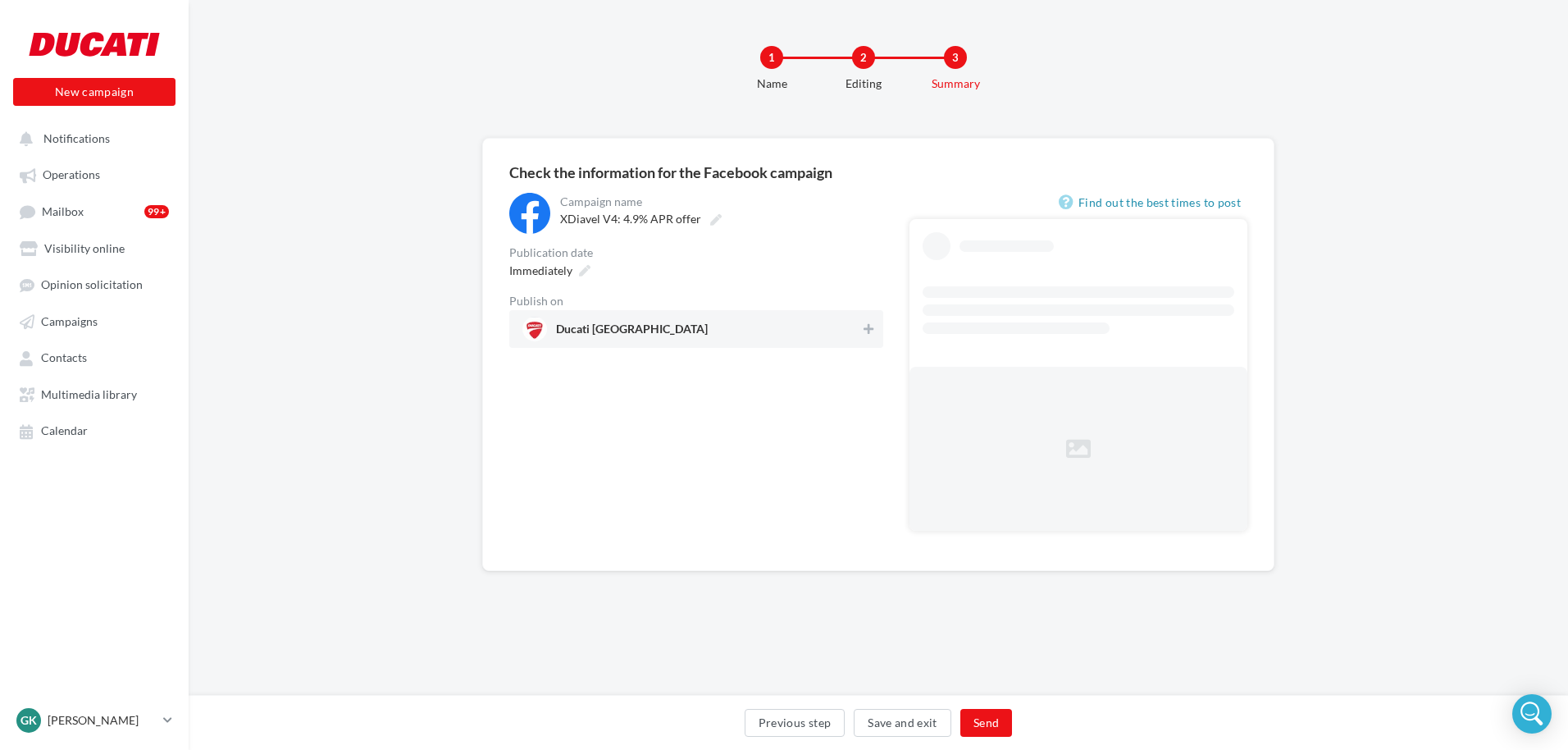
click at [679, 334] on span "Ducati [GEOGRAPHIC_DATA]" at bounding box center [691, 329] width 338 height 24
click at [576, 275] on div "Immediately" at bounding box center [548, 269] width 91 height 23
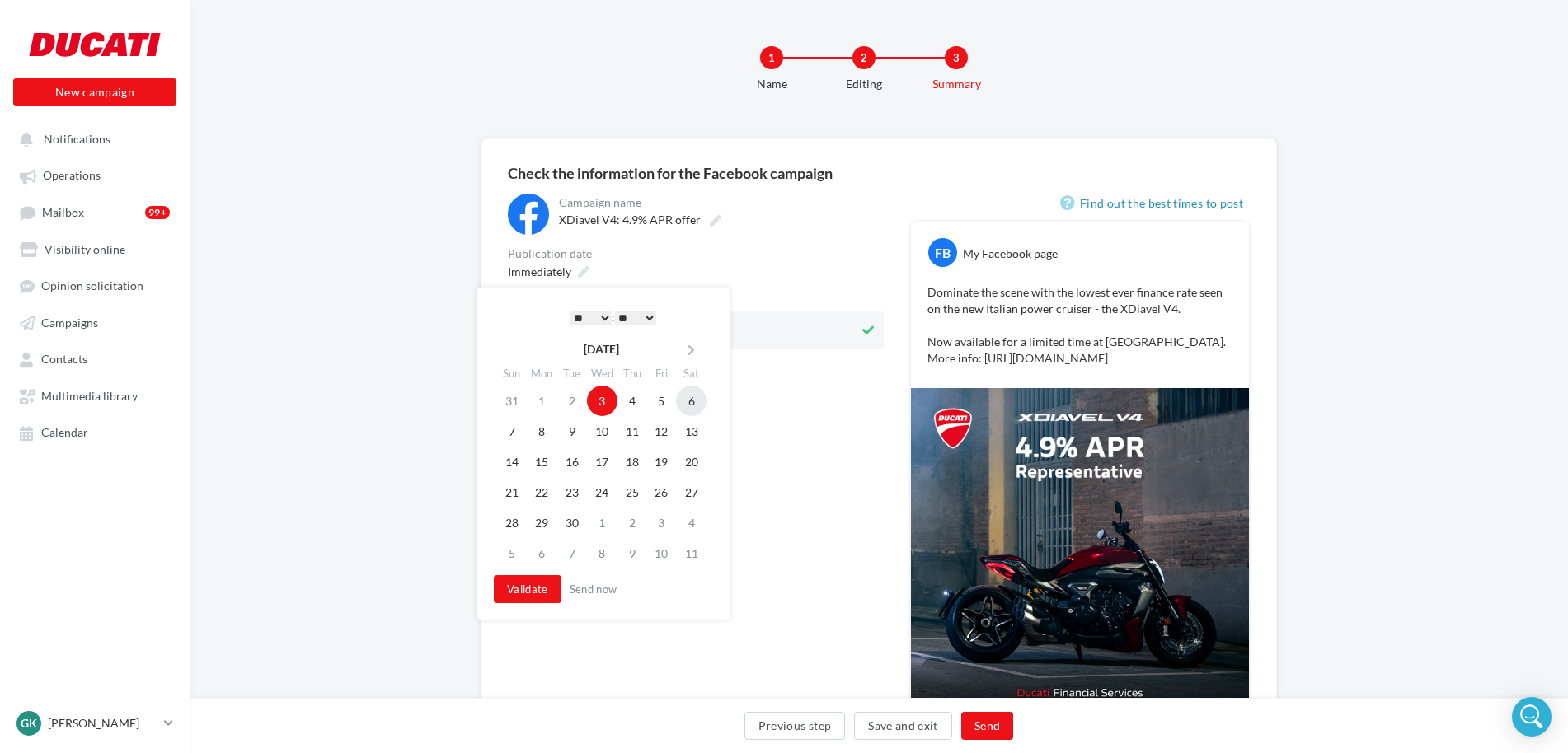
click at [698, 395] on td "6" at bounding box center [691, 400] width 31 height 31
click at [512, 430] on td "7" at bounding box center [508, 431] width 30 height 31
click at [536, 596] on button "Validate" at bounding box center [523, 589] width 67 height 28
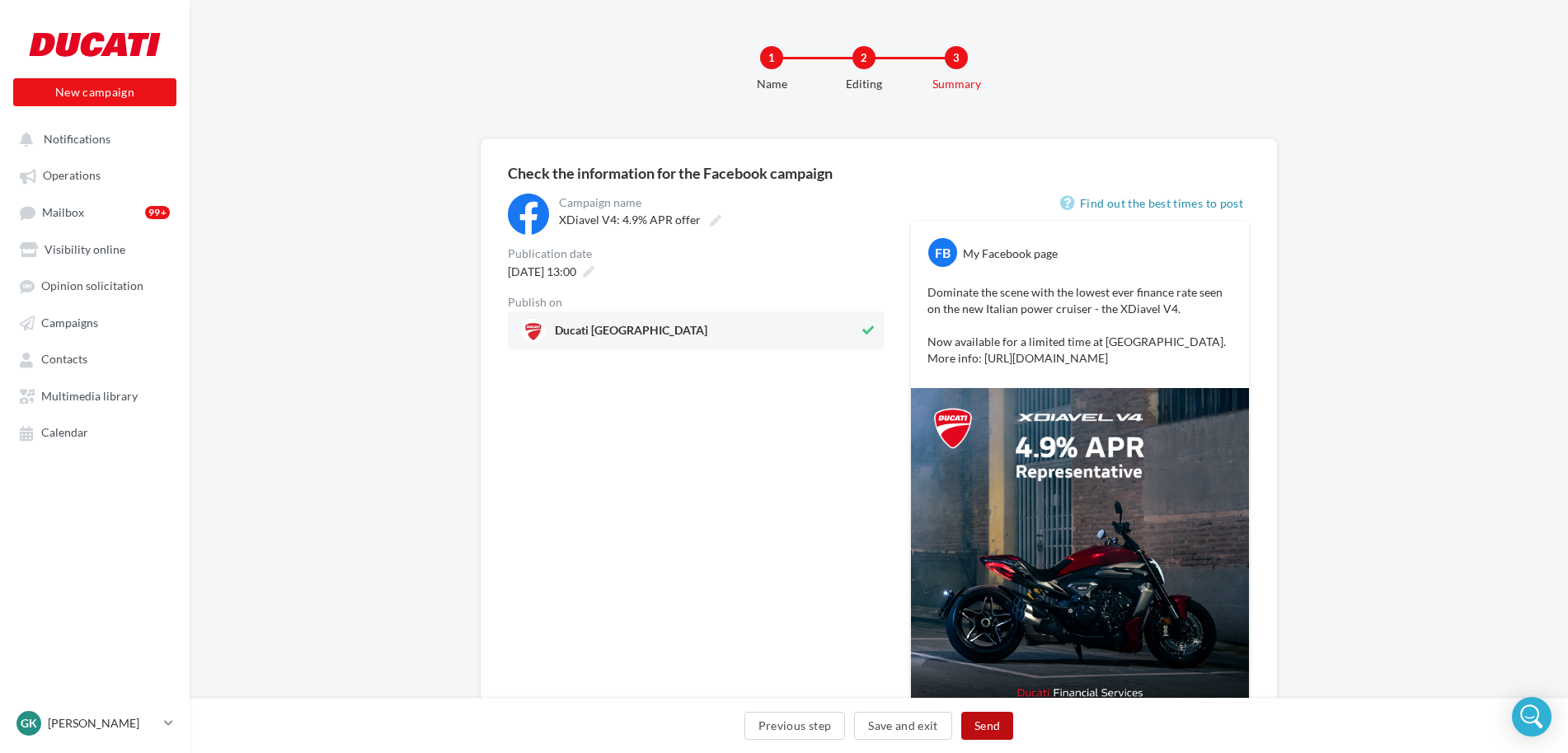
click at [990, 720] on button "Send" at bounding box center [987, 726] width 52 height 28
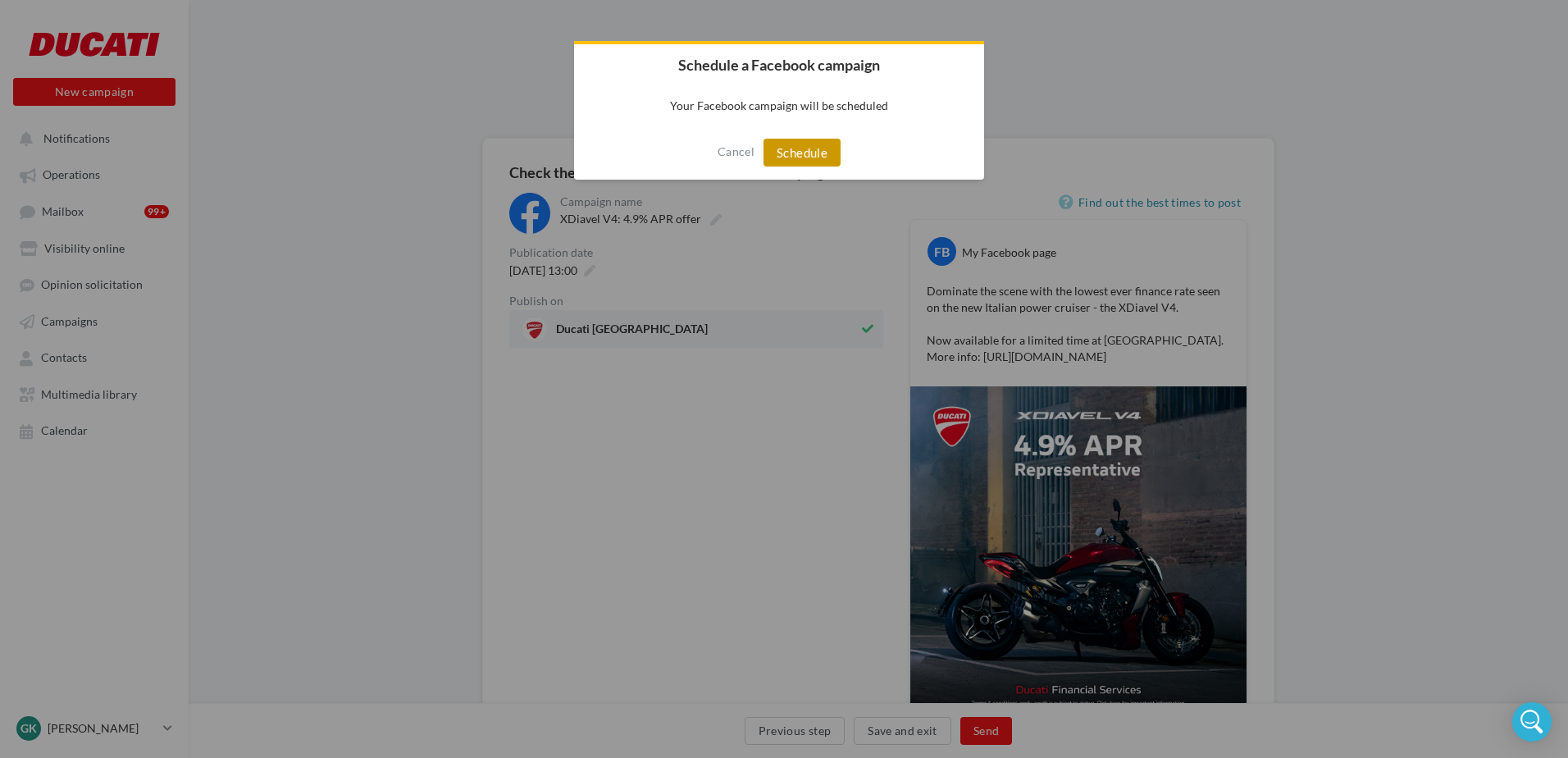
click at [810, 145] on button "Schedule" at bounding box center [802, 153] width 77 height 28
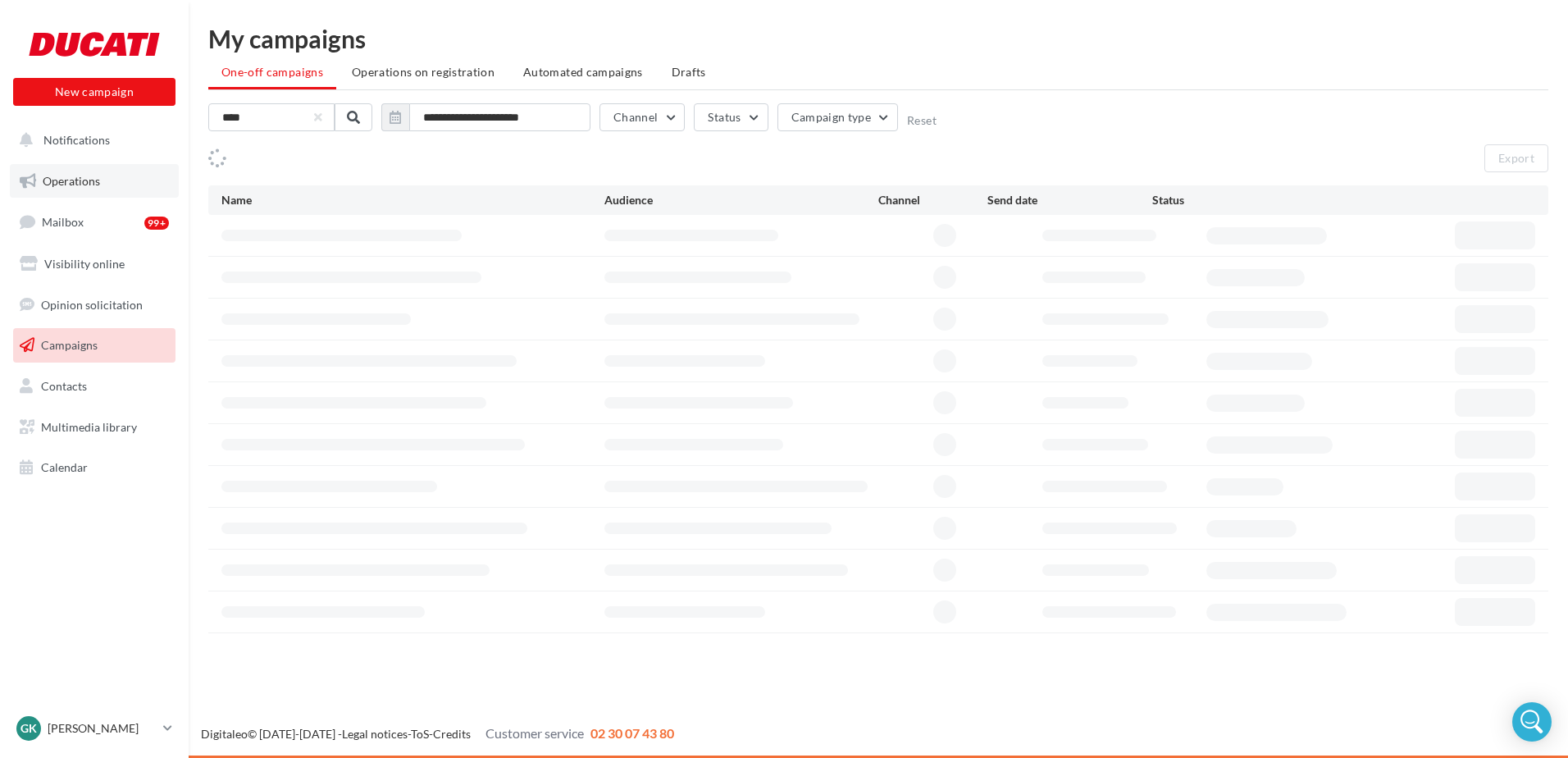
click at [83, 183] on span "Operations" at bounding box center [71, 181] width 57 height 14
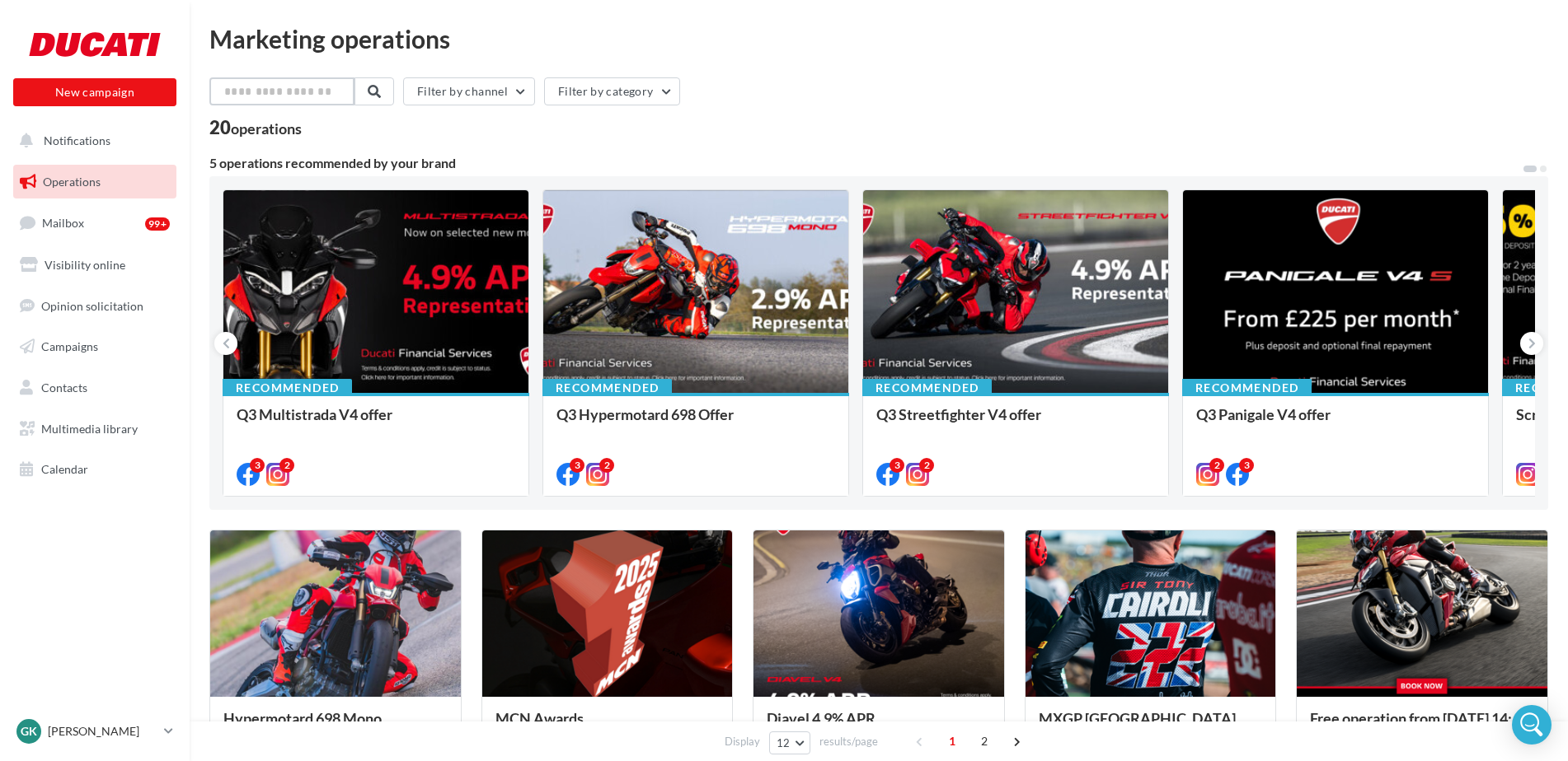
click at [279, 104] on input "text" at bounding box center [282, 92] width 145 height 28
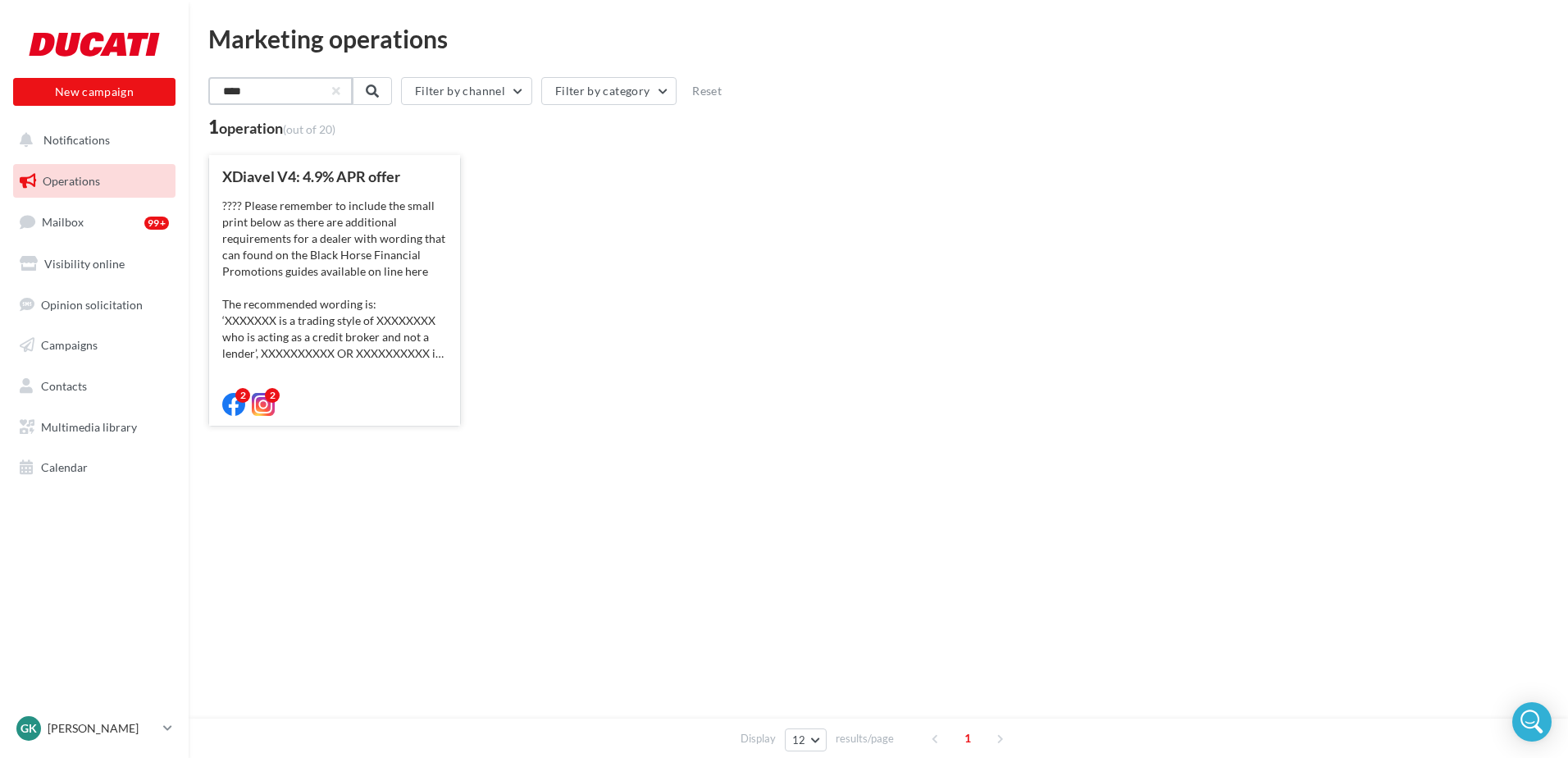
type input "****"
click at [304, 263] on div "???? Please remember to include the small print below as there are additional r…" at bounding box center [334, 280] width 225 height 164
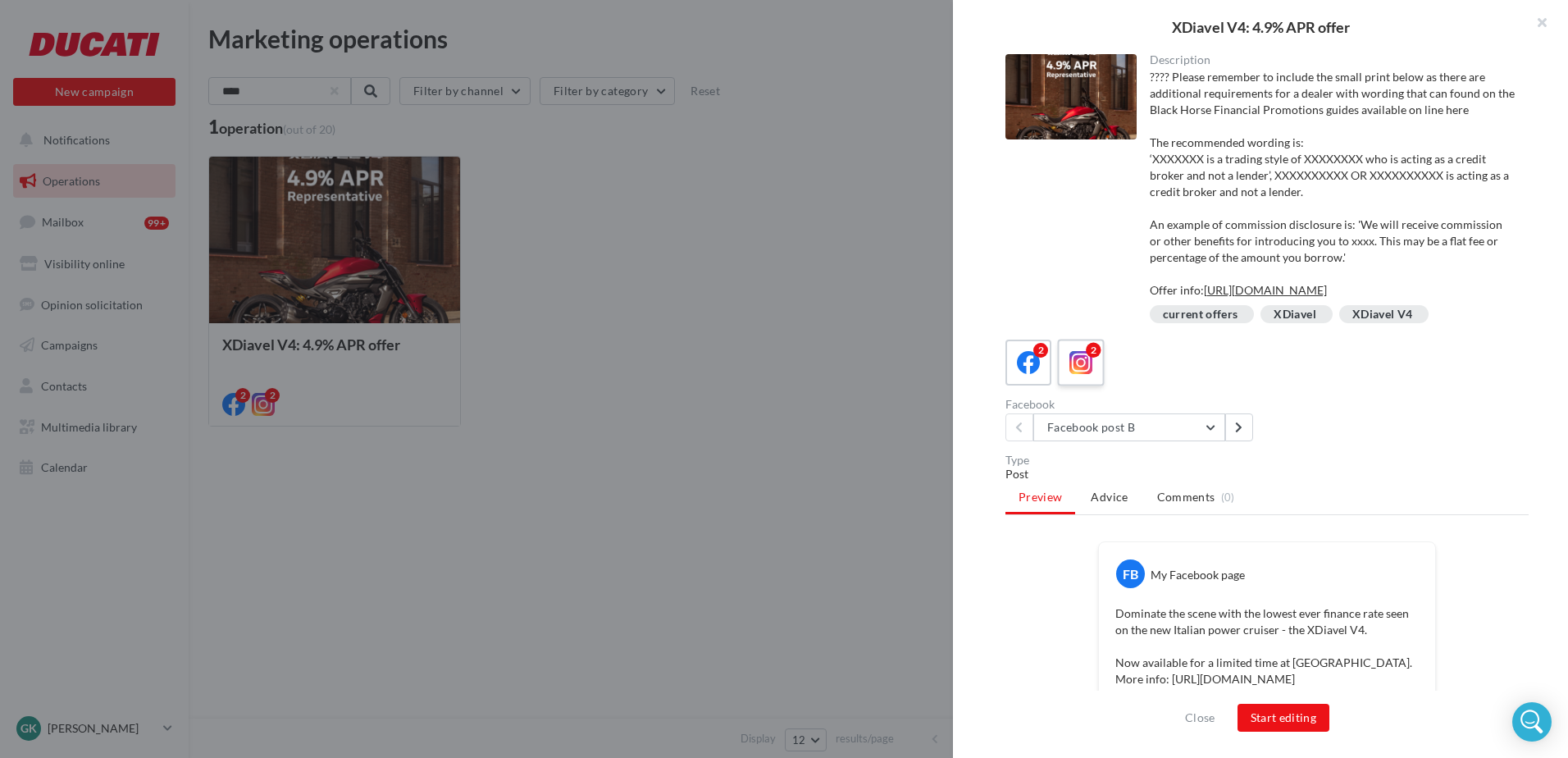
click at [1078, 375] on icon at bounding box center [1081, 362] width 23 height 23
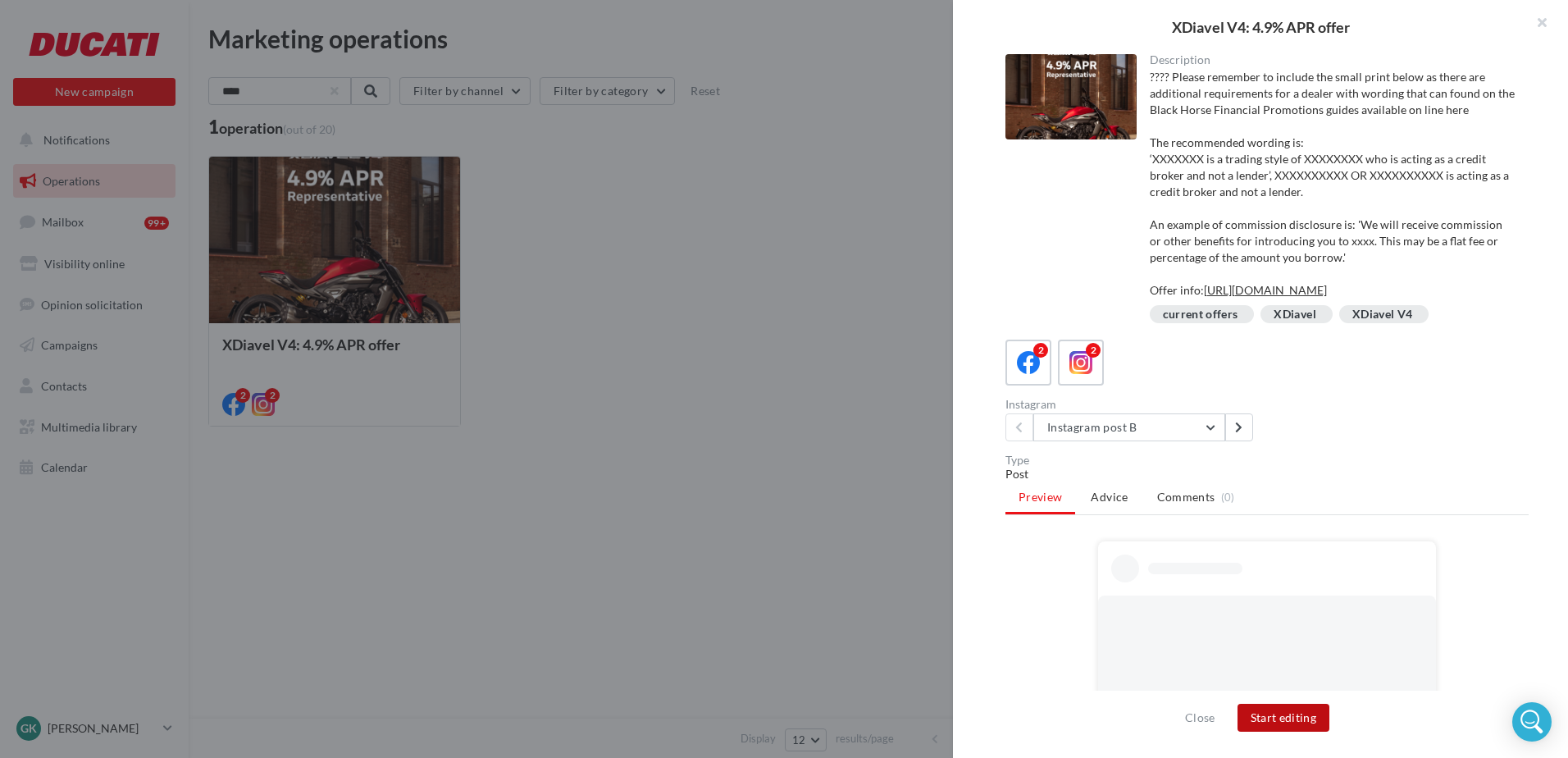
click at [1253, 718] on button "Start editing" at bounding box center [1284, 718] width 93 height 28
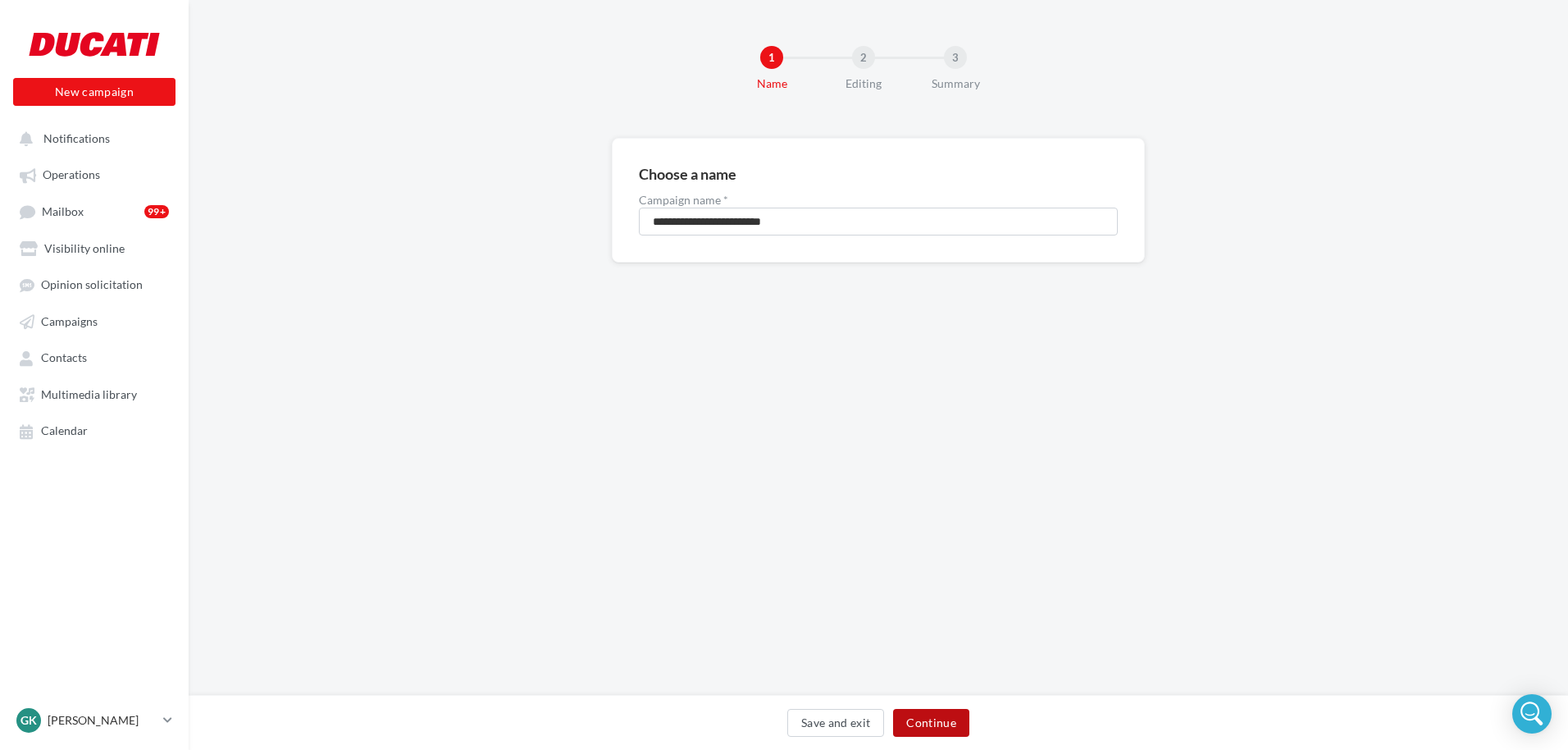
click at [921, 726] on button "Continue" at bounding box center [931, 723] width 76 height 28
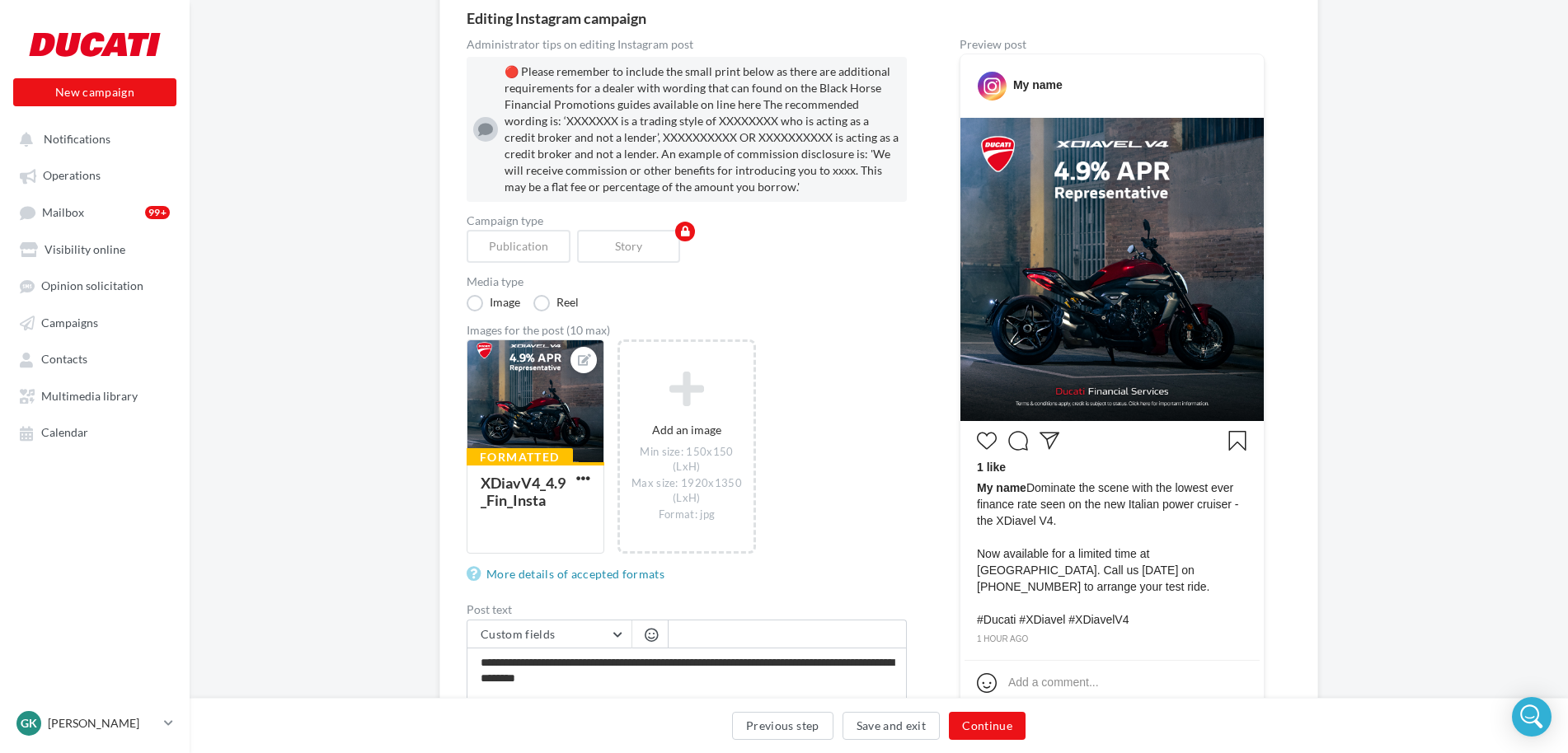
scroll to position [432, 0]
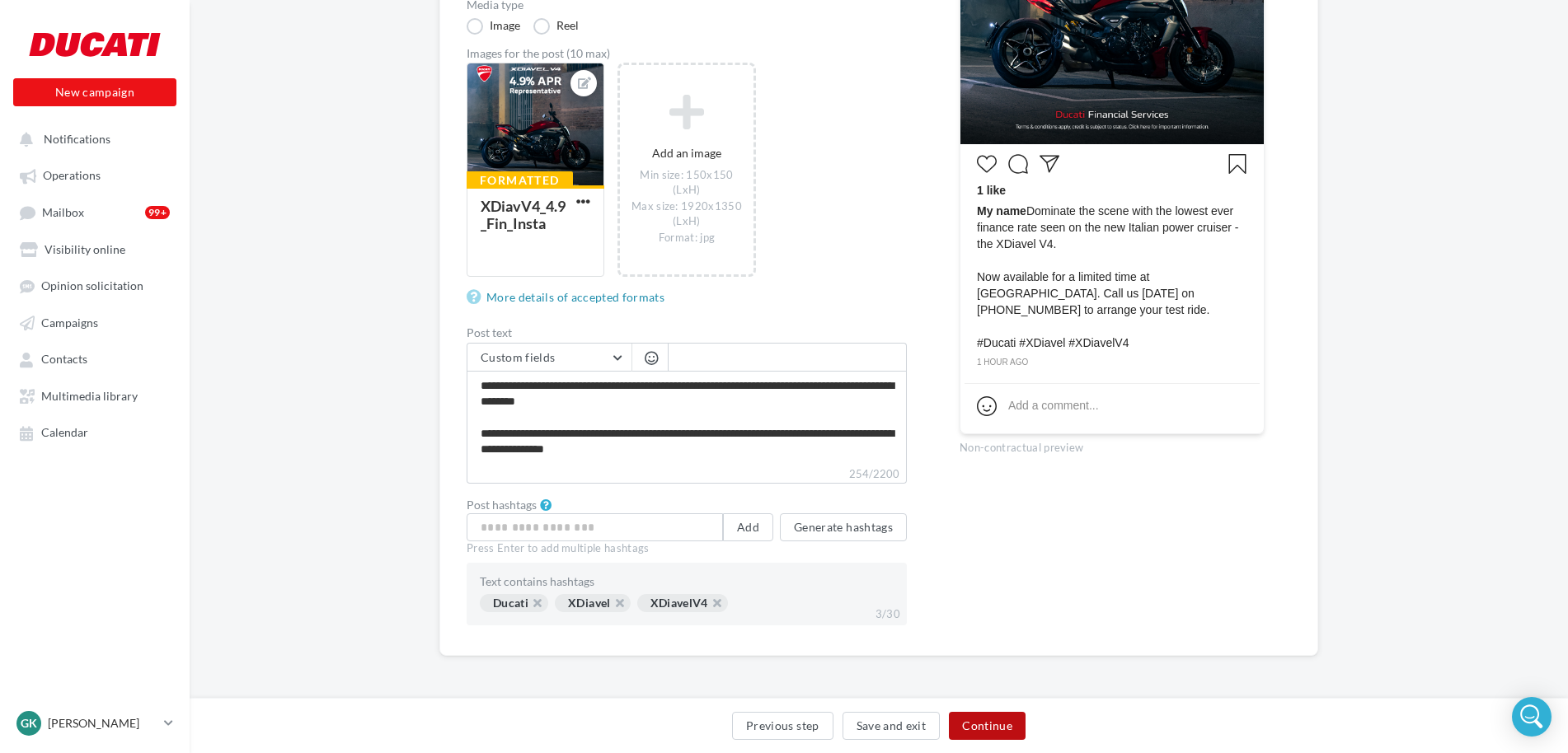
click at [976, 729] on button "Continue" at bounding box center [987, 726] width 77 height 28
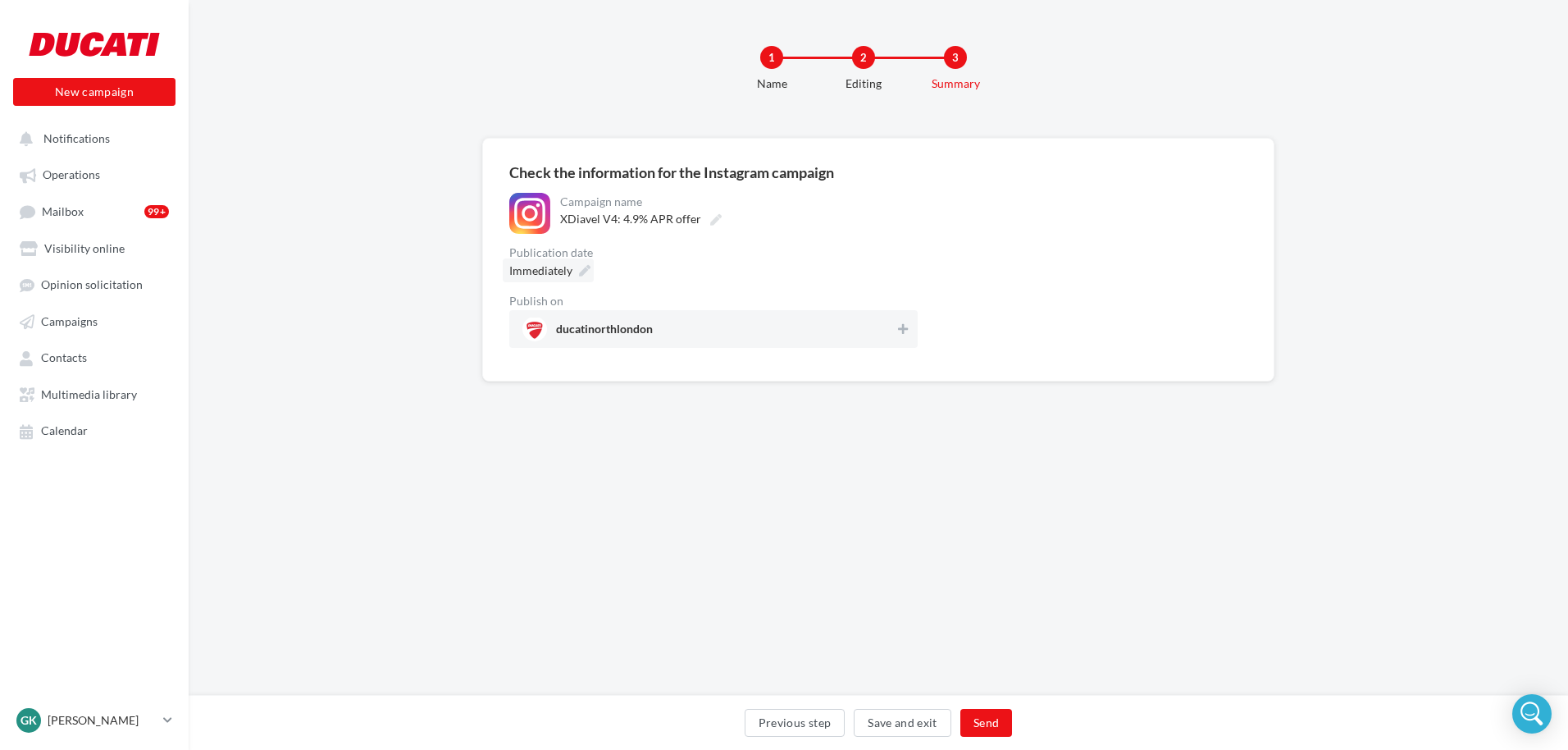
click at [581, 208] on label "XDiavel V4: 4.9% APR offer" at bounding box center [638, 219] width 171 height 23
click at [581, 208] on input "**********" at bounding box center [632, 222] width 144 height 28
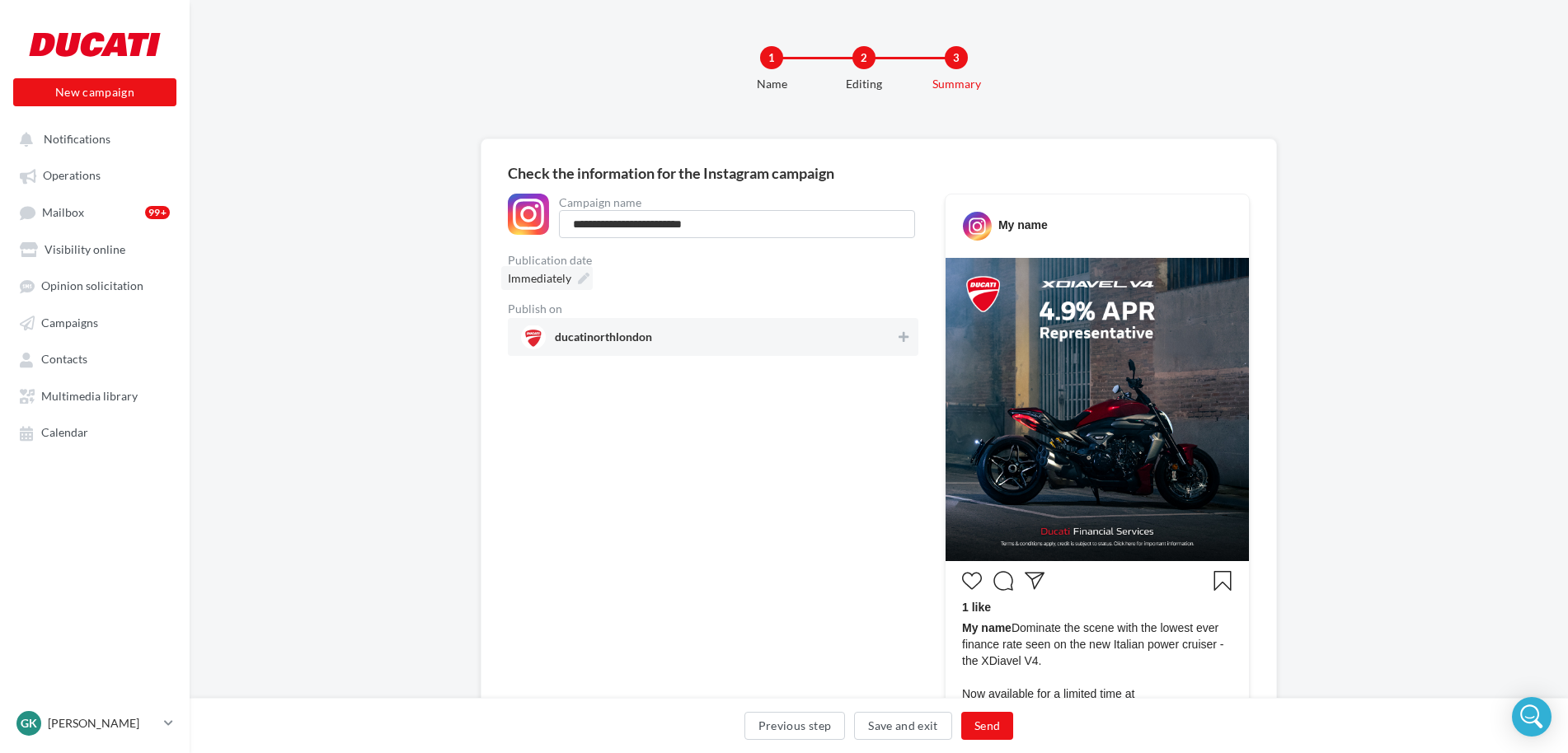
click at [586, 277] on icon at bounding box center [583, 277] width 11 height 11
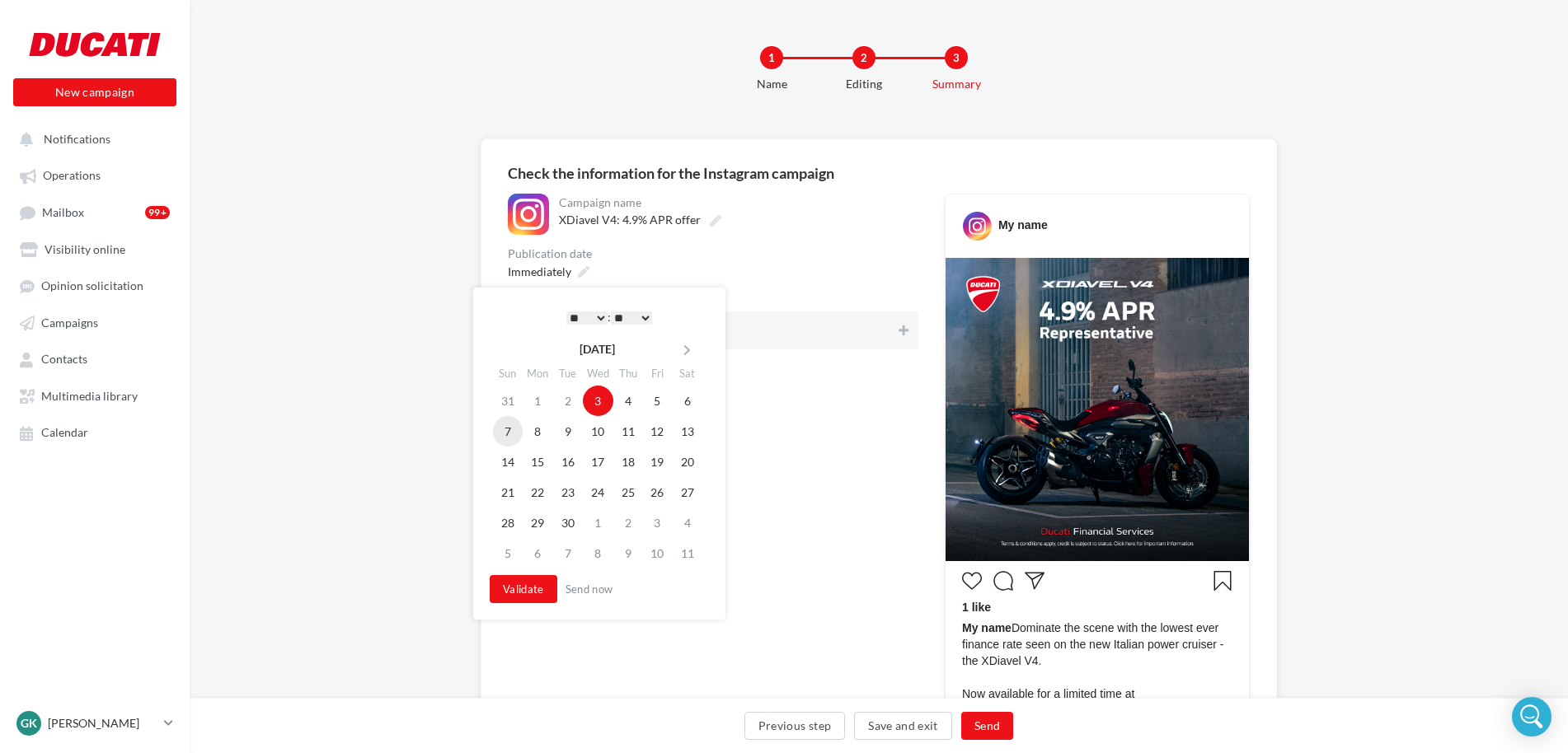
click at [514, 426] on td "7" at bounding box center [508, 431] width 30 height 31
click at [516, 594] on button "Validate" at bounding box center [523, 589] width 67 height 28
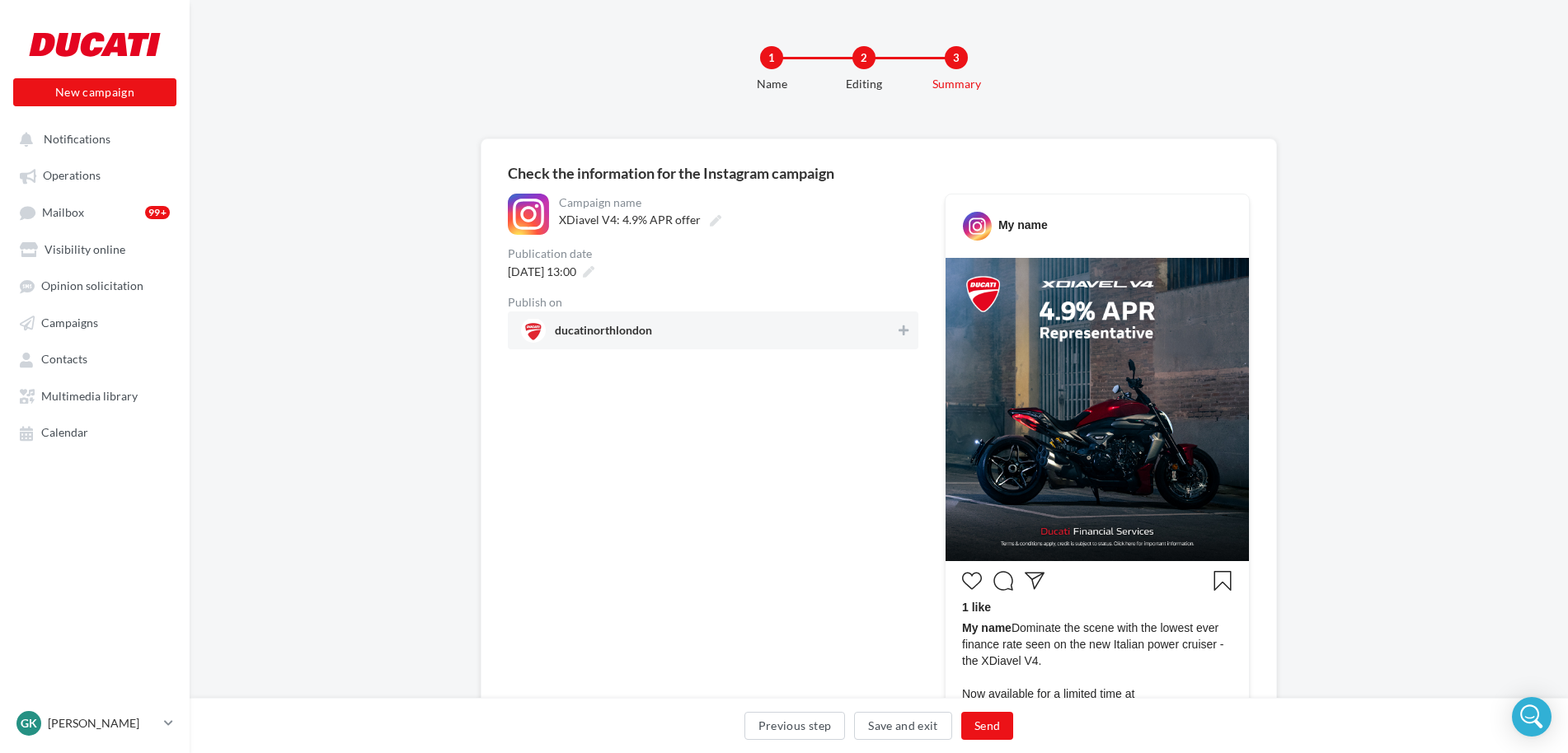
click at [742, 339] on span "ducatinorthlondon" at bounding box center [708, 330] width 375 height 24
click at [1003, 721] on button "Send" at bounding box center [987, 726] width 52 height 28
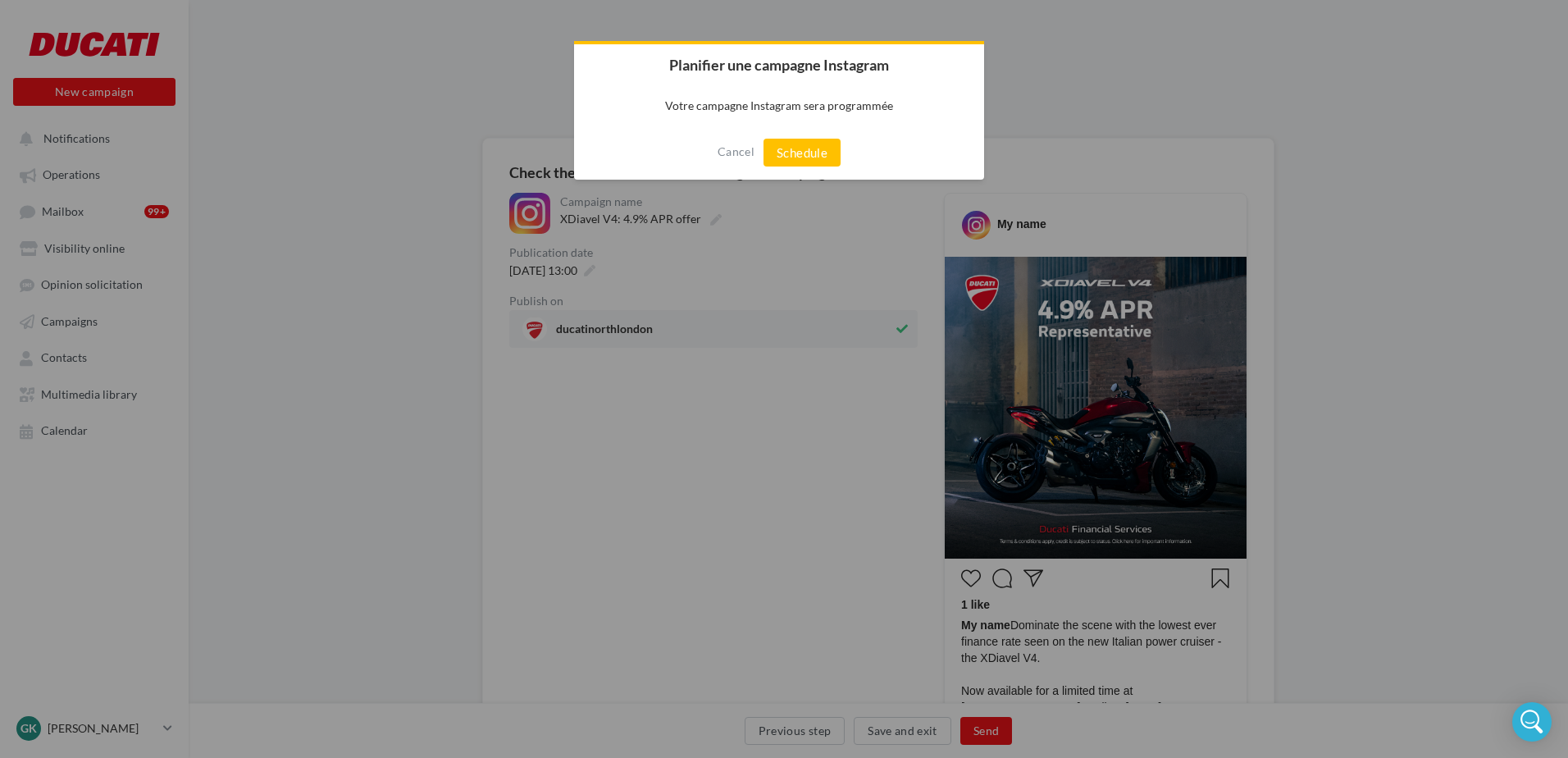
click at [765, 137] on div "Cancel Schedule" at bounding box center [779, 152] width 410 height 54
click at [767, 140] on button "Schedule" at bounding box center [802, 153] width 77 height 28
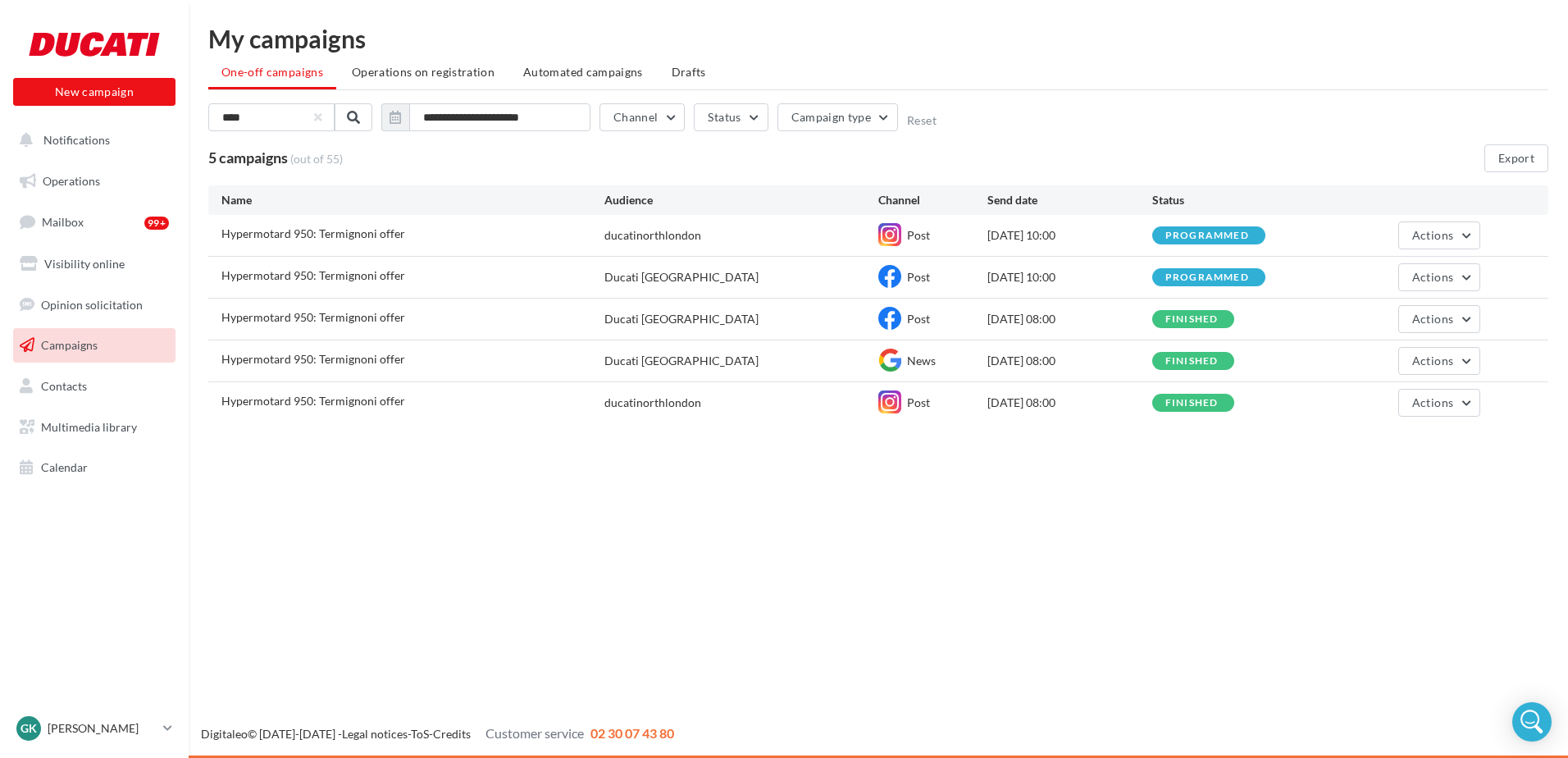
click at [76, 351] on span "Campaigns" at bounding box center [69, 345] width 56 height 14
click at [321, 121] on button "button" at bounding box center [319, 117] width 7 height 7
